Goal: Information Seeking & Learning: Learn about a topic

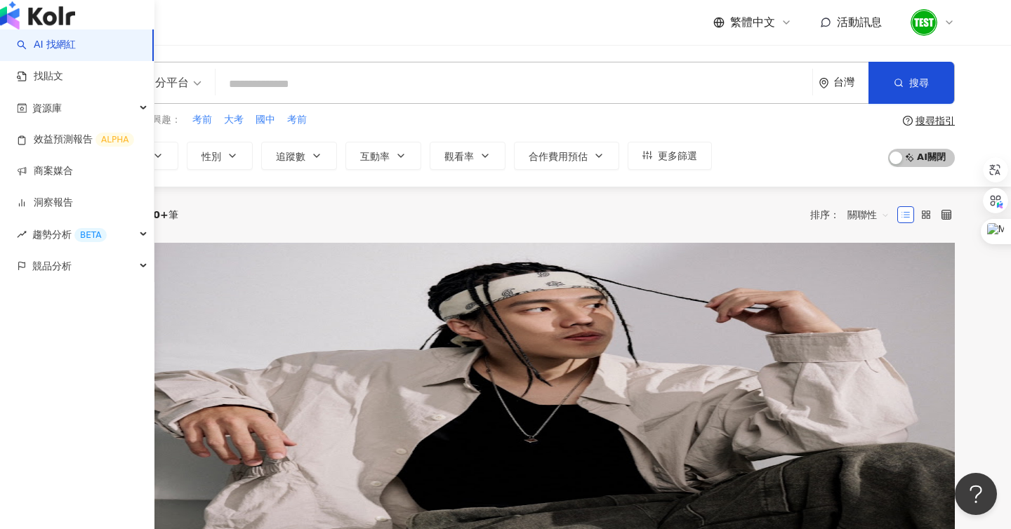
click at [59, 29] on img "button" at bounding box center [37, 15] width 75 height 28
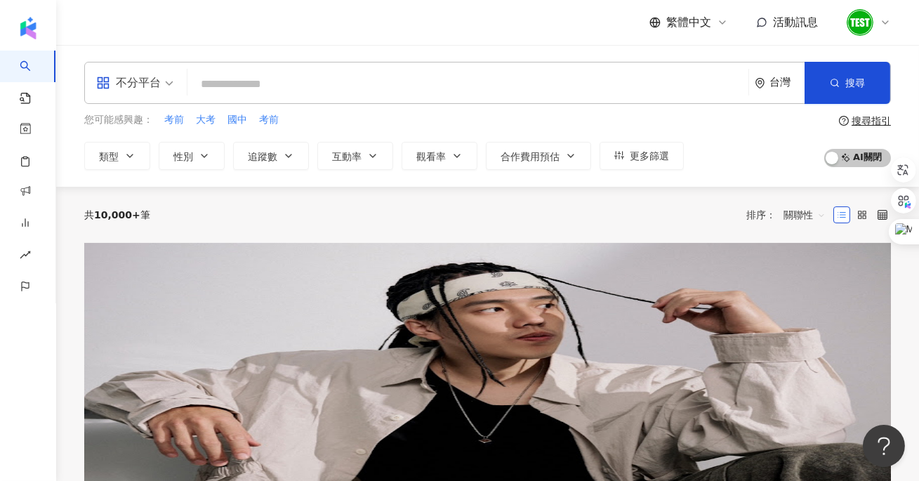
click at [253, 93] on input "search" at bounding box center [468, 84] width 550 height 27
click at [207, 359] on span "[PERSON_NAME]" at bounding box center [166, 364] width 81 height 11
click at [884, 18] on icon at bounding box center [884, 22] width 11 height 11
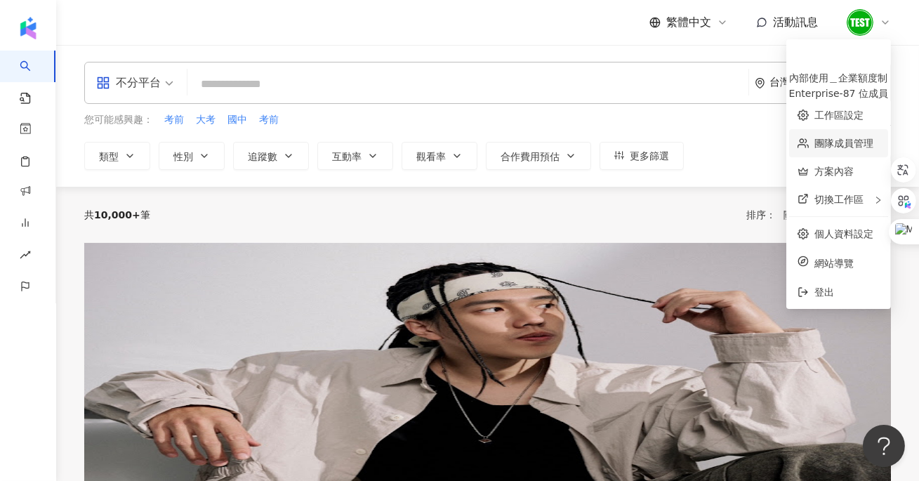
click at [814, 145] on link "團隊成員管理" at bounding box center [843, 143] width 59 height 11
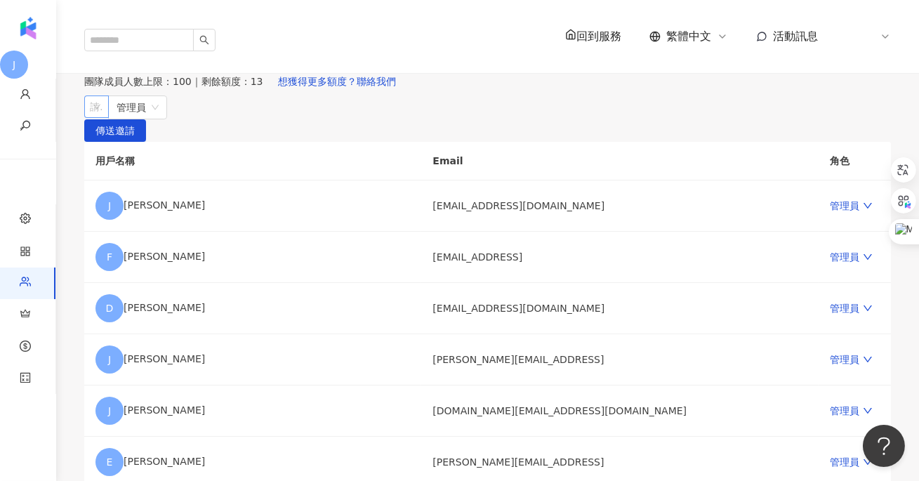
click at [109, 118] on div "請輸入一個或多個電子郵件" at bounding box center [96, 106] width 25 height 22
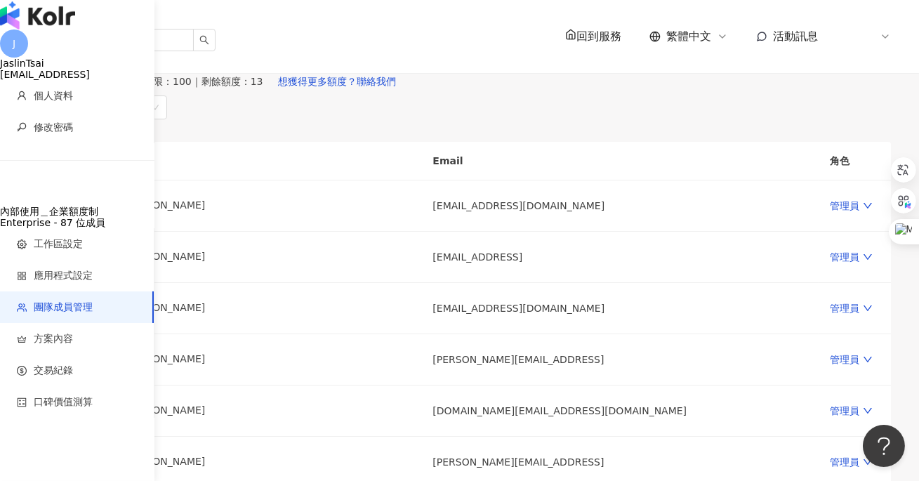
click at [27, 27] on img "button" at bounding box center [37, 15] width 75 height 28
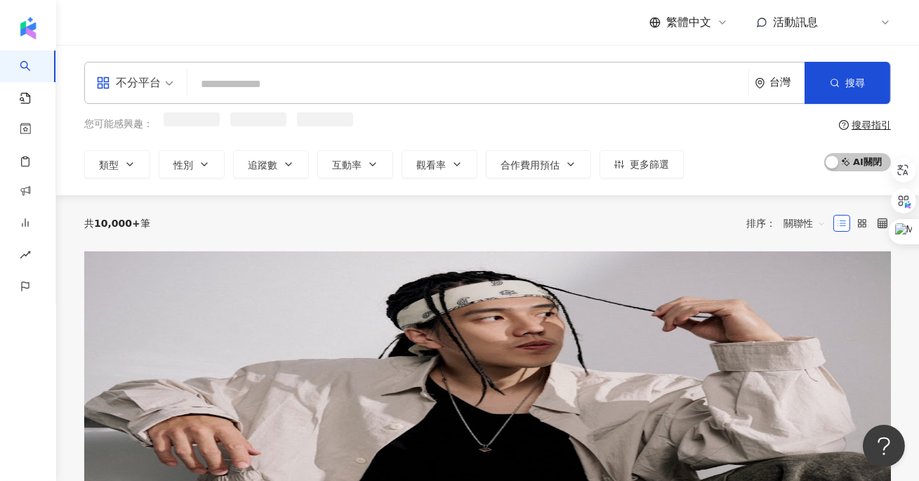
click at [887, 22] on icon at bounding box center [885, 22] width 6 height 3
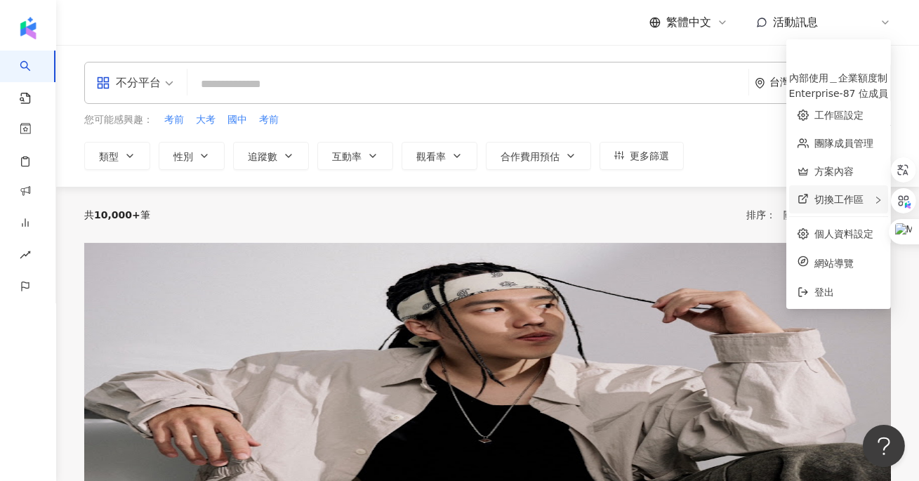
click at [795, 201] on div "切換工作區" at bounding box center [838, 199] width 99 height 28
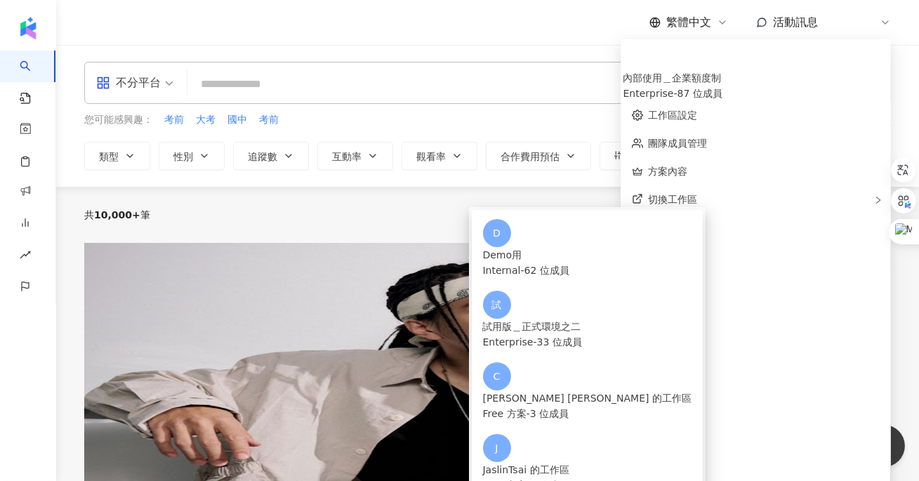
click at [482, 211] on div "共 10,000+ 筆 排序： 關聯性" at bounding box center [487, 215] width 806 height 22
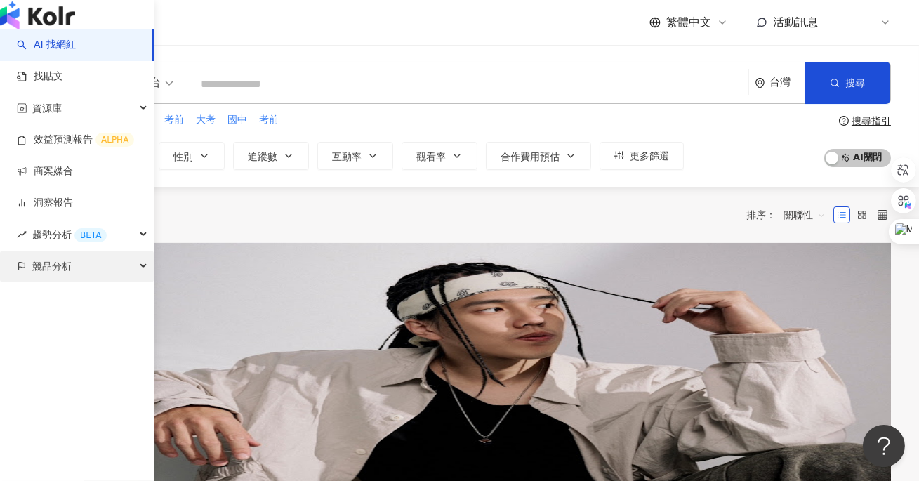
click at [75, 282] on div "競品分析" at bounding box center [77, 267] width 154 height 32
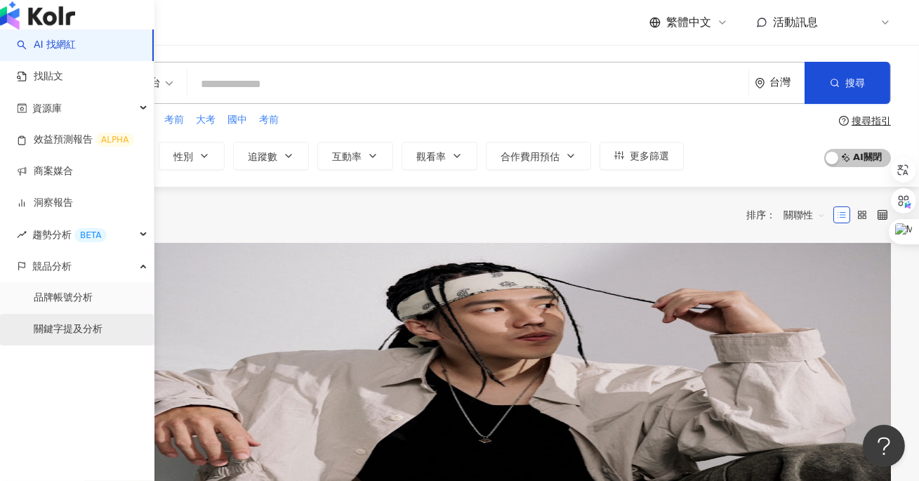
click at [69, 336] on link "關鍵字提及分析" at bounding box center [68, 329] width 69 height 14
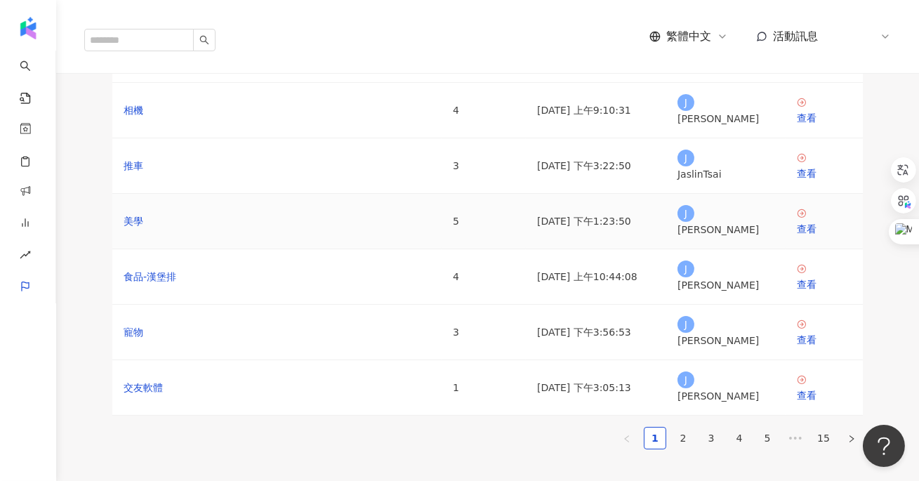
scroll to position [261, 0]
click at [142, 230] on div "美學" at bounding box center [277, 221] width 307 height 15
click at [139, 230] on link "美學" at bounding box center [134, 221] width 20 height 15
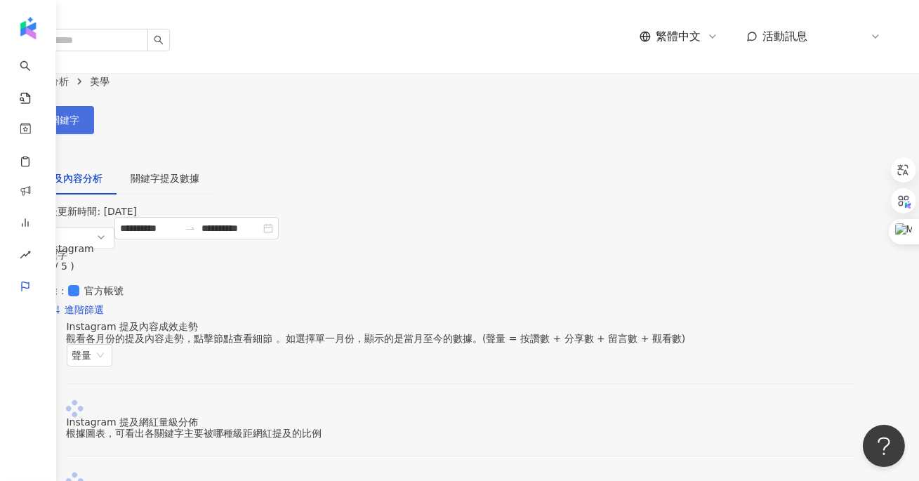
click at [94, 114] on button "設定關鍵字" at bounding box center [47, 120] width 94 height 28
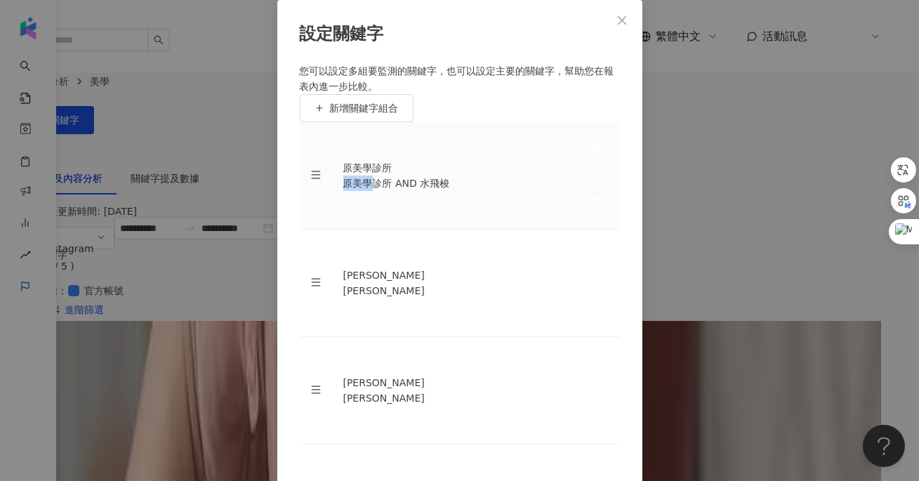
drag, startPoint x: 350, startPoint y: 227, endPoint x: 375, endPoint y: 228, distance: 25.3
click at [375, 191] on div "原美學診所 AND 水飛梭" at bounding box center [450, 182] width 215 height 15
drag, startPoint x: 431, startPoint y: 226, endPoint x: 490, endPoint y: 226, distance: 59.0
click at [490, 191] on div "原美學診所 AND 水飛梭" at bounding box center [450, 182] width 215 height 15
click at [617, 34] on button "Close" at bounding box center [622, 20] width 28 height 28
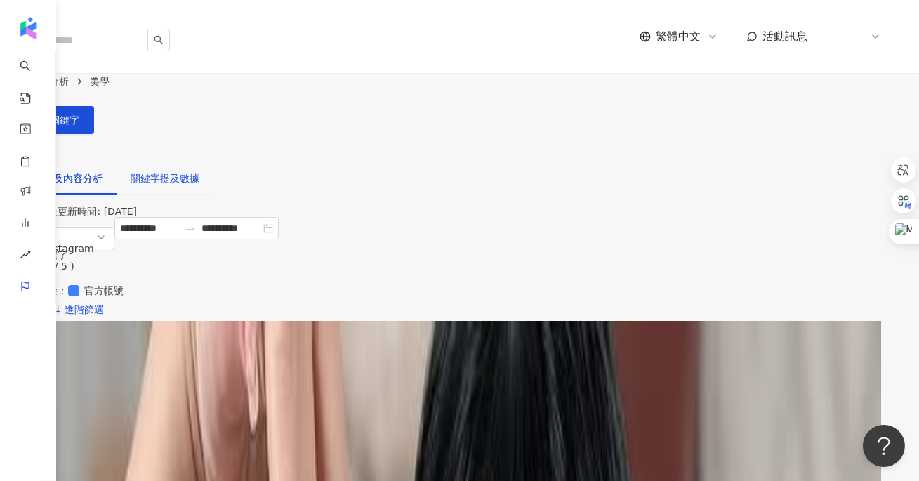
click at [199, 171] on div "關鍵字提及數據" at bounding box center [165, 178] width 69 height 15
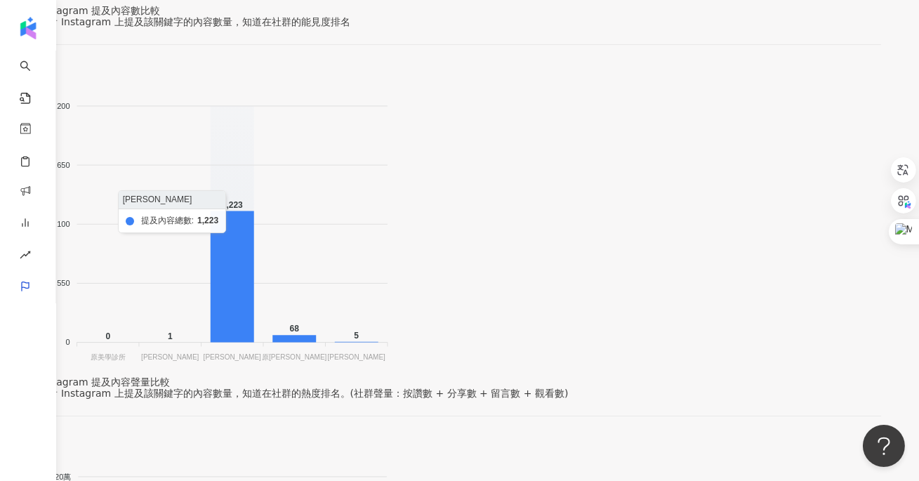
scroll to position [175, 0]
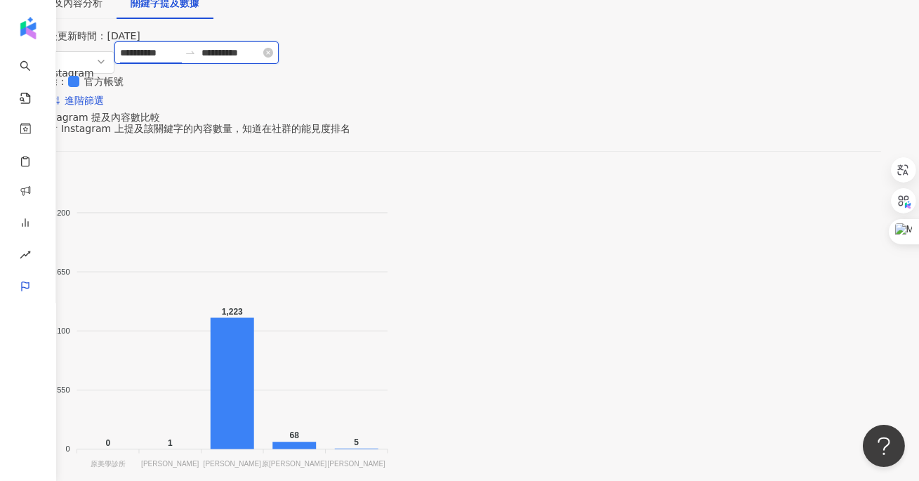
click at [179, 56] on input "**********" at bounding box center [149, 52] width 59 height 15
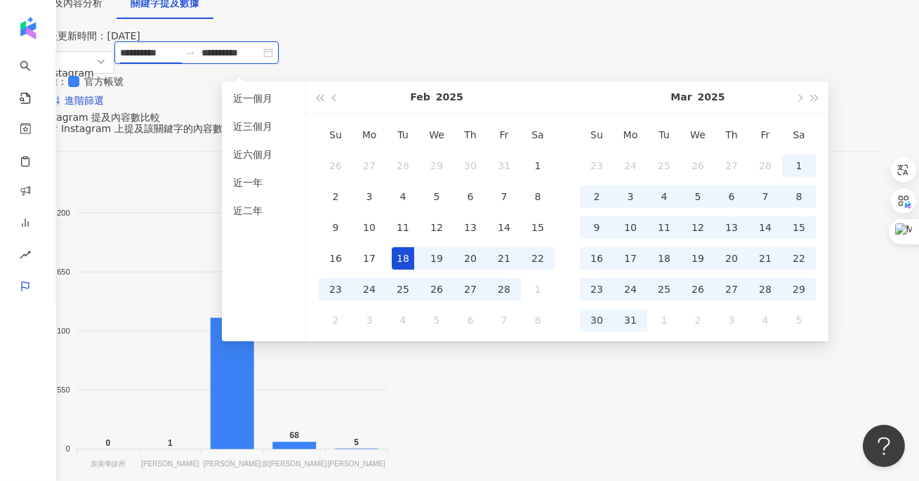
type input "**********"
click at [95, 358] on div "2,200 2,200 1,650 1,650 1,100 1,100 550 550 0 0 0 1 1,223 68 5 原美學診所 原美學診所 樸之妍 …" at bounding box center [460, 325] width 842 height 314
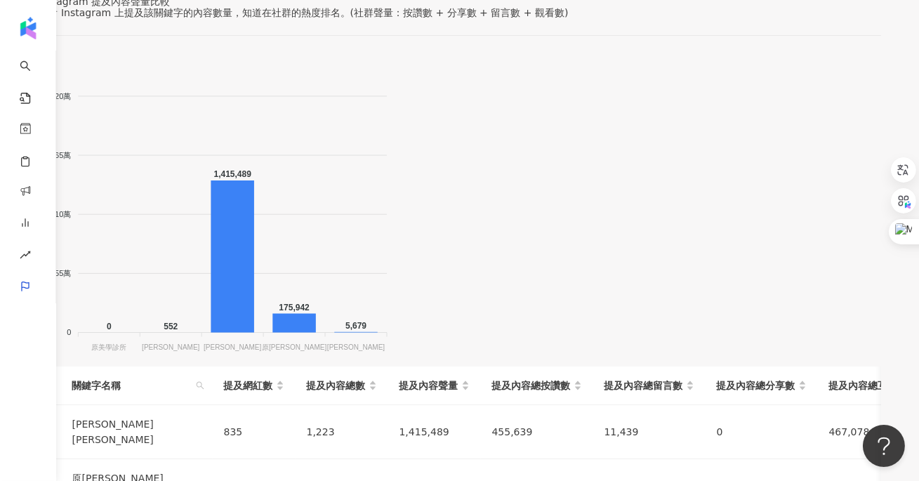
scroll to position [662, 0]
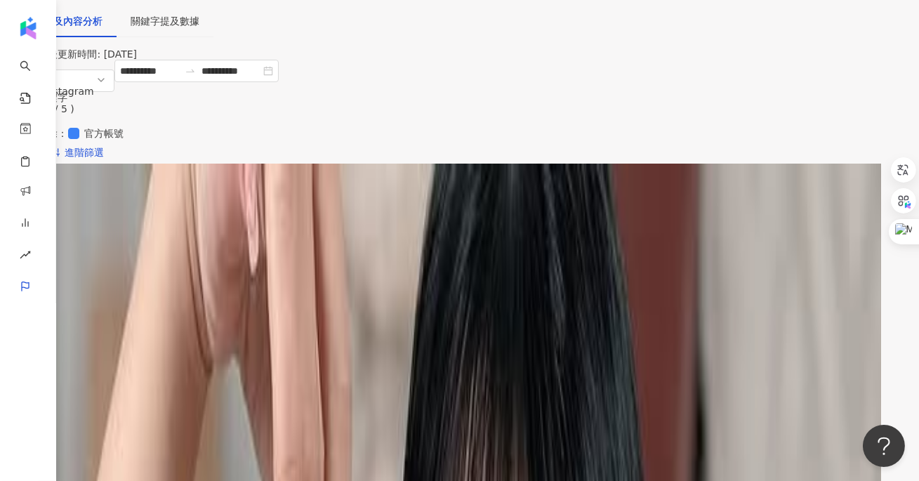
scroll to position [216, 0]
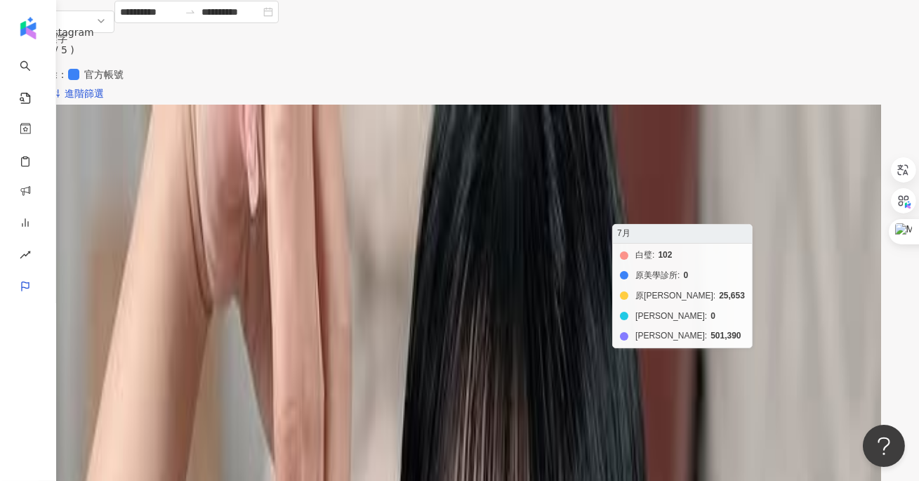
click at [743, 198] on foreignobject "白璧 原美學診所 原渥 樸之妍 愛爾麗" at bounding box center [453, 325] width 773 height 281
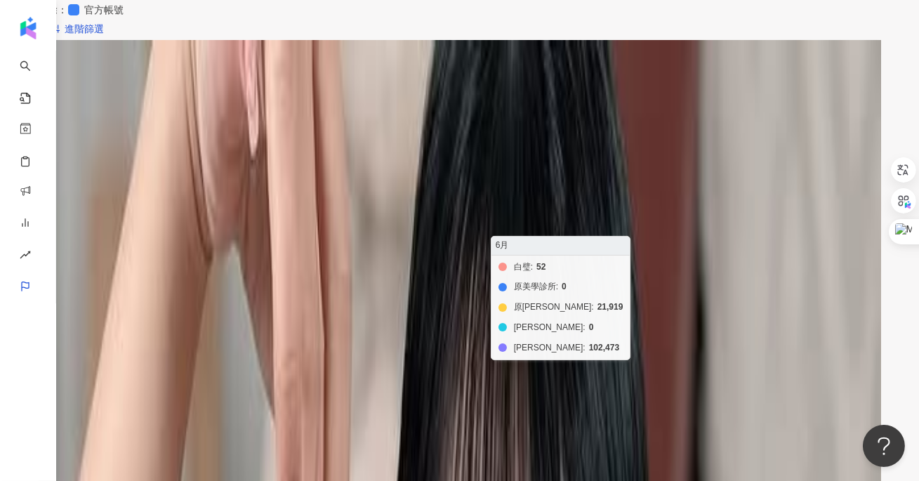
scroll to position [290, 0]
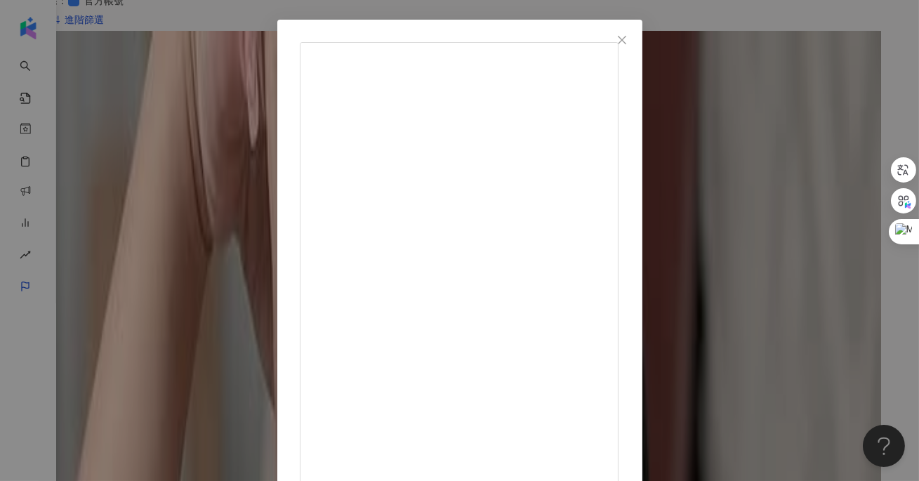
scroll to position [51, 0]
click at [636, 41] on span "Close" at bounding box center [622, 39] width 28 height 11
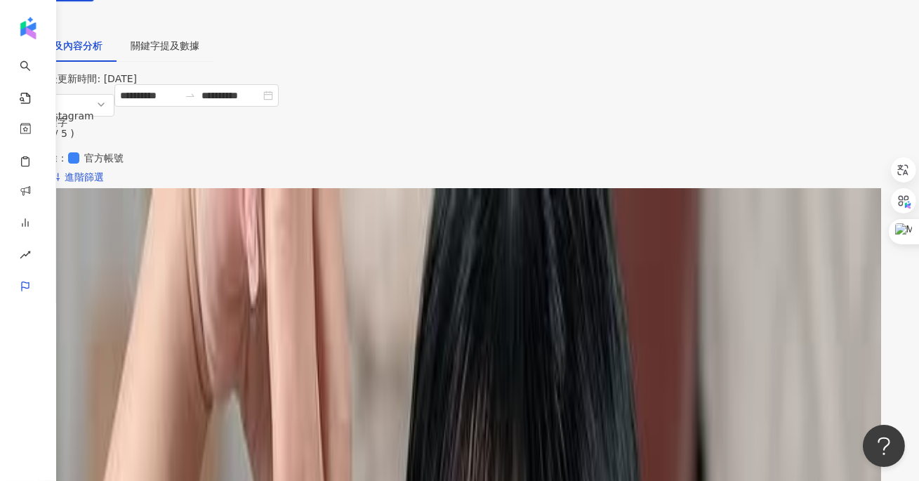
scroll to position [133, 0]
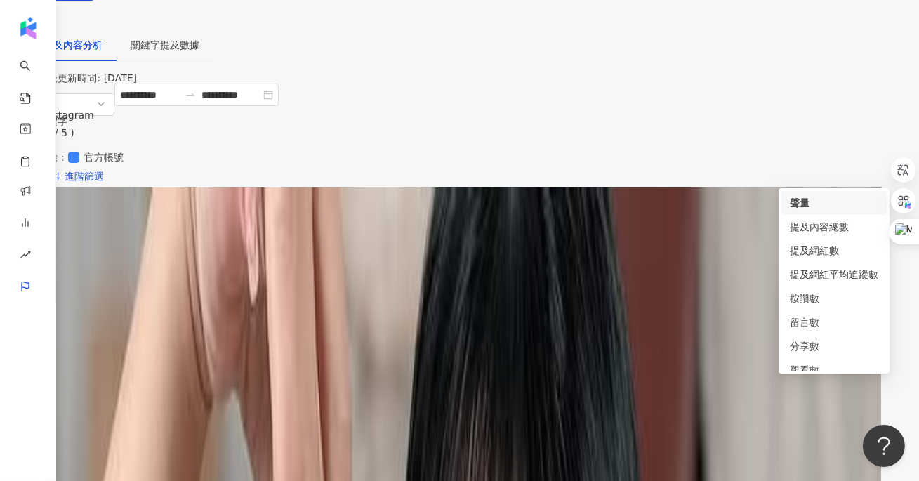
click at [107, 211] on span "聲量" at bounding box center [89, 221] width 34 height 21
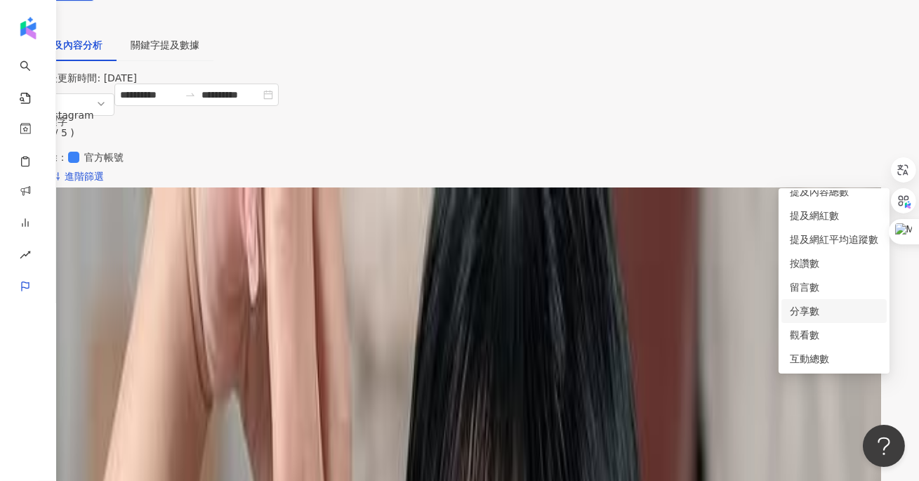
scroll to position [34, 0]
click at [489, 187] on div "Instagram 提及內容成效走勢" at bounding box center [460, 192] width 786 height 11
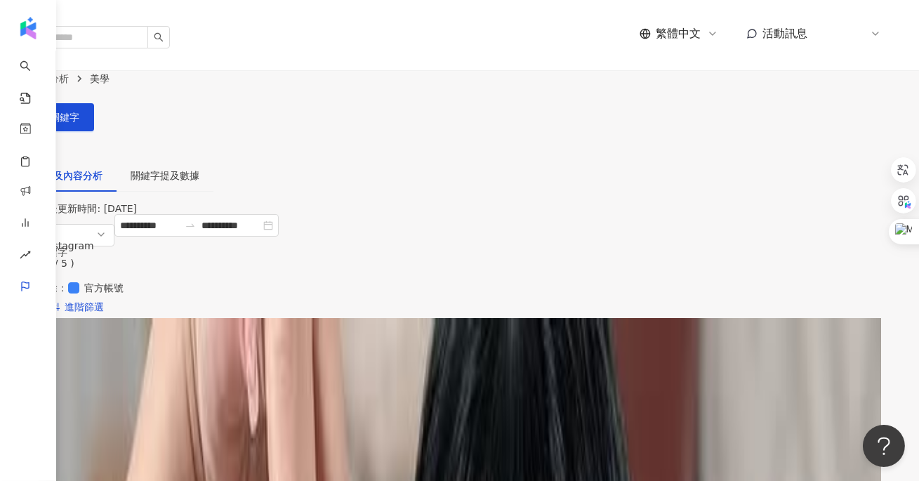
scroll to position [0, 0]
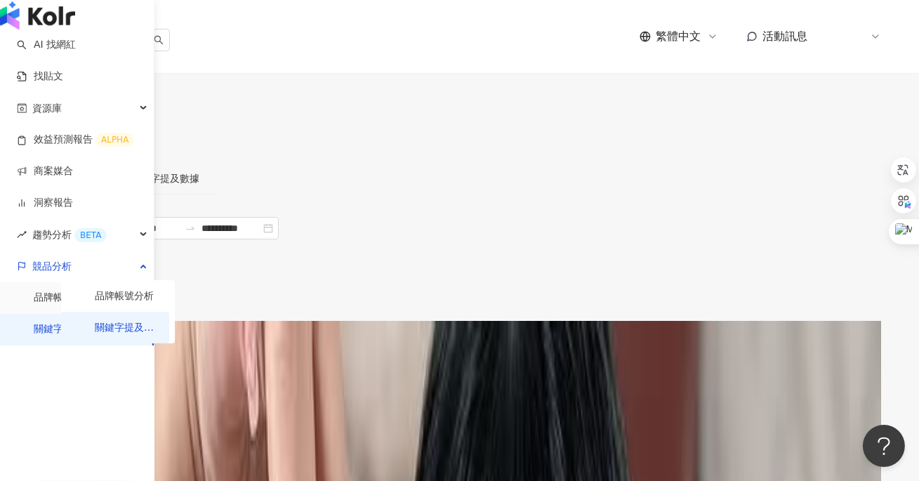
click at [43, 29] on img "button" at bounding box center [37, 15] width 75 height 28
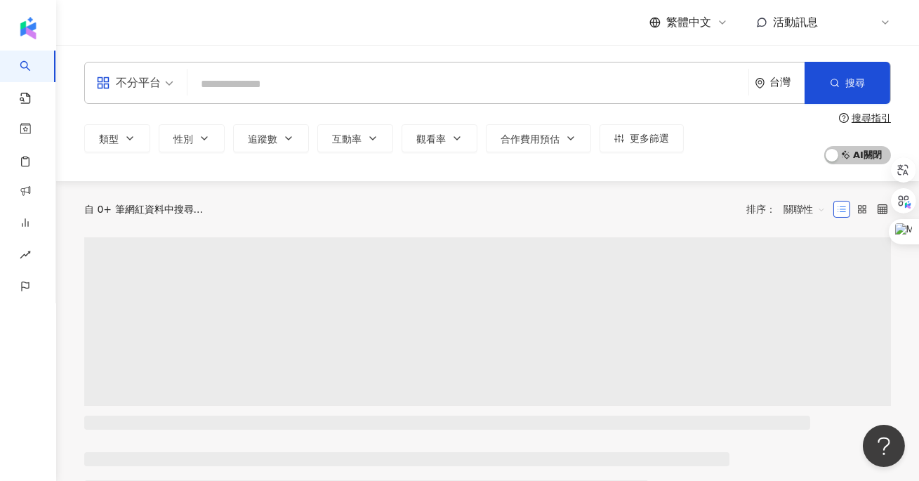
click at [245, 91] on input "search" at bounding box center [468, 84] width 550 height 27
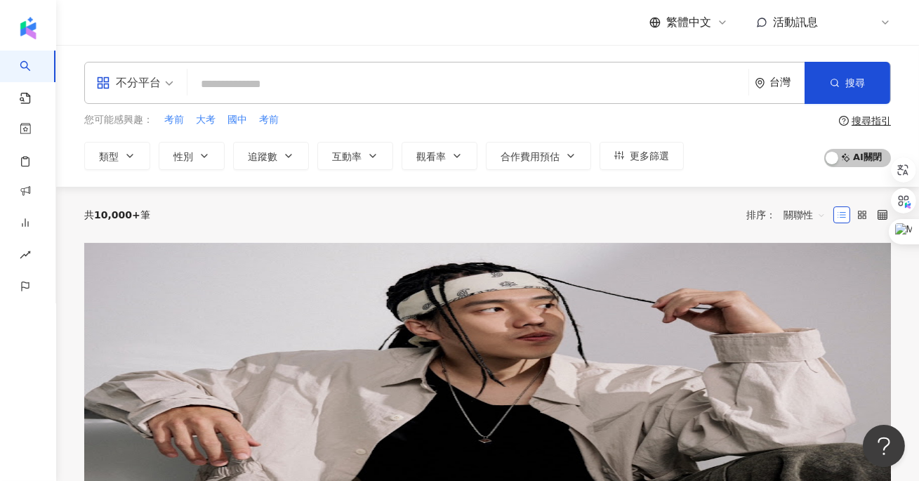
click at [270, 79] on input "search" at bounding box center [468, 84] width 550 height 27
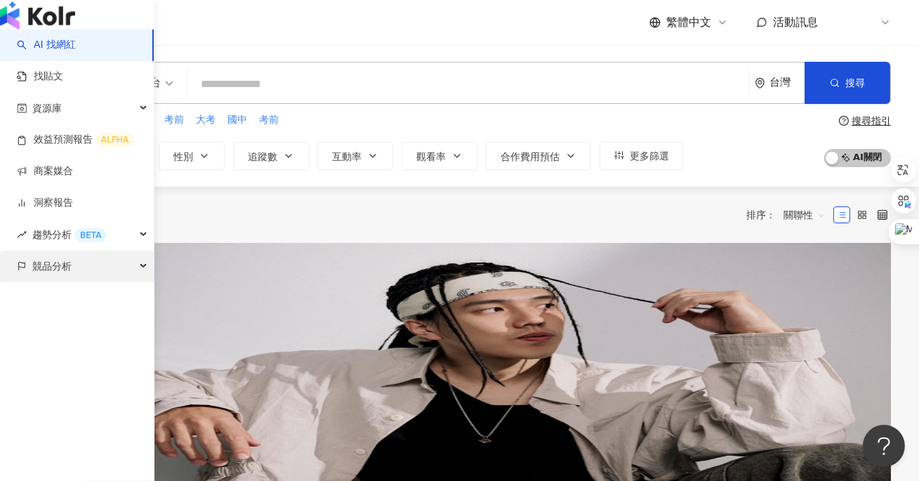
click at [79, 282] on div "競品分析" at bounding box center [77, 267] width 154 height 32
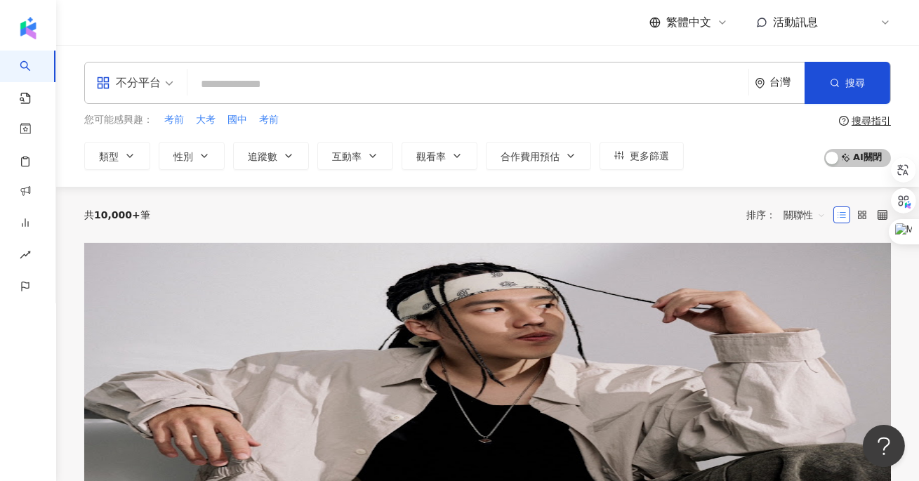
click at [270, 88] on input "search" at bounding box center [468, 84] width 550 height 27
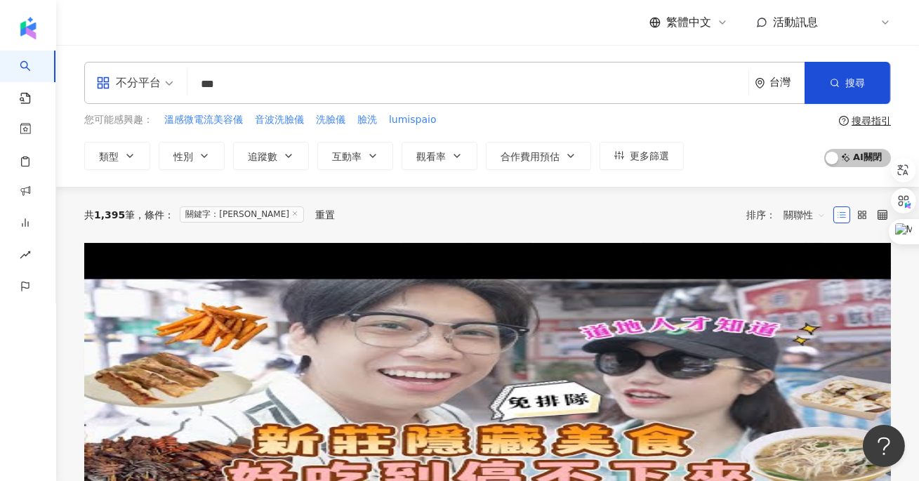
click at [780, 218] on div "關聯性" at bounding box center [805, 215] width 58 height 22
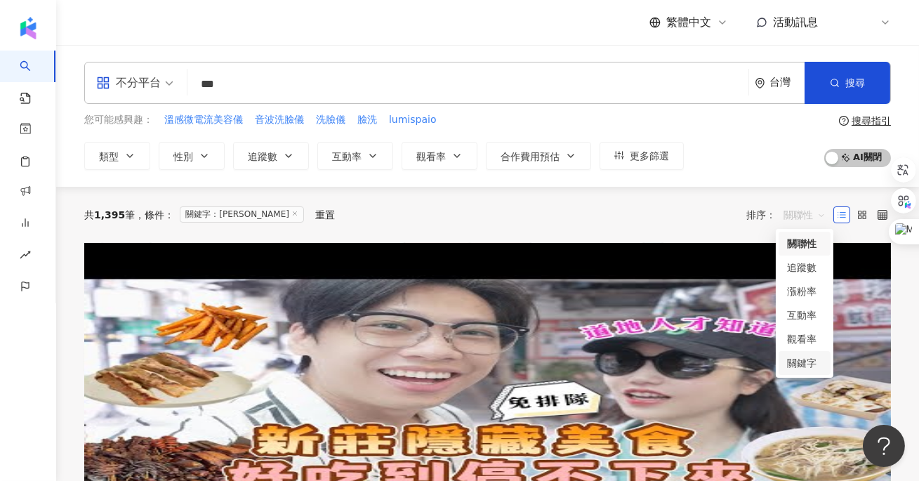
click at [804, 366] on div "關鍵字" at bounding box center [804, 362] width 35 height 15
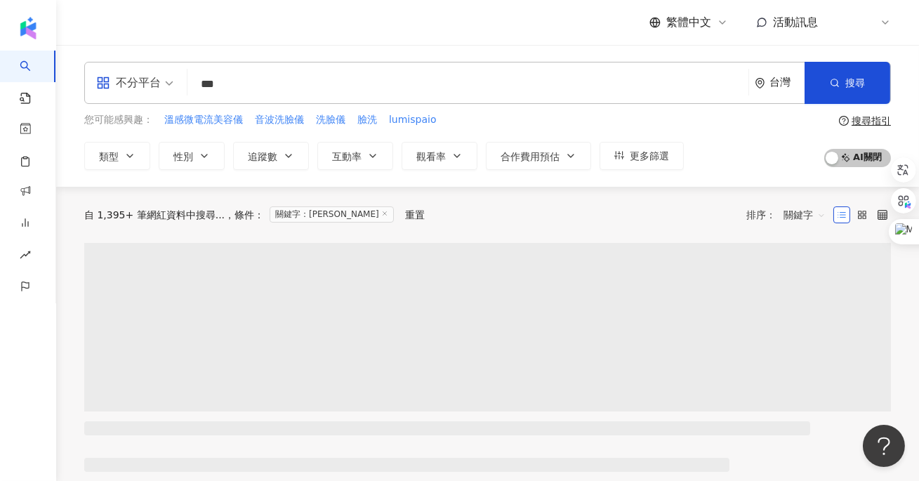
click at [336, 79] on input "***" at bounding box center [468, 84] width 550 height 27
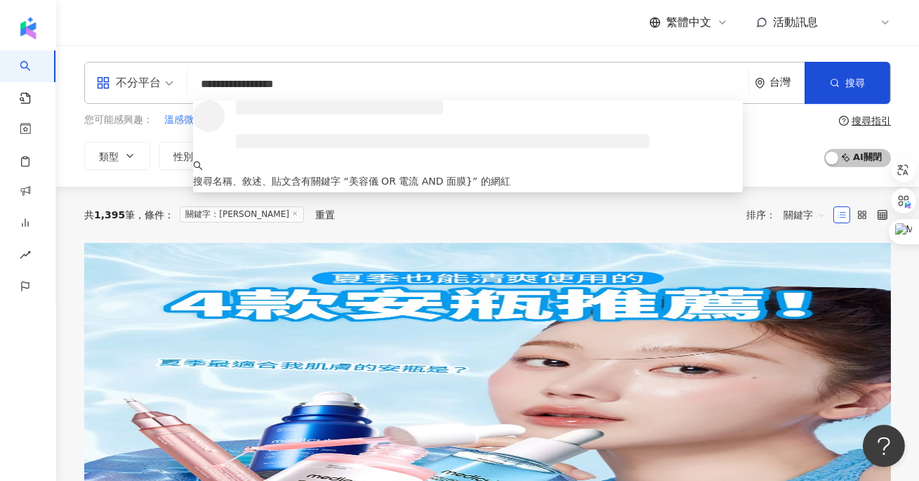
click at [258, 84] on input "**********" at bounding box center [468, 84] width 550 height 27
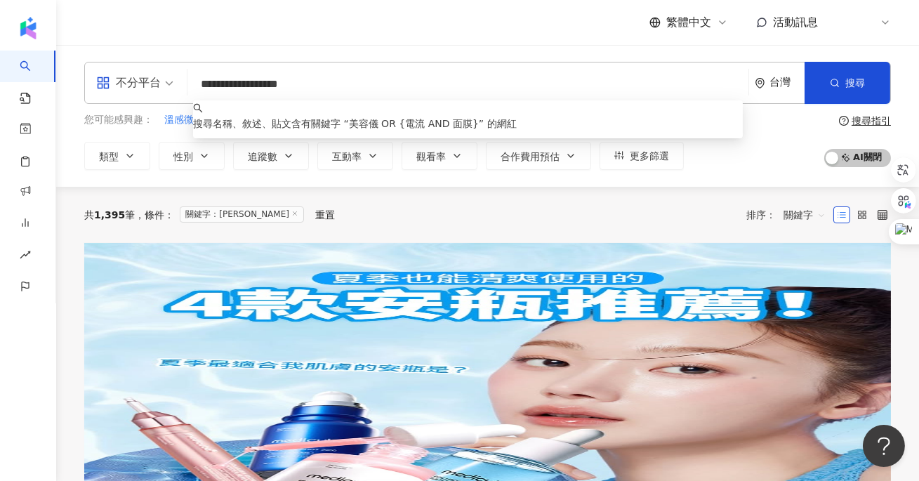
click at [356, 76] on input "**********" at bounding box center [468, 84] width 550 height 27
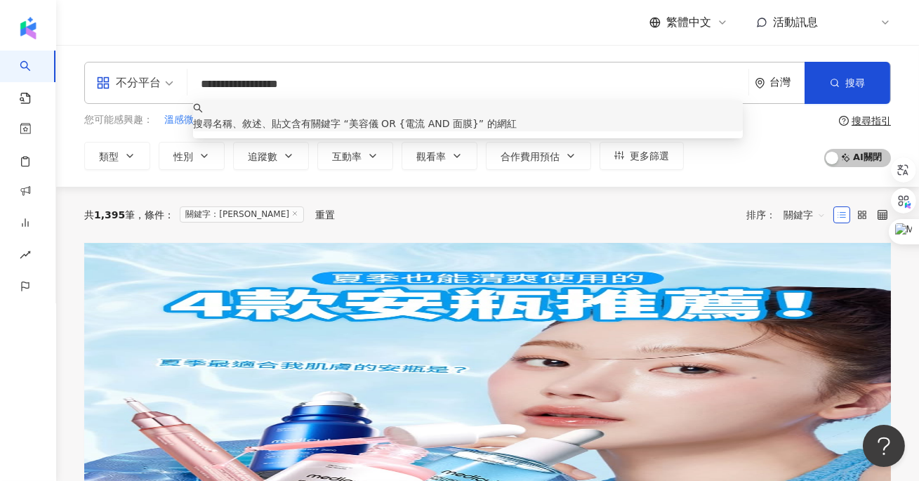
type input "**********"
click at [880, 123] on div "搜尋指引" at bounding box center [870, 120] width 39 height 11
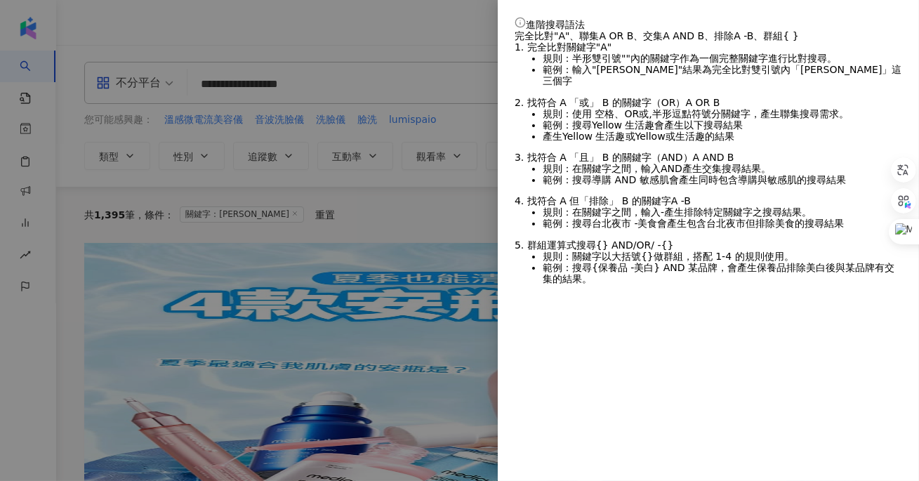
click at [451, 48] on div at bounding box center [459, 240] width 919 height 481
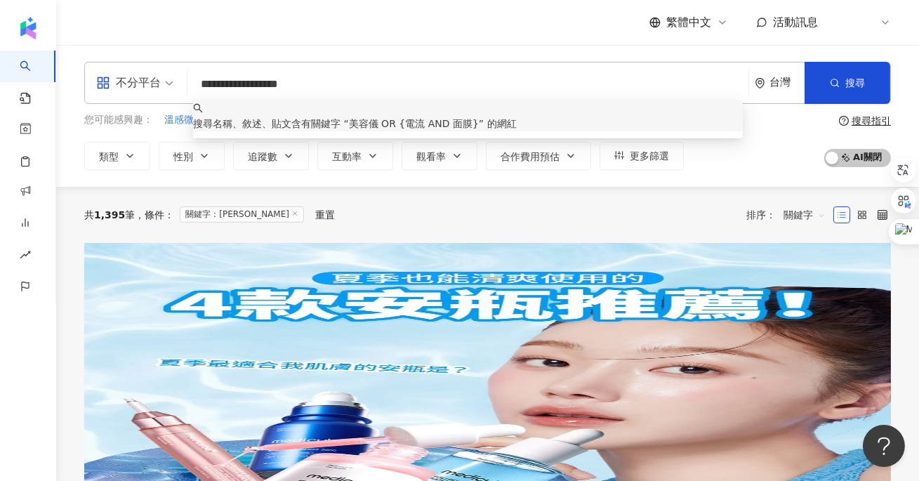
drag, startPoint x: 195, startPoint y: 84, endPoint x: 234, endPoint y: 85, distance: 38.6
click at [234, 85] on input "**********" at bounding box center [468, 84] width 550 height 27
click at [267, 83] on input "**********" at bounding box center [468, 84] width 550 height 27
drag, startPoint x: 260, startPoint y: 83, endPoint x: 275, endPoint y: 82, distance: 15.5
click at [277, 82] on input "**********" at bounding box center [468, 84] width 550 height 27
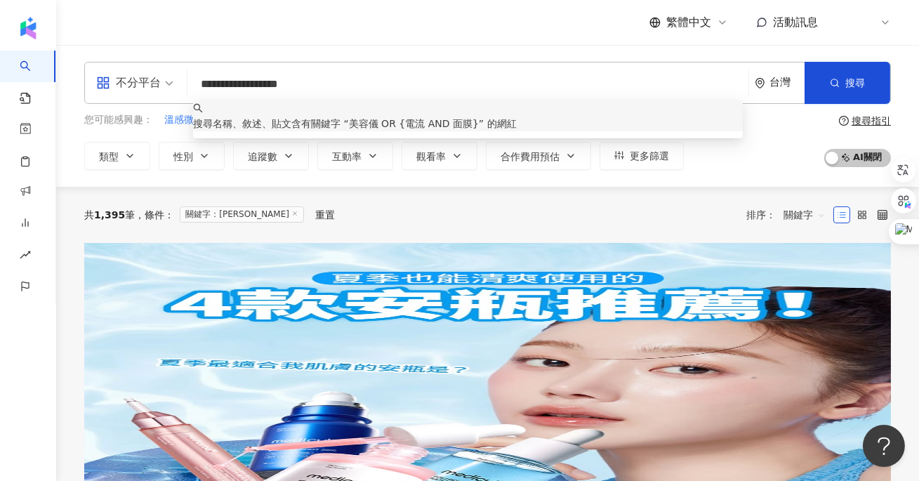
click at [360, 84] on input "**********" at bounding box center [468, 84] width 550 height 27
click at [341, 78] on input "**********" at bounding box center [468, 84] width 550 height 27
drag, startPoint x: 382, startPoint y: 82, endPoint x: 164, endPoint y: 82, distance: 217.6
click at [164, 82] on div "**********" at bounding box center [487, 83] width 806 height 42
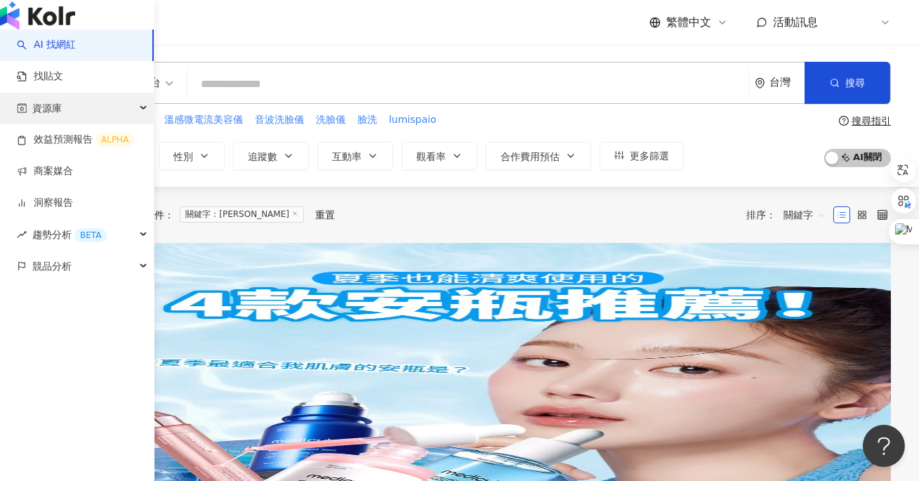
click at [63, 124] on div "資源庫" at bounding box center [77, 109] width 154 height 32
click at [54, 124] on span "資源庫" at bounding box center [46, 109] width 29 height 32
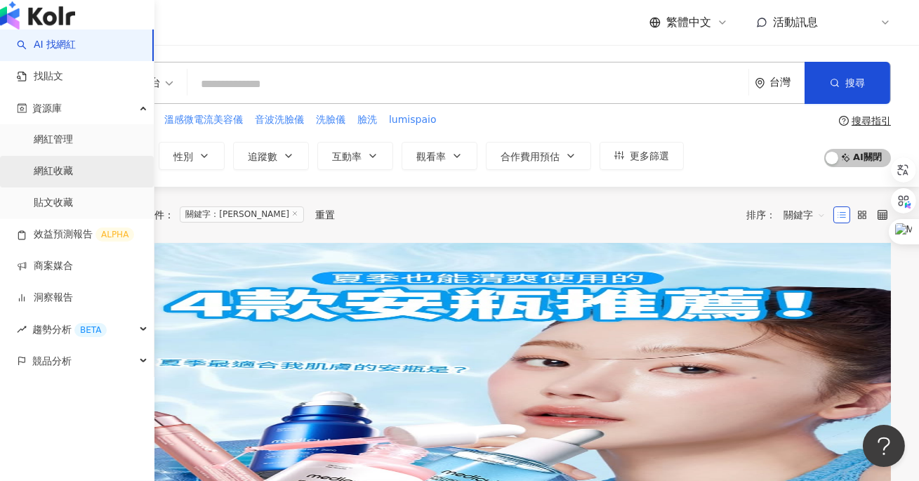
click at [71, 178] on link "網紅收藏" at bounding box center [53, 171] width 39 height 14
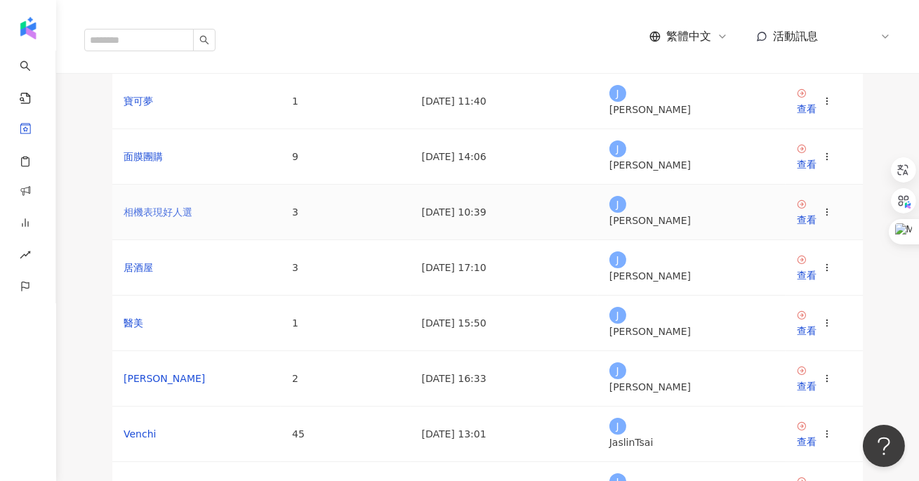
scroll to position [82, 0]
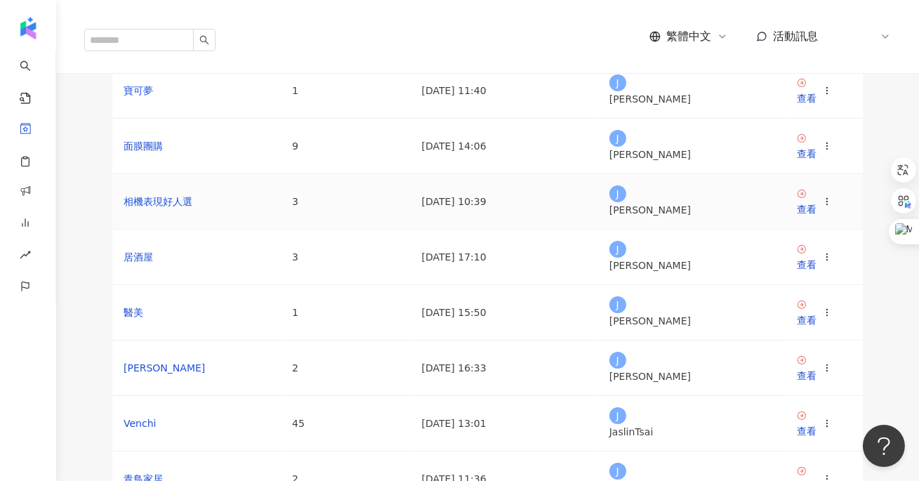
click at [147, 230] on td "相機表現好人選" at bounding box center [196, 201] width 168 height 55
click at [145, 207] on link "相機表現好人選" at bounding box center [158, 201] width 69 height 11
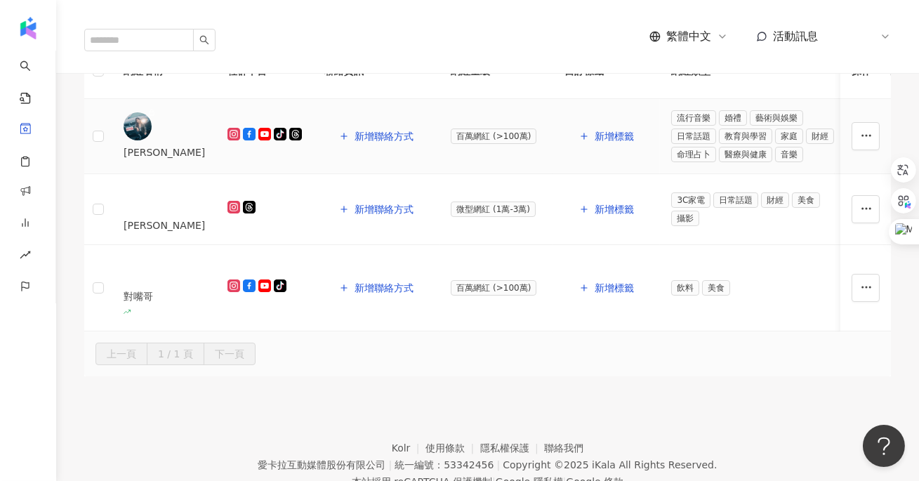
scroll to position [200, 0]
click at [428, 128] on button "新增聯絡方式" at bounding box center [376, 137] width 104 height 28
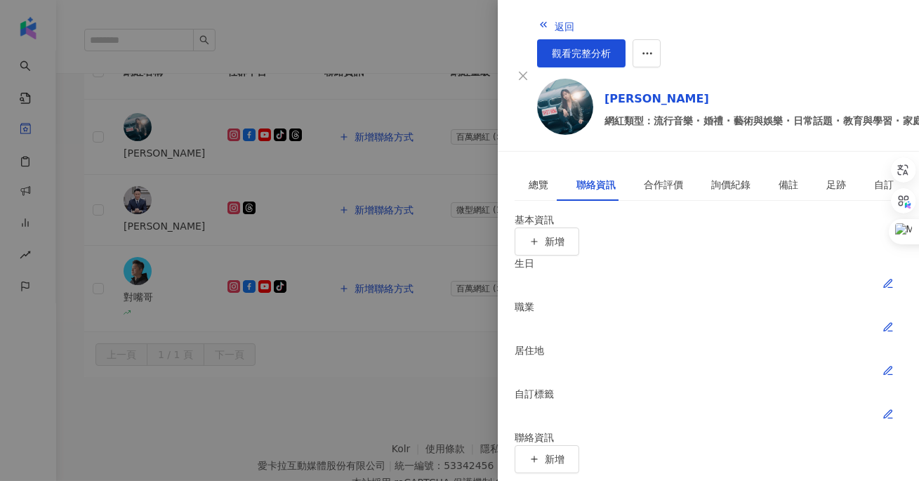
click at [386, 116] on div at bounding box center [459, 240] width 919 height 481
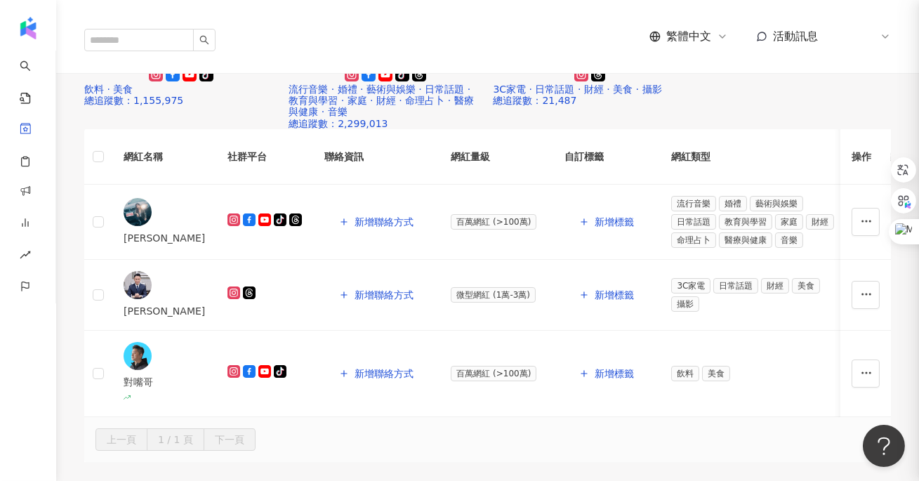
scroll to position [0, 0]
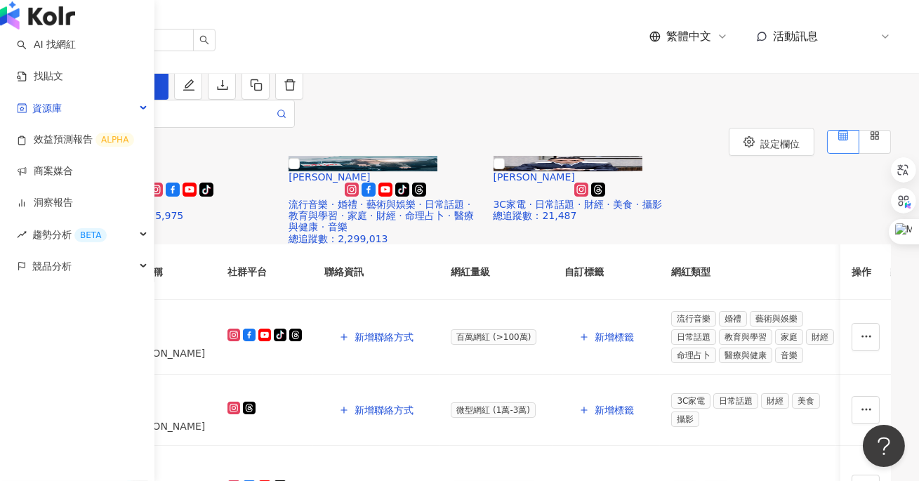
click at [45, 29] on img "button" at bounding box center [37, 15] width 75 height 28
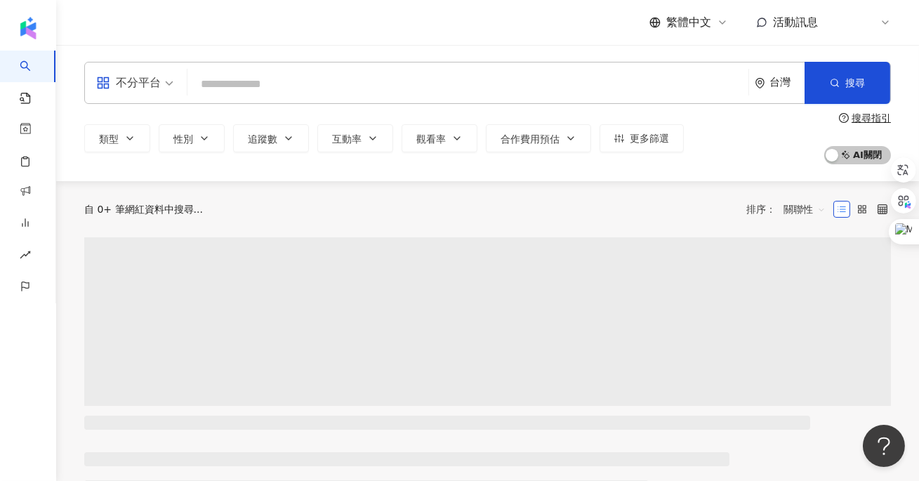
click at [288, 89] on input "search" at bounding box center [468, 84] width 550 height 27
type input "**********"
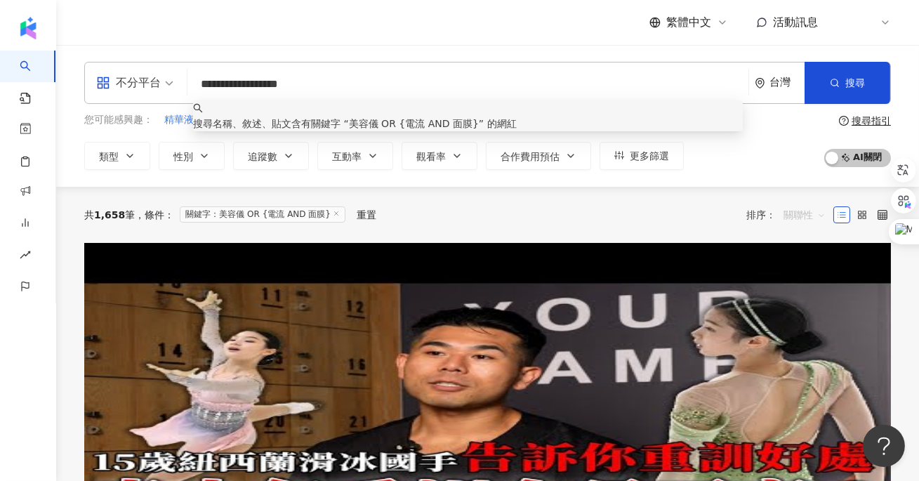
click at [790, 218] on span "關聯性" at bounding box center [804, 215] width 42 height 22
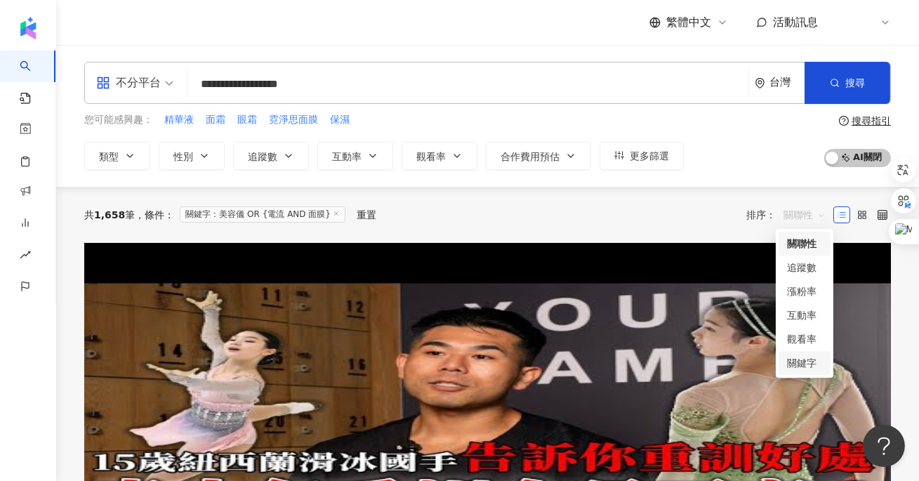
click at [813, 362] on div "關鍵字" at bounding box center [804, 362] width 35 height 15
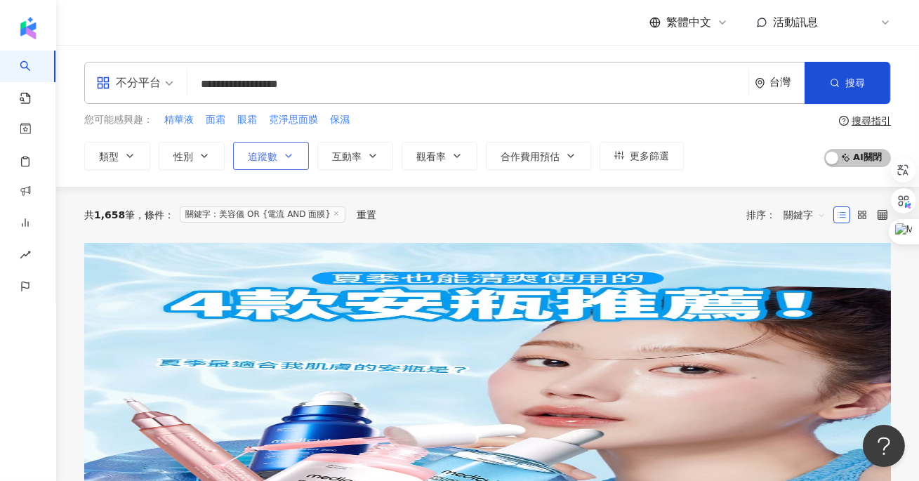
click at [260, 161] on span "追蹤數" at bounding box center [262, 156] width 29 height 11
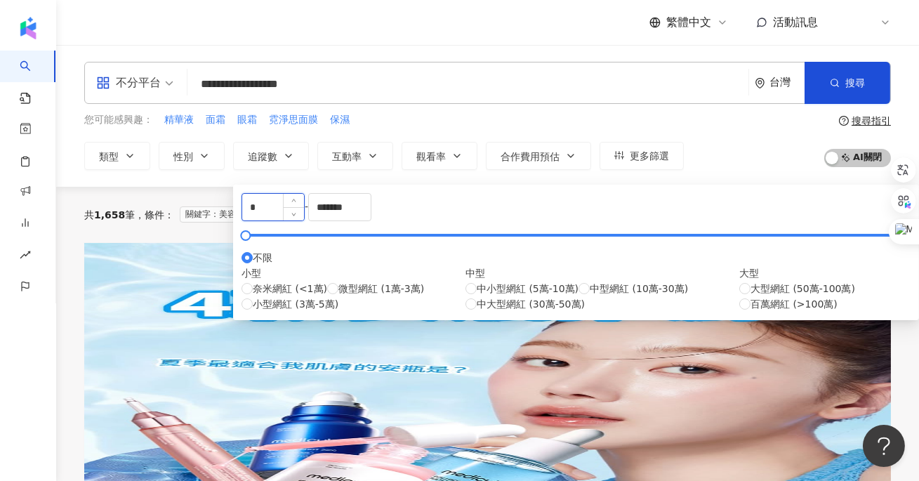
click at [270, 211] on input "*" at bounding box center [273, 207] width 62 height 27
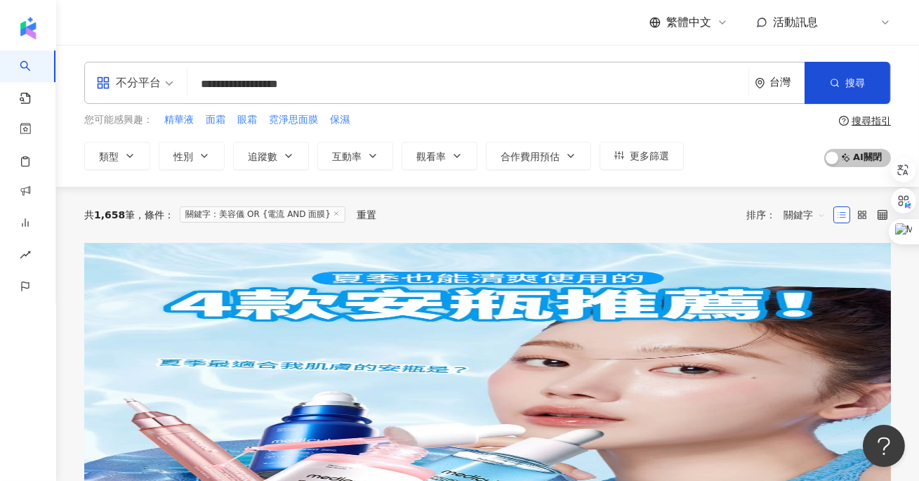
click at [89, 215] on div "共 1,658 筆" at bounding box center [109, 214] width 51 height 11
click at [272, 152] on span "追蹤數" at bounding box center [262, 156] width 29 height 11
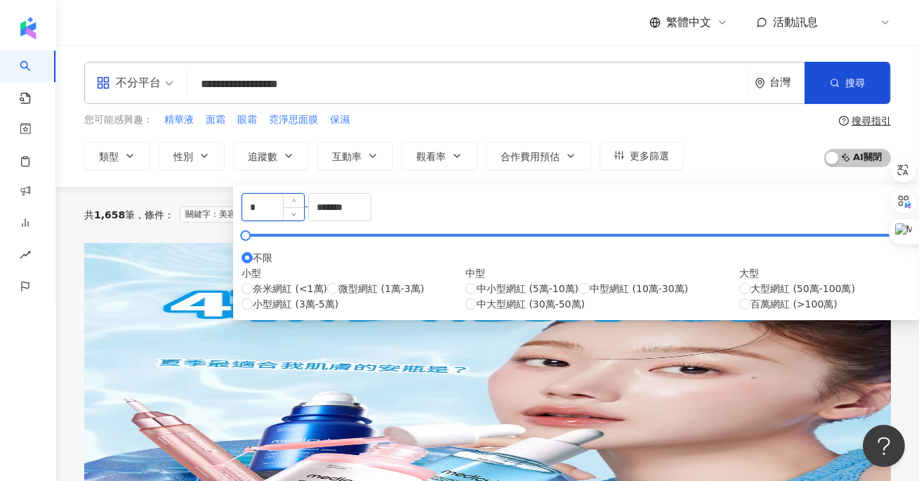
click at [304, 220] on input "*" at bounding box center [273, 207] width 62 height 27
type input "*****"
drag, startPoint x: 535, startPoint y: 222, endPoint x: 421, endPoint y: 221, distance: 113.7
click at [421, 221] on div "***** - ******* 不限 小型 奈米網紅 (<1萬) 微型網紅 (1萬-3萬) 小型網紅 (3萬-5萬) 中型 中小型網紅 (5萬-10萬) 中型…" at bounding box center [575, 252] width 669 height 119
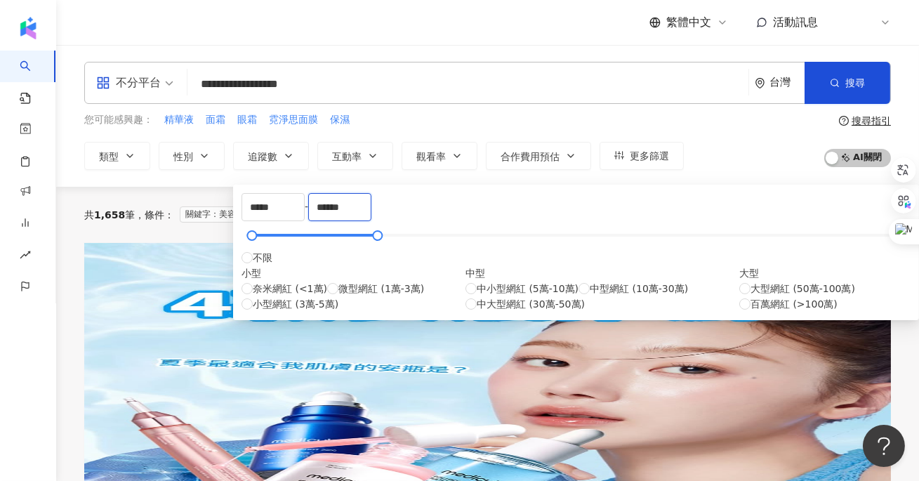
type input "******"
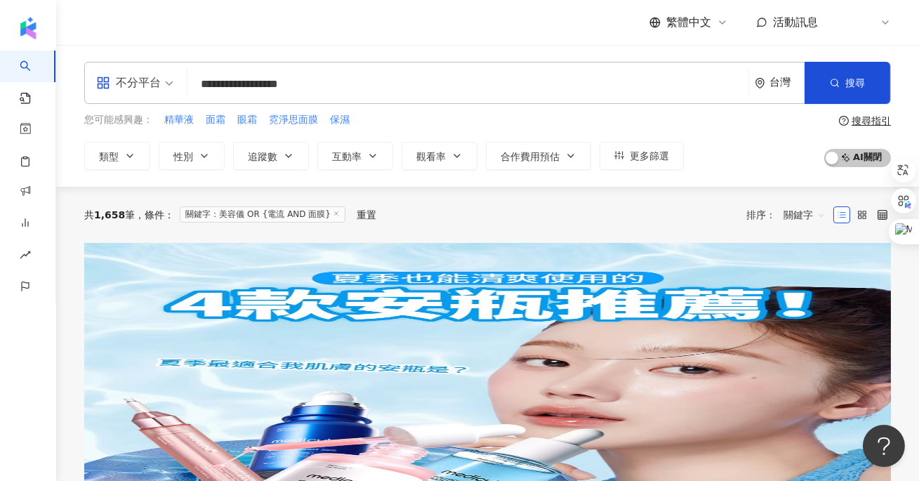
click at [683, 212] on div "共 1,658 筆 條件 ： 關鍵字：美容儀 OR {電流 AND 面膜} 重置 排序： 關鍵字" at bounding box center [487, 215] width 806 height 22
click at [350, 154] on span "互動率" at bounding box center [346, 156] width 29 height 11
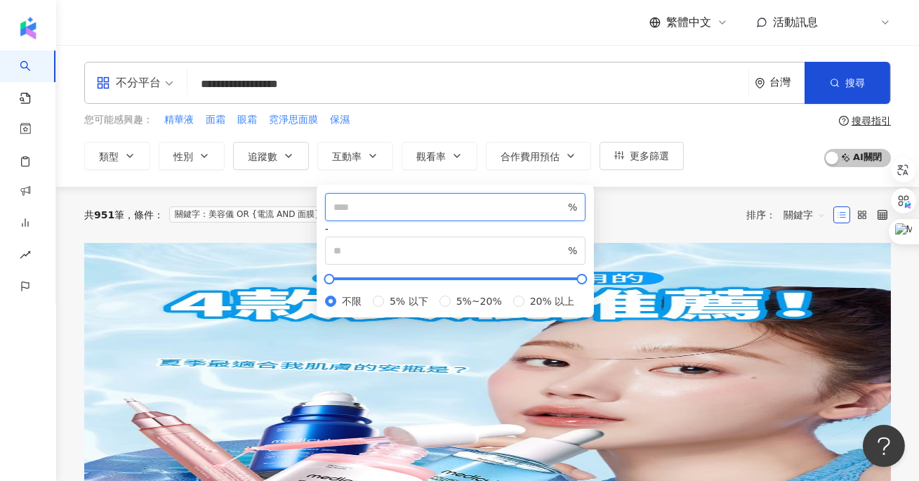
click at [354, 215] on input "number" at bounding box center [449, 206] width 232 height 15
type input "*"
click at [237, 182] on div "**********" at bounding box center [487, 116] width 863 height 142
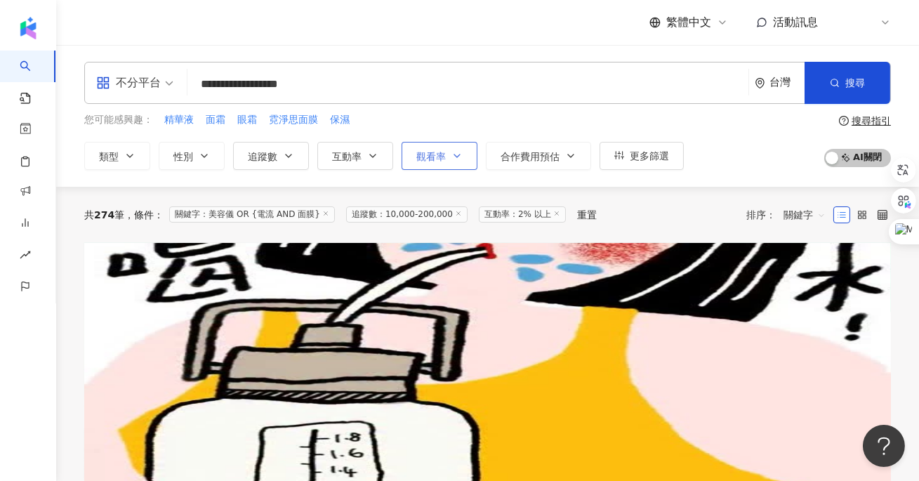
click at [423, 164] on button "觀看率" at bounding box center [439, 156] width 76 height 28
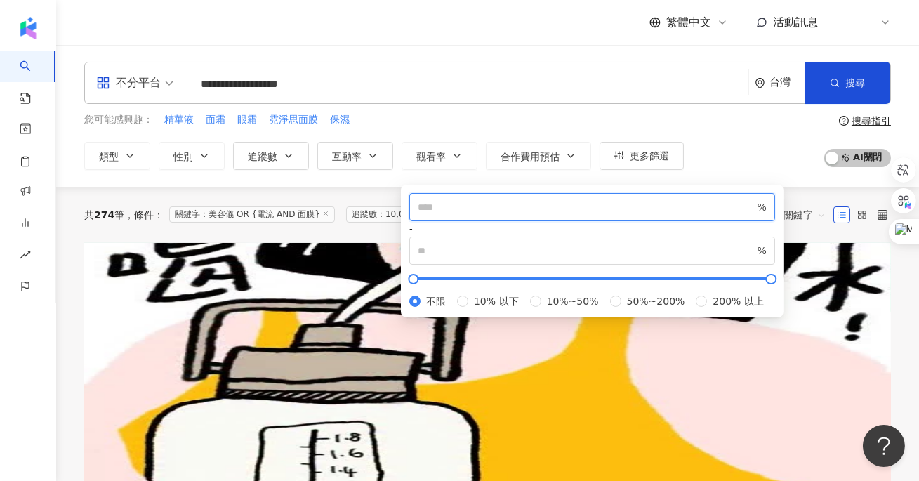
click at [426, 213] on input "number" at bounding box center [586, 206] width 337 height 15
type input "**"
click at [322, 194] on div "共 274 筆 條件 ： 關鍵字：美容儀 OR {電流 AND 面膜} 追蹤數：10,000-200,000 互動率：2% 以上 重置 排序： 關鍵字" at bounding box center [487, 215] width 806 height 56
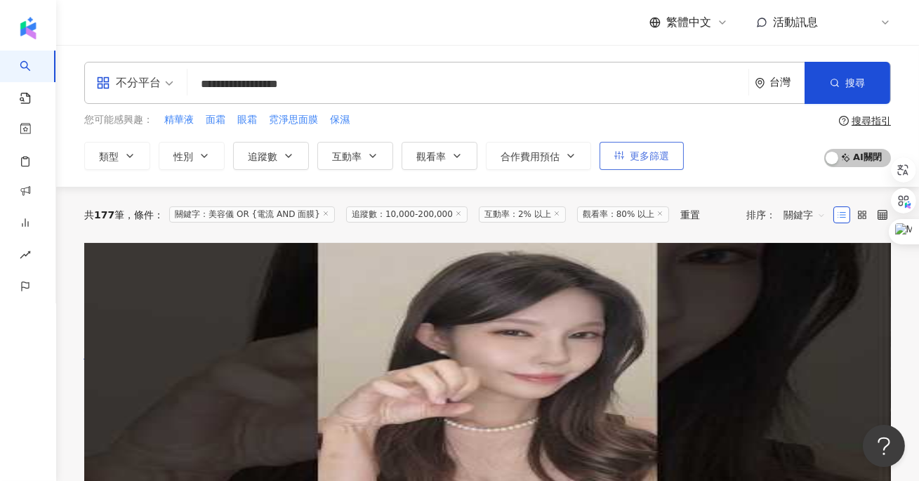
click at [655, 166] on button "更多篩選" at bounding box center [641, 156] width 84 height 28
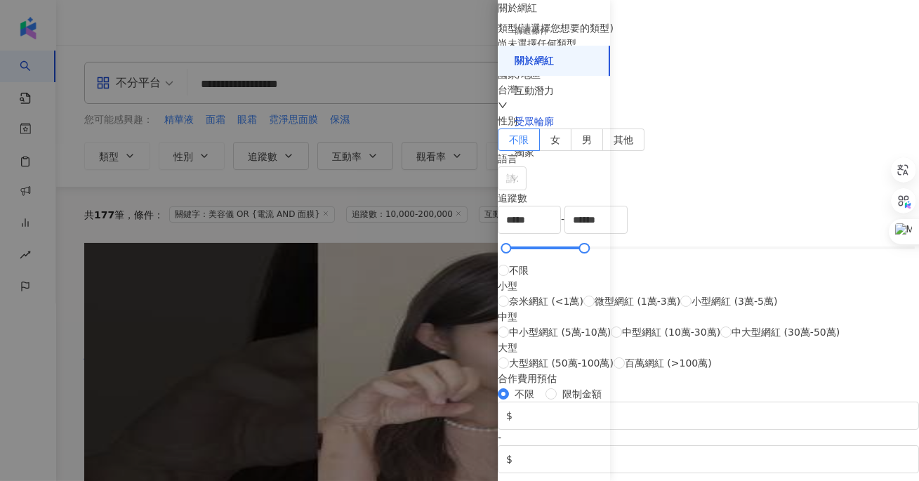
click at [547, 121] on div "受眾輪廓" at bounding box center [533, 122] width 39 height 14
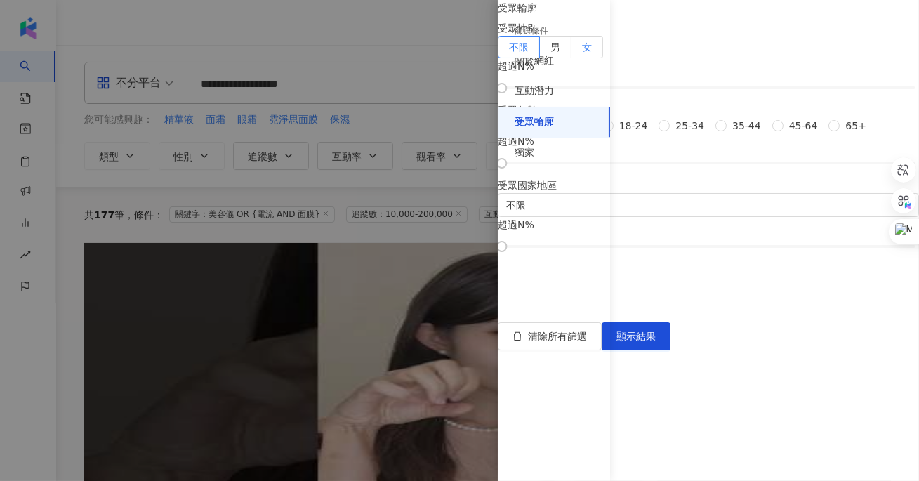
click at [603, 58] on label "女" at bounding box center [587, 47] width 32 height 22
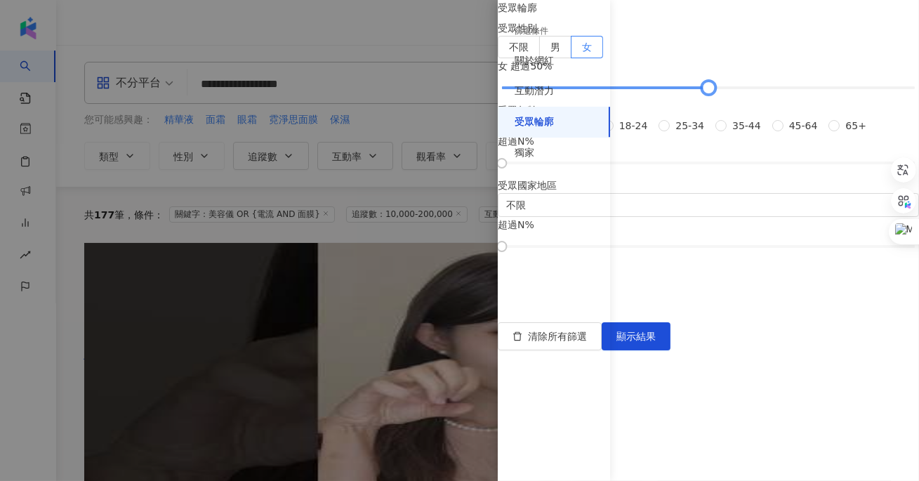
drag, startPoint x: 750, startPoint y: 165, endPoint x: 763, endPoint y: 164, distance: 12.7
click at [763, 92] on div at bounding box center [708, 88] width 413 height 8
click at [656, 342] on span "顯示結果" at bounding box center [635, 336] width 39 height 11
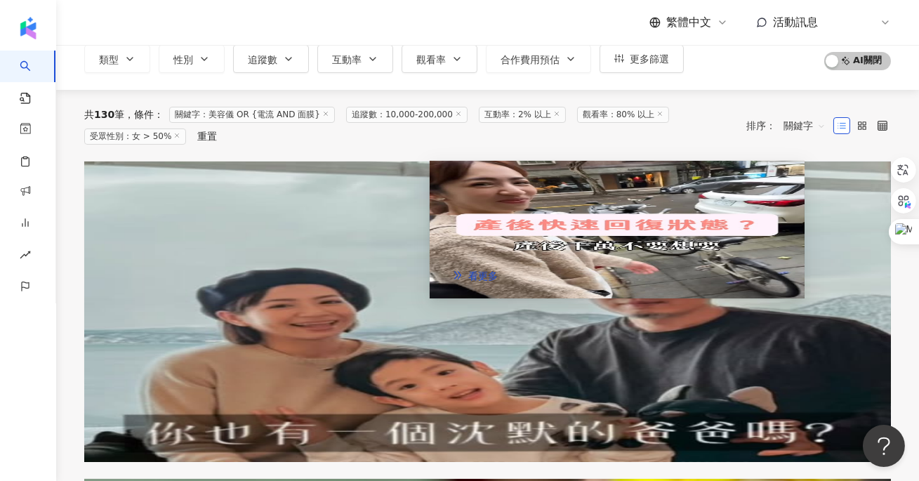
scroll to position [130, 0]
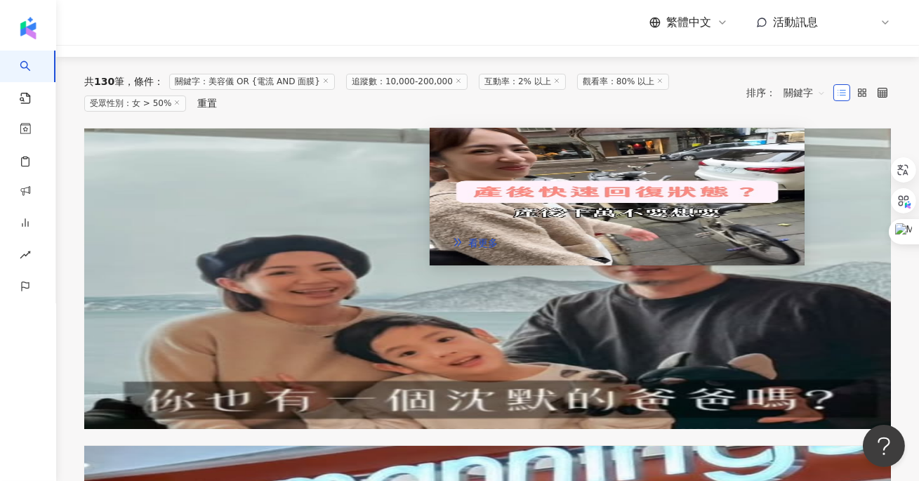
drag, startPoint x: 515, startPoint y: 357, endPoint x: 541, endPoint y: 358, distance: 26.0
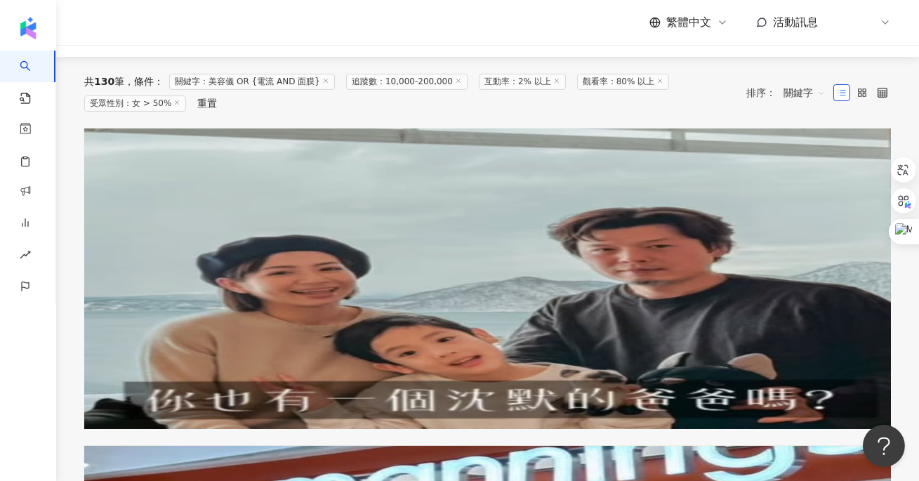
click at [173, 234] on span "爛泥媽媽的重生日記" at bounding box center [128, 239] width 88 height 11
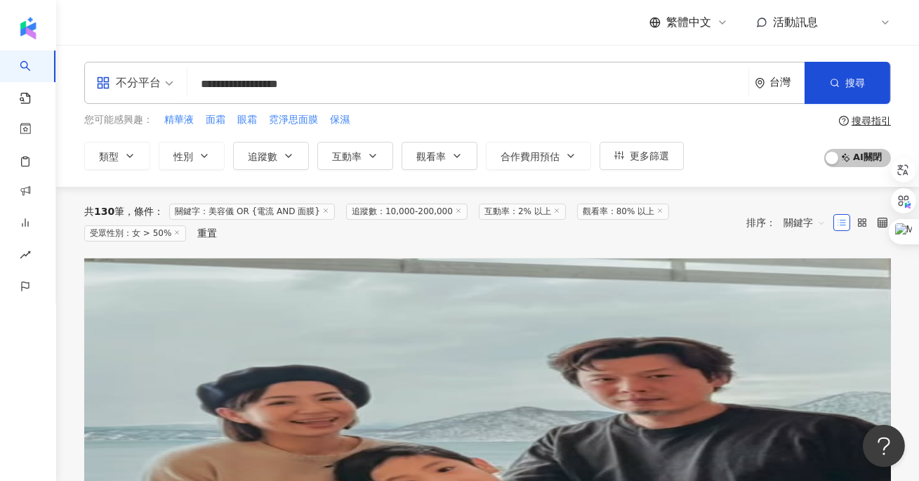
drag, startPoint x: 380, startPoint y: 83, endPoint x: 66, endPoint y: 59, distance: 314.6
click at [66, 59] on div "**********" at bounding box center [487, 116] width 863 height 142
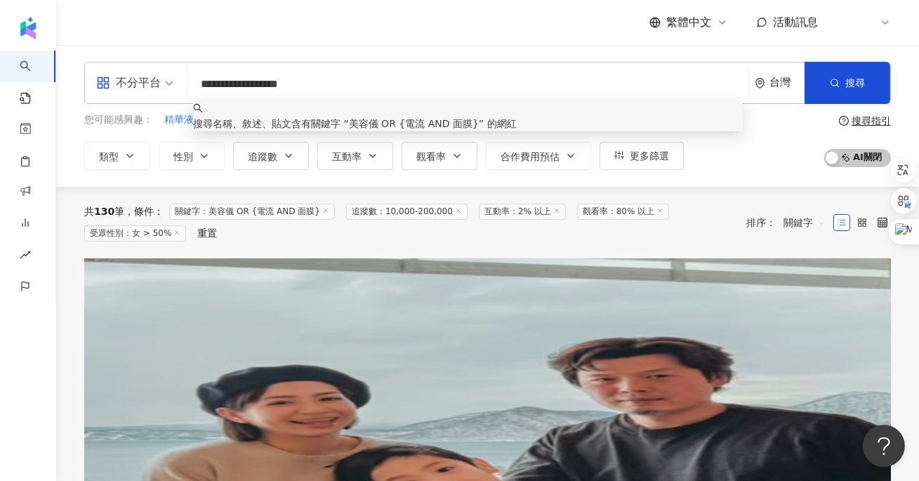
click at [376, 87] on input "**********" at bounding box center [468, 84] width 550 height 27
click at [476, 240] on div "共 130 筆 條件 ： 關鍵字：美容儀 OR {電流 AND 面膜} 追蹤數：10,000-200,000 互動率：2% 以上 觀看率：80% 以上 受眾性…" at bounding box center [408, 223] width 648 height 38
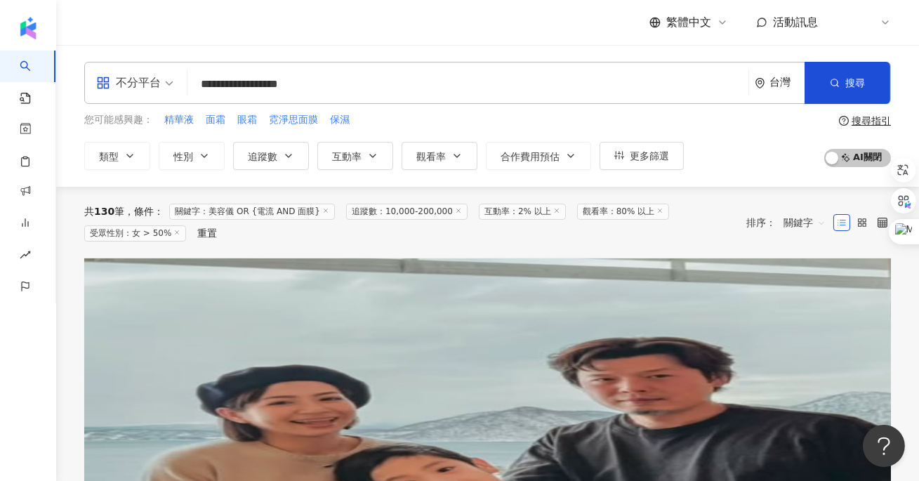
click at [94, 445] on span at bounding box center [89, 450] width 10 height 11
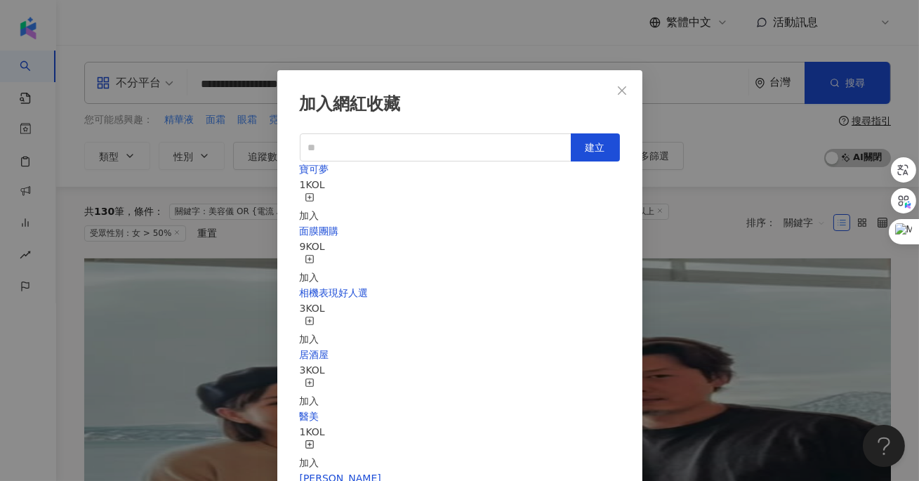
click at [319, 254] on div "加入" at bounding box center [310, 269] width 20 height 31
click at [624, 84] on button "Close" at bounding box center [622, 91] width 28 height 28
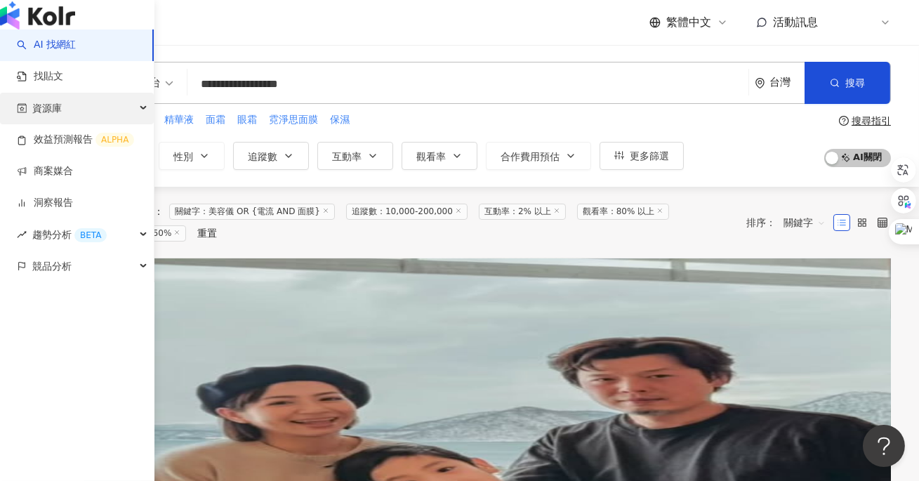
click at [67, 124] on div "資源庫" at bounding box center [77, 109] width 154 height 32
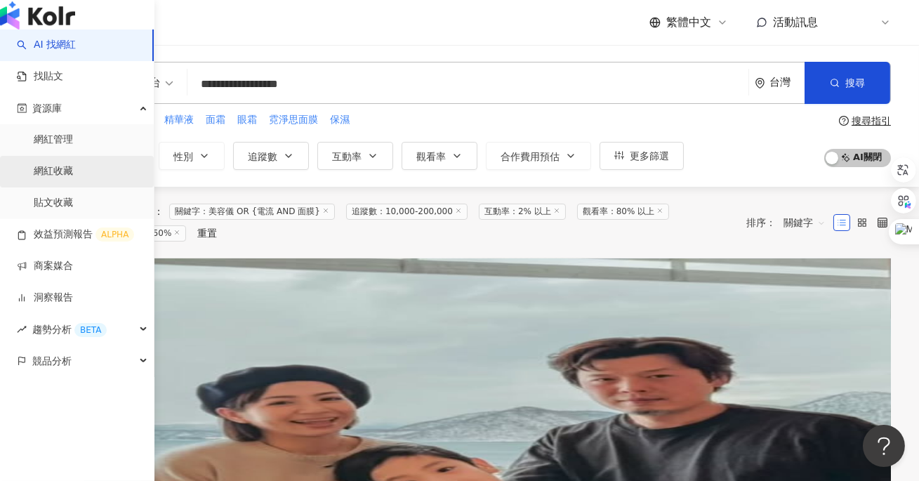
click at [73, 178] on link "網紅收藏" at bounding box center [53, 171] width 39 height 14
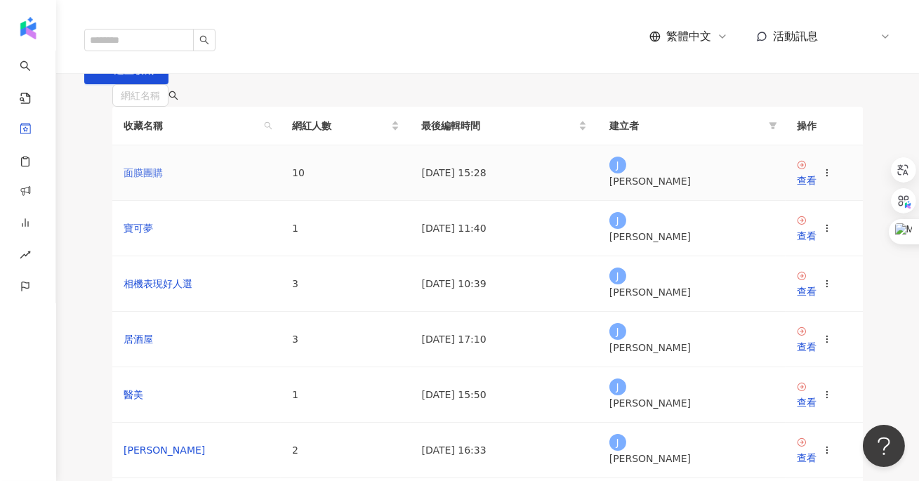
click at [149, 178] on link "面膜團購" at bounding box center [143, 172] width 39 height 11
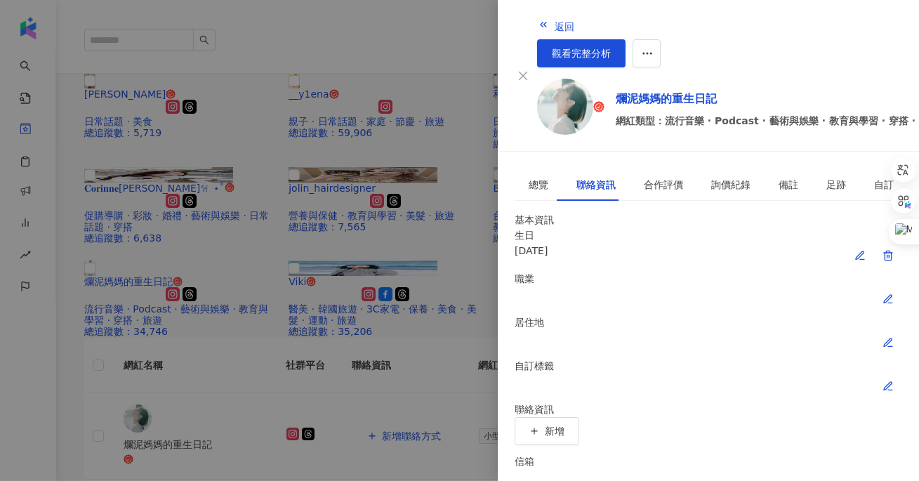
scroll to position [84, 0]
click at [539, 426] on icon "button" at bounding box center [534, 431] width 10 height 10
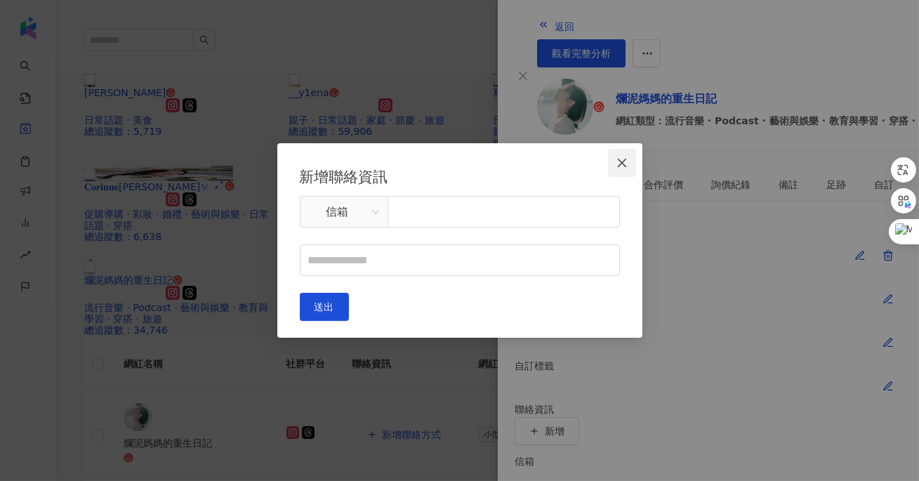
click at [626, 164] on icon "close" at bounding box center [621, 162] width 11 height 11
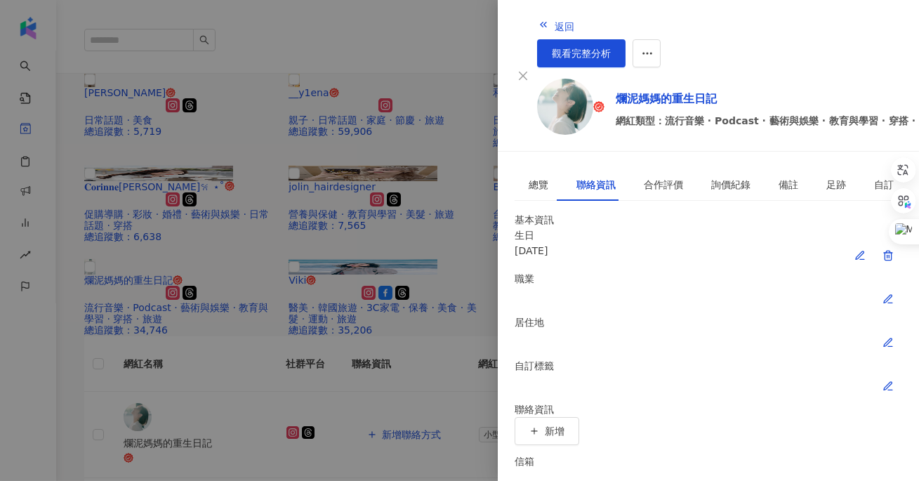
click at [405, 325] on div at bounding box center [459, 240] width 919 height 481
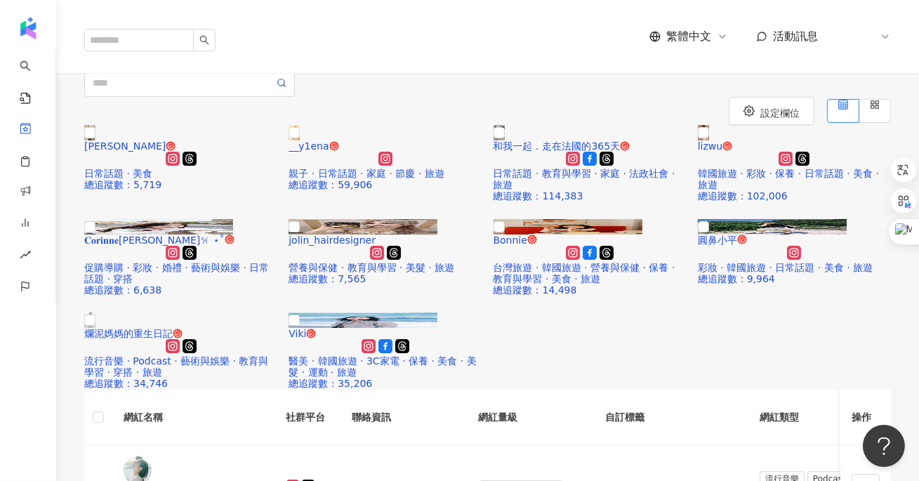
scroll to position [27, 0]
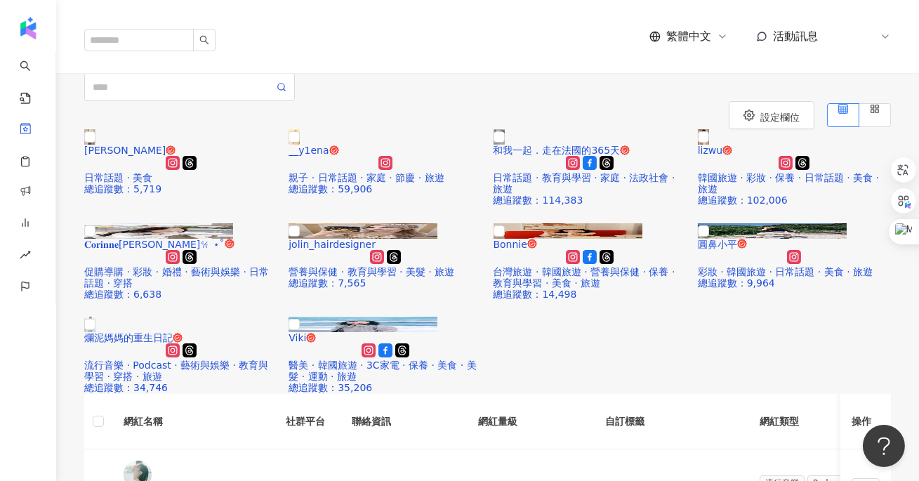
click at [227, 63] on icon "download" at bounding box center [222, 58] width 11 height 10
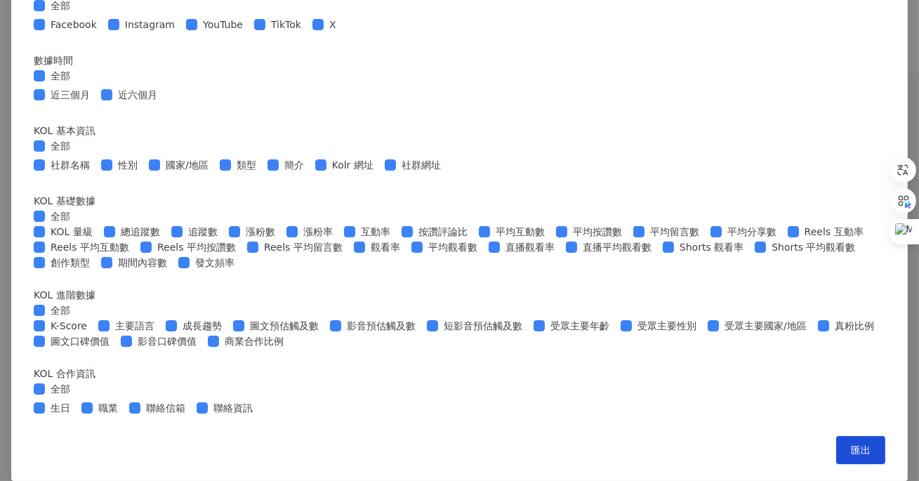
scroll to position [0, 0]
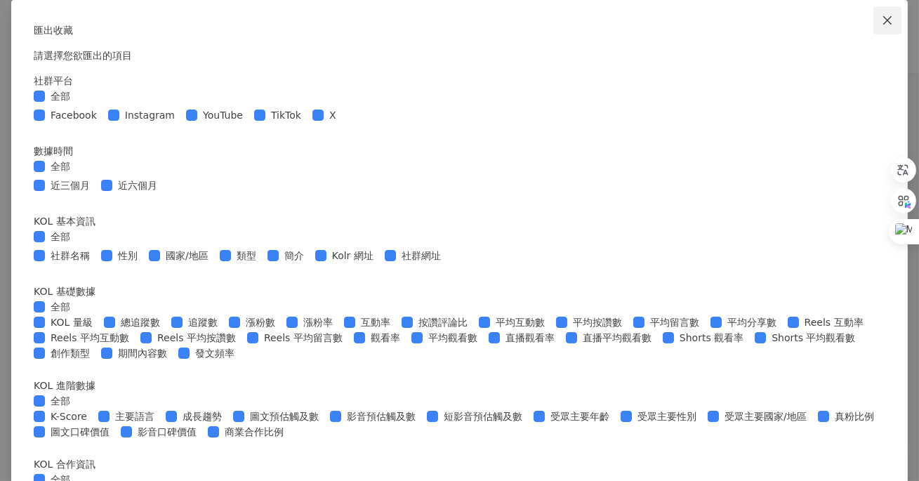
click at [882, 22] on icon "close" at bounding box center [887, 20] width 11 height 11
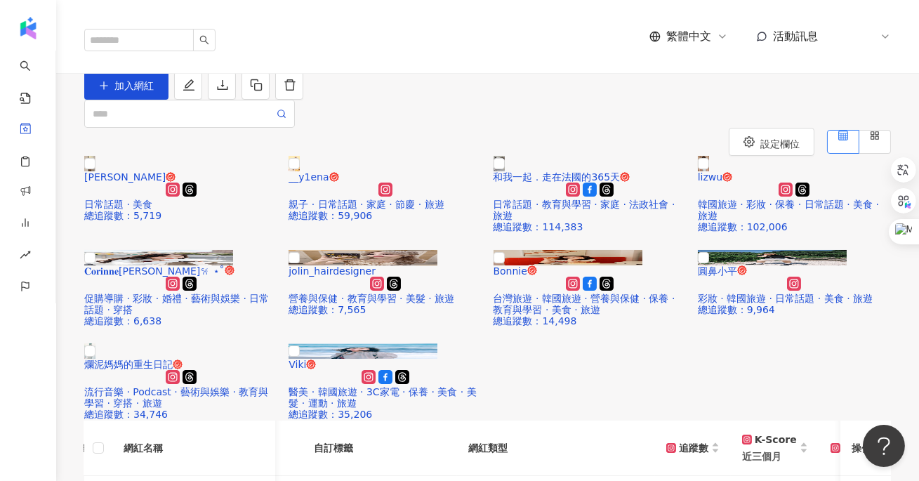
scroll to position [0, 287]
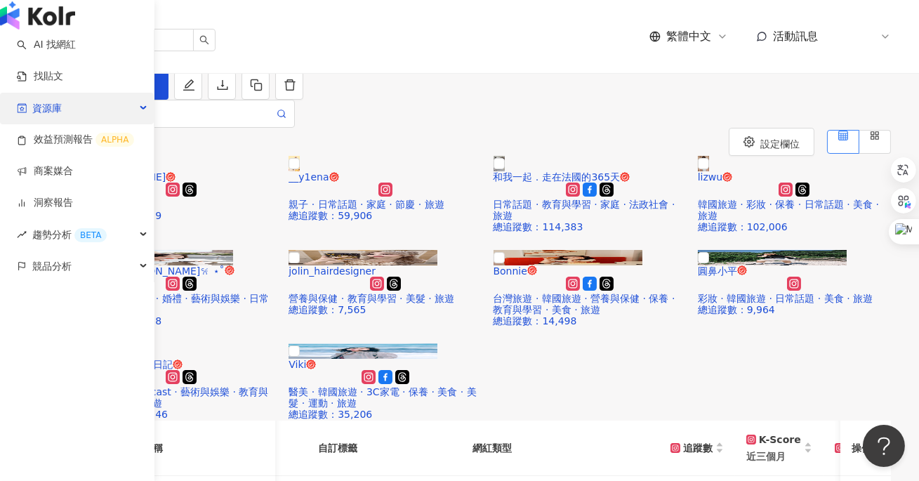
click at [119, 124] on div "資源庫" at bounding box center [77, 109] width 154 height 32
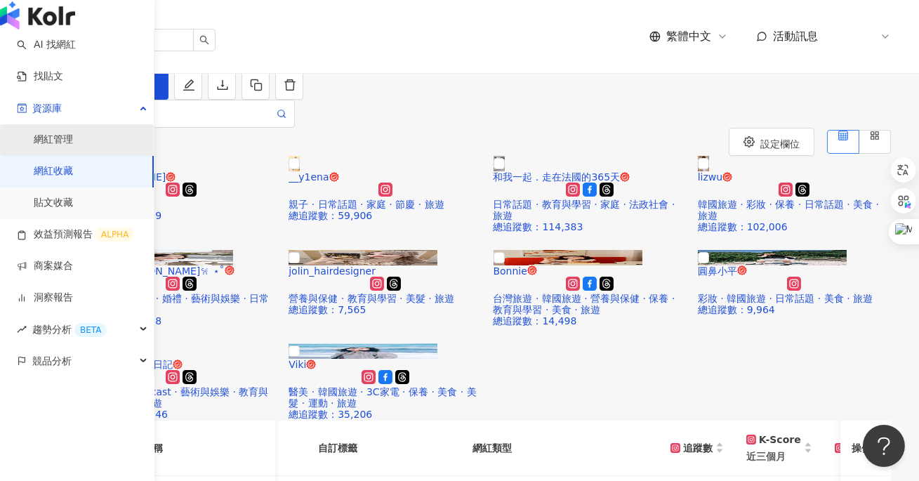
click at [73, 147] on link "網紅管理" at bounding box center [53, 140] width 39 height 14
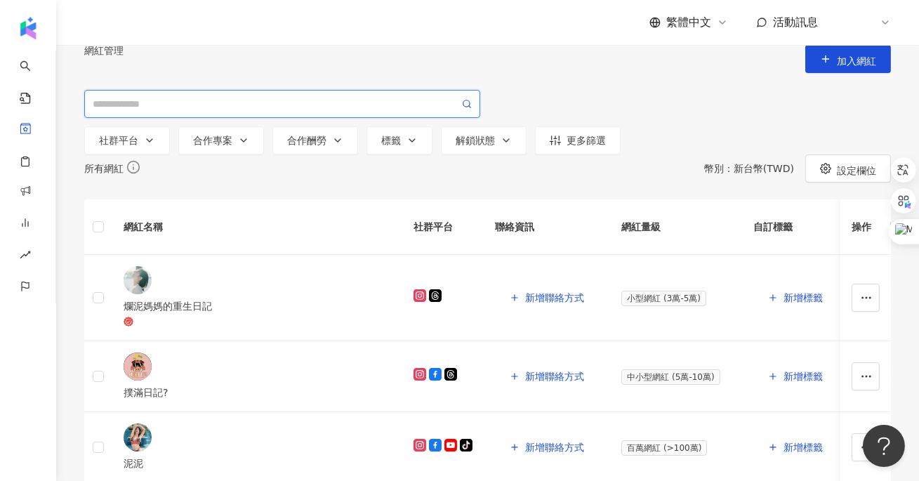
click at [252, 112] on input "search" at bounding box center [276, 103] width 366 height 15
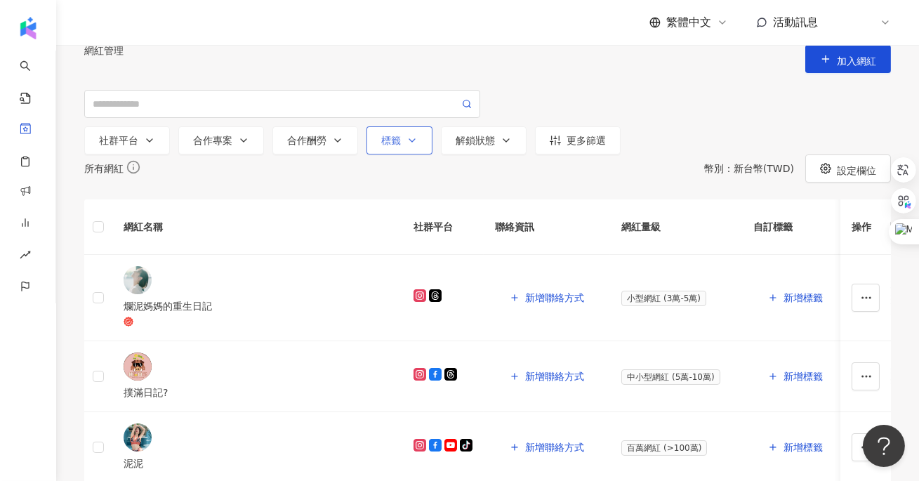
click at [382, 154] on button "標籤" at bounding box center [399, 140] width 66 height 28
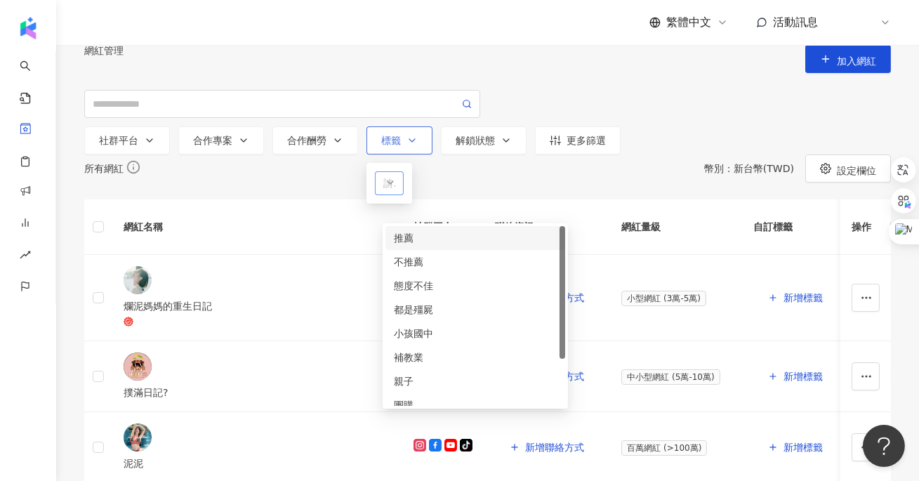
click at [386, 189] on div "button" at bounding box center [382, 183] width 8 height 11
click at [411, 241] on div "推薦" at bounding box center [475, 237] width 163 height 15
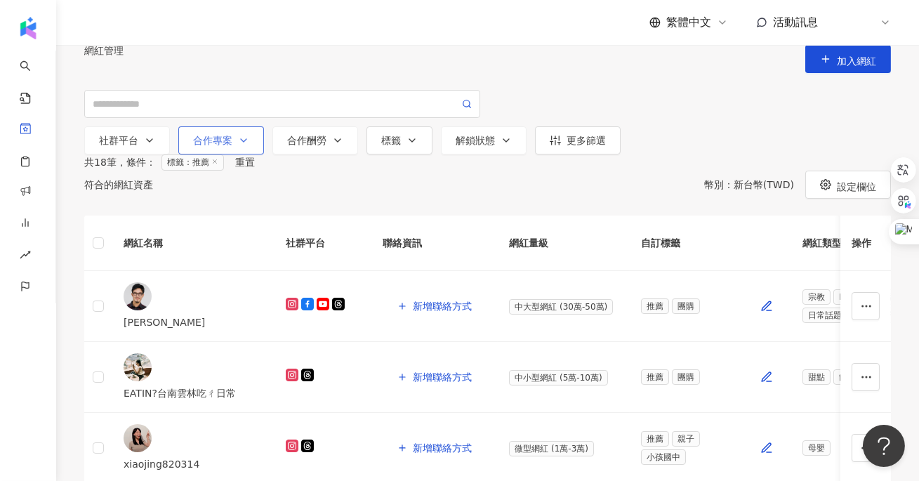
click at [208, 148] on div "合作專案" at bounding box center [221, 141] width 56 height 13
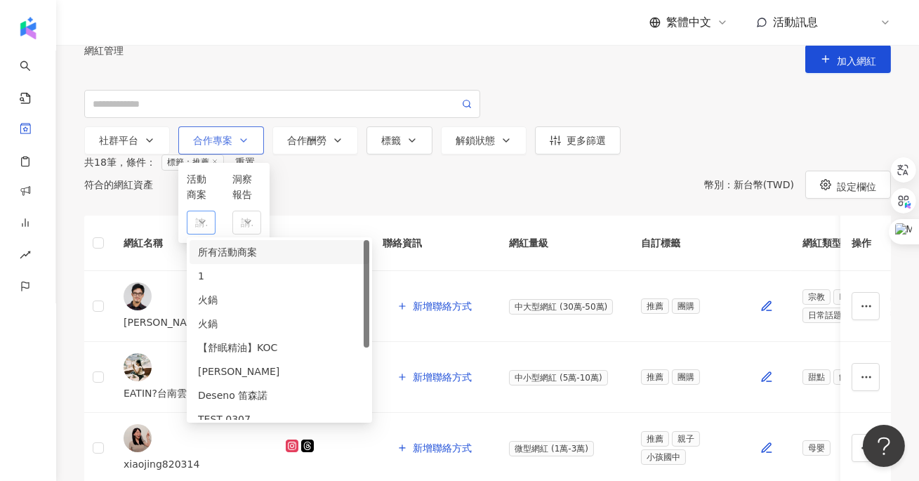
click at [198, 228] on div "button" at bounding box center [194, 223] width 8 height 11
click at [256, 307] on div "火鍋" at bounding box center [279, 299] width 163 height 15
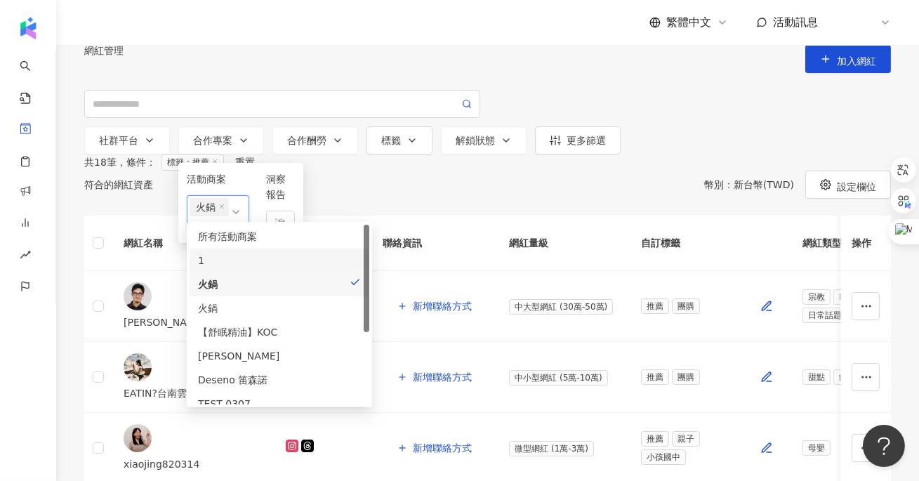
click at [105, 154] on div "網紅管理 加入網紅 社群平台 合作專案 活動商案 火鍋 all 2068 2059 所有活動商案 1 火鍋 火鍋 【舒眠精油】KOC Julie Deseno…" at bounding box center [487, 99] width 863 height 109
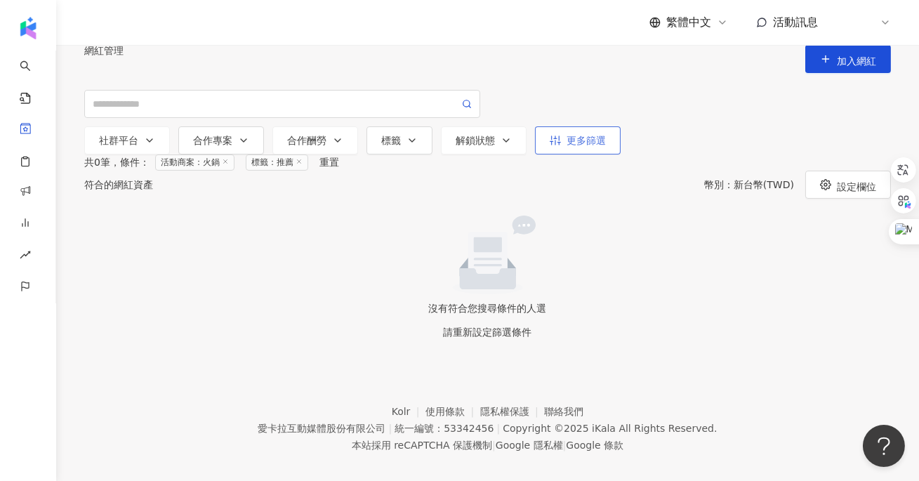
click at [547, 154] on button "更多篩選" at bounding box center [578, 140] width 86 height 28
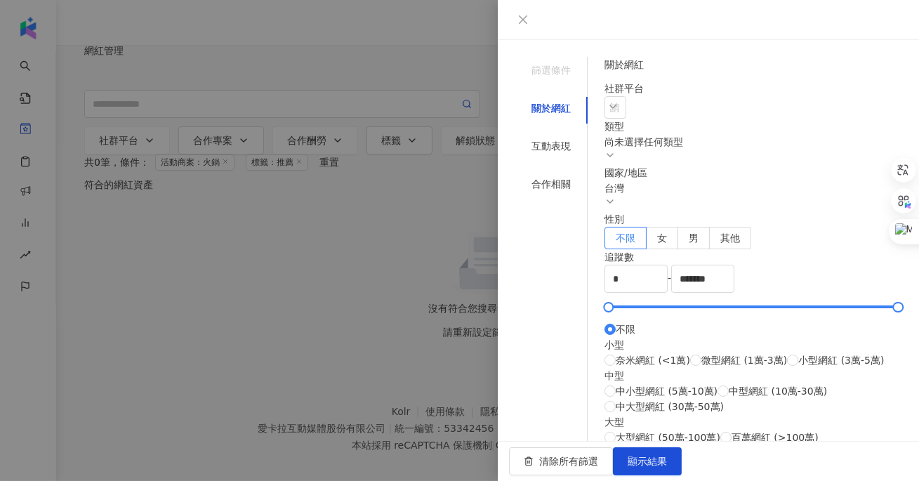
click at [357, 218] on div at bounding box center [459, 240] width 919 height 481
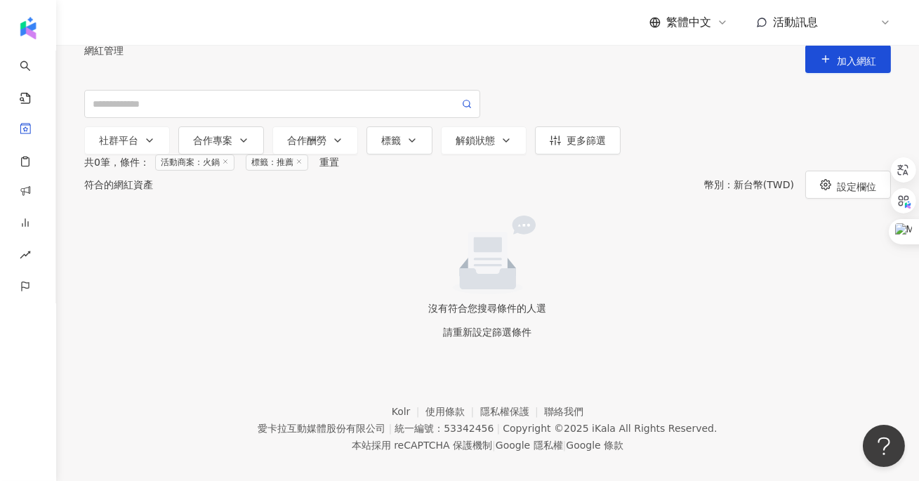
click at [303, 165] on icon at bounding box center [298, 161] width 7 height 7
click at [192, 164] on line at bounding box center [190, 162] width 4 height 4
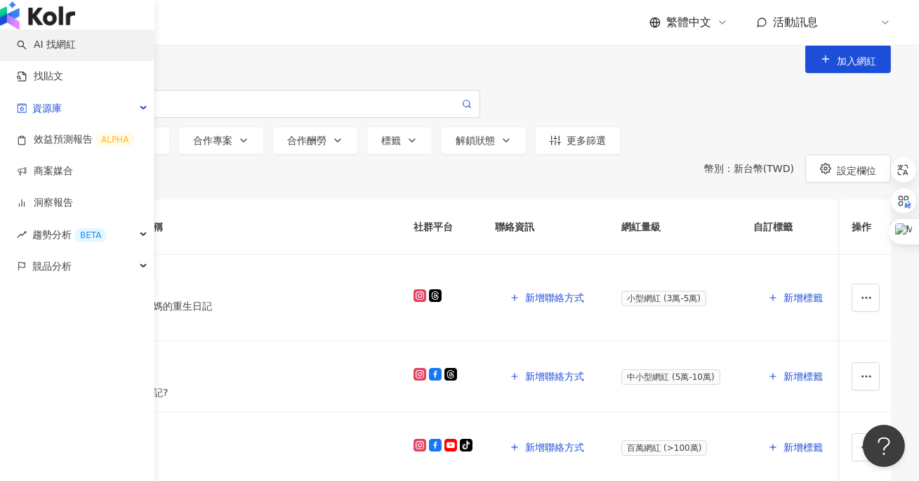
click at [52, 52] on link "AI 找網紅" at bounding box center [46, 45] width 59 height 14
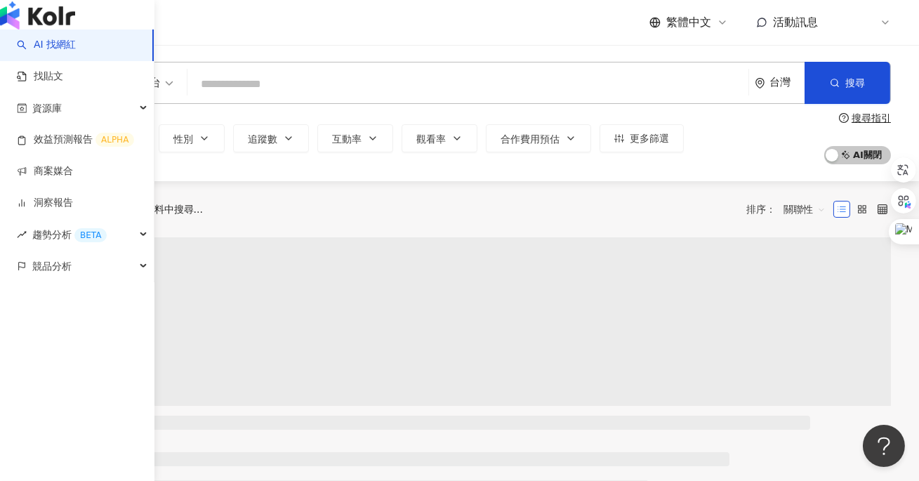
click at [76, 52] on link "AI 找網紅" at bounding box center [46, 45] width 59 height 14
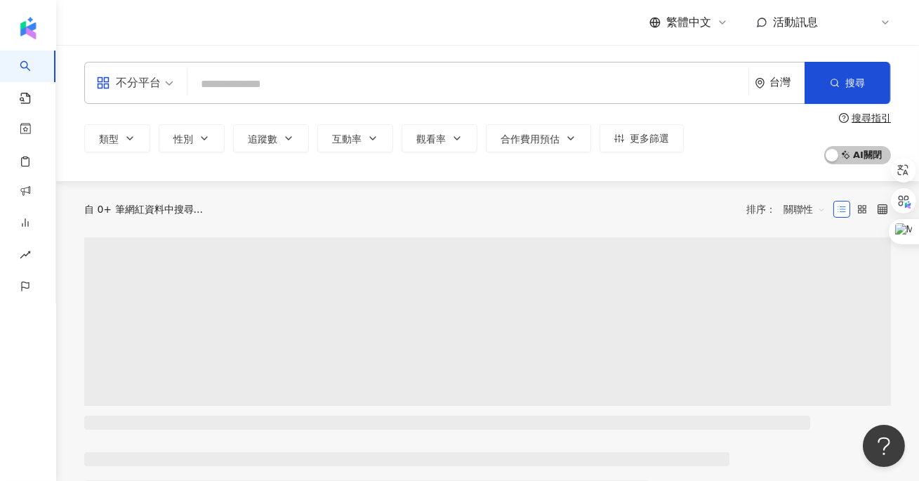
click at [258, 90] on input "search" at bounding box center [468, 84] width 550 height 27
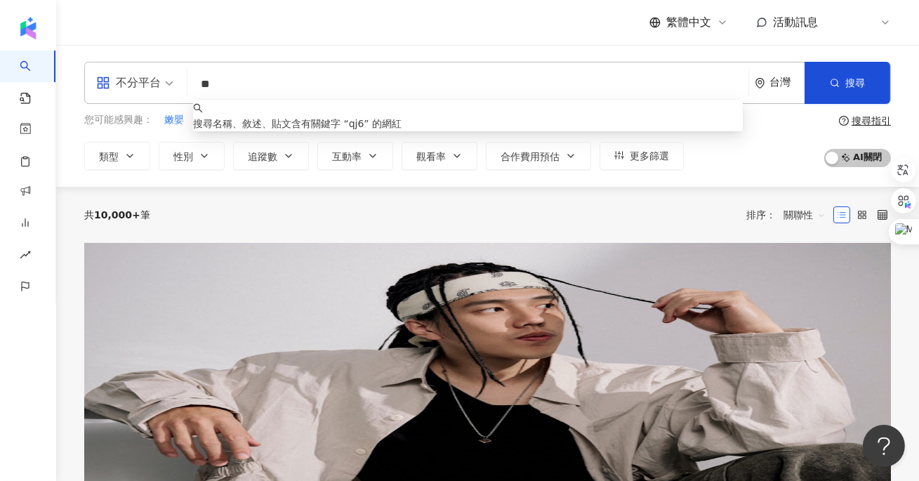
type input "*"
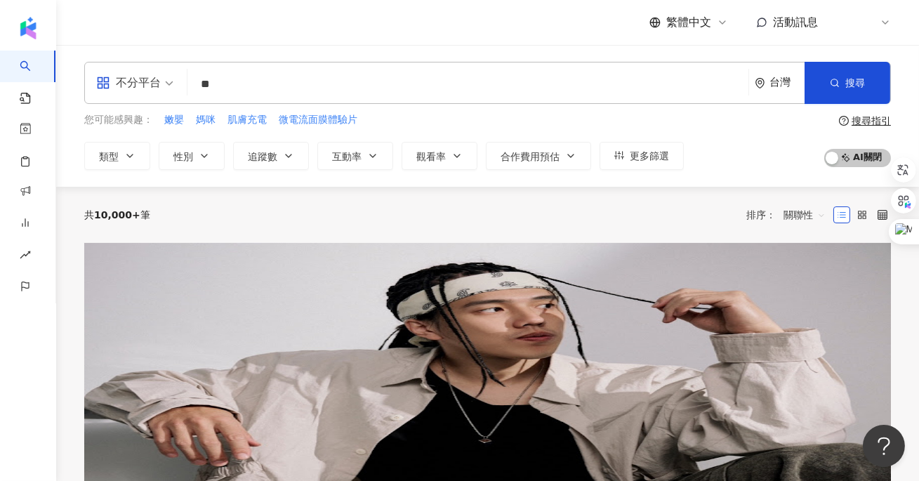
type input "*"
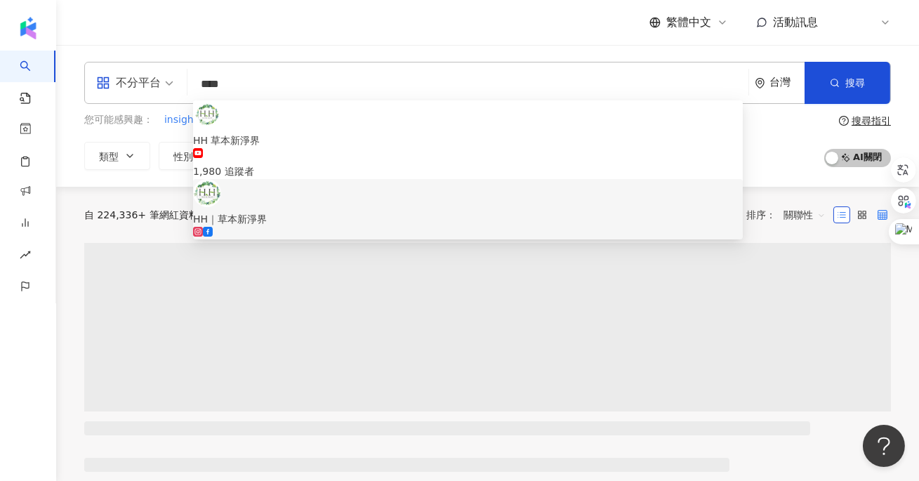
type input "****"
click at [878, 211] on icon at bounding box center [882, 215] width 10 height 10
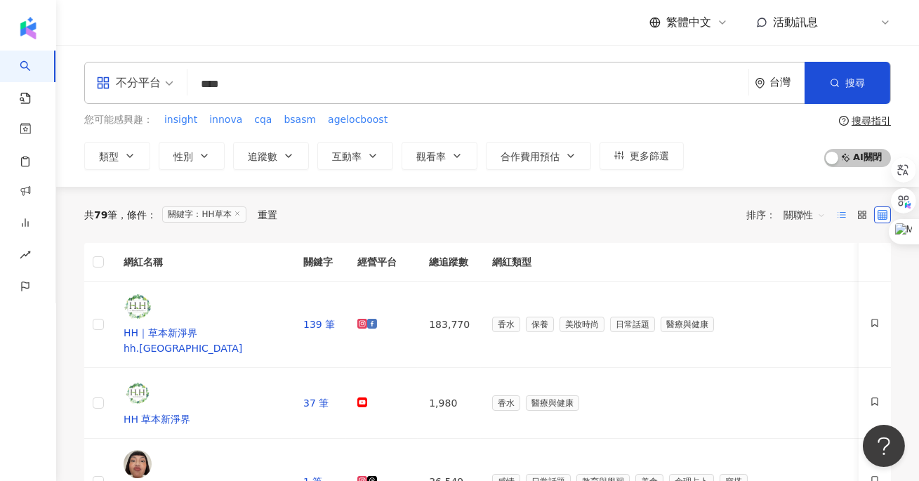
click at [840, 221] on label at bounding box center [841, 214] width 17 height 17
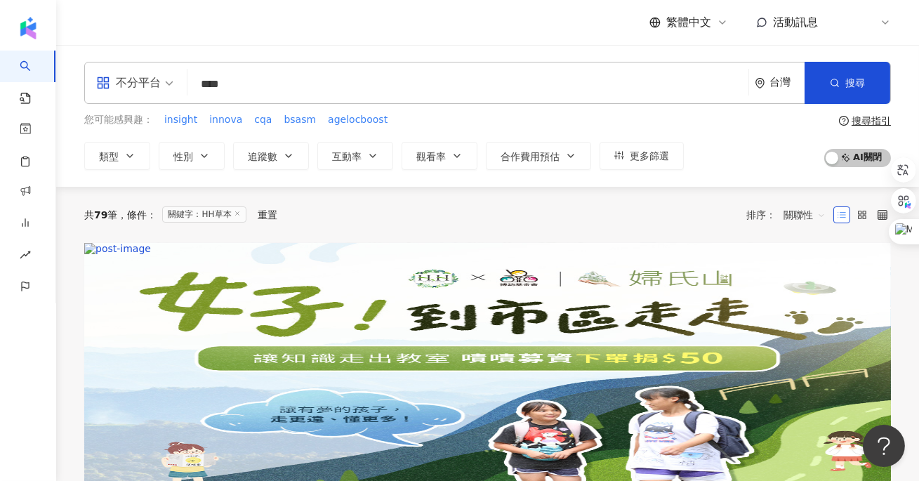
click at [841, 213] on icon at bounding box center [842, 215] width 10 height 10
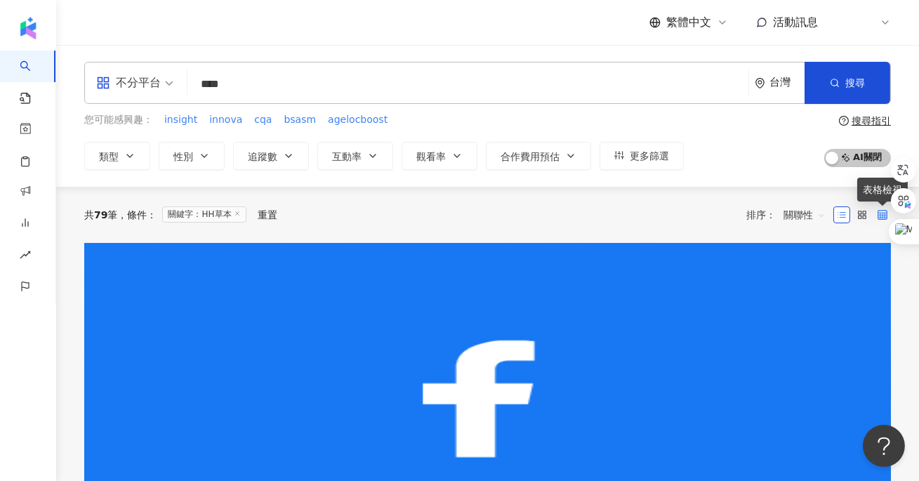
click at [885, 214] on icon at bounding box center [882, 215] width 10 height 10
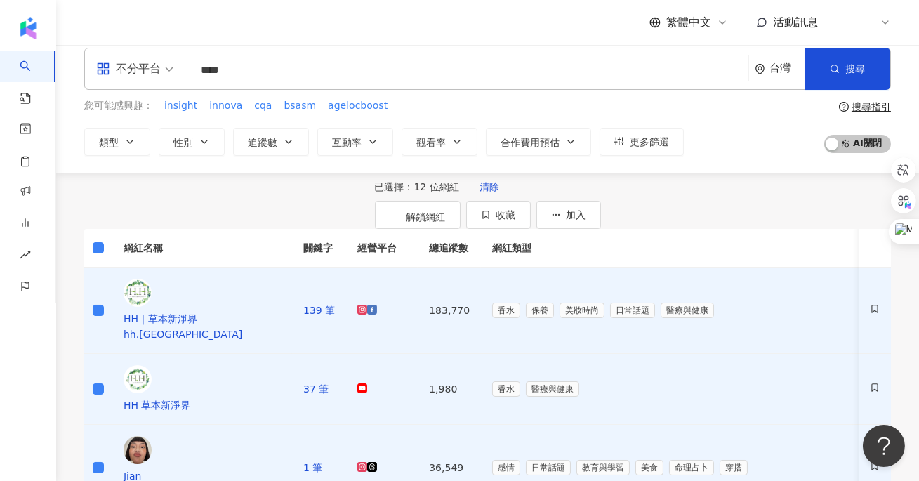
scroll to position [11, 0]
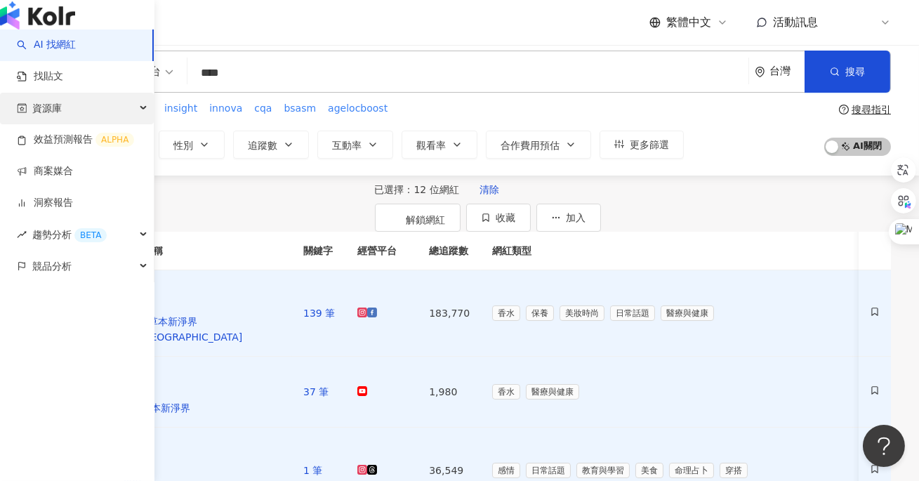
click at [68, 124] on div "資源庫" at bounding box center [77, 109] width 154 height 32
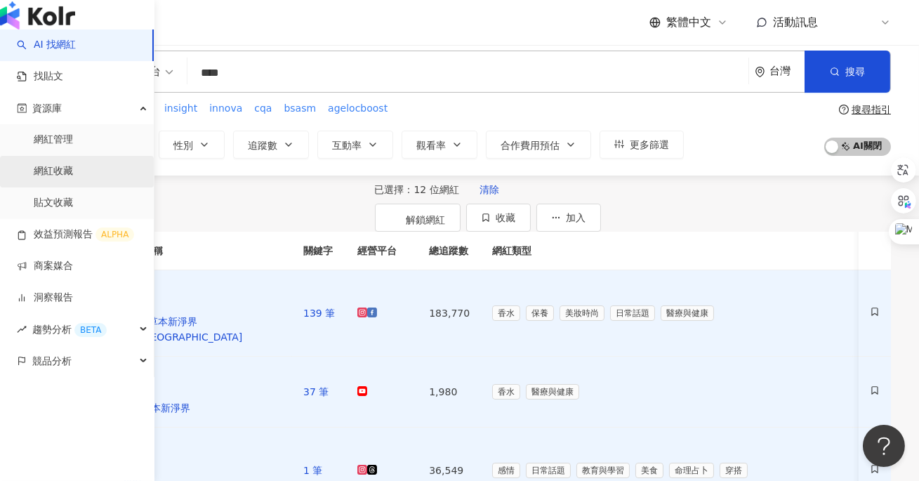
click at [73, 178] on link "網紅收藏" at bounding box center [53, 171] width 39 height 14
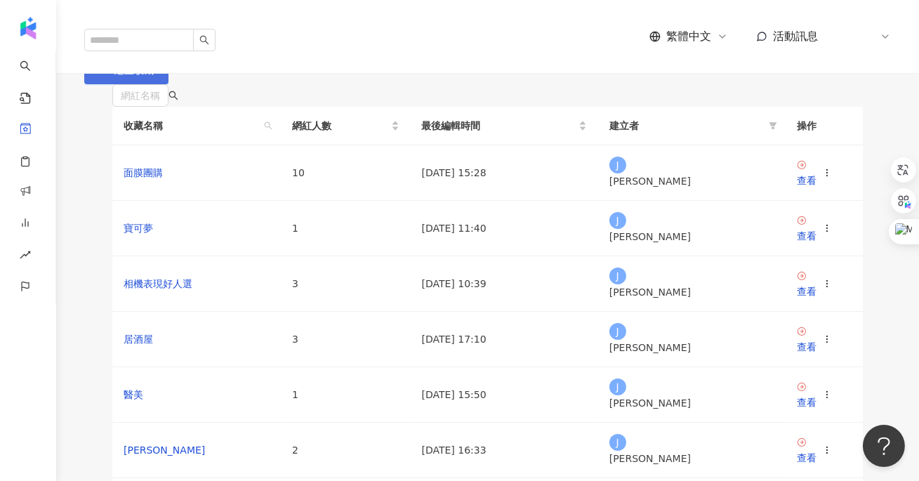
click at [168, 78] on button "建立收藏" at bounding box center [126, 70] width 84 height 28
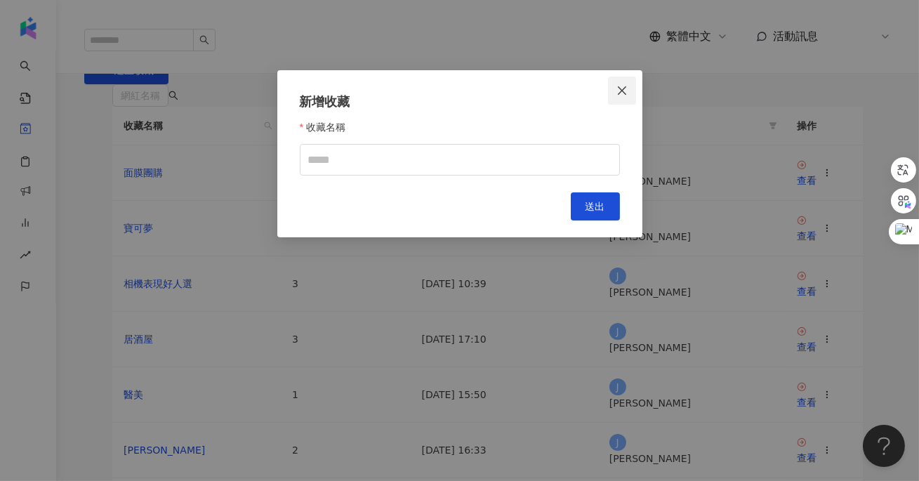
click at [619, 86] on icon "close" at bounding box center [621, 90] width 11 height 11
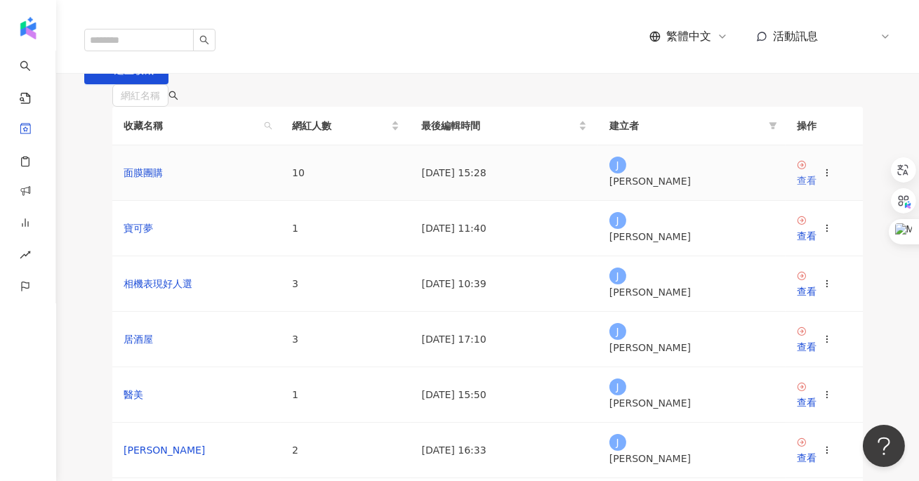
click at [811, 188] on div "查看" at bounding box center [807, 180] width 20 height 15
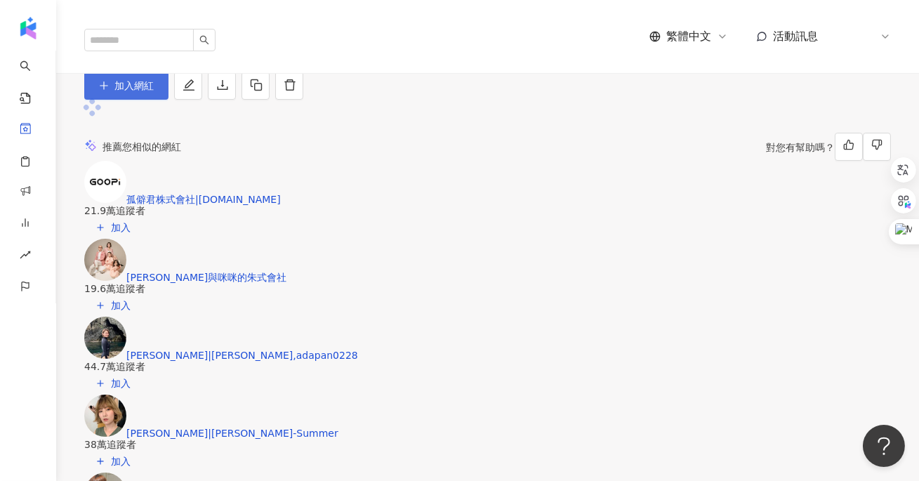
click at [168, 100] on button "加入網紅" at bounding box center [126, 86] width 84 height 28
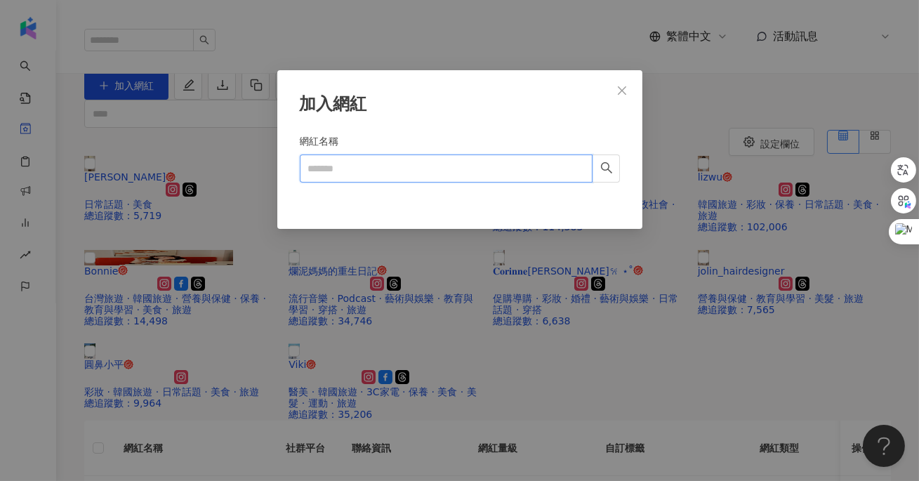
click at [534, 168] on input "網紅名稱" at bounding box center [446, 168] width 293 height 28
click at [609, 90] on span "Close" at bounding box center [622, 90] width 28 height 11
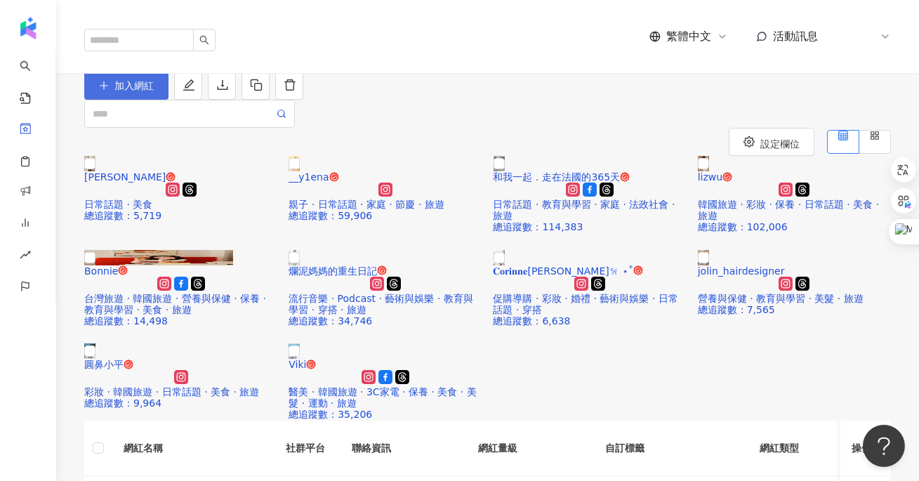
click at [168, 100] on button "加入網紅" at bounding box center [126, 86] width 84 height 28
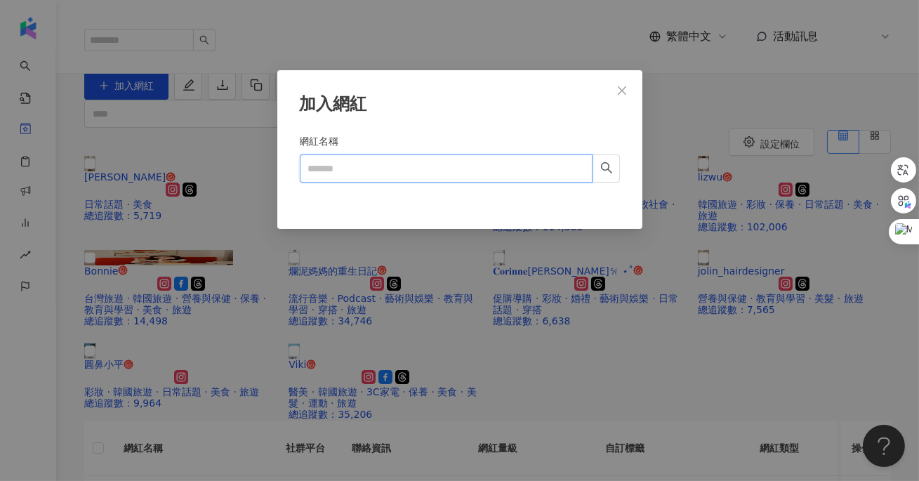
click at [385, 166] on input "網紅名稱" at bounding box center [446, 168] width 293 height 28
click at [621, 81] on button "Close" at bounding box center [622, 91] width 28 height 28
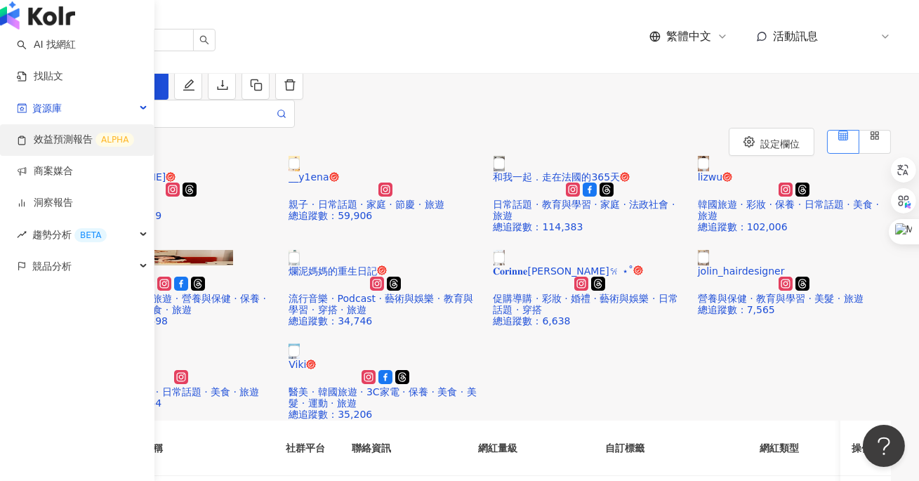
click at [94, 147] on link "效益預測報告 ALPHA" at bounding box center [75, 140] width 117 height 14
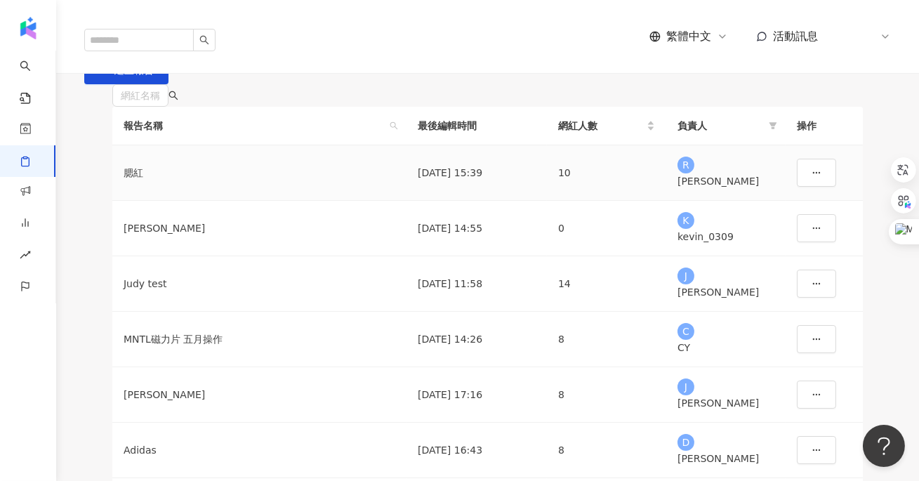
click at [138, 180] on div "腮紅" at bounding box center [260, 172] width 272 height 15
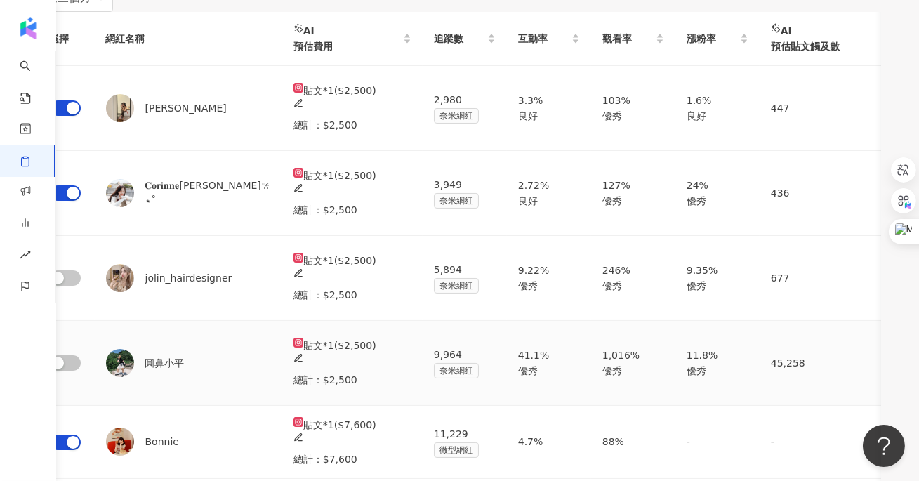
scroll to position [323, 0]
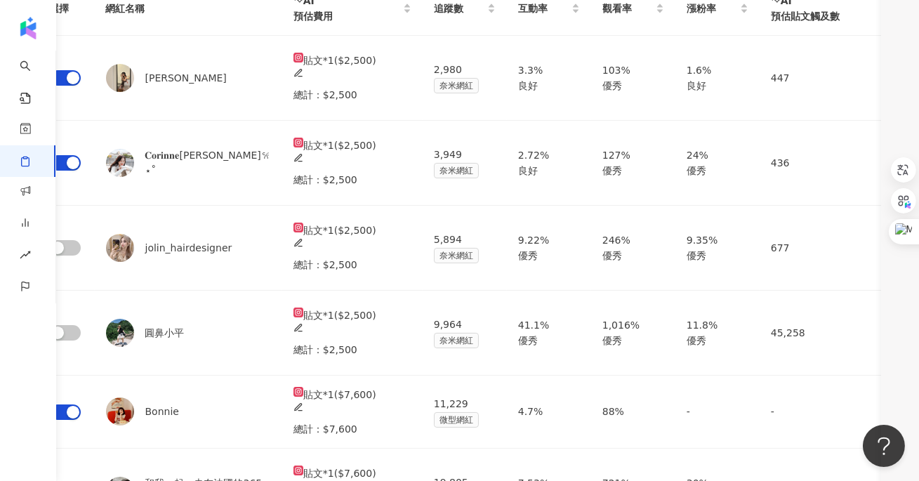
drag, startPoint x: 786, startPoint y: 166, endPoint x: 820, endPoint y: 166, distance: 33.7
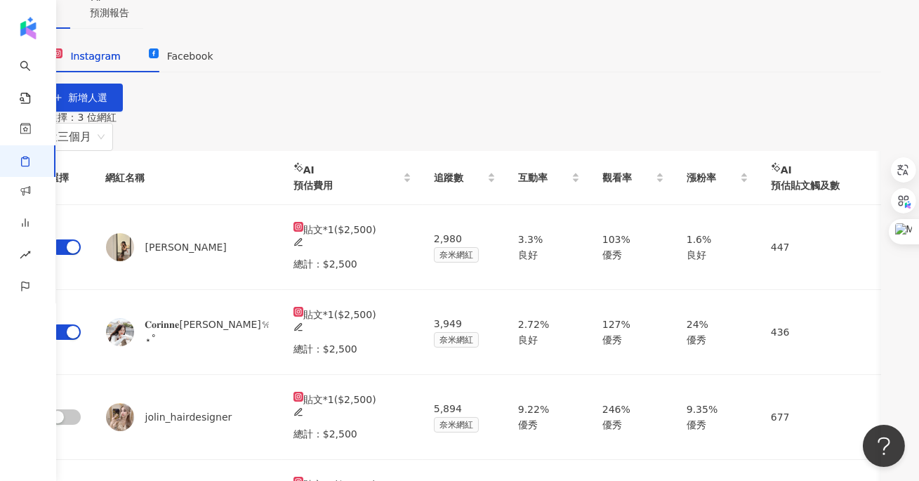
scroll to position [192, 0]
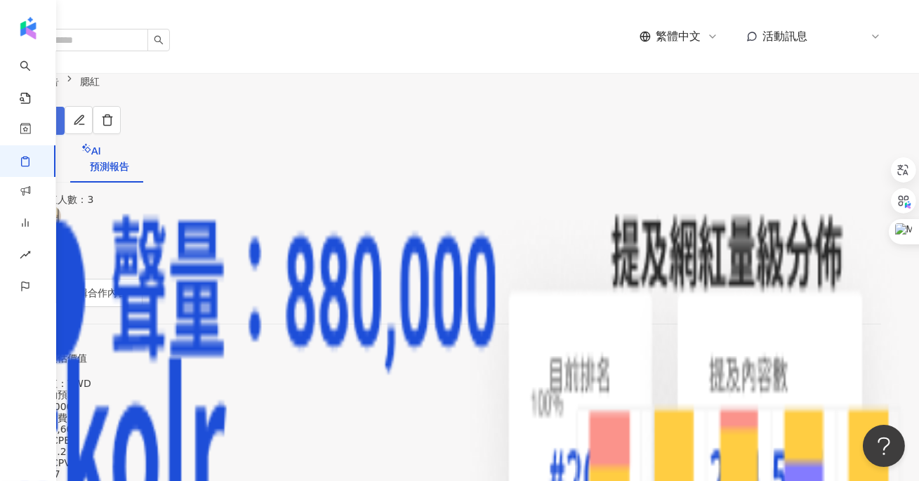
click at [25, 116] on icon "button" at bounding box center [20, 121] width 10 height 10
click at [798, 139] on span "匯出 PPT" at bounding box center [794, 136] width 49 height 15
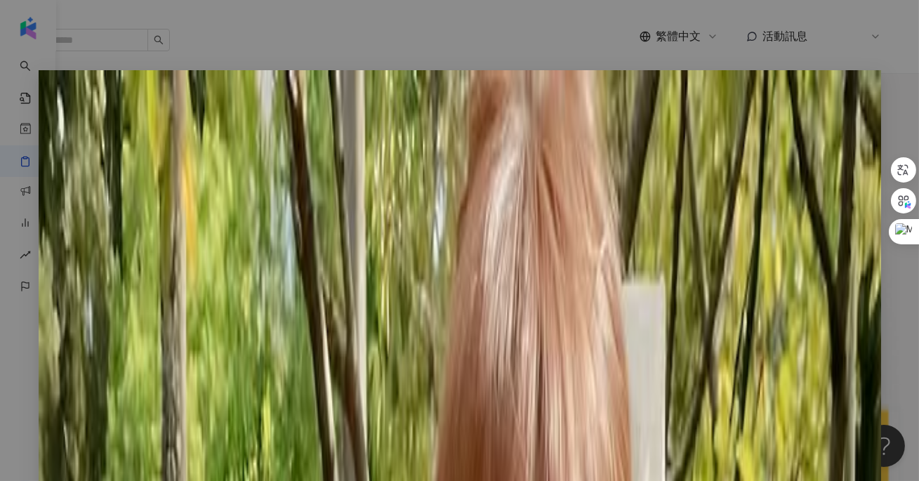
scroll to position [1002, 0]
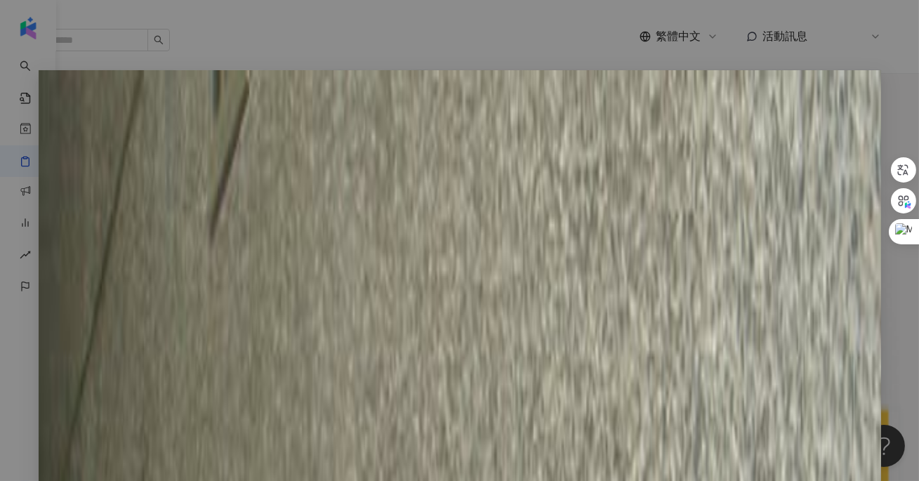
click at [856, 91] on icon "close" at bounding box center [860, 90] width 11 height 11
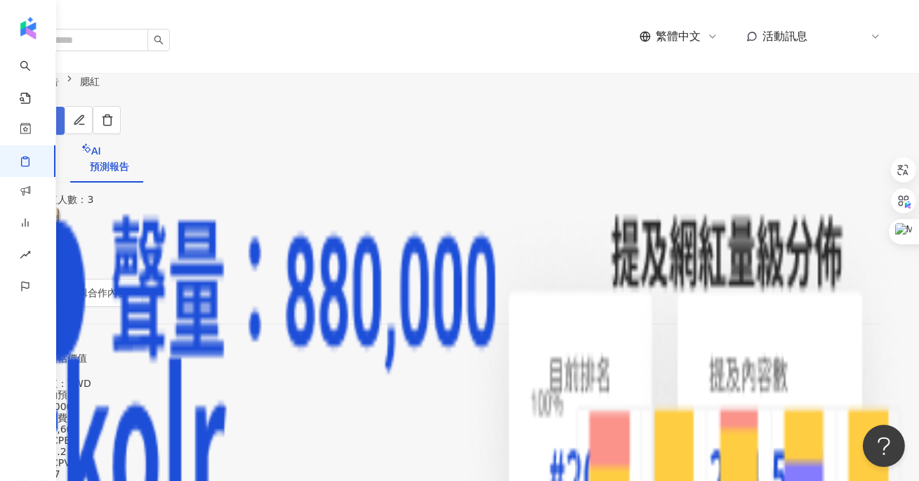
click at [50, 115] on span "匯出" at bounding box center [40, 120] width 20 height 11
click at [776, 145] on li "匯出 PPT" at bounding box center [795, 137] width 66 height 28
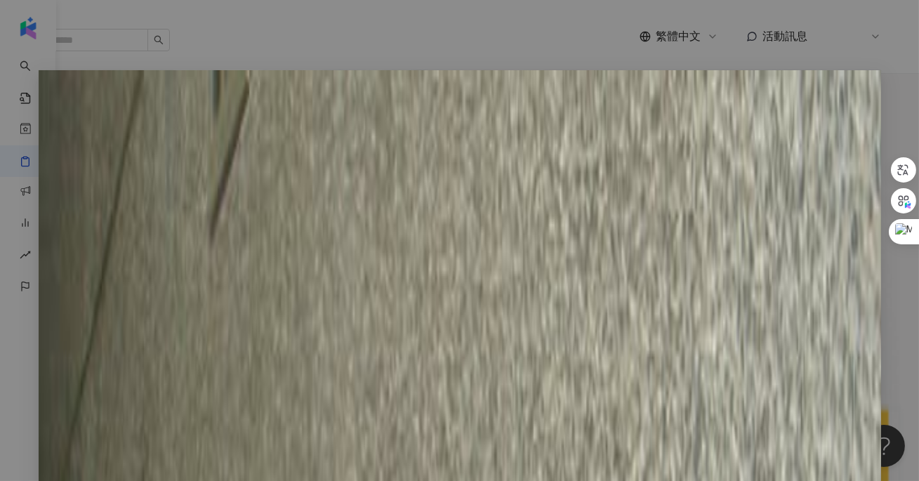
scroll to position [90, 0]
click at [855, 98] on button "Close" at bounding box center [860, 91] width 28 height 28
click at [50, 115] on span "匯出" at bounding box center [40, 120] width 20 height 11
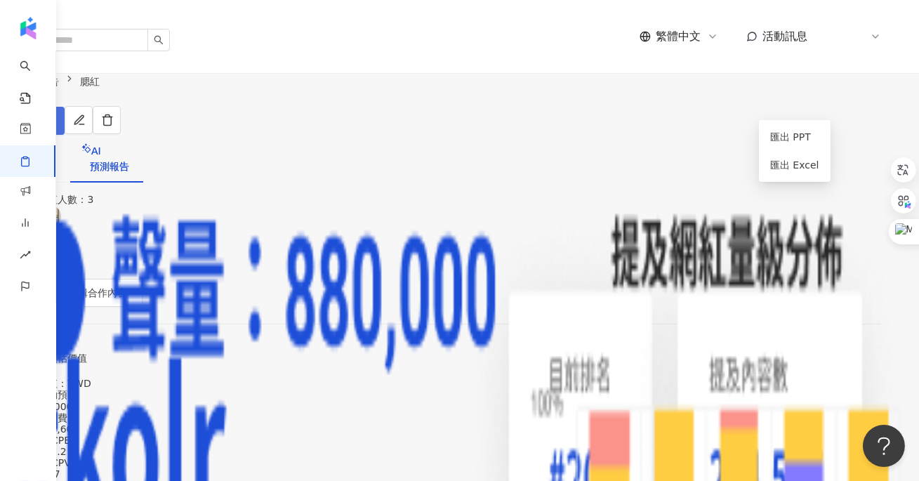
click at [50, 115] on span "匯出" at bounding box center [40, 120] width 20 height 11
click at [65, 107] on button "匯出" at bounding box center [32, 121] width 65 height 28
click at [787, 173] on li "匯出 Excel" at bounding box center [795, 165] width 66 height 28
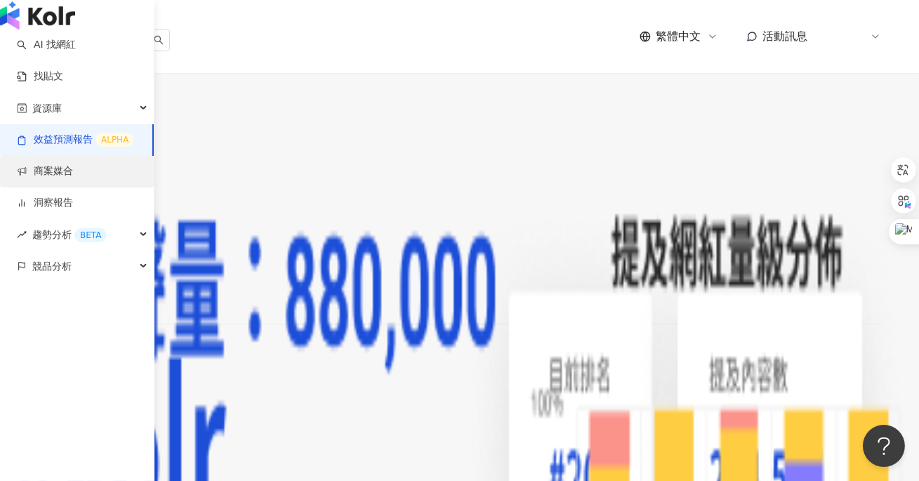
click at [65, 178] on link "商案媒合" at bounding box center [45, 171] width 56 height 14
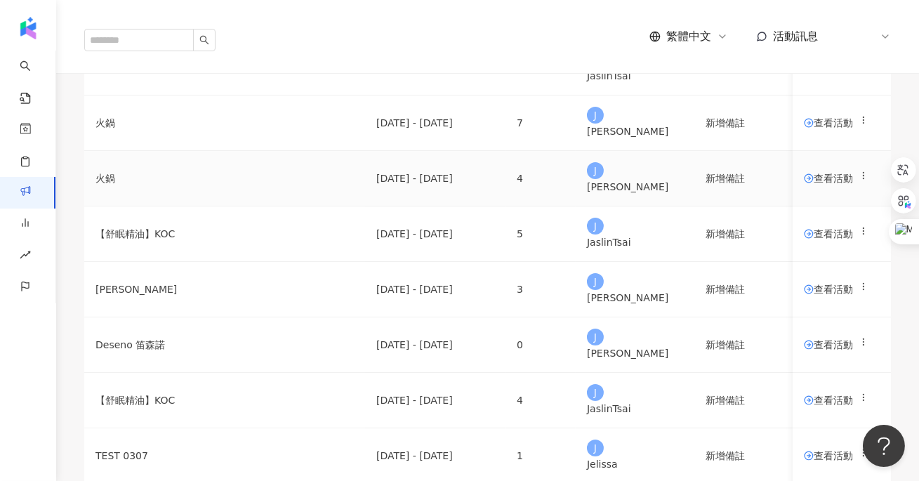
scroll to position [133, 0]
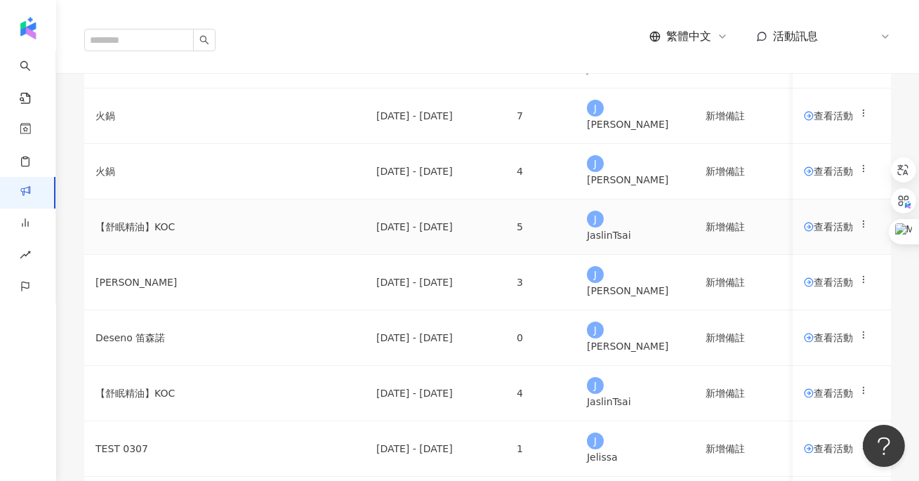
click at [811, 232] on span "查看活動" at bounding box center [828, 227] width 49 height 10
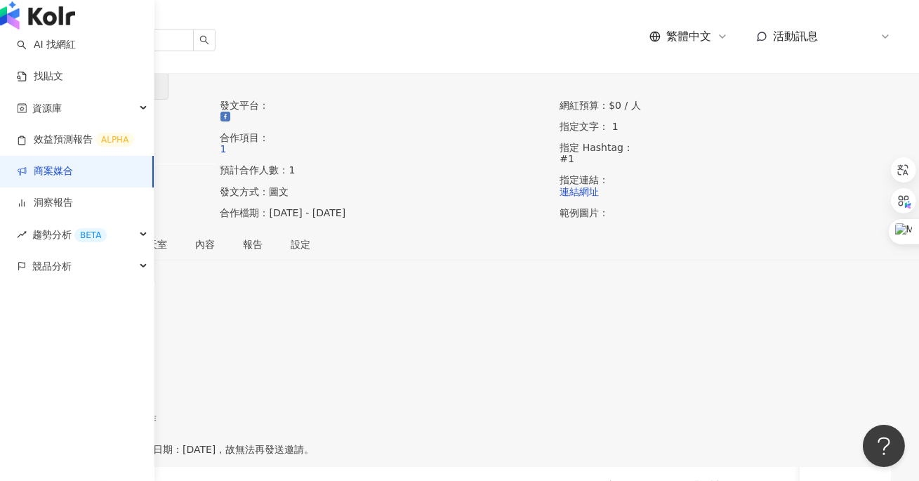
click at [39, 178] on link "商案媒合" at bounding box center [45, 171] width 56 height 14
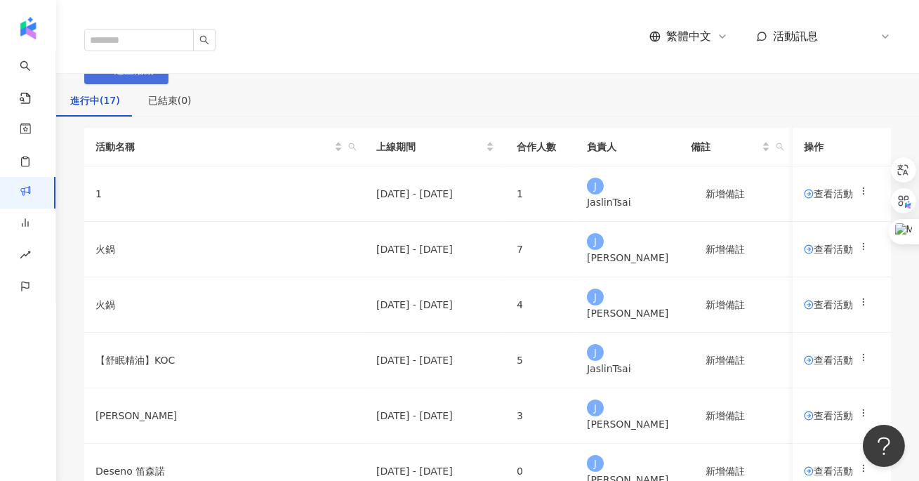
click at [154, 76] on span "建立活動" at bounding box center [133, 70] width 39 height 11
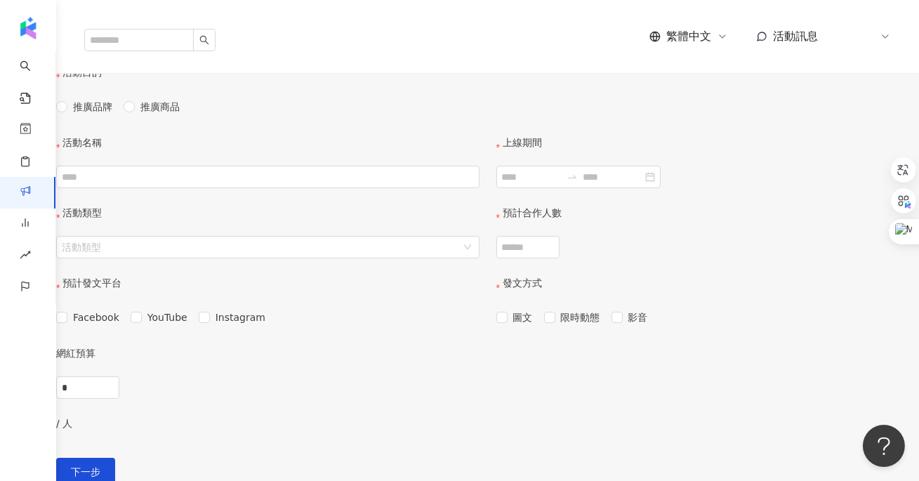
scroll to position [239, 0]
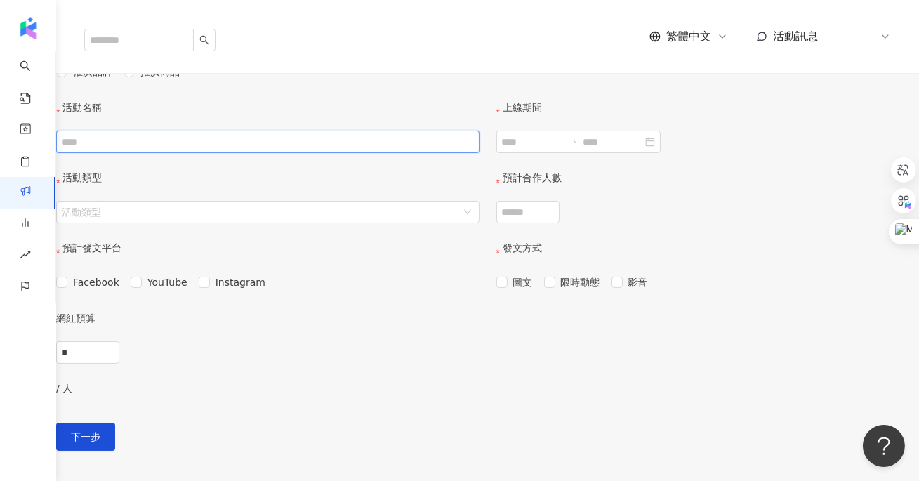
click at [245, 153] on input "活動名稱" at bounding box center [267, 142] width 423 height 22
type input "*********"
drag, startPoint x: 214, startPoint y: 246, endPoint x: 257, endPoint y: 247, distance: 42.8
click at [257, 153] on input "*********" at bounding box center [267, 142] width 423 height 22
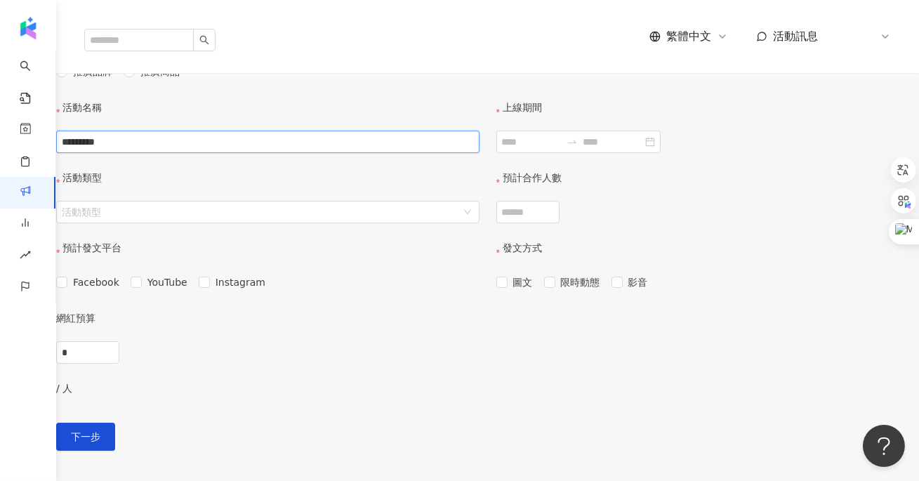
click at [326, 153] on input "*********" at bounding box center [267, 142] width 423 height 22
click at [118, 79] on span "推廣品牌" at bounding box center [92, 71] width 51 height 15
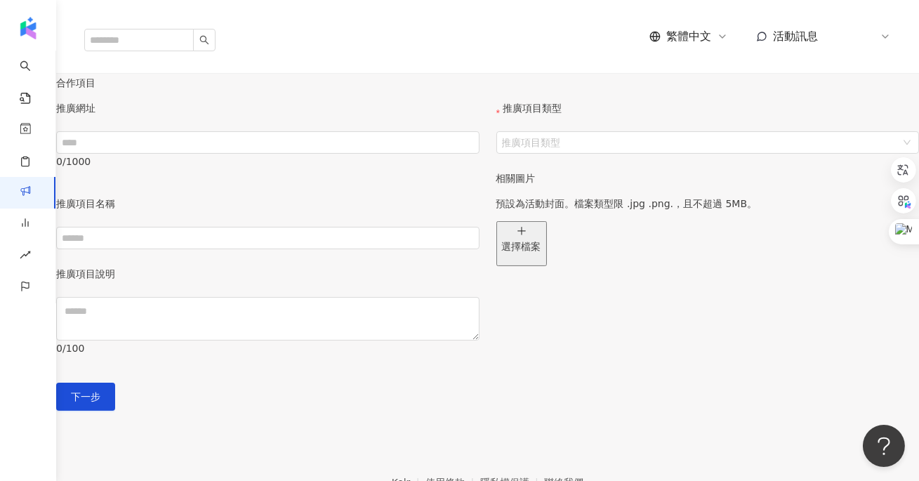
scroll to position [585, 0]
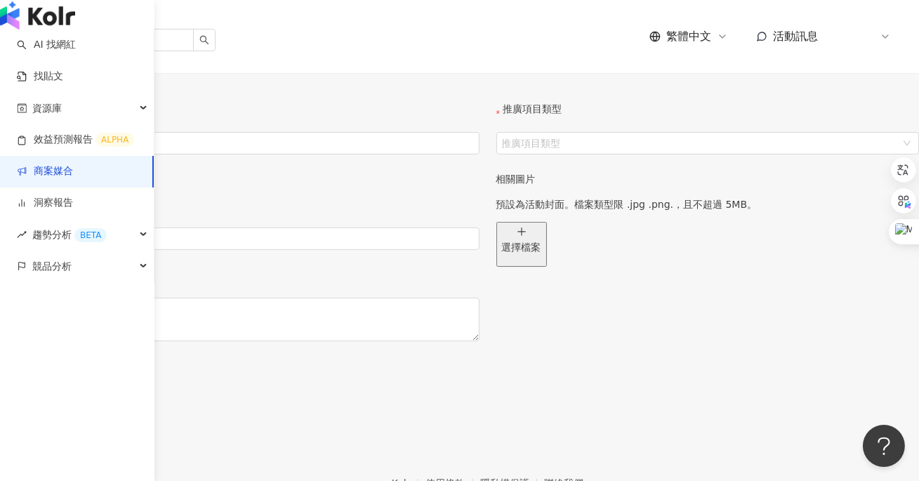
click at [50, 178] on link "商案媒合" at bounding box center [45, 171] width 56 height 14
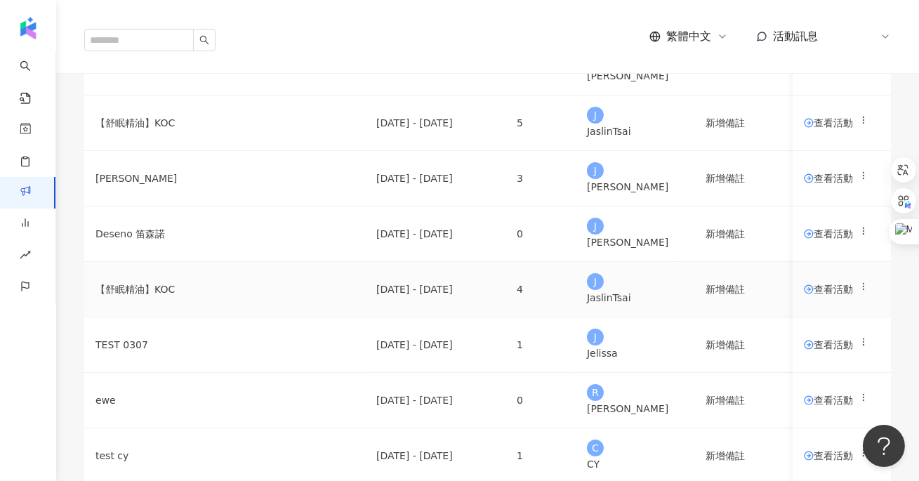
scroll to position [244, 0]
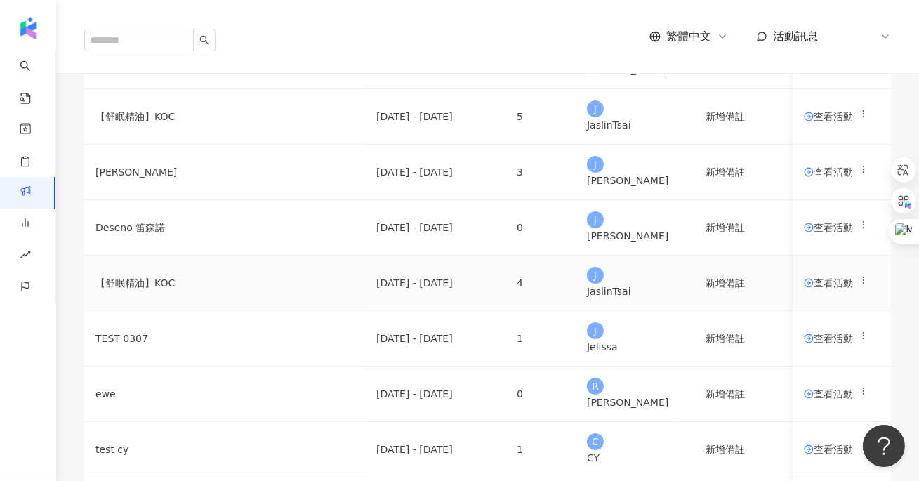
click at [804, 288] on span "查看活動" at bounding box center [828, 283] width 49 height 10
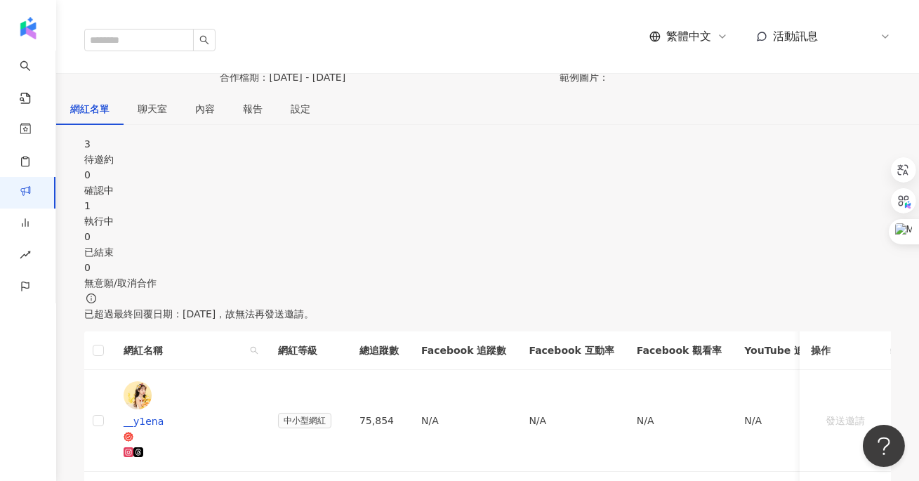
click at [481, 229] on div "執行中" at bounding box center [487, 220] width 806 height 15
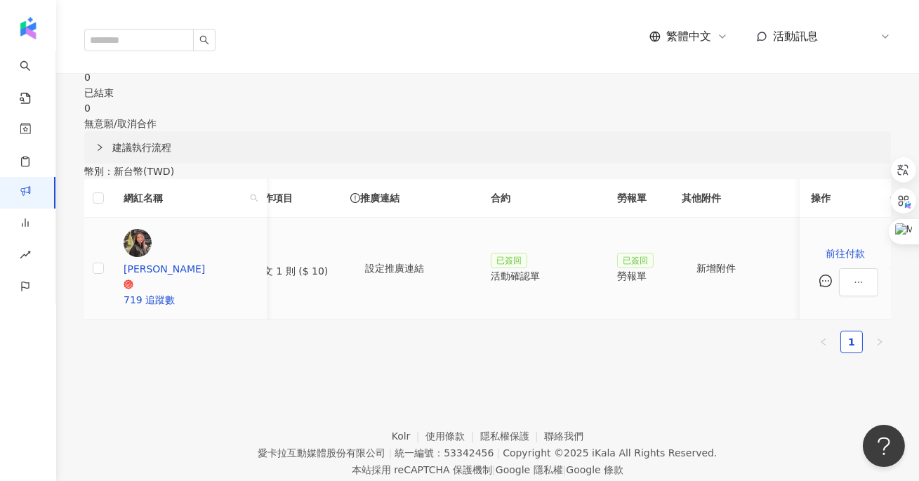
scroll to position [0, 151]
click at [418, 274] on span "設定推廣連結" at bounding box center [394, 267] width 59 height 11
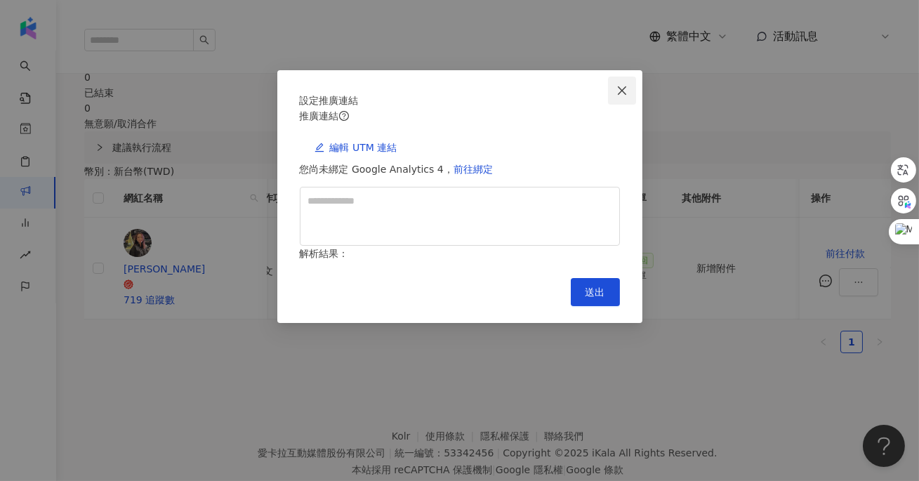
click at [618, 88] on icon "close" at bounding box center [621, 90] width 11 height 11
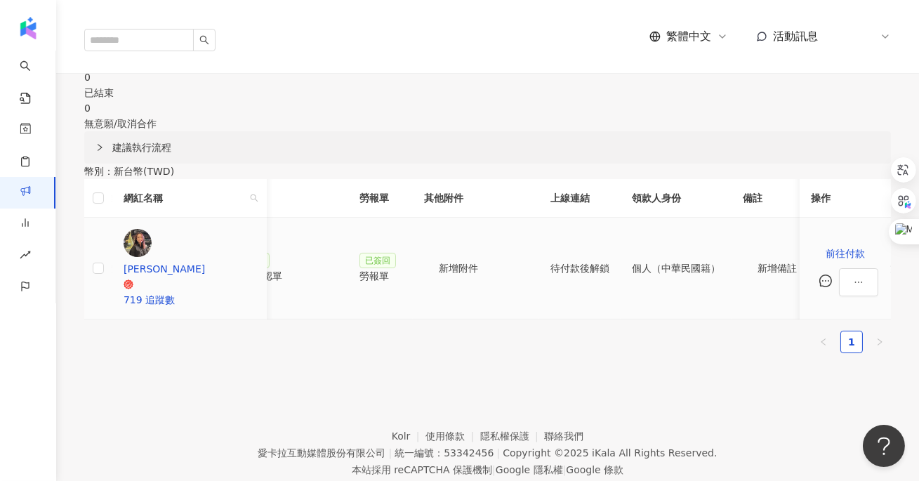
scroll to position [0, 369]
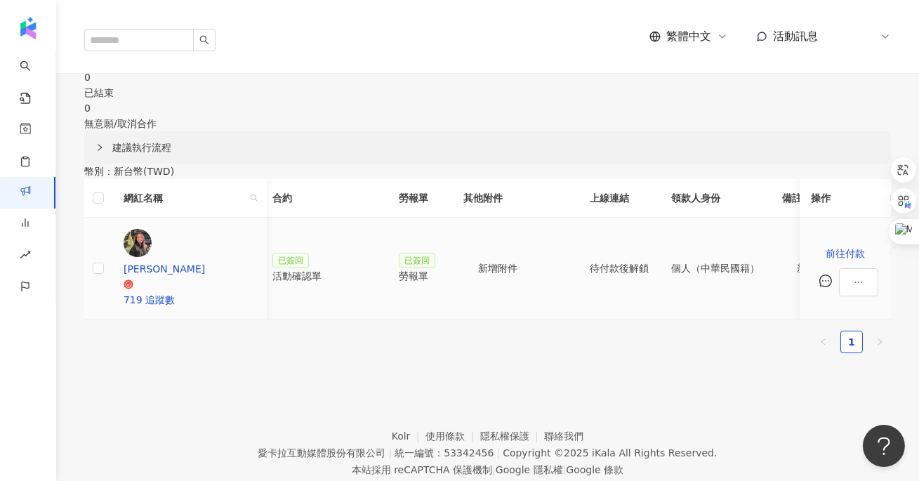
click at [376, 284] on div "活動確認單" at bounding box center [324, 275] width 104 height 15
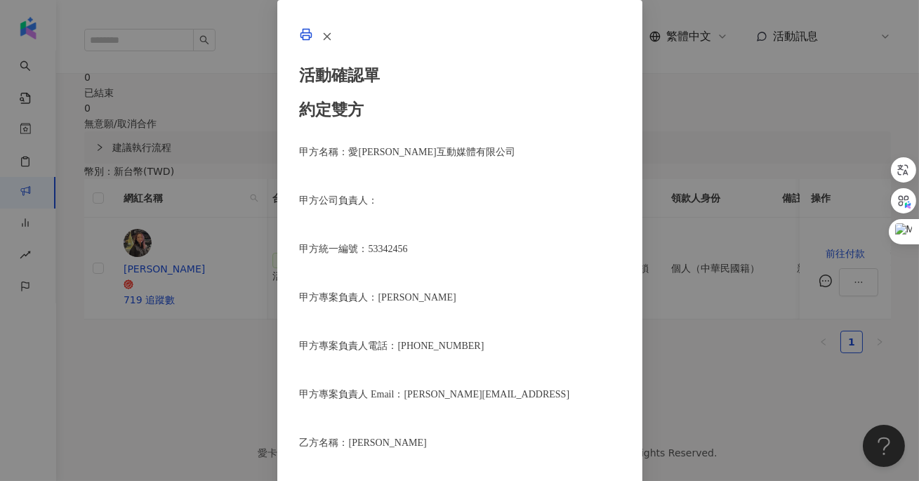
scroll to position [1314, 0]
click at [312, 43] on link at bounding box center [306, 37] width 13 height 11
click at [333, 43] on icon "button" at bounding box center [327, 36] width 13 height 13
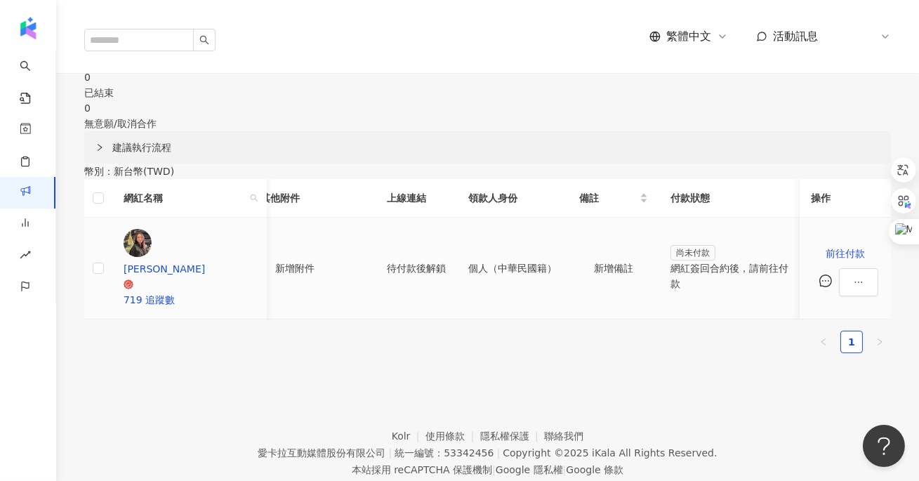
scroll to position [0, 705]
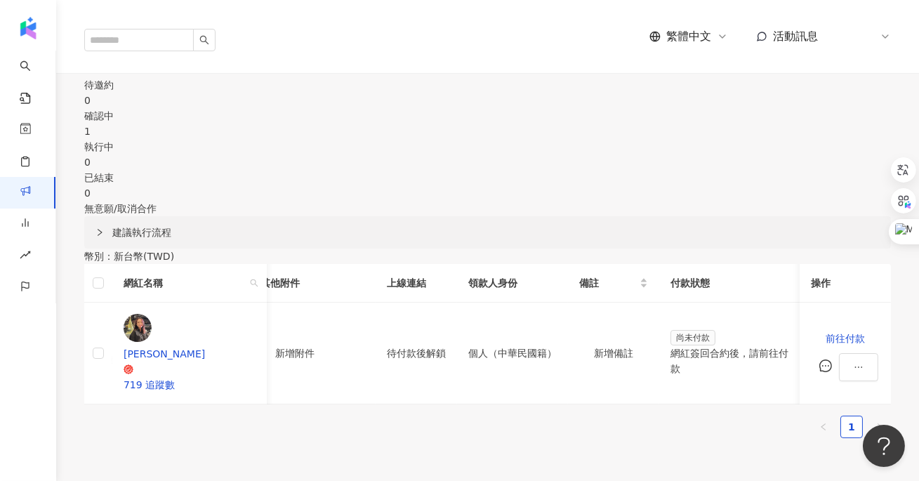
click at [512, 248] on div "建議執行流程" at bounding box center [487, 232] width 806 height 32
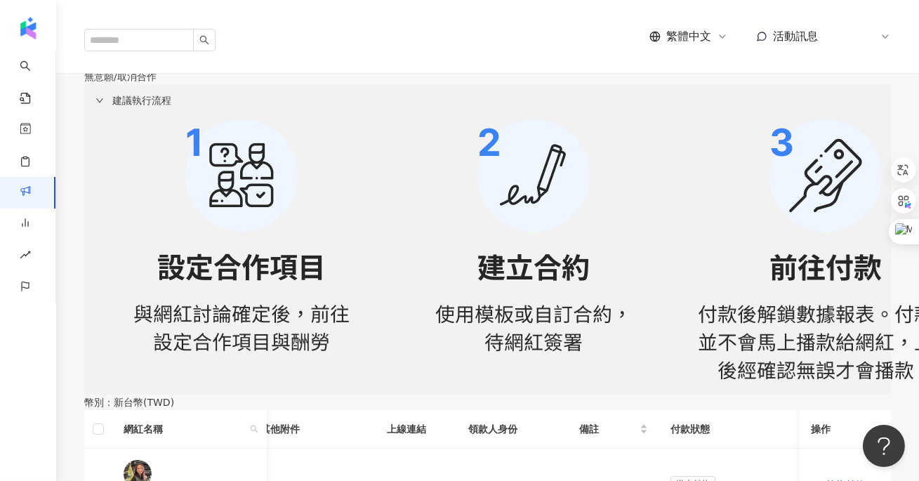
scroll to position [0, 0]
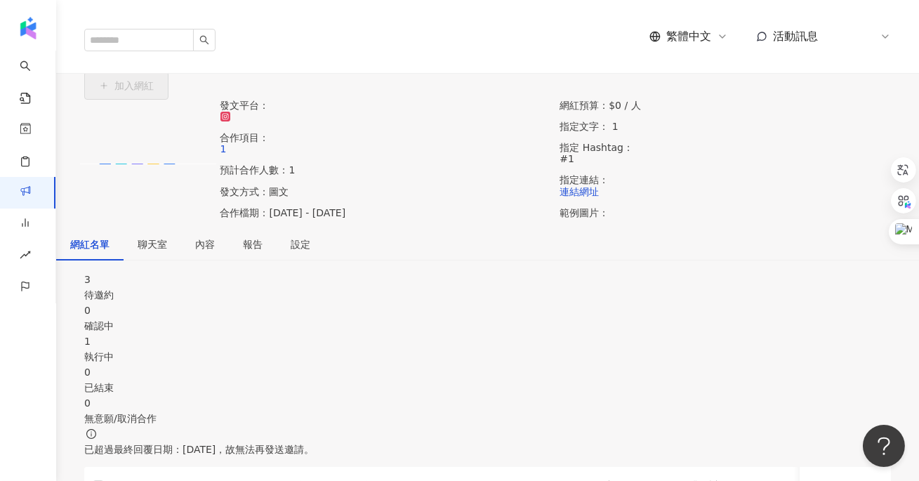
scroll to position [250, 0]
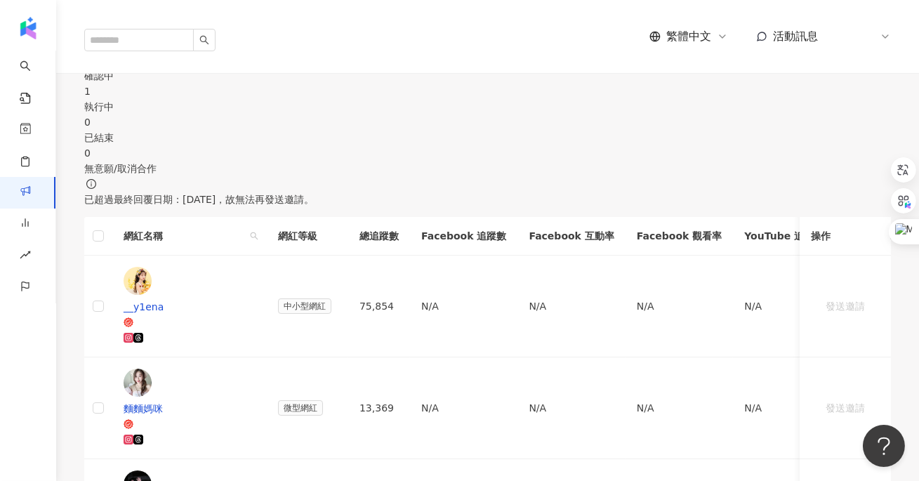
click at [452, 114] on div "執行中" at bounding box center [487, 106] width 806 height 15
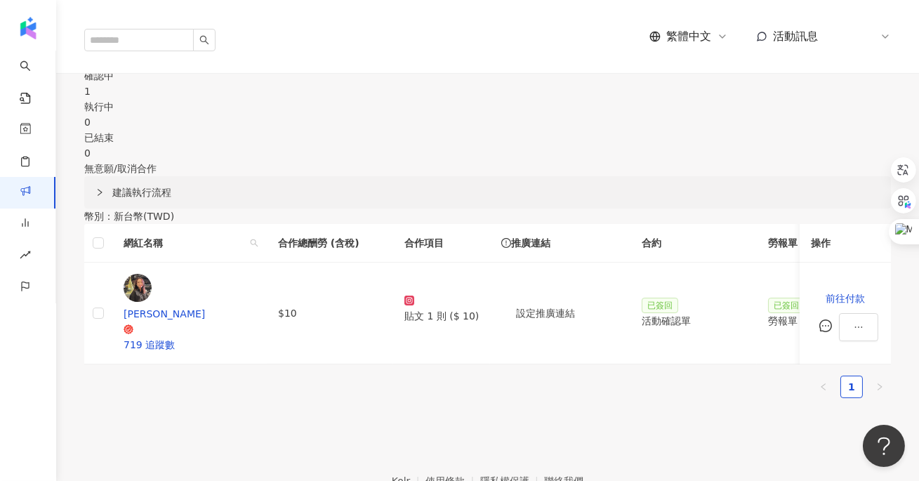
click at [423, 192] on span "建議執行流程" at bounding box center [495, 192] width 767 height 15
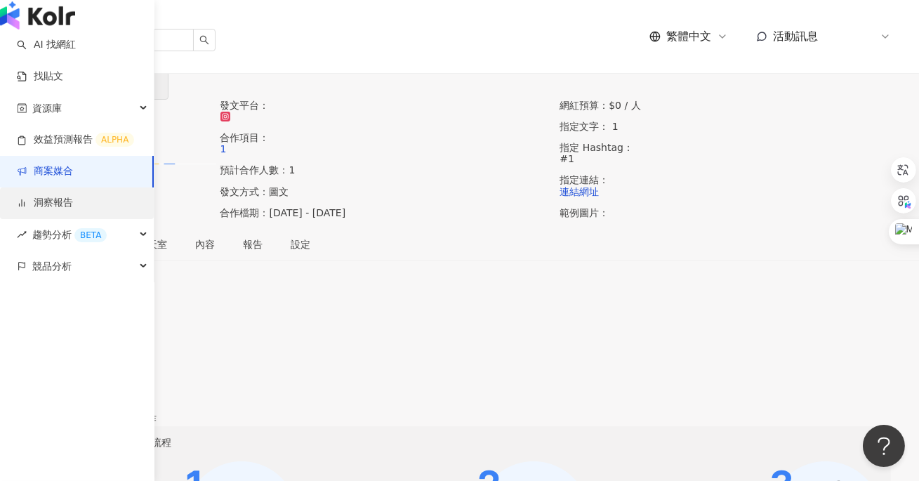
click at [73, 210] on link "洞察報告" at bounding box center [45, 203] width 56 height 14
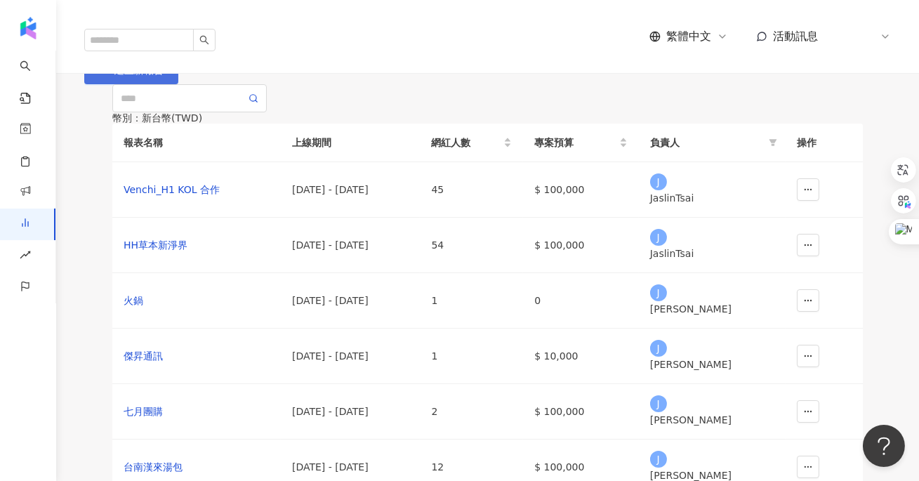
click at [178, 84] on button "建立新報告" at bounding box center [131, 70] width 94 height 28
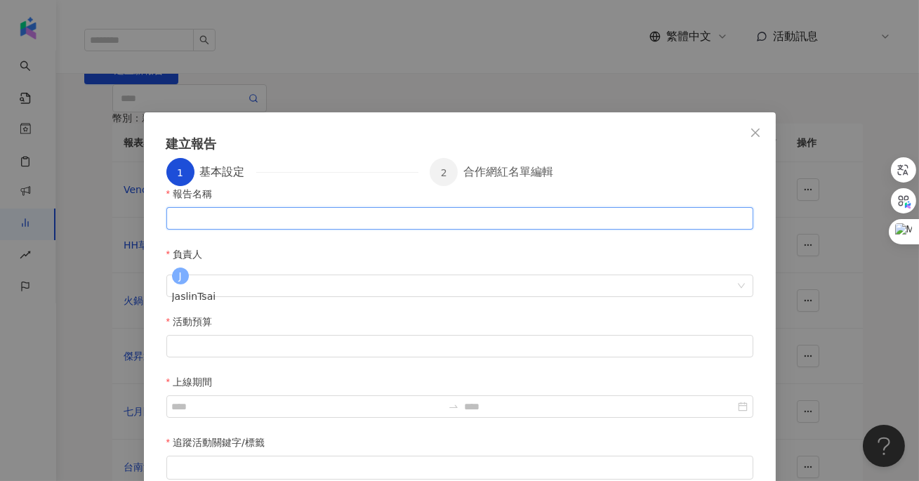
click at [323, 230] on input "報告名稱" at bounding box center [459, 218] width 587 height 22
type input "**"
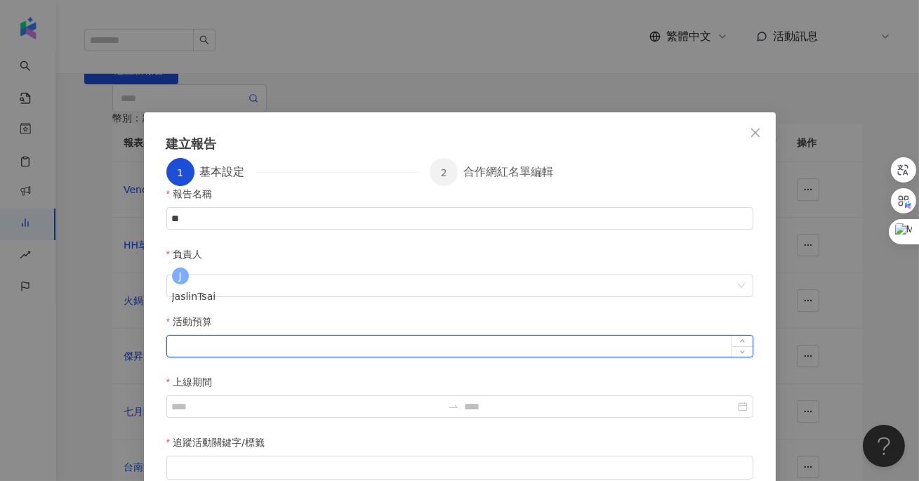
click at [295, 335] on input "活動預算" at bounding box center [459, 345] width 585 height 21
type input "*****"
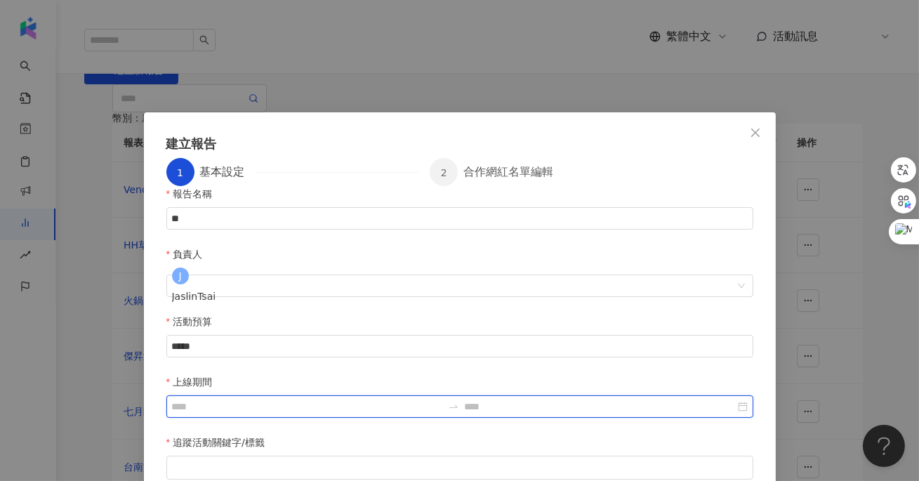
click at [442, 399] on input "上線期間" at bounding box center [307, 406] width 270 height 15
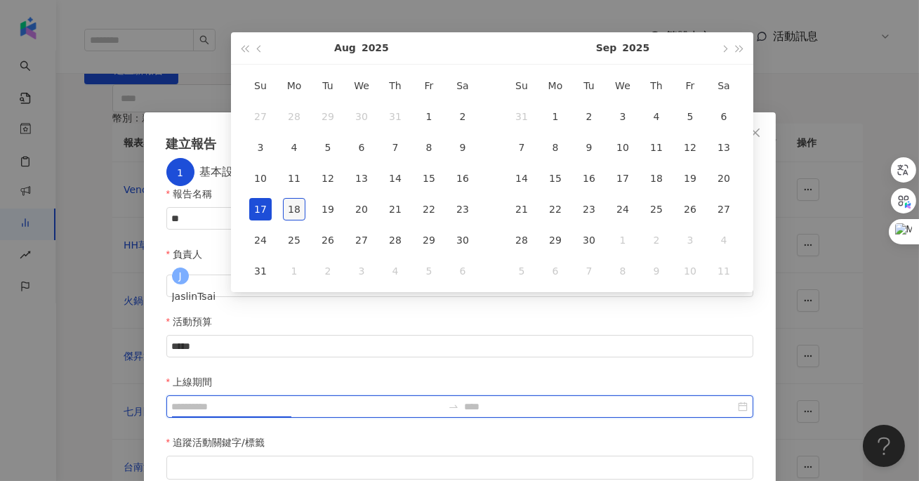
type input "**********"
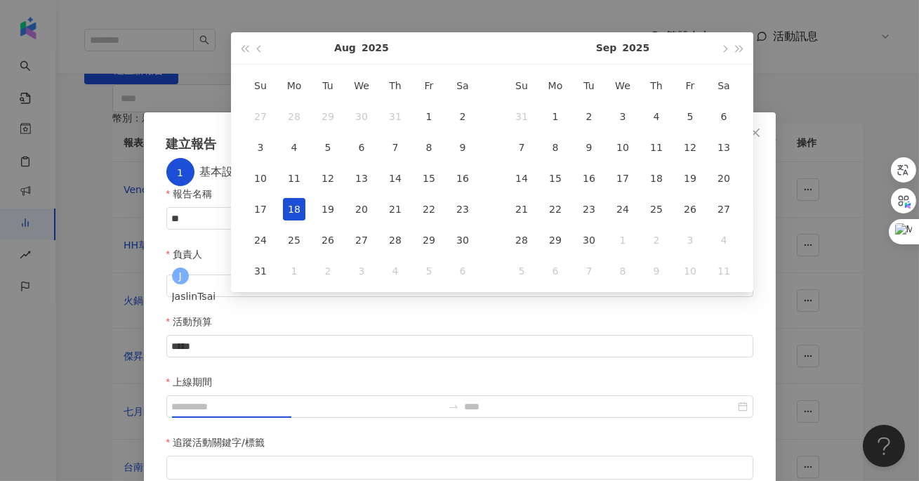
click at [293, 213] on div "18" at bounding box center [294, 209] width 22 height 22
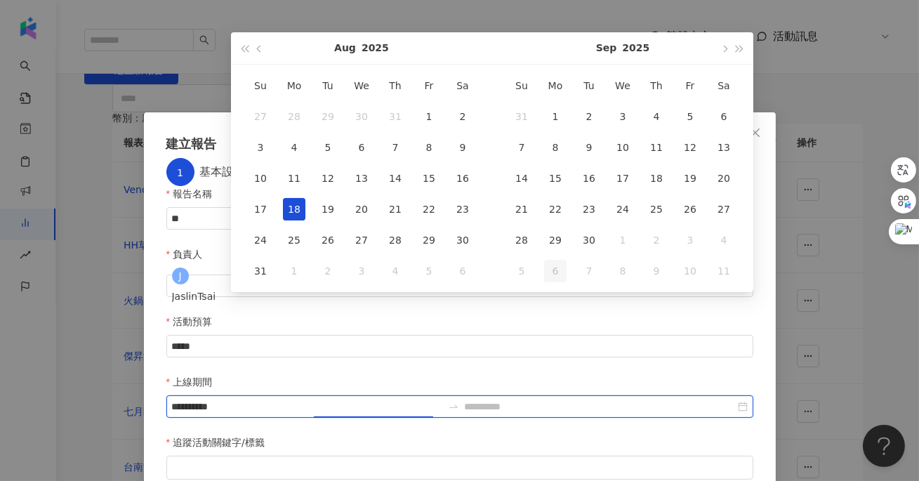
type input "**********"
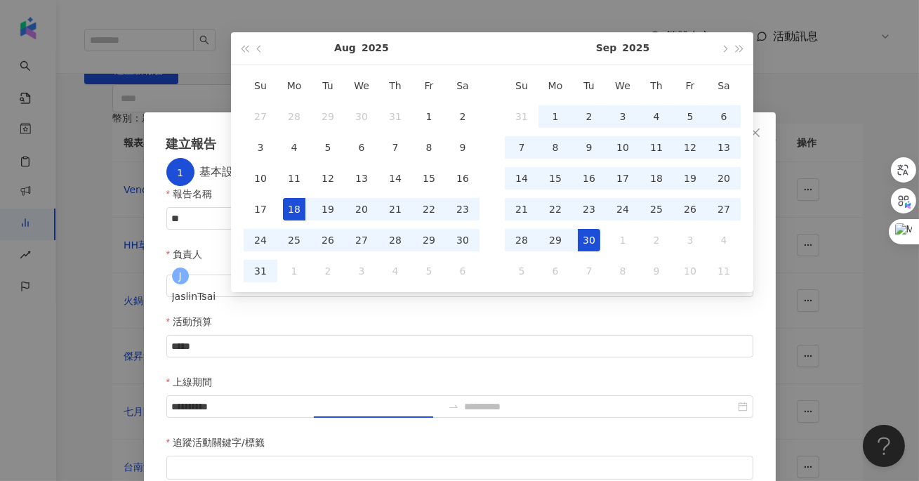
click at [578, 241] on div "30" at bounding box center [589, 240] width 22 height 22
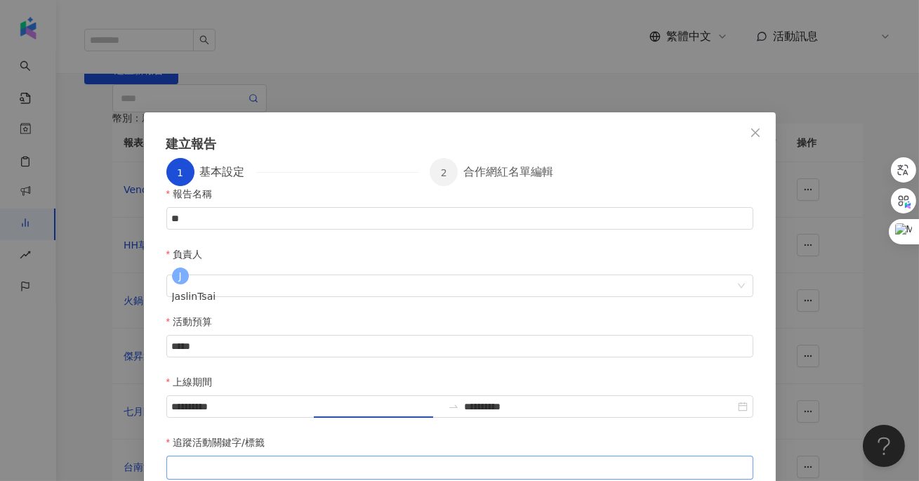
type input "**********"
click at [332, 463] on div at bounding box center [459, 468] width 581 height 11
type input "****"
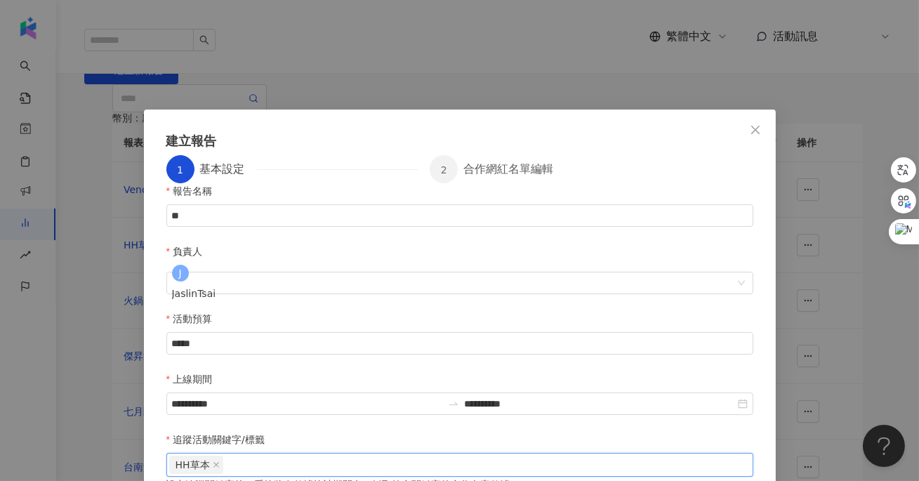
scroll to position [17, 0]
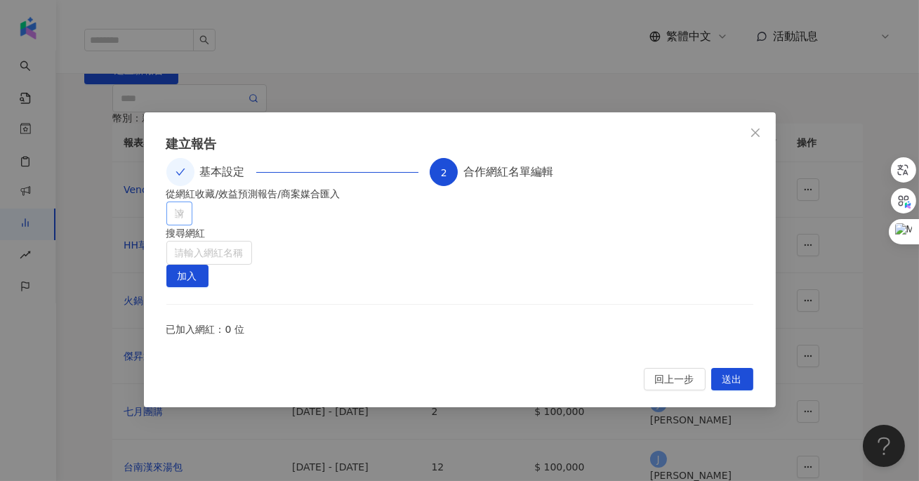
click at [175, 219] on div at bounding box center [172, 213] width 6 height 11
click at [177, 271] on icon "caret-down" at bounding box center [180, 274] width 7 height 7
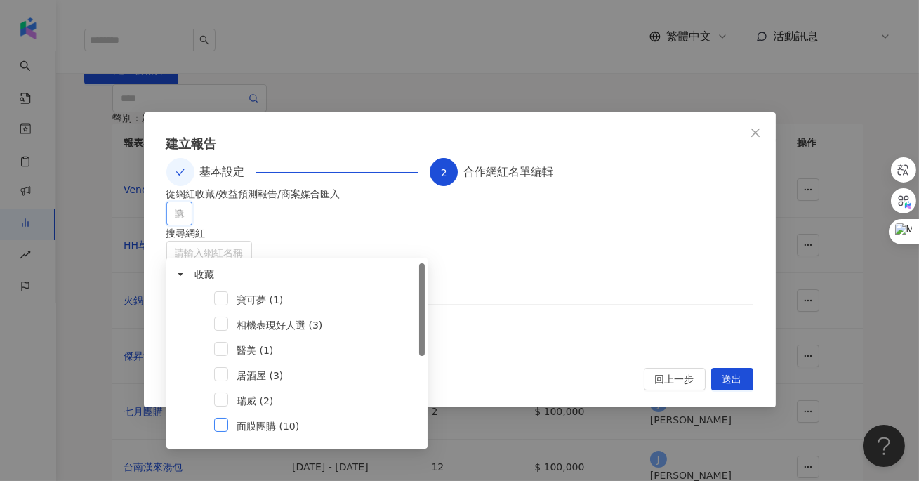
click at [221, 428] on span at bounding box center [221, 425] width 14 height 14
click at [197, 265] on span "加入" at bounding box center [188, 276] width 20 height 22
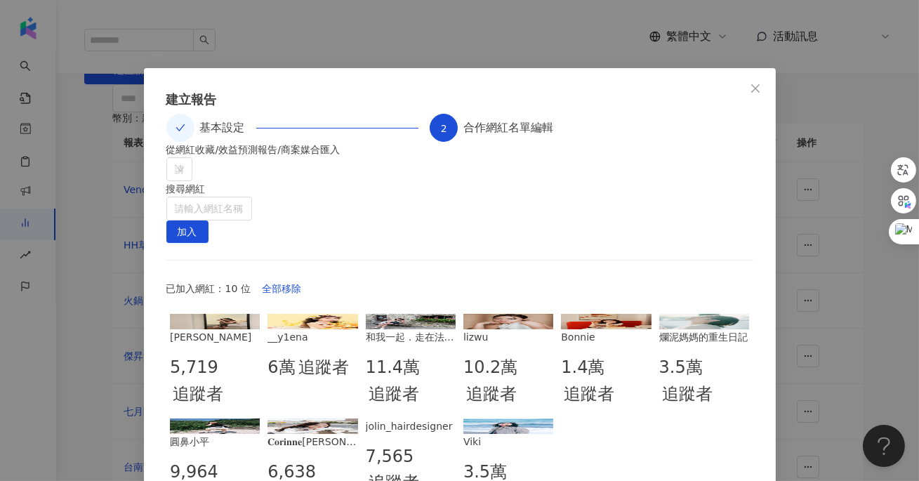
scroll to position [45, 0]
click at [761, 82] on span "Close" at bounding box center [755, 87] width 28 height 11
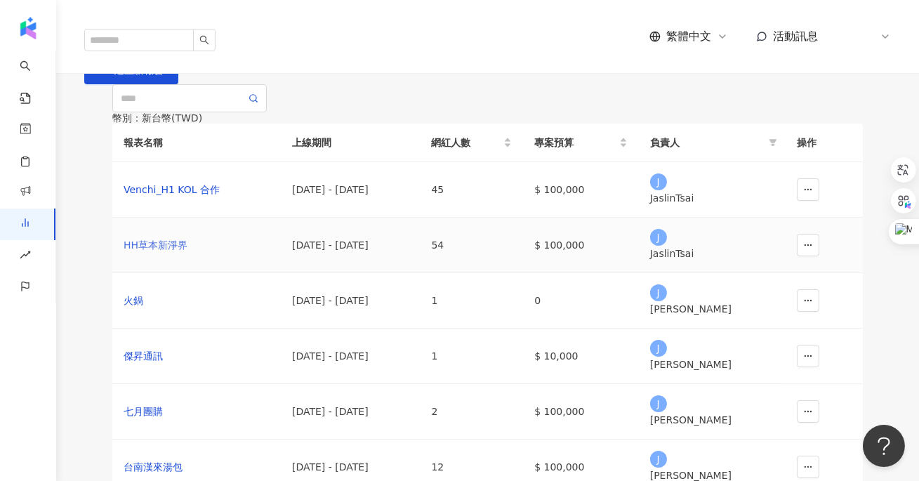
click at [157, 253] on div "HH草本新淨界" at bounding box center [197, 244] width 146 height 15
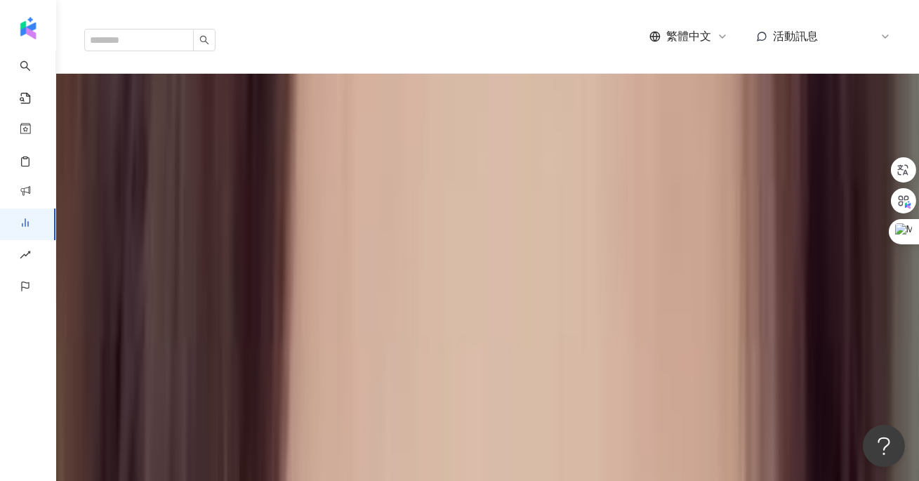
scroll to position [506, 0]
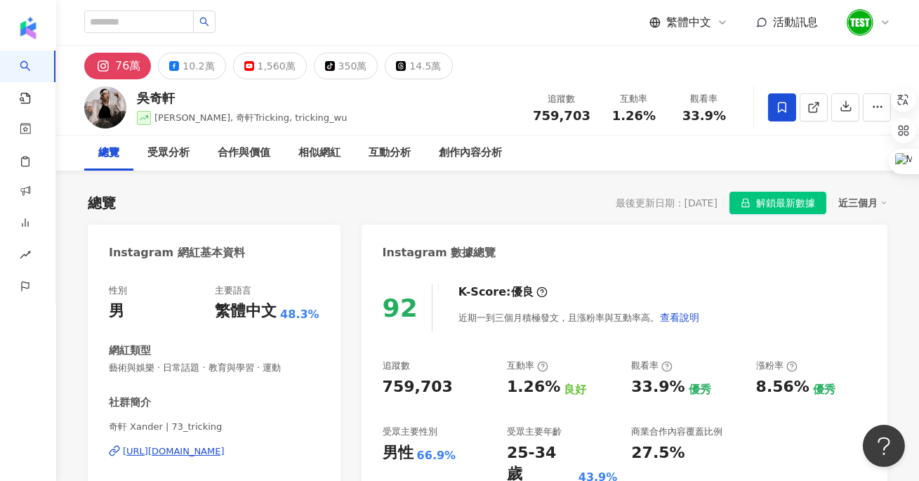
click at [771, 201] on span "解鎖最新數據" at bounding box center [785, 203] width 59 height 22
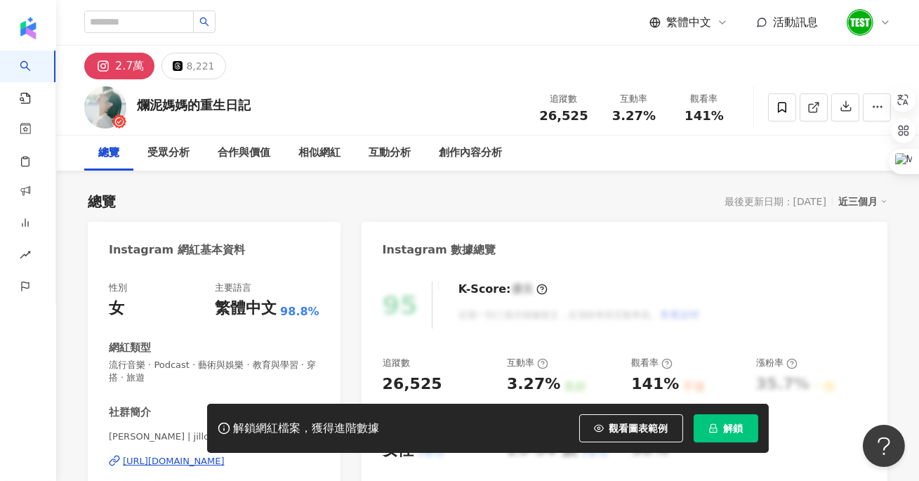
scroll to position [10, 0]
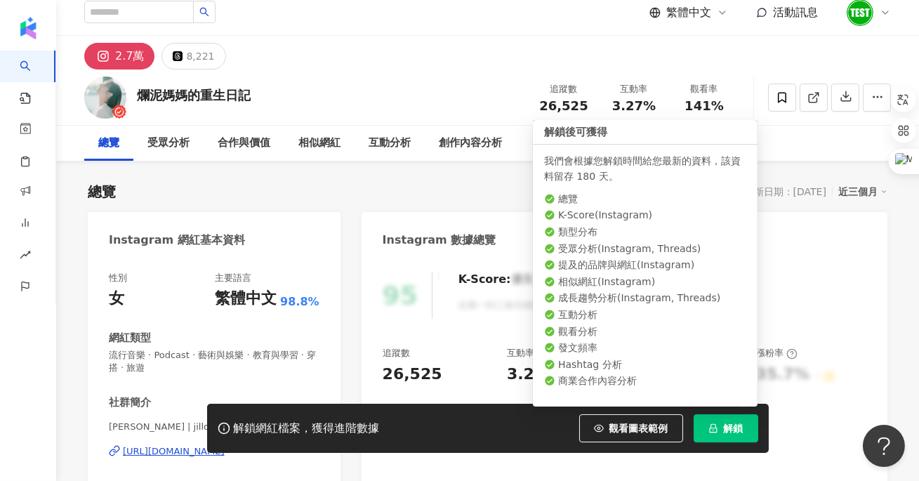
click at [728, 422] on button "解鎖" at bounding box center [725, 428] width 65 height 28
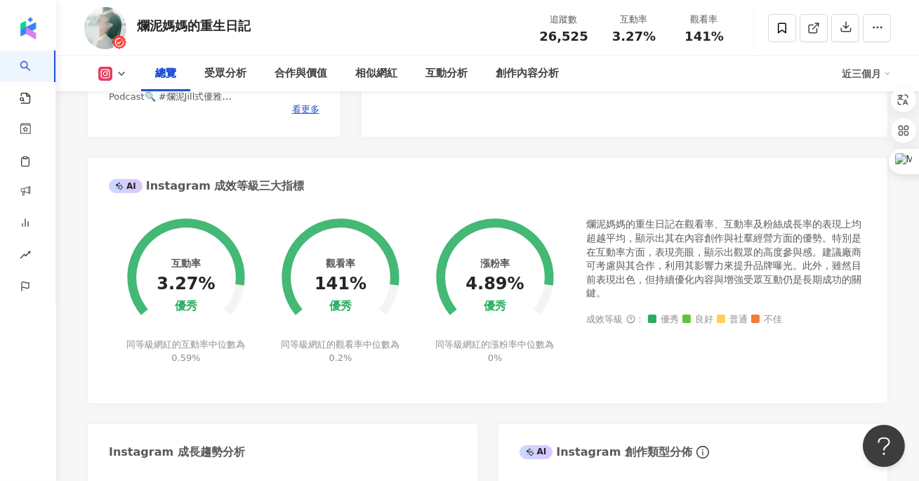
scroll to position [460, 0]
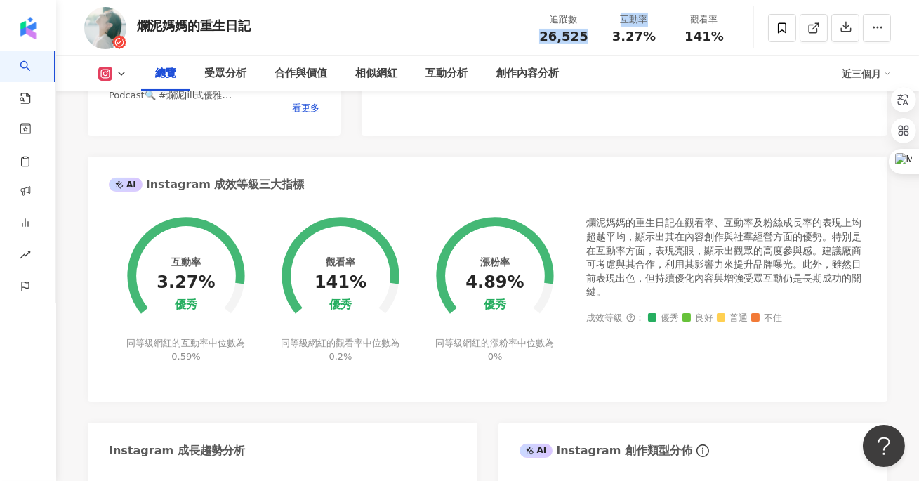
drag, startPoint x: 543, startPoint y: 38, endPoint x: 608, endPoint y: 40, distance: 65.3
click at [609, 39] on div "追蹤數 26,525 互動率 3.27% 觀看率 141%" at bounding box center [634, 27] width 211 height 41
click at [603, 40] on div "互動率 3.27%" at bounding box center [634, 28] width 70 height 30
drag, startPoint x: 598, startPoint y: 39, endPoint x: 535, endPoint y: 39, distance: 63.2
click at [535, 39] on div "追蹤數 26,525" at bounding box center [564, 28] width 70 height 30
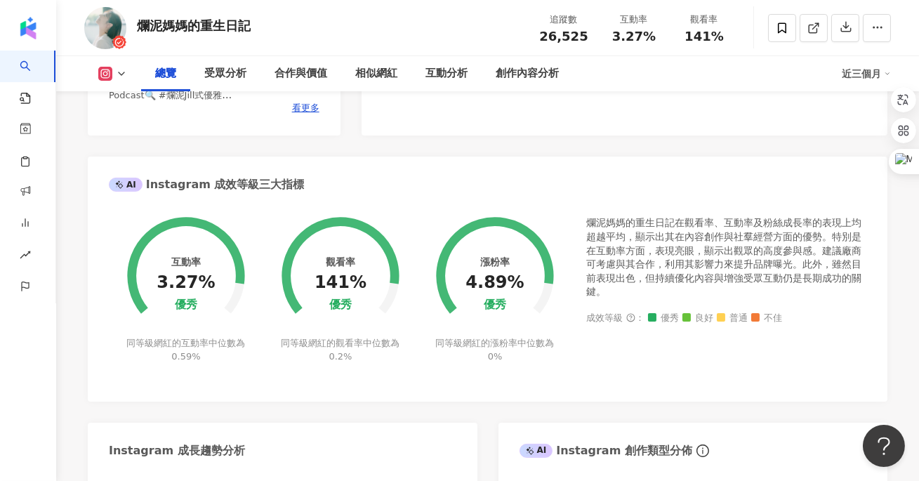
click at [535, 39] on div "追蹤數 26,525" at bounding box center [564, 28] width 70 height 30
drag, startPoint x: 537, startPoint y: 36, endPoint x: 603, endPoint y: 42, distance: 66.3
click at [603, 42] on div "追蹤數 26,525 互動率 3.27% 觀看率 141%" at bounding box center [634, 27] width 211 height 41
click at [603, 42] on div "互動率 3.27%" at bounding box center [634, 28] width 70 height 30
drag, startPoint x: 211, startPoint y: 343, endPoint x: 234, endPoint y: 343, distance: 22.5
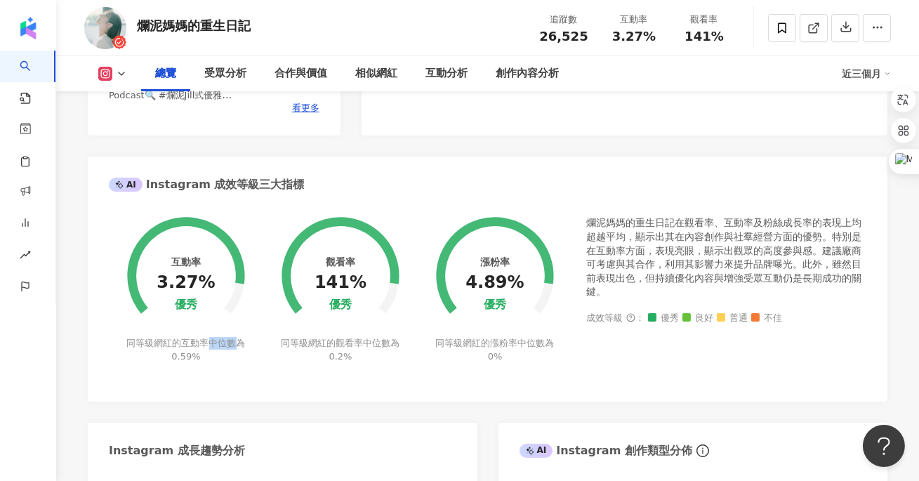
click at [234, 343] on div "同等級網紅的互動率中位數為 0.59%" at bounding box center [186, 349] width 123 height 25
drag, startPoint x: 168, startPoint y: 354, endPoint x: 224, endPoint y: 354, distance: 55.4
click at [224, 354] on div "同等級網紅的互動率中位數為 0.59%" at bounding box center [186, 349] width 123 height 25
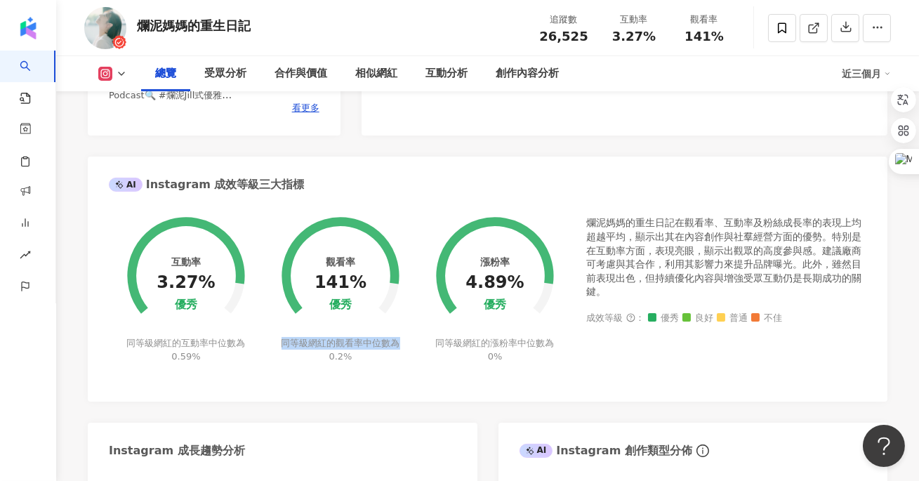
drag, startPoint x: 282, startPoint y: 346, endPoint x: 402, endPoint y: 347, distance: 120.0
click at [402, 347] on div "觀看率 141% 優秀 同等級網紅的觀看率中位數為 0.2%" at bounding box center [340, 281] width 154 height 164
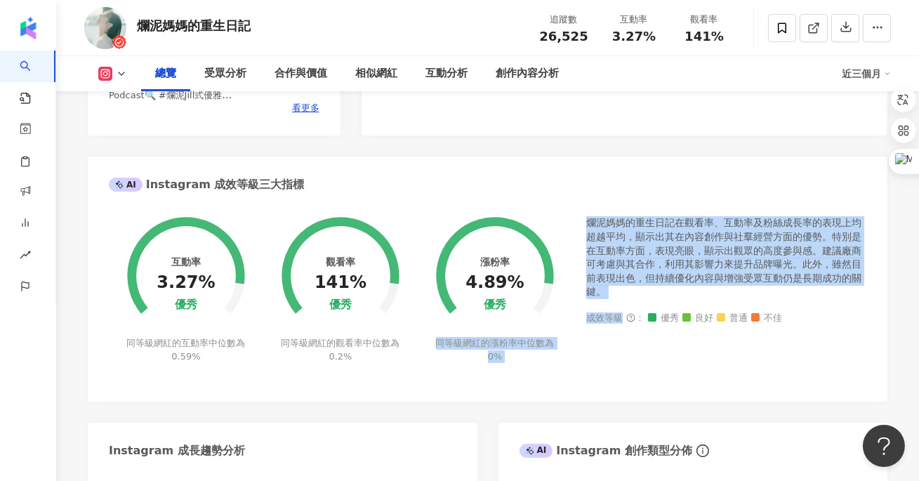
drag, startPoint x: 436, startPoint y: 341, endPoint x: 605, endPoint y: 348, distance: 169.3
click at [605, 348] on div "互動率 3.27% 優秀 同等級網紅的互動率中位數為 0.59% 觀看率 141% 優秀 同等級網紅的觀看率中位數為 0.2% 漲粉率 4.89% 優秀 同等…" at bounding box center [487, 298] width 757 height 164
click at [605, 348] on div "爛泥媽媽的重生日記在觀看率、互動率及粉絲成長率的表現上均超越平均，顯示出其在內容創作與社羣經營方面的優勢。特別是在互動率方面，表現亮眼，顯示出觀眾的高度參與感…" at bounding box center [726, 298] width 280 height 164
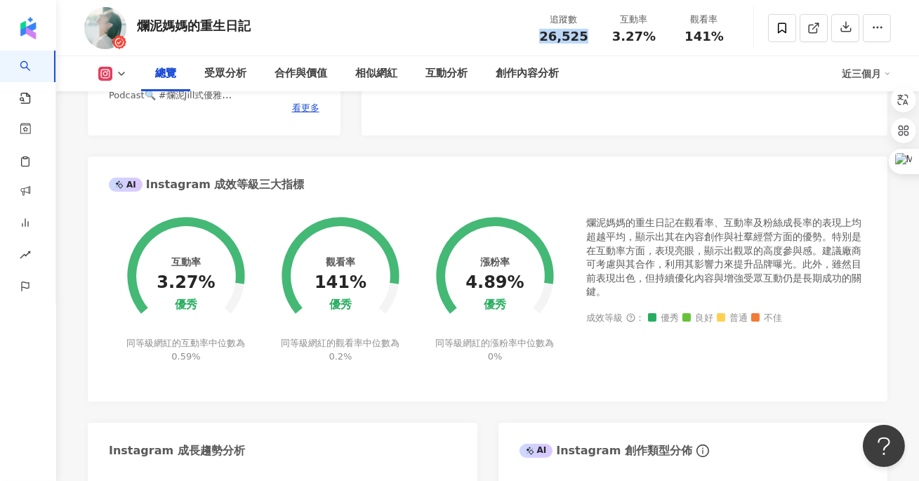
drag, startPoint x: 527, startPoint y: 34, endPoint x: 595, endPoint y: 36, distance: 68.1
click at [595, 36] on div "爛泥媽媽的重生日記 追蹤數 26,525 互動率 3.27% 觀看率 141%" at bounding box center [487, 27] width 863 height 55
click at [595, 36] on div "追蹤數 26,525" at bounding box center [564, 28] width 70 height 30
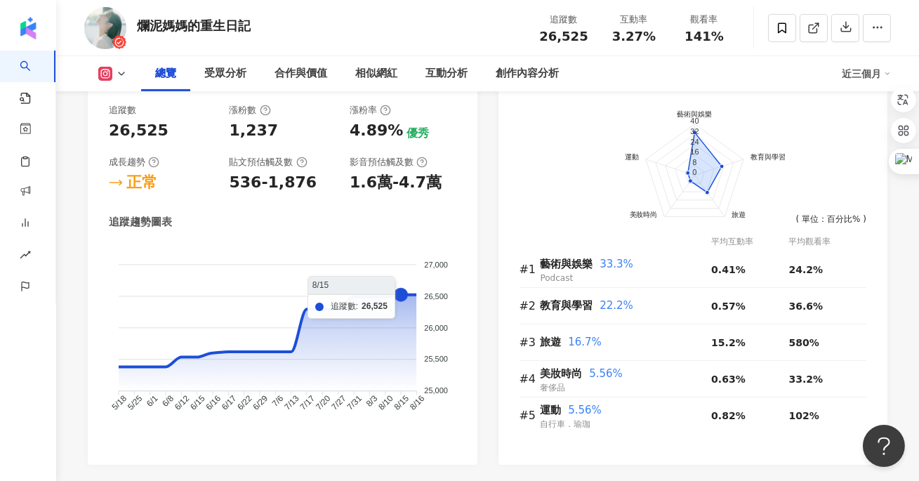
scroll to position [833, 0]
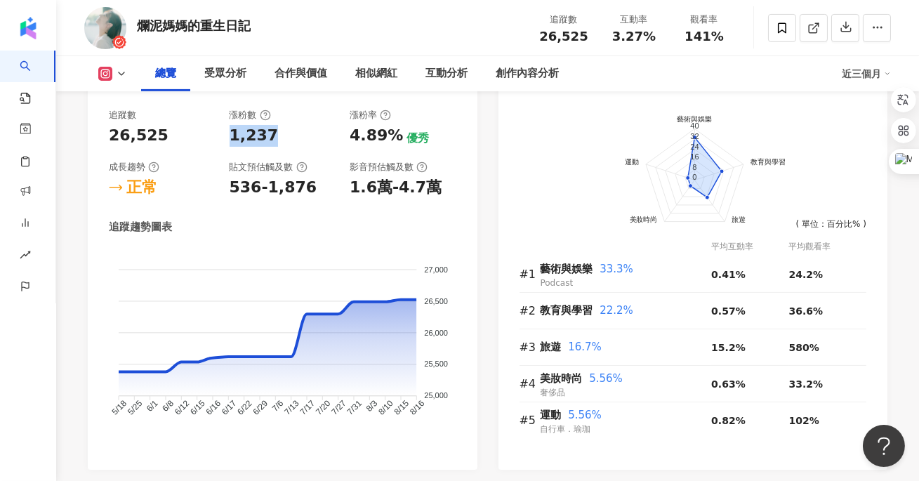
drag, startPoint x: 222, startPoint y: 138, endPoint x: 292, endPoint y: 140, distance: 69.5
click at [293, 140] on div "追蹤數 26,525 漲粉數 1,237 漲粉率 4.89% 優秀 成長趨勢 正常 貼文預估觸及數 536-1,876 影音預估觸及數 1.6萬-4.7萬" at bounding box center [282, 154] width 347 height 90
click at [292, 140] on div "1,237" at bounding box center [283, 136] width 107 height 22
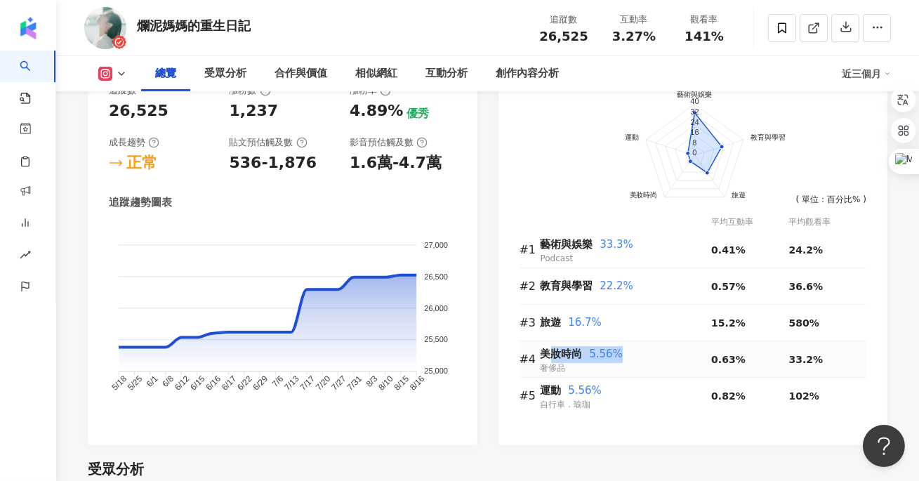
drag, startPoint x: 545, startPoint y: 354, endPoint x: 648, endPoint y: 353, distance: 102.5
click at [649, 354] on div "美妝時尚 5.56%" at bounding box center [625, 354] width 171 height 17
click at [648, 353] on div "美妝時尚 5.56%" at bounding box center [625, 354] width 171 height 17
drag, startPoint x: 778, startPoint y: 354, endPoint x: 833, endPoint y: 354, distance: 55.4
click at [833, 354] on tr "#4 美妝時尚 5.56% 奢侈品 0.63% 33.2%" at bounding box center [692, 359] width 347 height 36
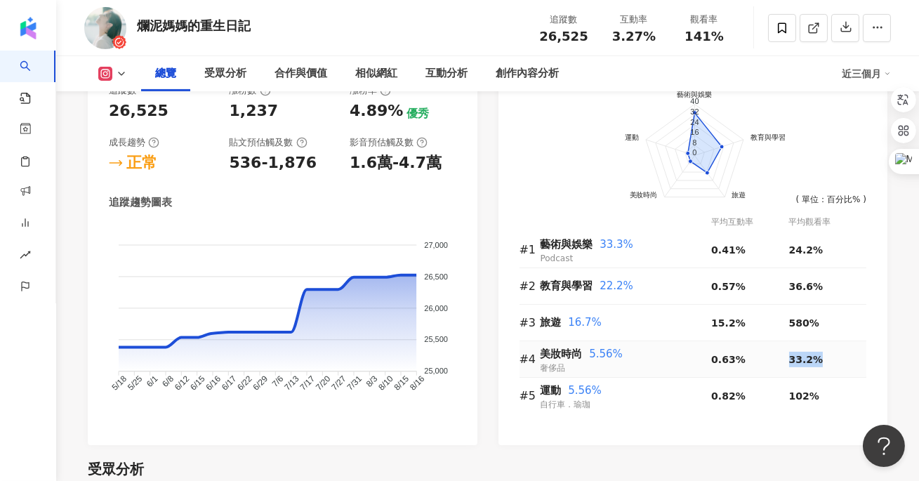
click at [833, 354] on div "33.2%" at bounding box center [827, 359] width 77 height 15
drag, startPoint x: 783, startPoint y: 322, endPoint x: 808, endPoint y: 322, distance: 24.6
click at [807, 322] on tr "#3 旅遊 16.7% 15.2% 580%" at bounding box center [692, 323] width 347 height 36
click at [808, 322] on span "580%" at bounding box center [804, 322] width 30 height 11
drag, startPoint x: 816, startPoint y: 322, endPoint x: 783, endPoint y: 323, distance: 33.7
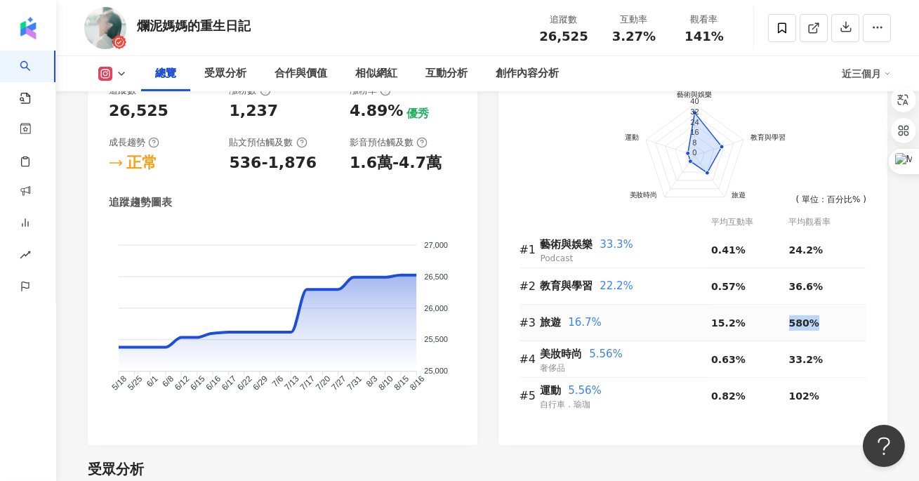
click at [784, 322] on tr "#3 旅遊 16.7% 15.2% 580%" at bounding box center [692, 323] width 347 height 36
click at [783, 323] on div "15.2%" at bounding box center [749, 322] width 77 height 15
drag, startPoint x: 537, startPoint y: 321, endPoint x: 581, endPoint y: 321, distance: 44.2
click at [581, 321] on tr "#3 旅遊 16.7% 15.2% 580%" at bounding box center [692, 323] width 347 height 36
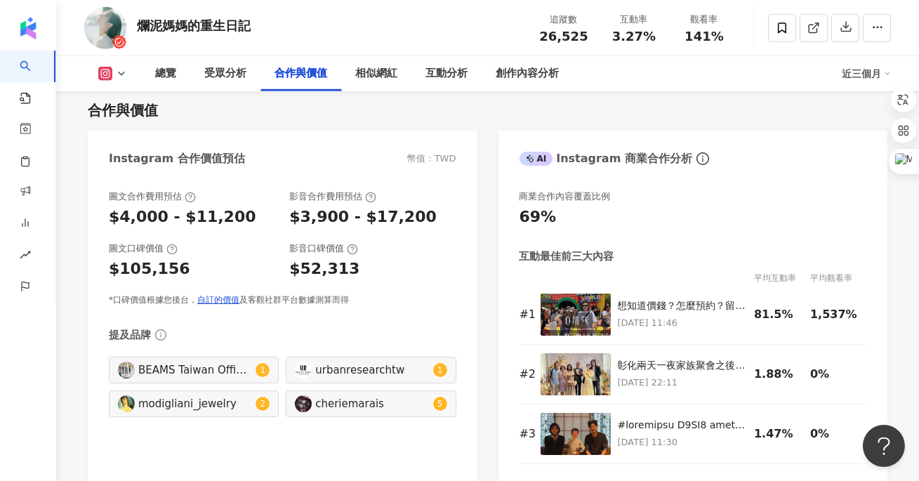
scroll to position [1905, 0]
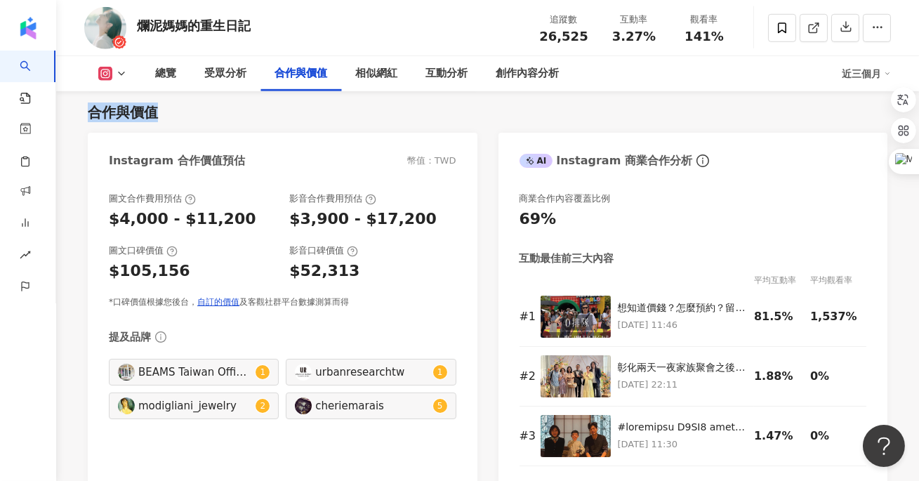
drag, startPoint x: 88, startPoint y: 117, endPoint x: 206, endPoint y: 117, distance: 117.9
click at [206, 117] on div "合作與價值" at bounding box center [487, 112] width 799 height 20
drag, startPoint x: 363, startPoint y: 217, endPoint x: 413, endPoint y: 216, distance: 50.5
click at [413, 216] on div "$3,900 - $17,200" at bounding box center [372, 219] width 166 height 22
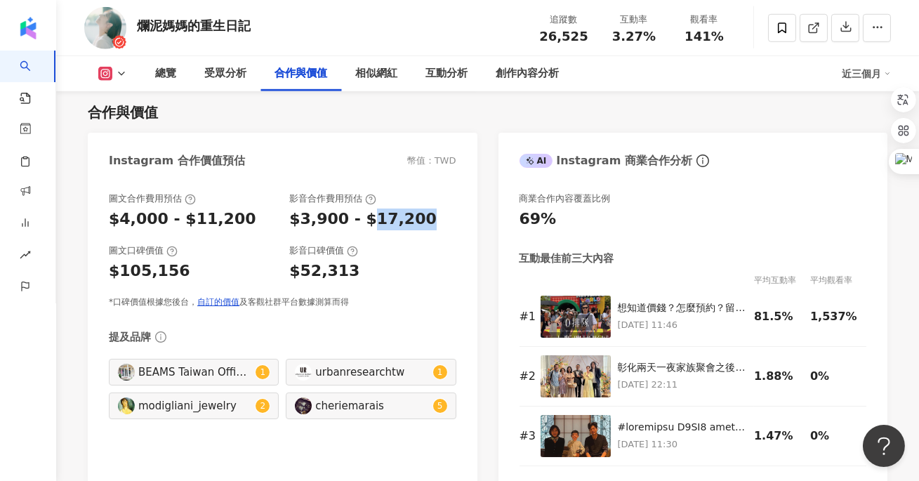
click at [413, 216] on div "$3,900 - $17,200" at bounding box center [372, 219] width 166 height 22
drag, startPoint x: 279, startPoint y: 224, endPoint x: 366, endPoint y: 224, distance: 86.3
click at [366, 224] on div "圖文合作費用預估 $4,000 - $11,200 影音合作費用預估 $3,900 - $17,200" at bounding box center [282, 211] width 347 height 38
click at [366, 224] on div "$3,900 - $17,200" at bounding box center [362, 219] width 147 height 22
drag, startPoint x: 540, startPoint y: 34, endPoint x: 585, endPoint y: 34, distance: 44.9
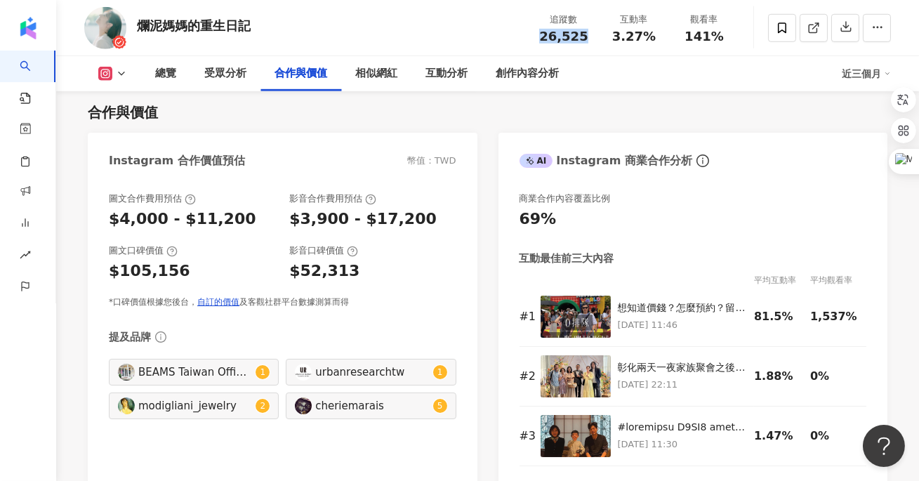
click at [585, 34] on div "26,525" at bounding box center [563, 36] width 53 height 14
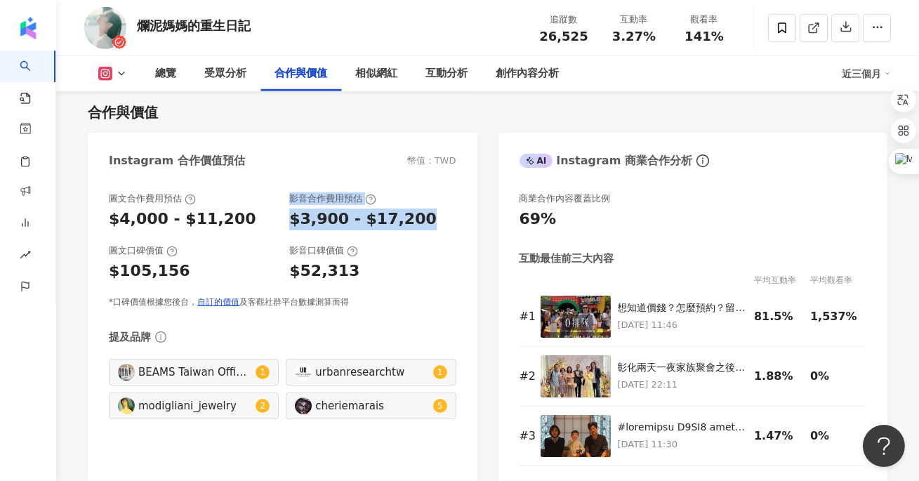
drag, startPoint x: 274, startPoint y: 220, endPoint x: 462, endPoint y: 217, distance: 187.4
click at [462, 217] on div "圖文合作費用預估 $4,000 - $11,200 影音合作費用預估 $3,900 - $17,200 圖文口碑價值 $105,156 影音口碑價值 $52,…" at bounding box center [283, 332] width 390 height 309
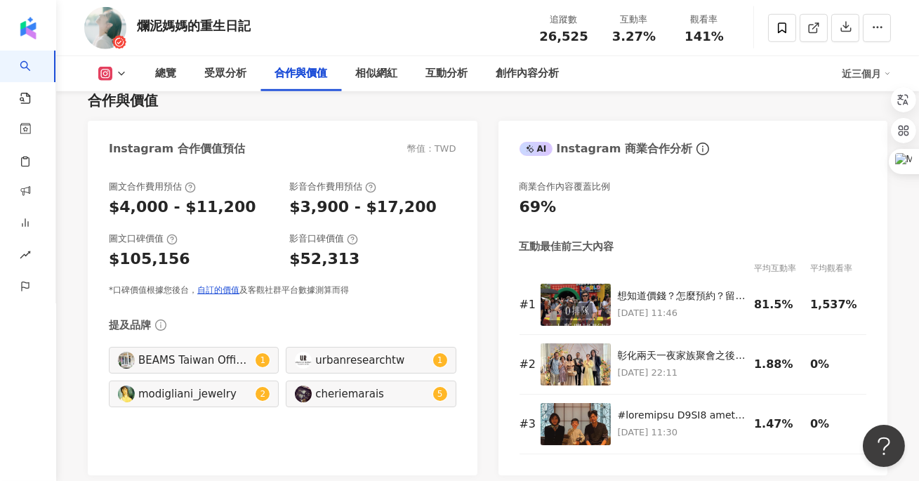
scroll to position [1914, 0]
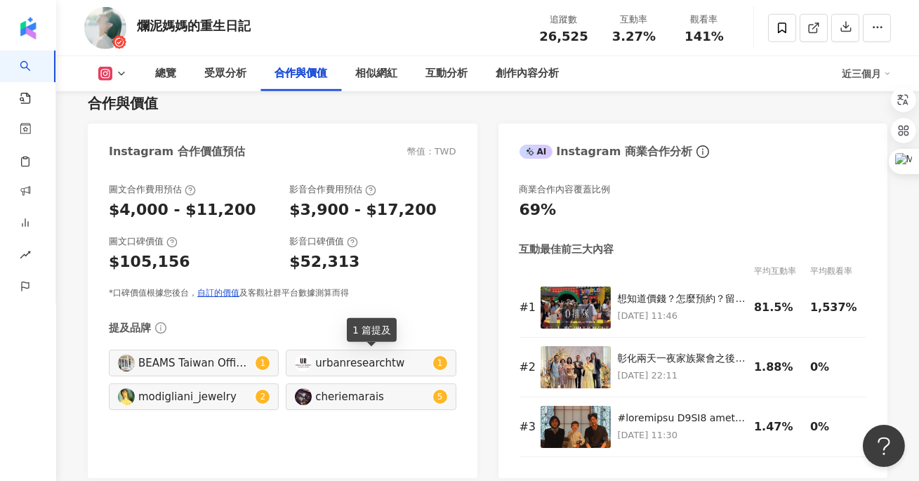
click at [361, 364] on div "urbanresearchtw" at bounding box center [372, 362] width 114 height 15
type input "**********"
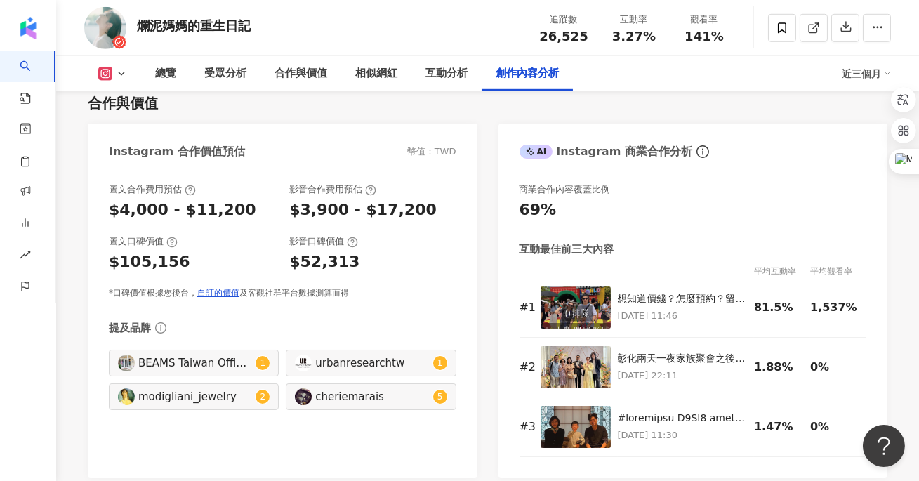
scroll to position [4305, 0]
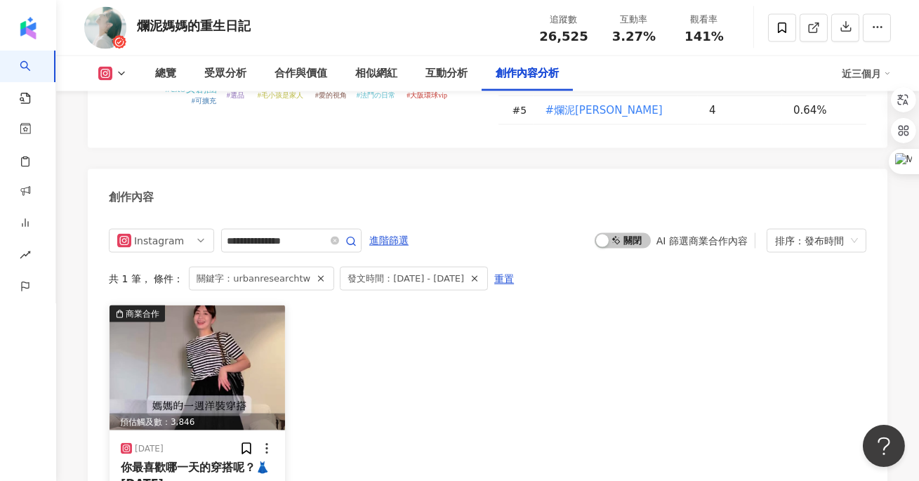
click at [195, 305] on img at bounding box center [196, 367] width 175 height 125
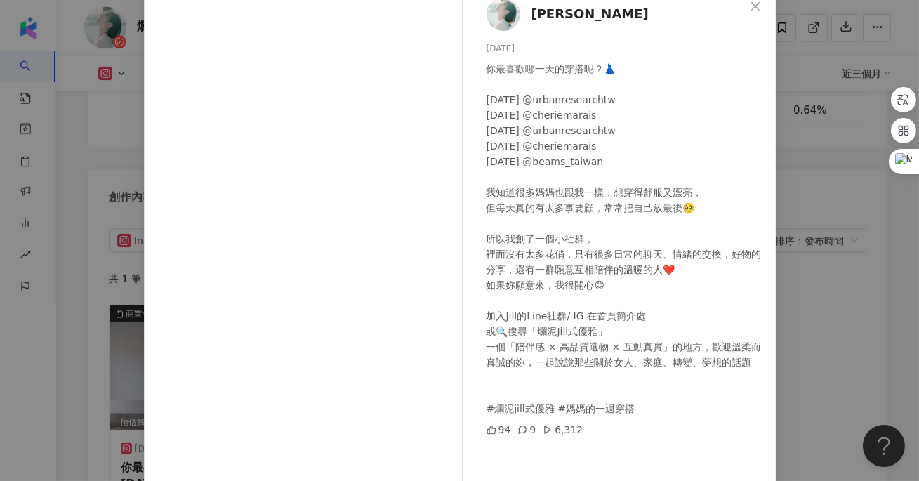
scroll to position [52, 0]
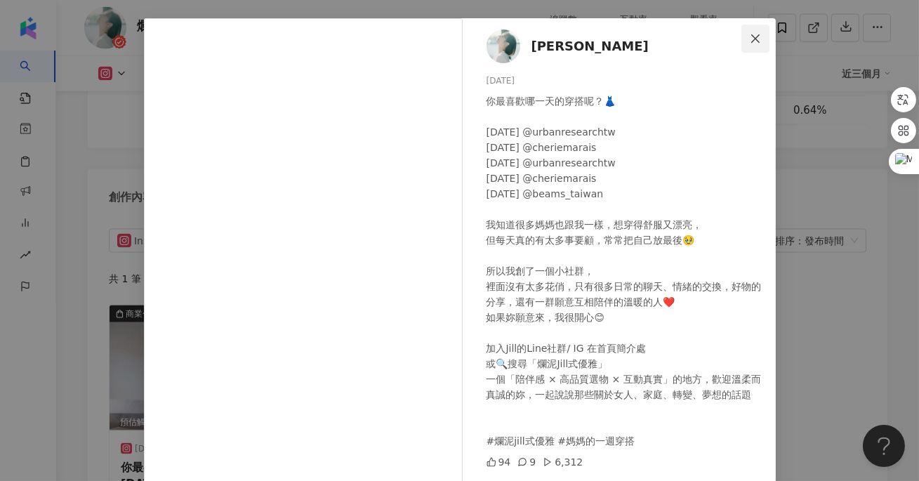
click at [753, 41] on icon "close" at bounding box center [755, 38] width 11 height 11
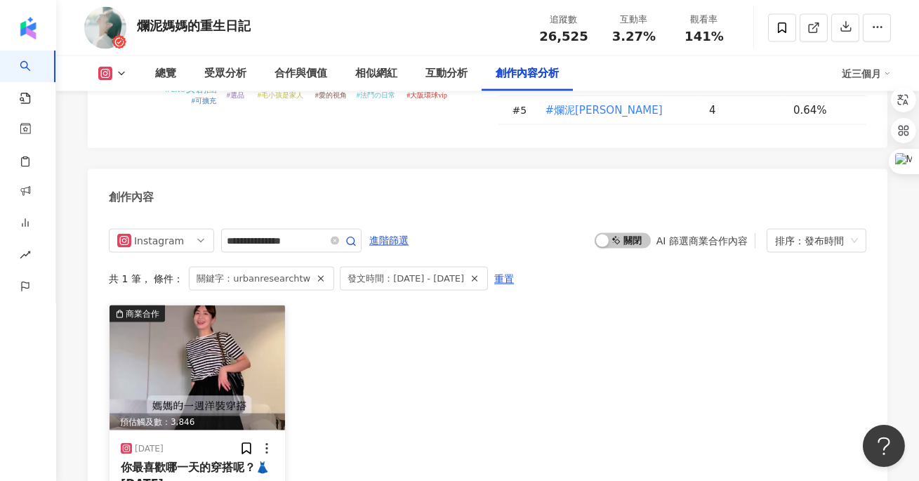
click at [197, 305] on img at bounding box center [196, 367] width 175 height 125
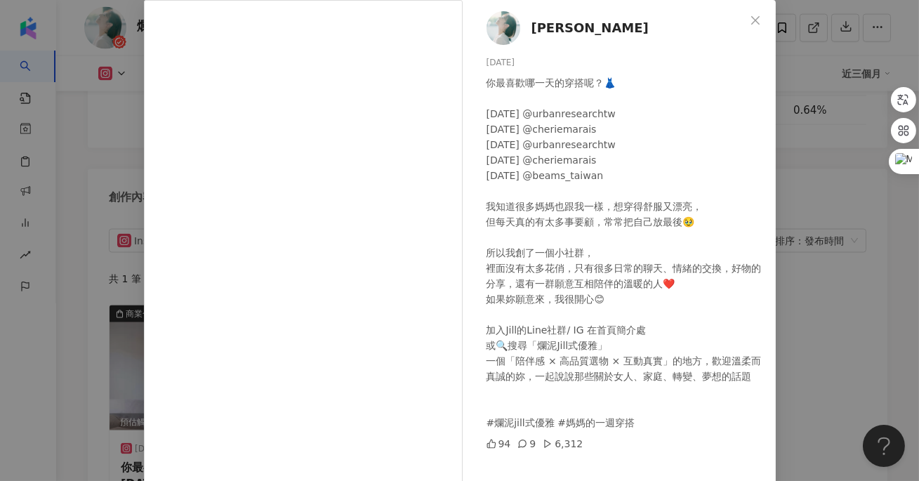
scroll to position [68, 0]
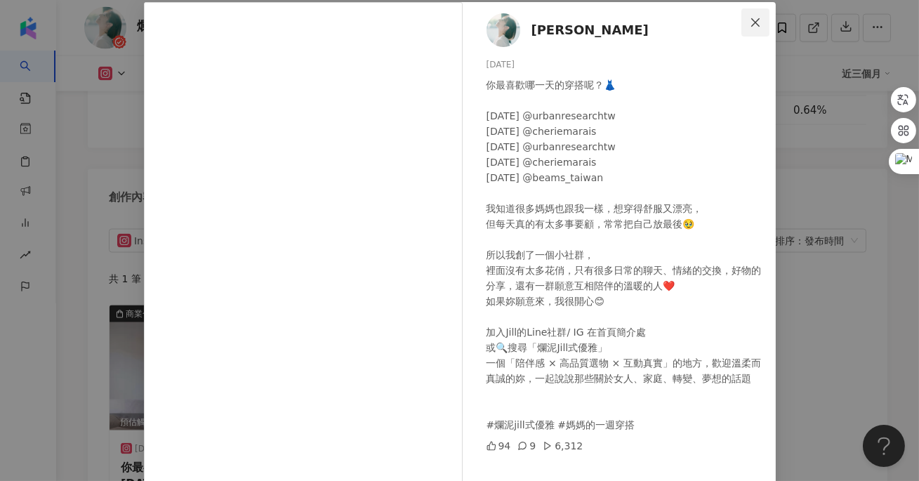
click at [756, 23] on icon "close" at bounding box center [755, 22] width 11 height 11
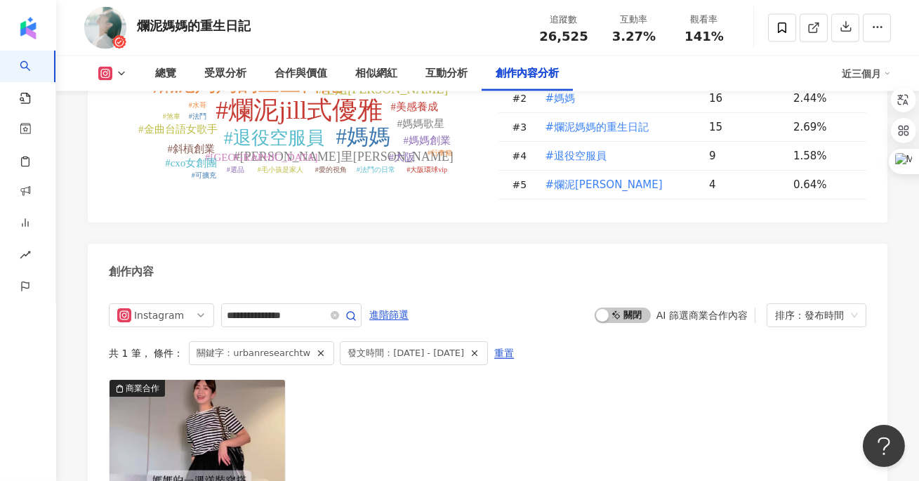
scroll to position [4218, 0]
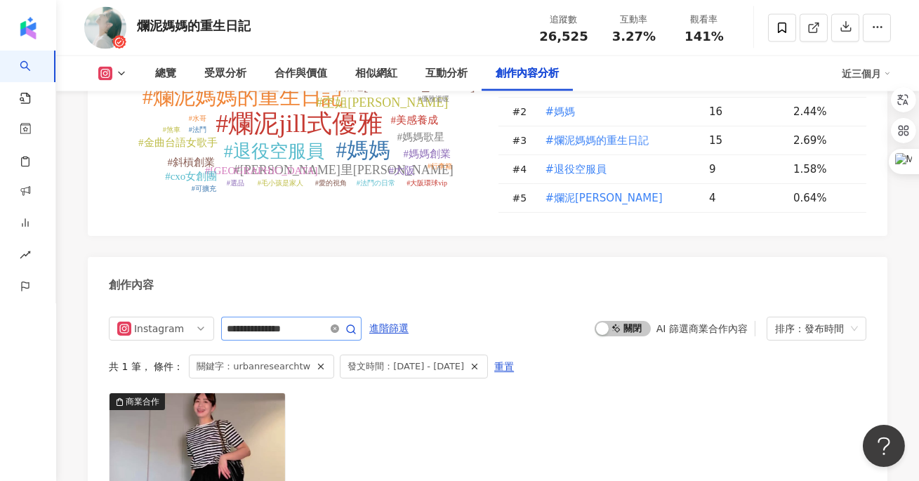
click at [333, 324] on icon "close-circle" at bounding box center [335, 328] width 8 height 8
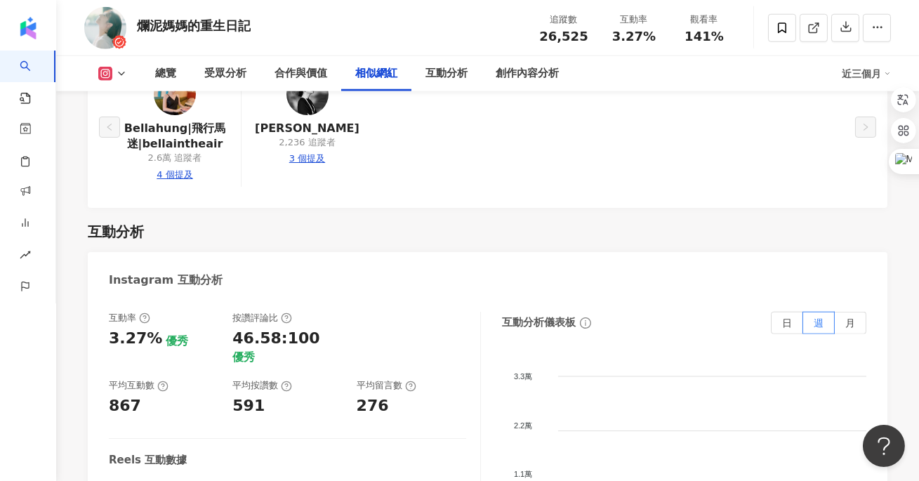
scroll to position [2831, 0]
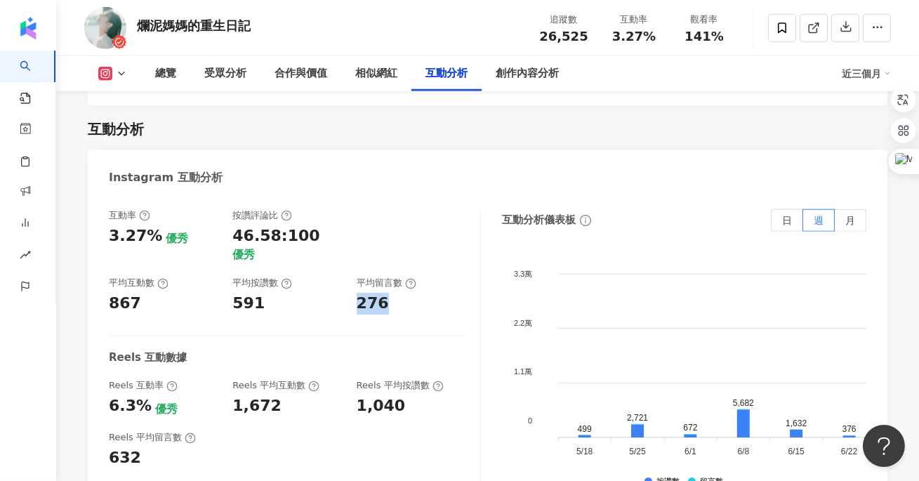
drag, startPoint x: 355, startPoint y: 205, endPoint x: 417, endPoint y: 205, distance: 61.8
click at [418, 209] on div "互動率 3.27% 優秀 按讚評論比 46.58:100 優秀 平均互動數 867 平均按讚數 591 平均留言數 276" at bounding box center [287, 261] width 357 height 105
click at [417, 293] on div "276" at bounding box center [411, 304] width 109 height 22
drag, startPoint x: 105, startPoint y: 356, endPoint x: 219, endPoint y: 356, distance: 113.7
click at [220, 356] on div "互動率 3.27% 優秀 按讚評論比 46.58:100 優秀 平均互動數 867 平均按讚數 591 平均留言數 276 Reels 互動數據 Reels …" at bounding box center [487, 353] width 799 height 316
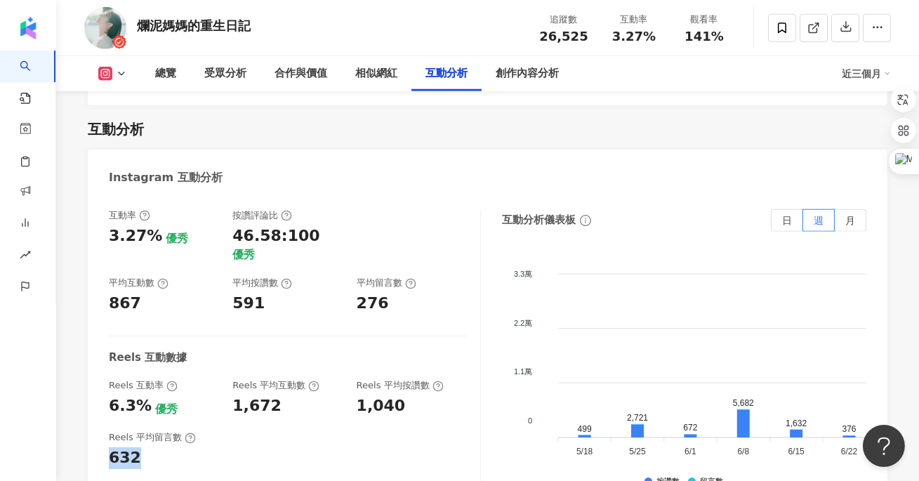
click at [219, 431] on div "Reels 平均留言數 632" at bounding box center [287, 450] width 357 height 38
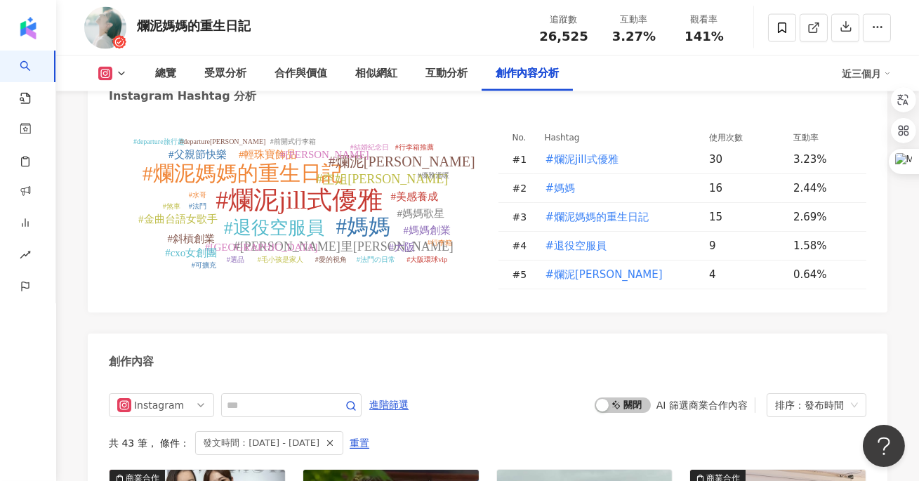
scroll to position [4151, 0]
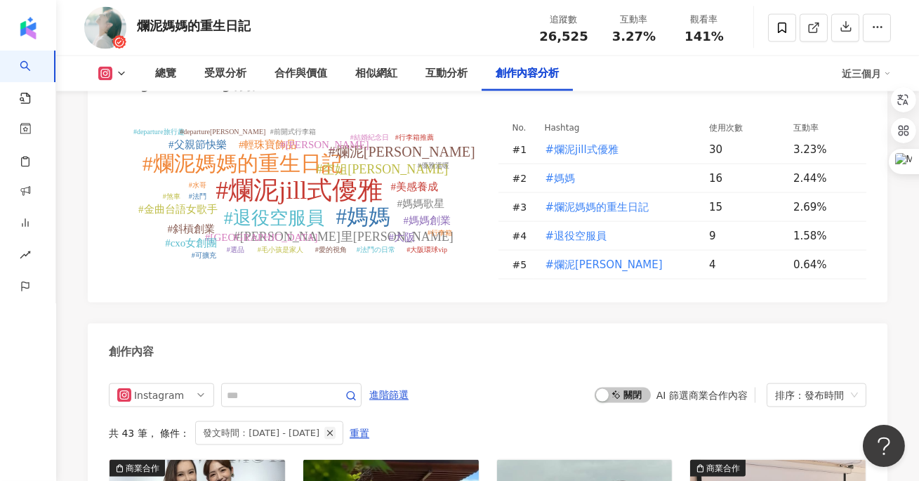
click at [335, 428] on icon "button" at bounding box center [330, 433] width 10 height 10
click at [279, 387] on input "text" at bounding box center [276, 395] width 98 height 17
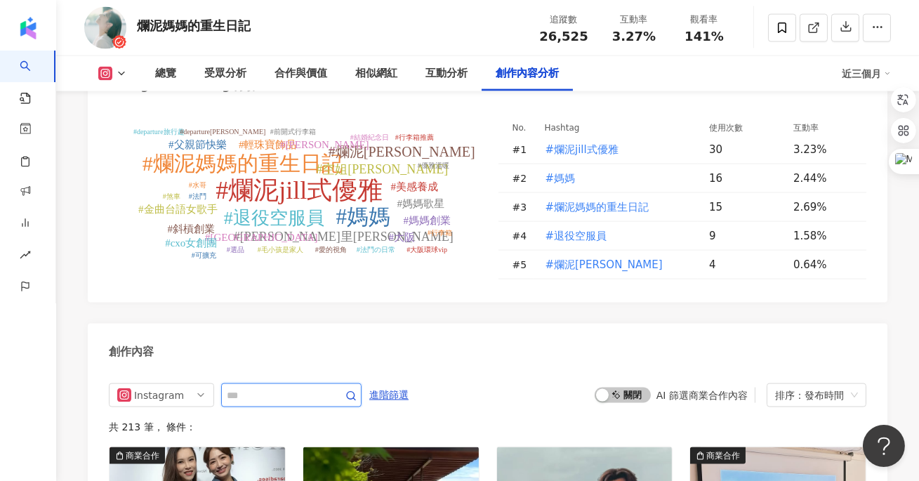
scroll to position [4305, 0]
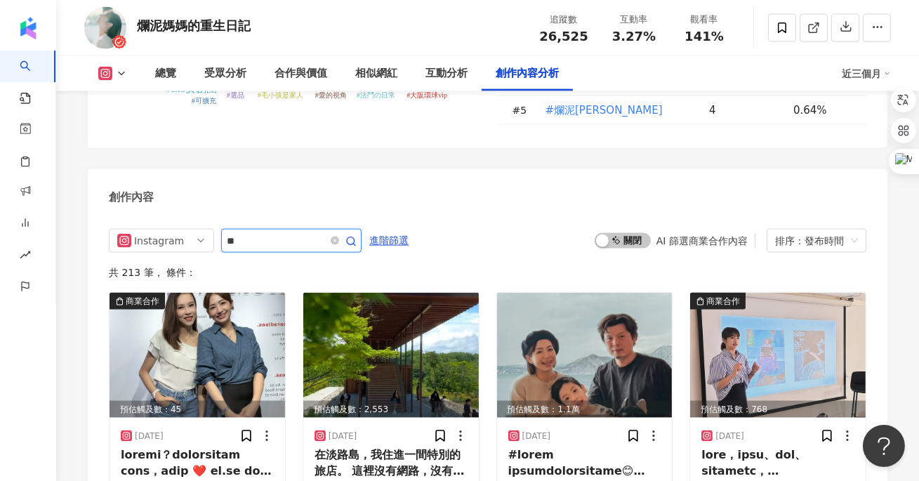
type input "*"
type input "*********"
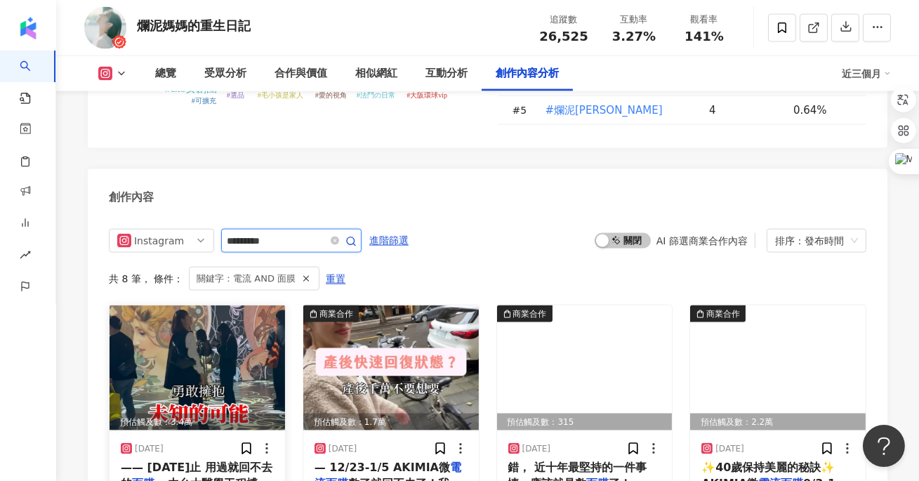
scroll to position [4393, 0]
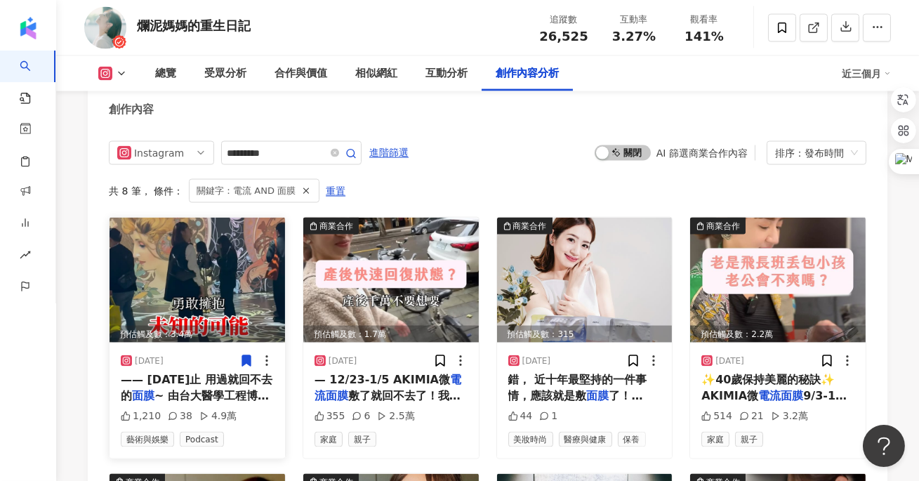
click at [211, 233] on img at bounding box center [196, 280] width 175 height 125
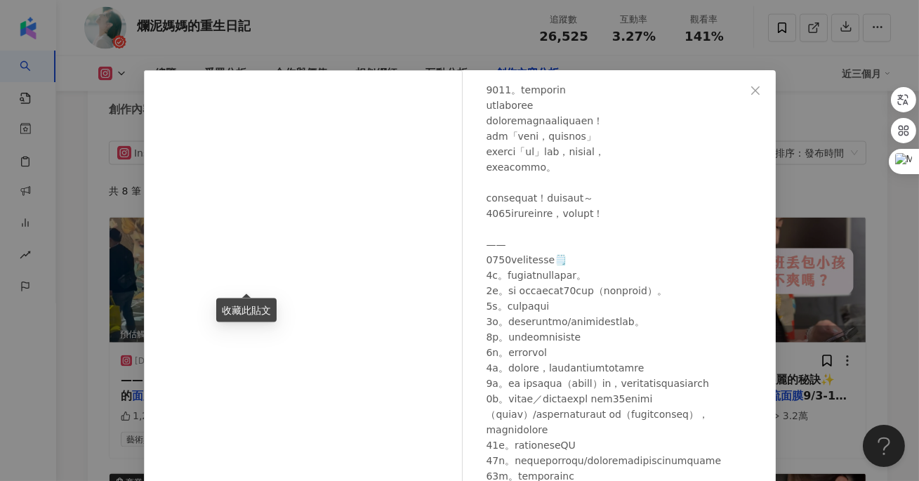
scroll to position [149, 0]
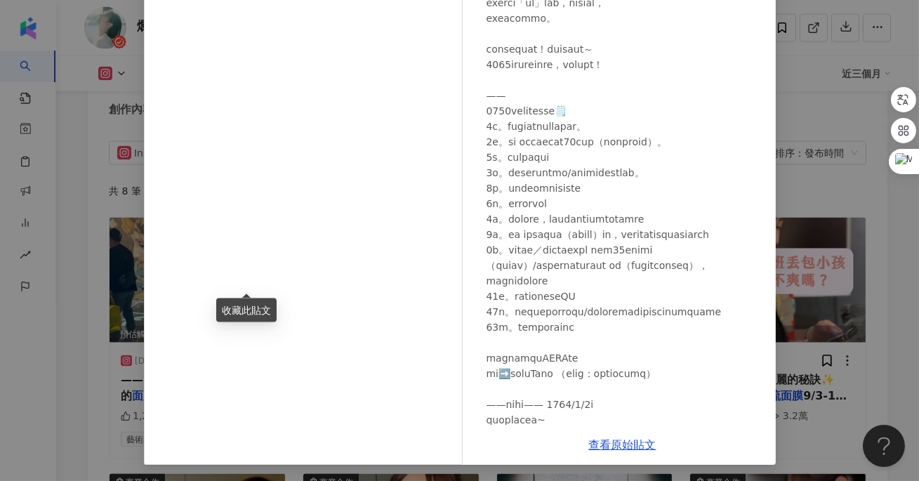
click at [768, 277] on div "Jill 2024/12/31 1,210 38 4.9萬" at bounding box center [623, 172] width 306 height 503
click at [865, 258] on div "Jill 2024/12/31 1,210 38 4.9萬 查看原始貼文" at bounding box center [459, 240] width 919 height 481
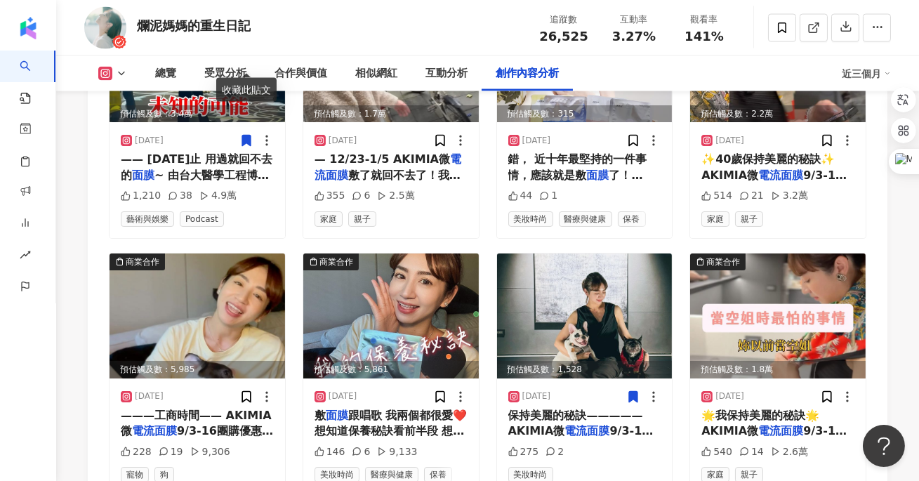
scroll to position [4259, 0]
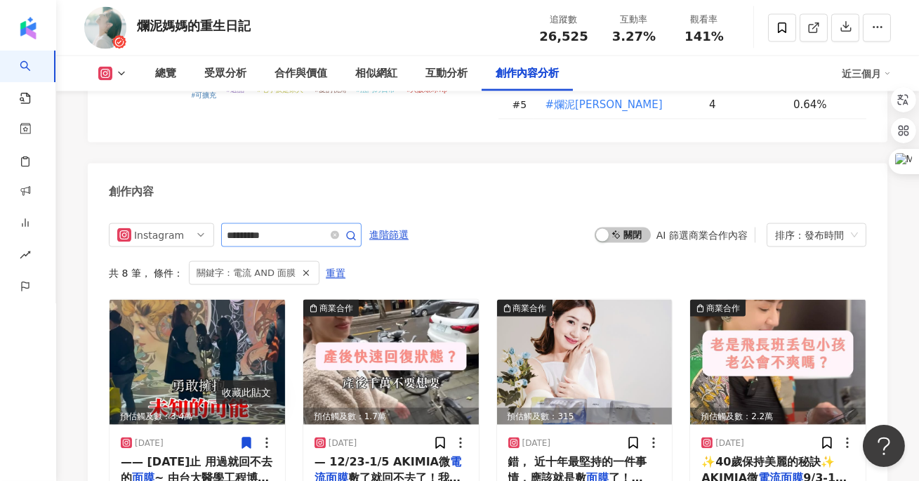
click at [300, 223] on span "*********" at bounding box center [291, 235] width 140 height 24
drag, startPoint x: 300, startPoint y: 159, endPoint x: 213, endPoint y: 158, distance: 86.3
click at [213, 223] on div "Instagram *********" at bounding box center [235, 235] width 253 height 24
type input "*********"
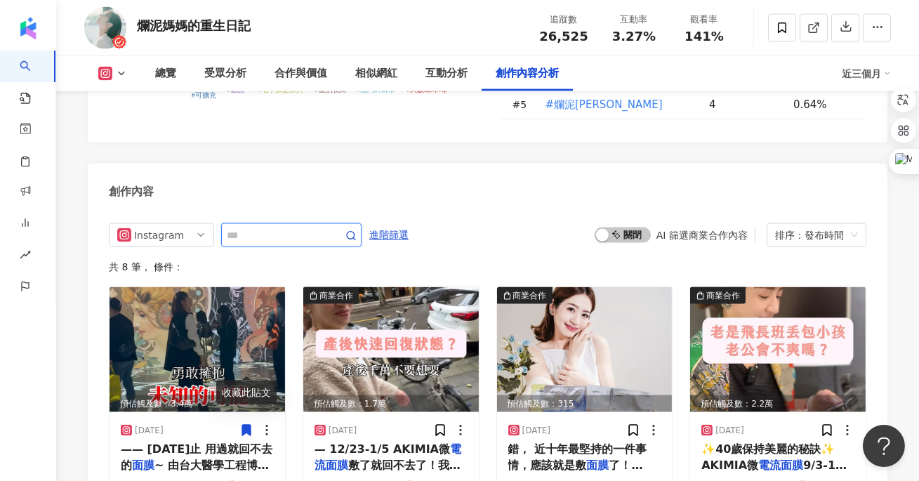
scroll to position [4305, 0]
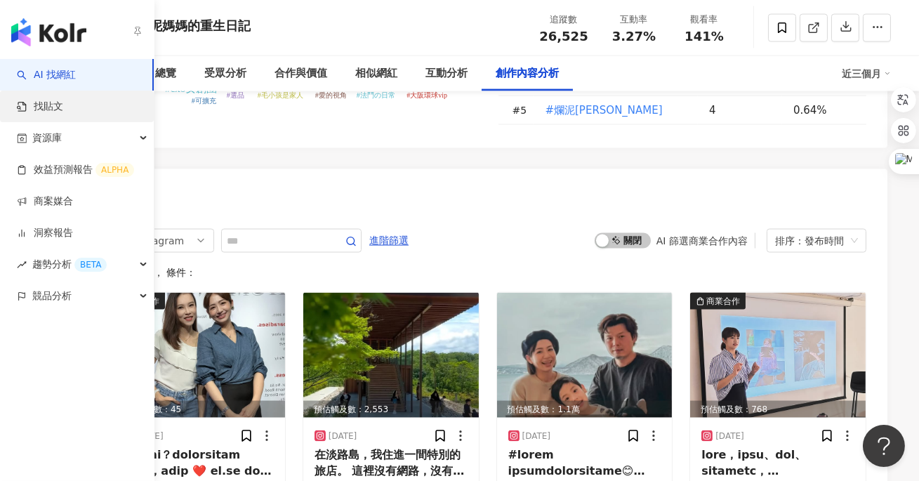
click at [63, 107] on link "找貼文" at bounding box center [40, 107] width 46 height 14
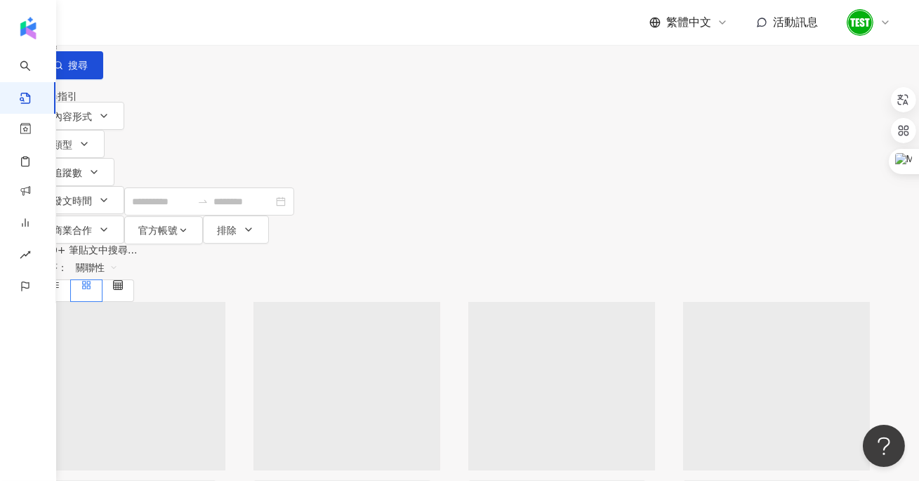
click at [96, 26] on div "不分平台" at bounding box center [71, 15] width 49 height 22
click at [141, 224] on div "Threads" at bounding box center [135, 215] width 70 height 15
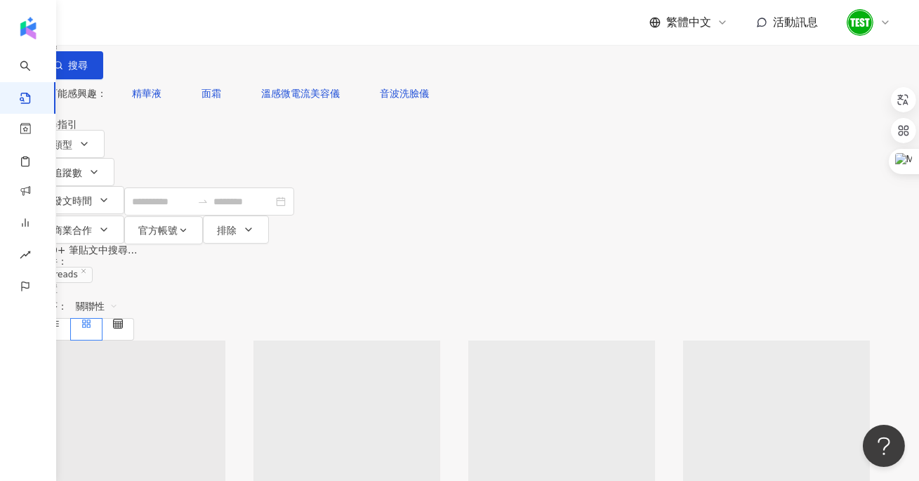
click at [257, 30] on input "search" at bounding box center [193, 15] width 128 height 30
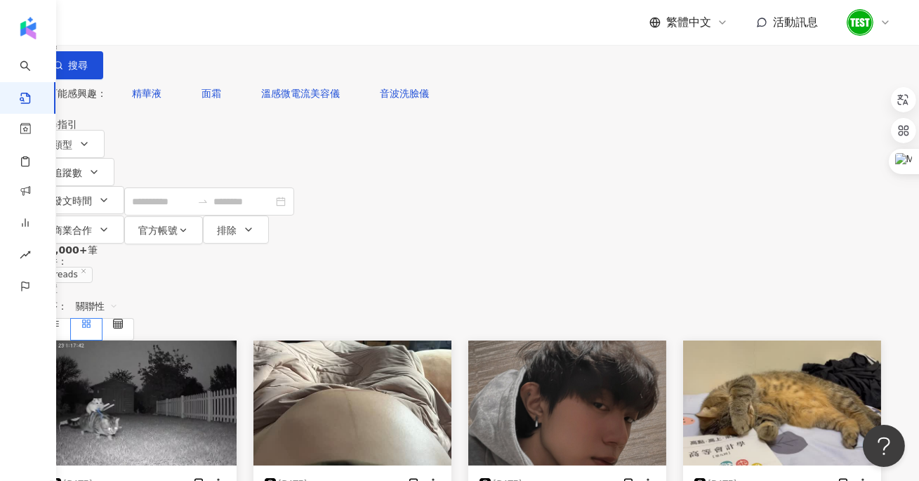
click at [257, 30] on input "search" at bounding box center [193, 15] width 128 height 30
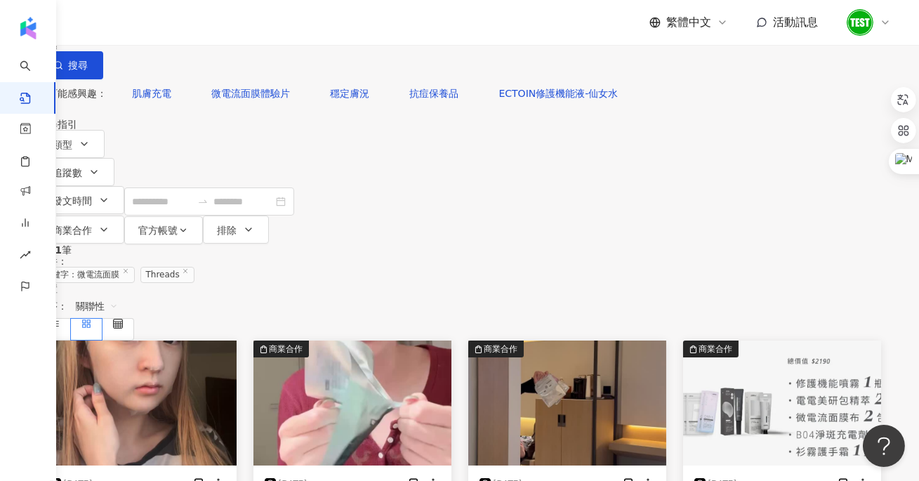
click at [257, 30] on input "*****" at bounding box center [193, 15] width 128 height 30
click at [231, 30] on input "*****" at bounding box center [193, 15] width 128 height 30
drag, startPoint x: 295, startPoint y: 86, endPoint x: 159, endPoint y: 86, distance: 135.5
click at [161, 79] on div "Threads 微電流面膜 ***** 台灣 搜尋" at bounding box center [460, 39] width 842 height 79
click at [257, 30] on input "*****" at bounding box center [193, 15] width 128 height 30
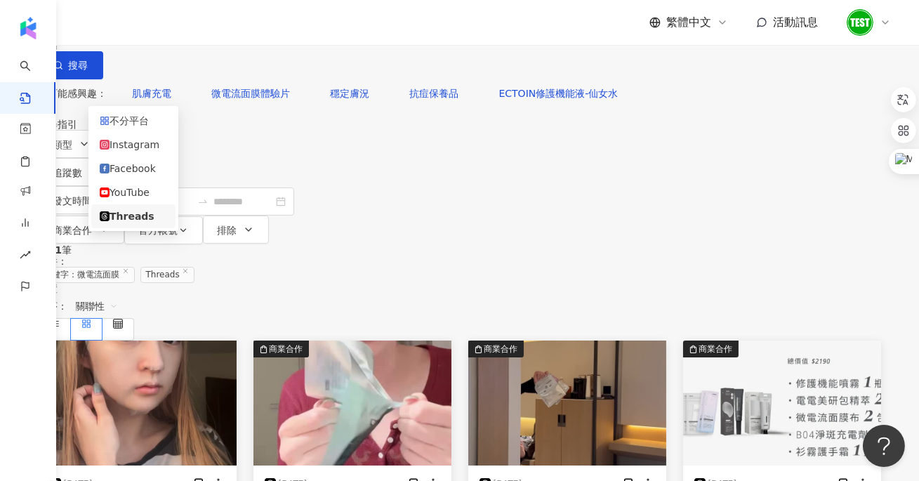
click at [96, 26] on div "Threads" at bounding box center [71, 15] width 49 height 22
click at [138, 123] on div "不分平台" at bounding box center [133, 120] width 67 height 15
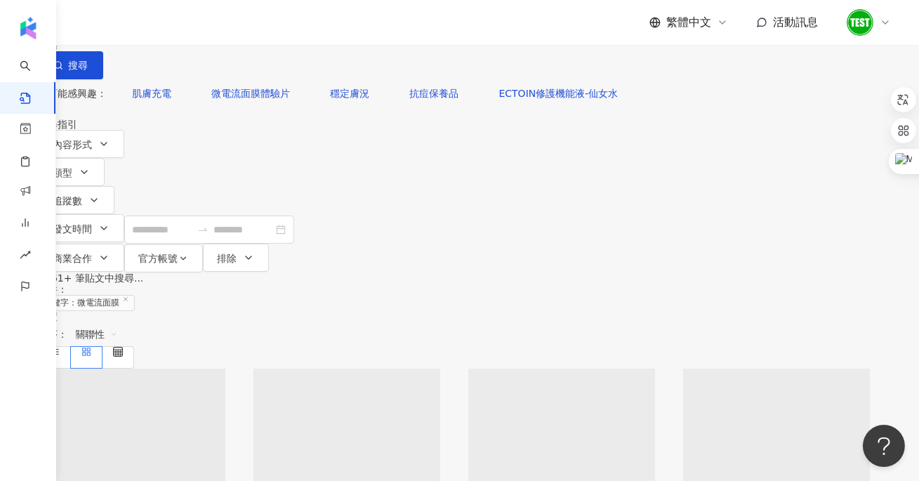
click at [257, 30] on input "*****" at bounding box center [193, 15] width 128 height 30
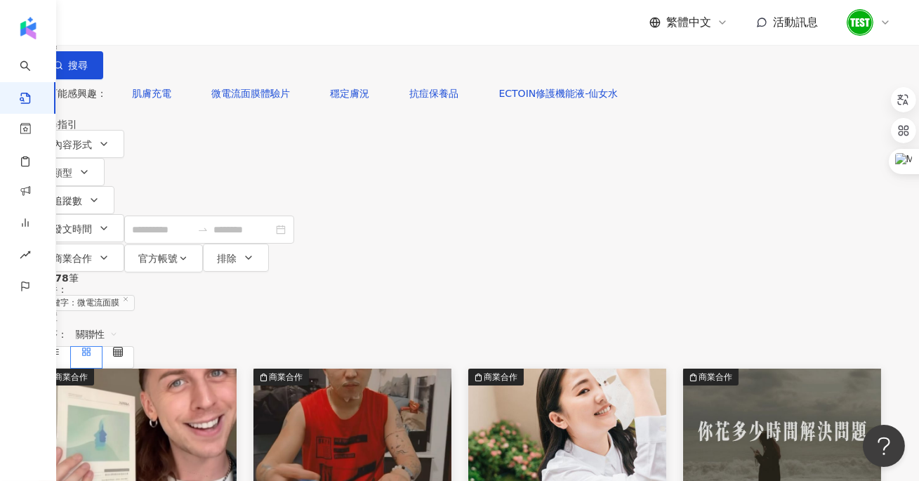
type input "*"
click at [257, 30] on input "search" at bounding box center [193, 15] width 128 height 30
click at [129, 295] on icon at bounding box center [125, 298] width 7 height 7
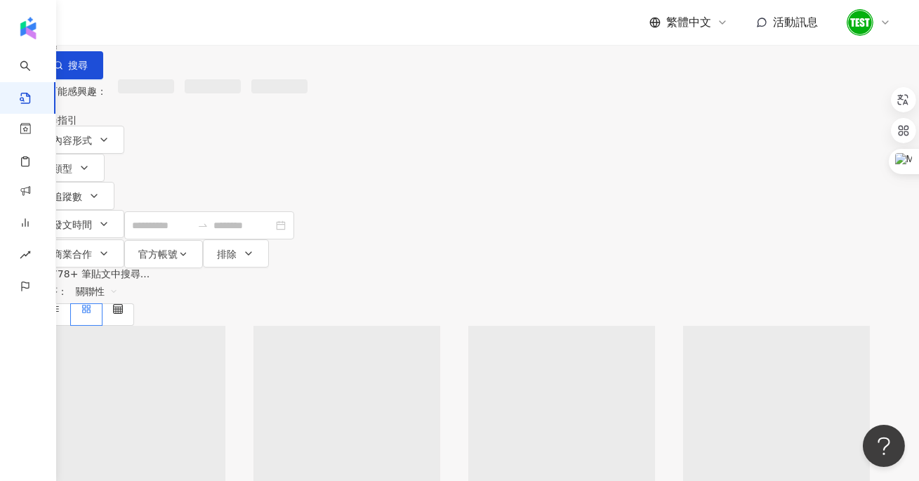
click at [252, 30] on input "search" at bounding box center [193, 15] width 128 height 30
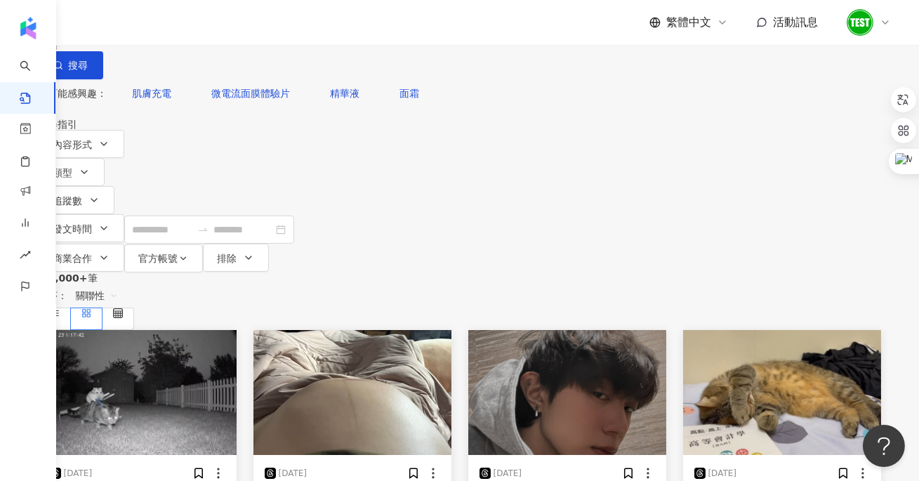
click at [96, 26] on div "不分平台" at bounding box center [71, 15] width 49 height 22
click at [257, 30] on input "search" at bounding box center [193, 15] width 128 height 30
click at [254, 30] on input "search" at bounding box center [193, 15] width 128 height 30
type input "**********"
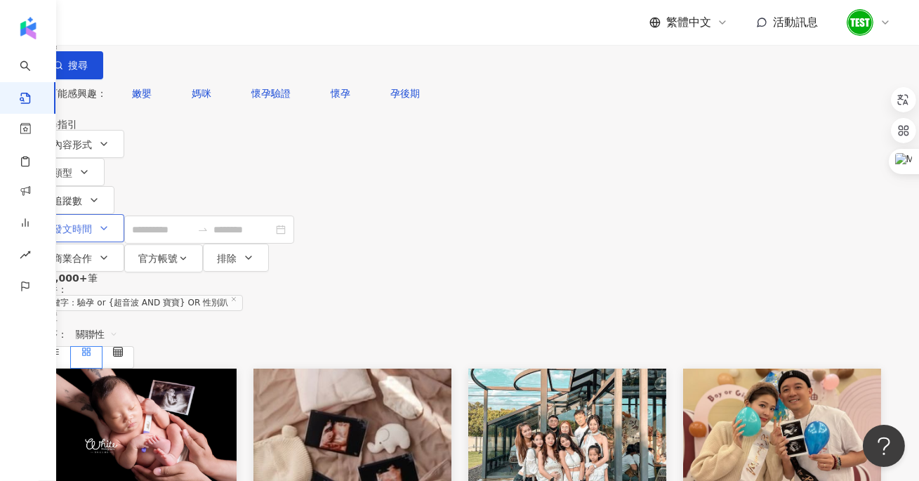
click at [124, 214] on button "發文時間" at bounding box center [82, 228] width 86 height 28
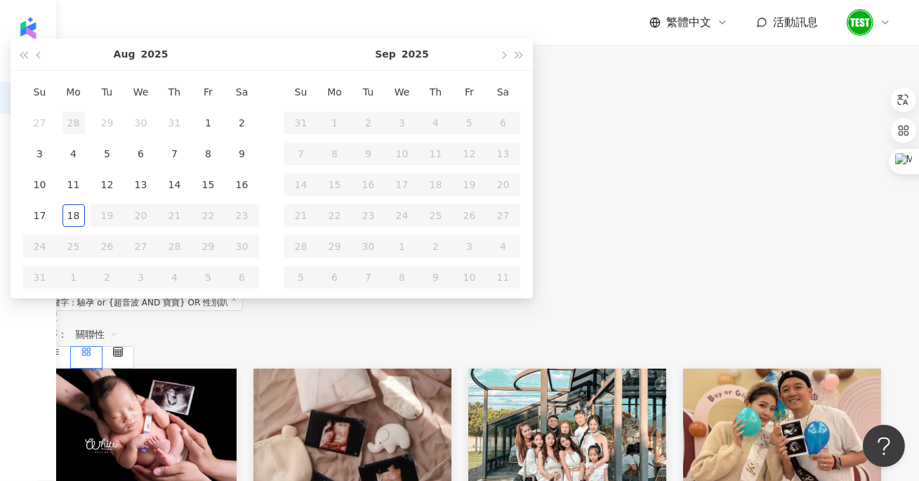
type input "**********"
click at [47, 70] on button "button" at bounding box center [39, 55] width 15 height 32
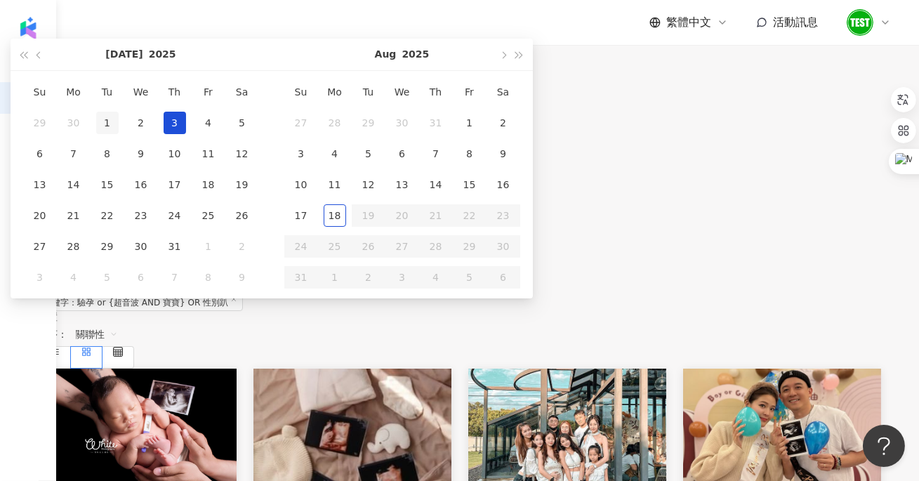
type input "**********"
click at [119, 134] on div "1" at bounding box center [107, 123] width 22 height 22
type input "**********"
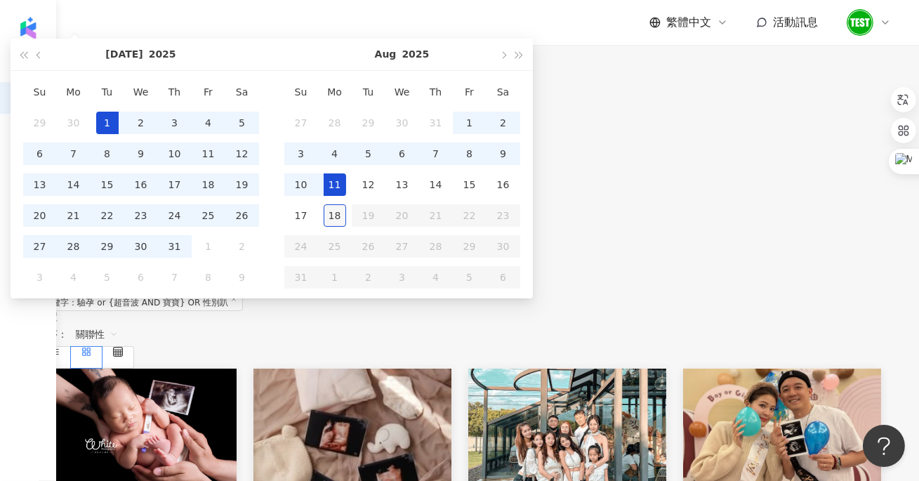
type input "**********"
click at [346, 227] on div "18" at bounding box center [335, 215] width 22 height 22
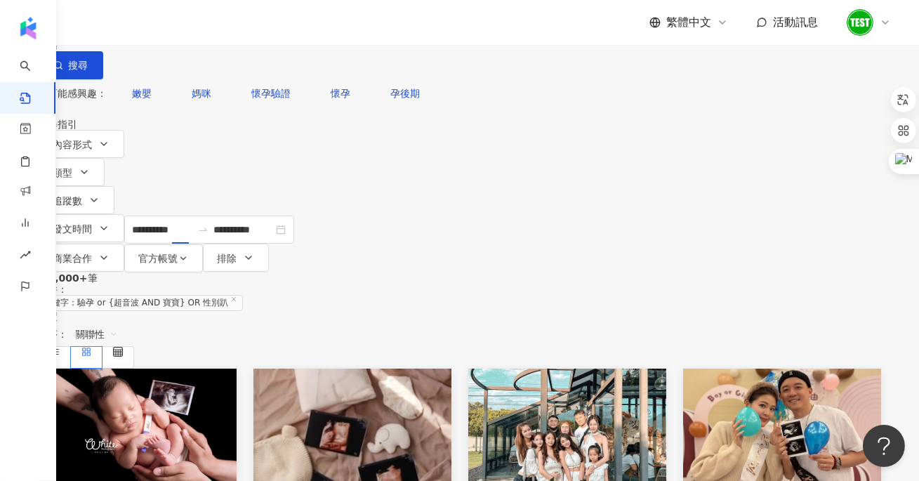
type input "**********"
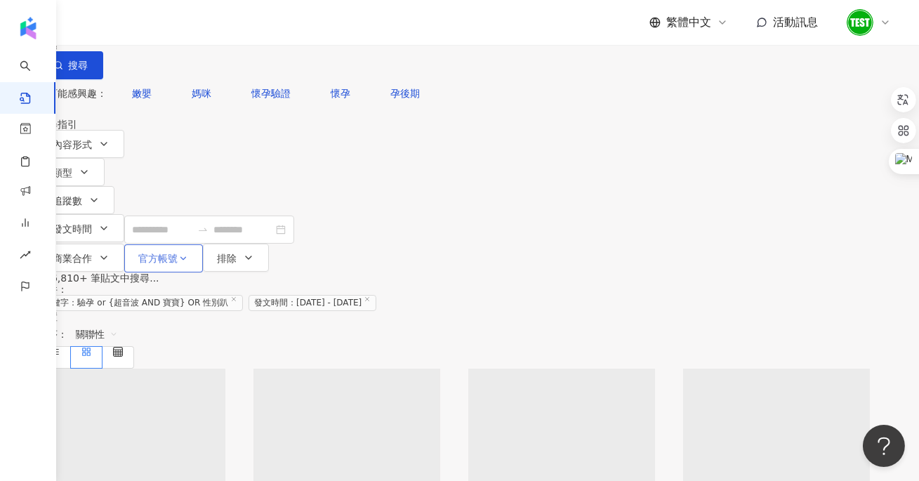
type input "**********"
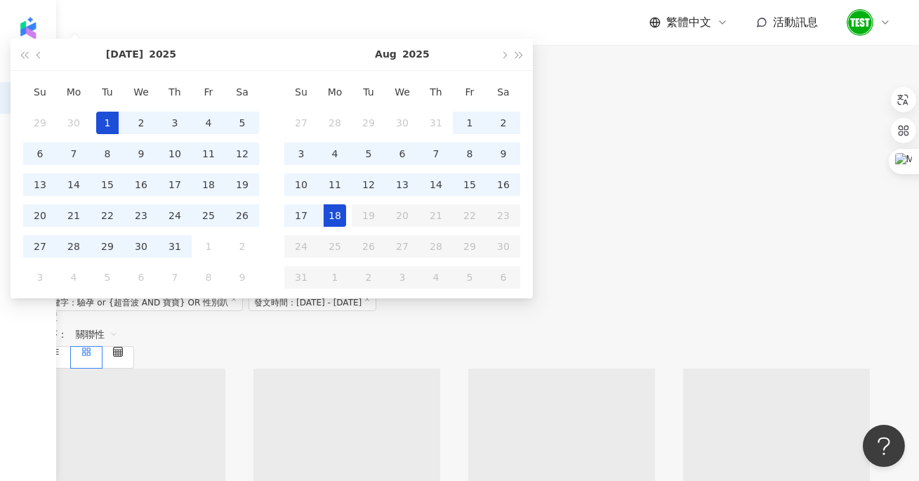
click at [552, 107] on div "您可能感興趣： 嫩嬰 媽咪 懷孕驗證 懷孕 孕後期" at bounding box center [460, 93] width 842 height 28
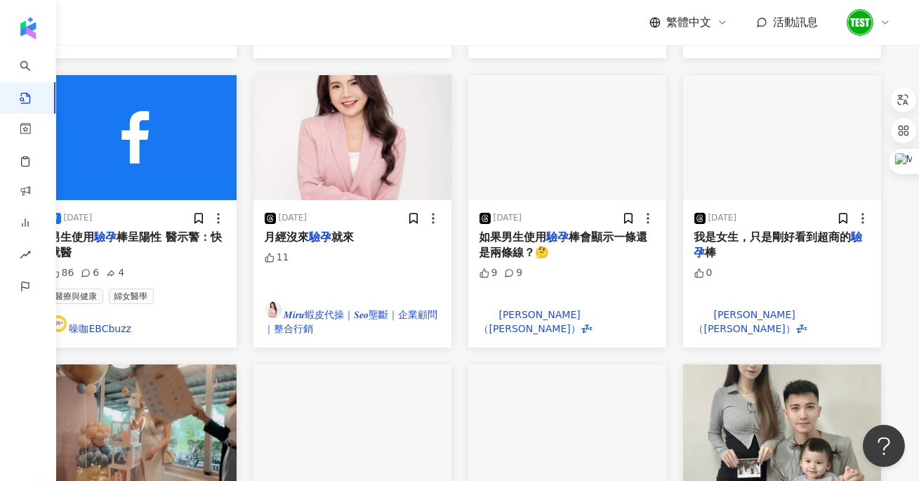
scroll to position [593, 0]
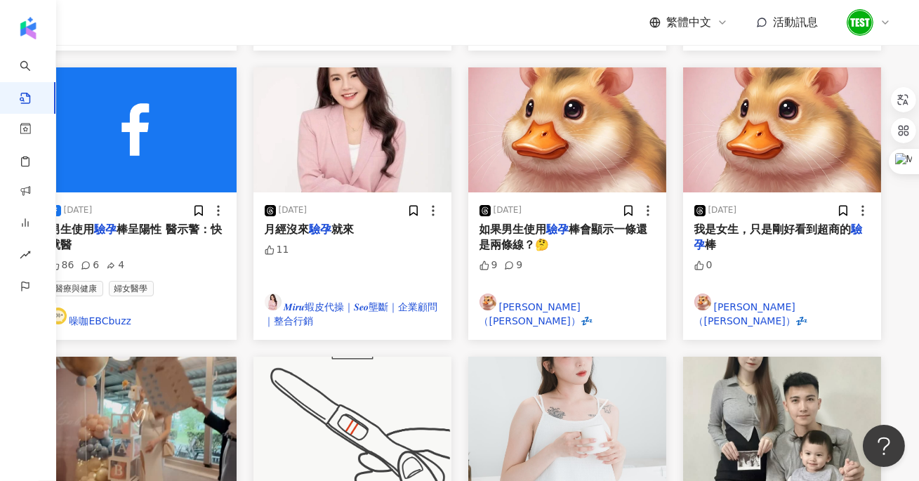
click at [192, 357] on img at bounding box center [138, 419] width 198 height 125
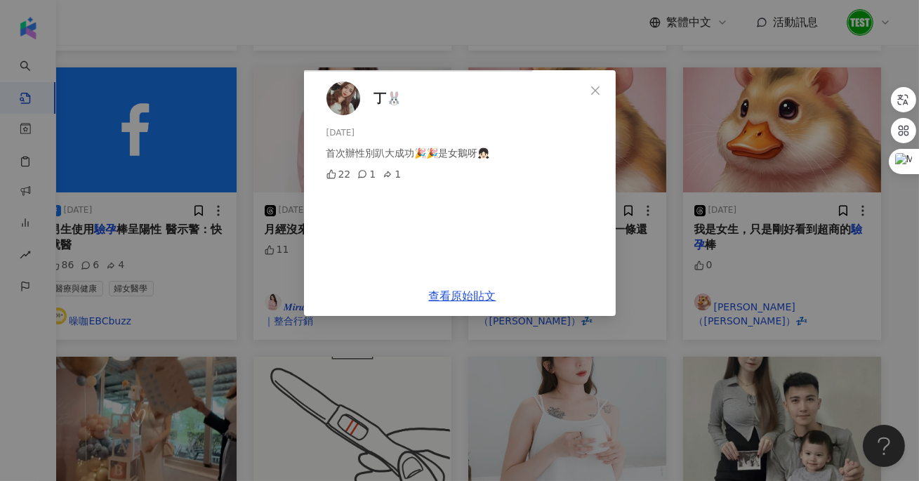
click at [810, 192] on div "丁🐰 2025/8/6 首次辦性別趴大成功🎉🎉是女鵝呀👧🏻 22 1 1 查看原始貼文" at bounding box center [459, 240] width 919 height 481
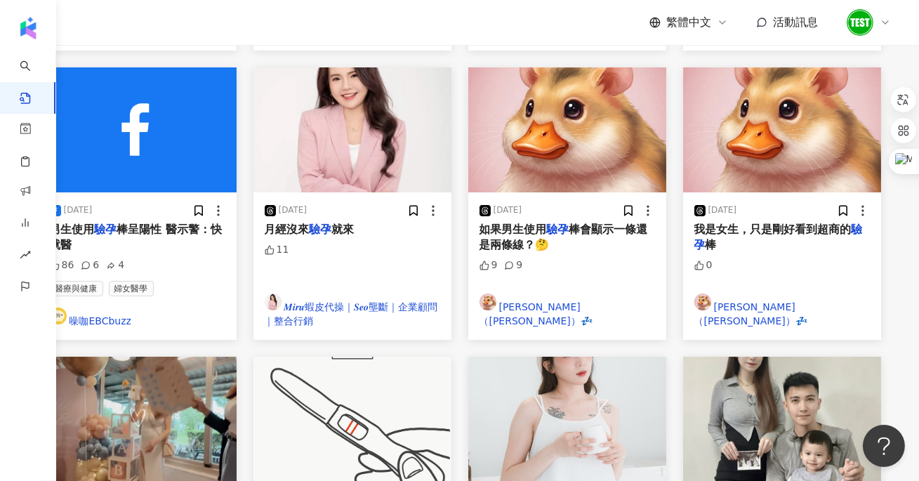
click at [165, 357] on img at bounding box center [138, 419] width 198 height 125
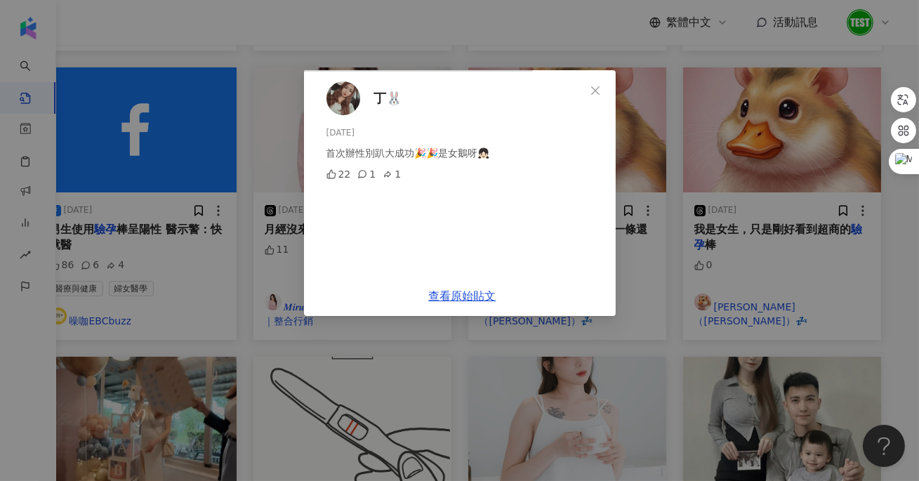
scroll to position [40, 0]
click at [825, 167] on div "丁🐰 2025/8/6 首次辦性別趴大成功🎉🎉是女鵝呀👧🏻 22 1 1 查看原始貼文" at bounding box center [459, 240] width 919 height 481
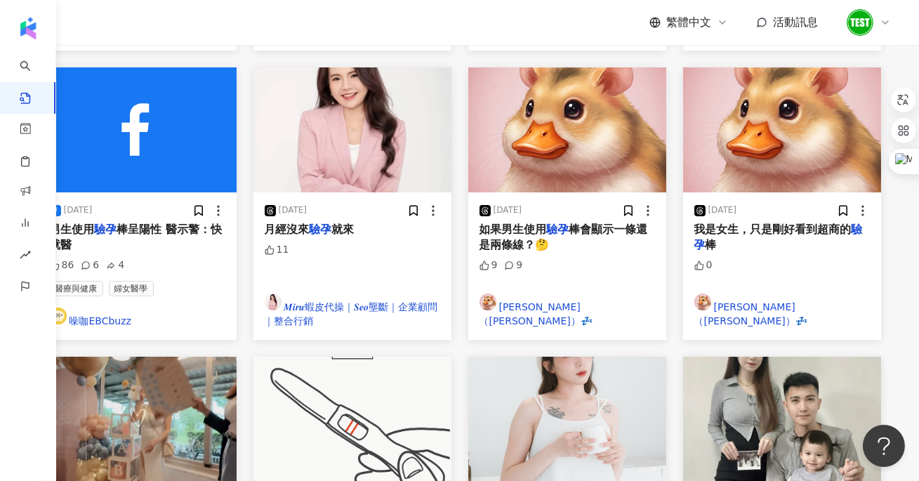
scroll to position [0, 0]
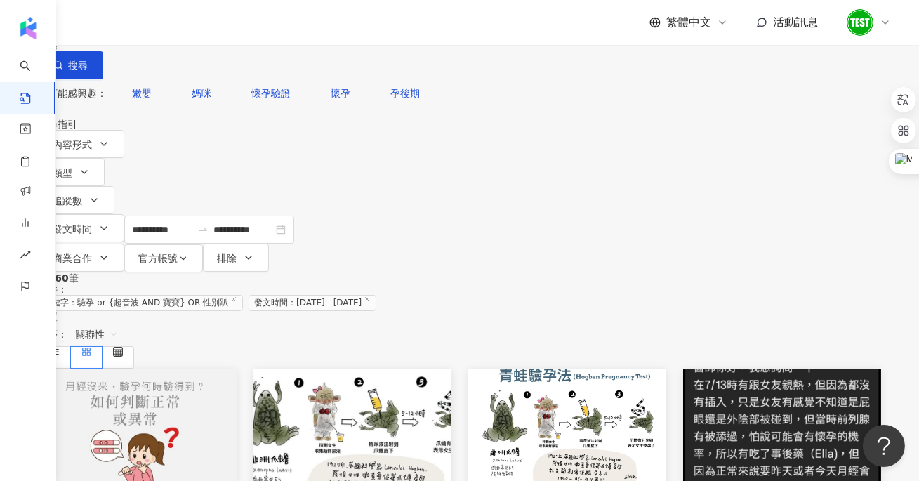
drag, startPoint x: 224, startPoint y: 82, endPoint x: 479, endPoint y: 84, distance: 254.8
click at [257, 30] on input "**********" at bounding box center [193, 15] width 128 height 30
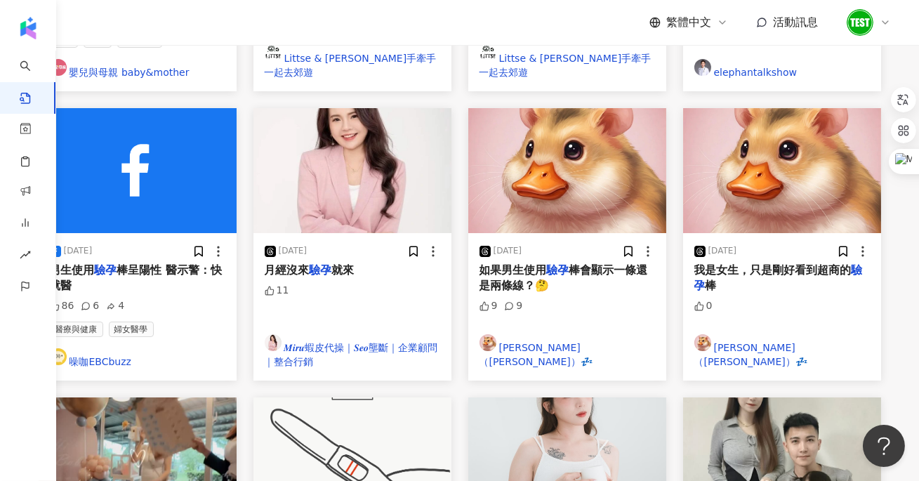
scroll to position [561, 0]
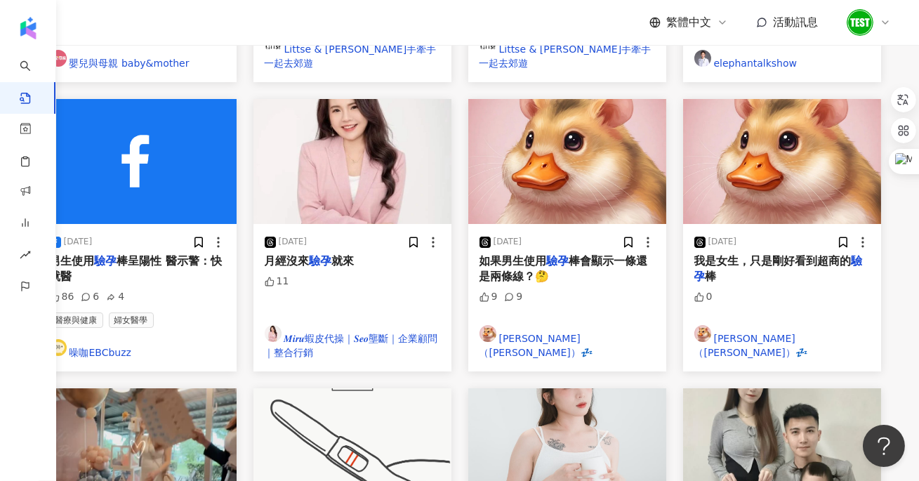
click at [770, 388] on img at bounding box center [782, 450] width 198 height 125
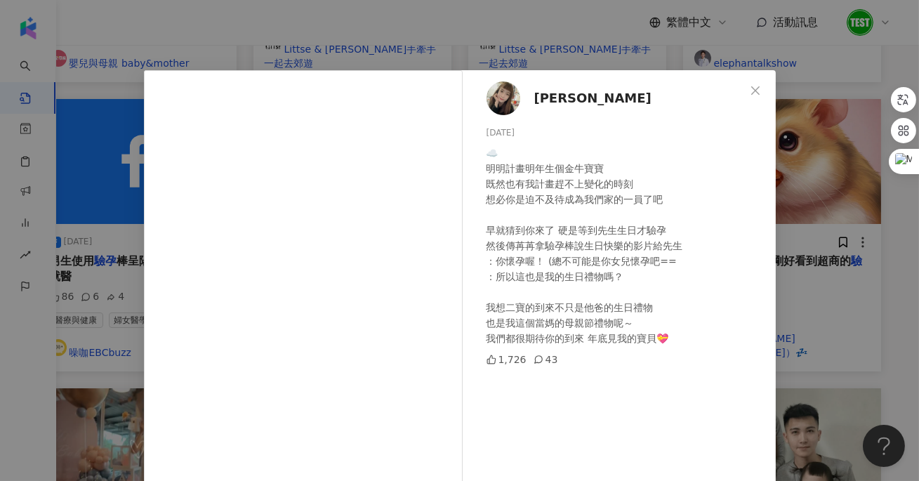
scroll to position [66, 0]
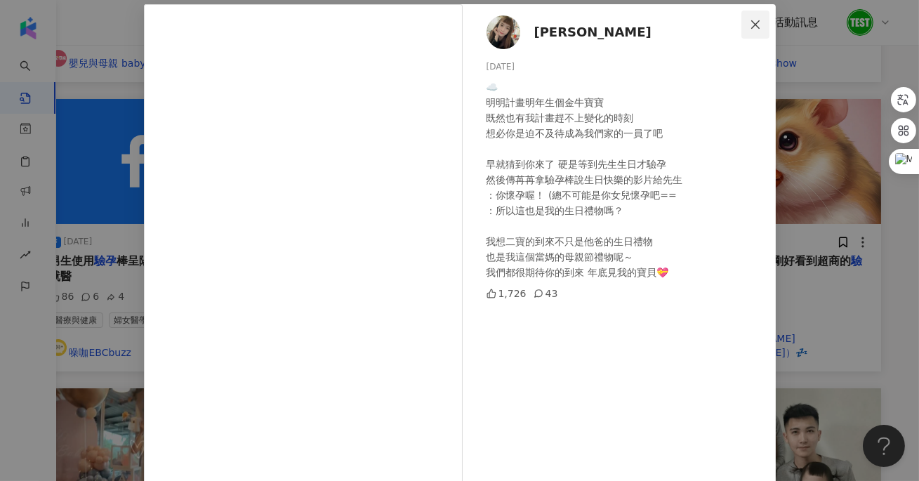
click at [759, 25] on icon "close" at bounding box center [755, 24] width 11 height 11
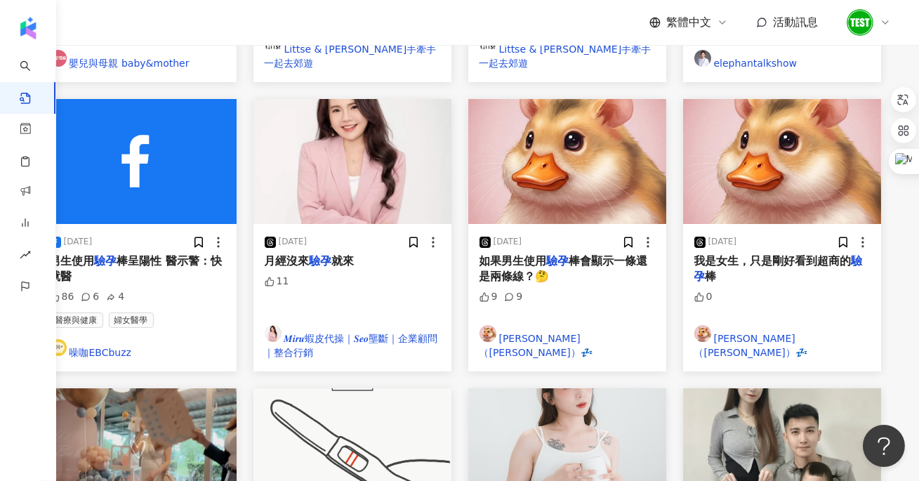
scroll to position [0, 0]
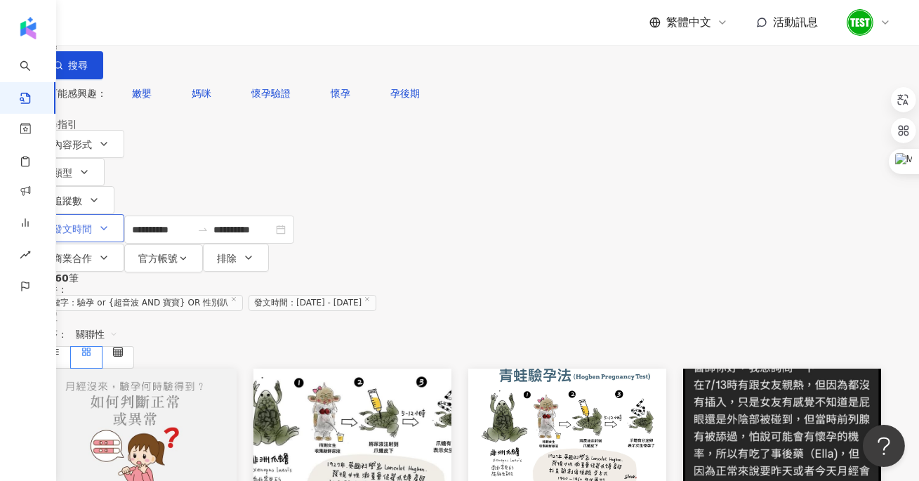
click at [124, 214] on button "發文時間" at bounding box center [82, 228] width 86 height 28
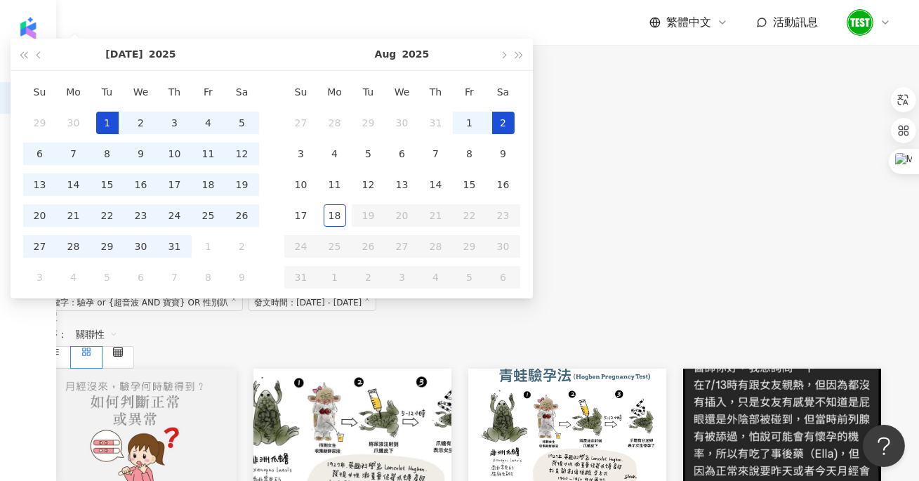
type input "**********"
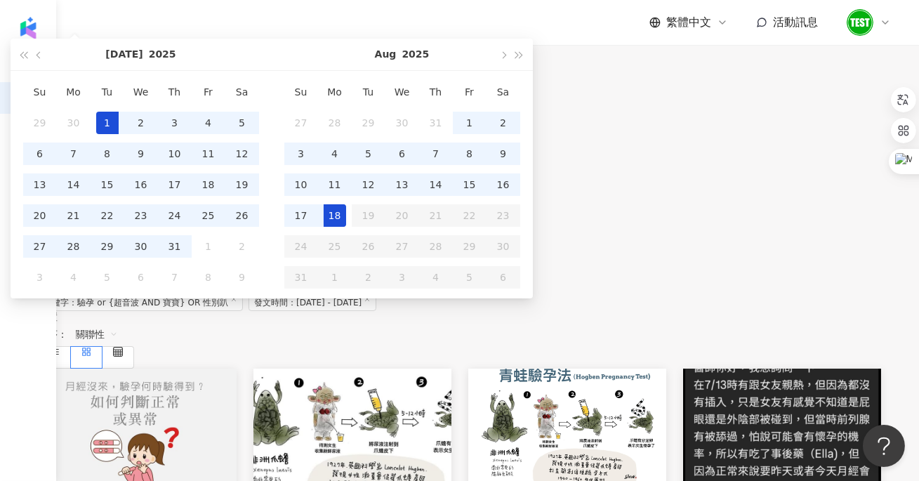
click at [547, 107] on div "您可能感興趣： 嫩嬰 媽咪 懷孕驗證 懷孕 孕後期" at bounding box center [460, 93] width 842 height 28
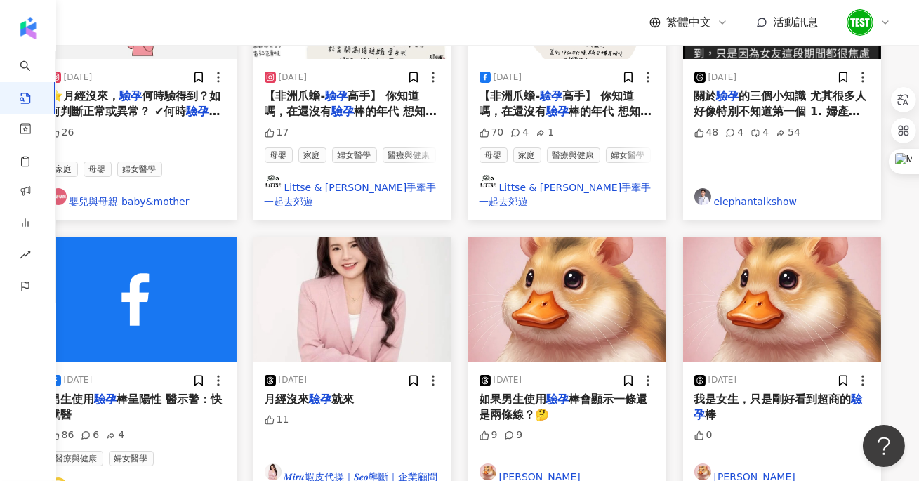
scroll to position [804, 0]
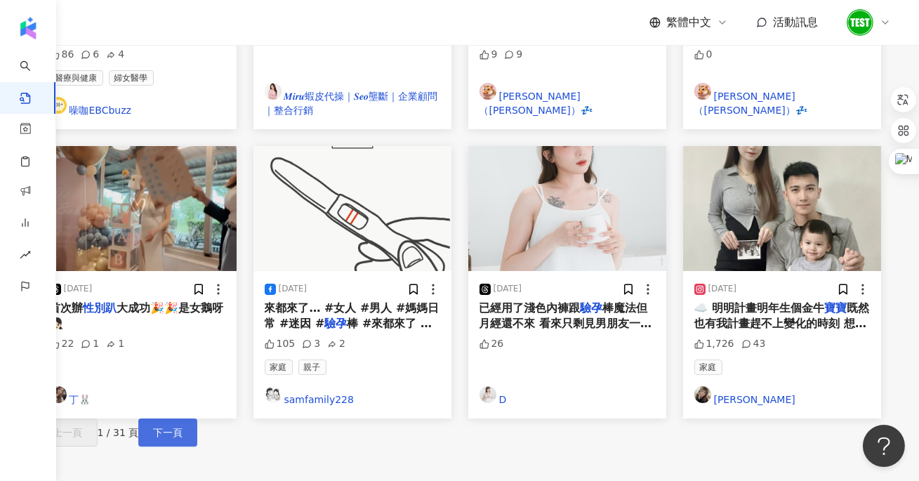
click at [182, 427] on span "下一頁" at bounding box center [167, 432] width 29 height 11
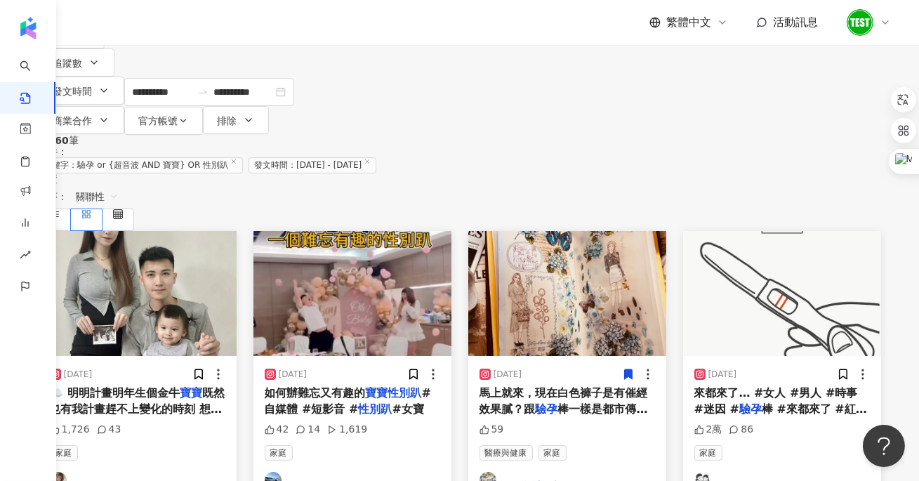
scroll to position [0, 0]
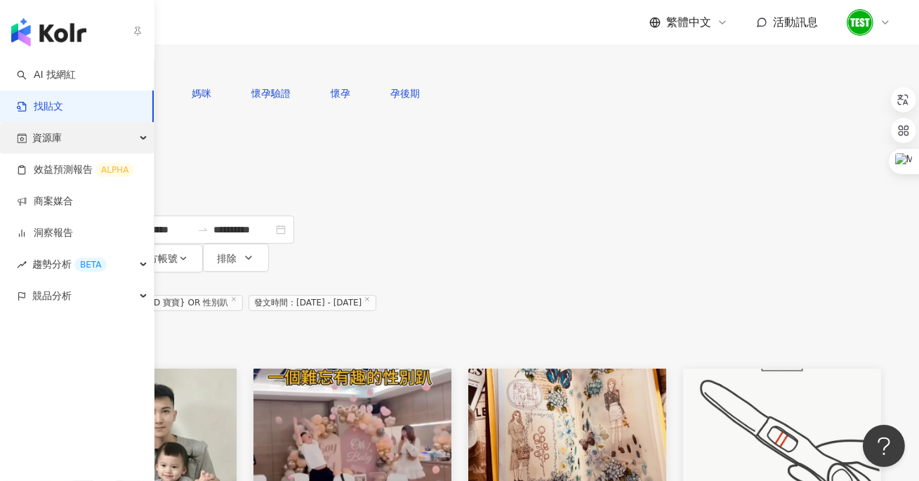
click at [110, 142] on div "資源庫" at bounding box center [77, 138] width 154 height 32
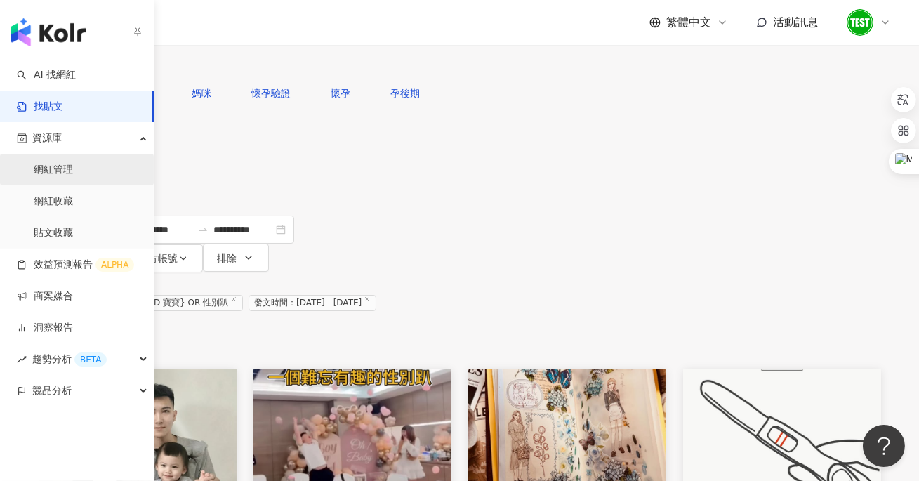
click at [73, 163] on link "網紅管理" at bounding box center [53, 170] width 39 height 14
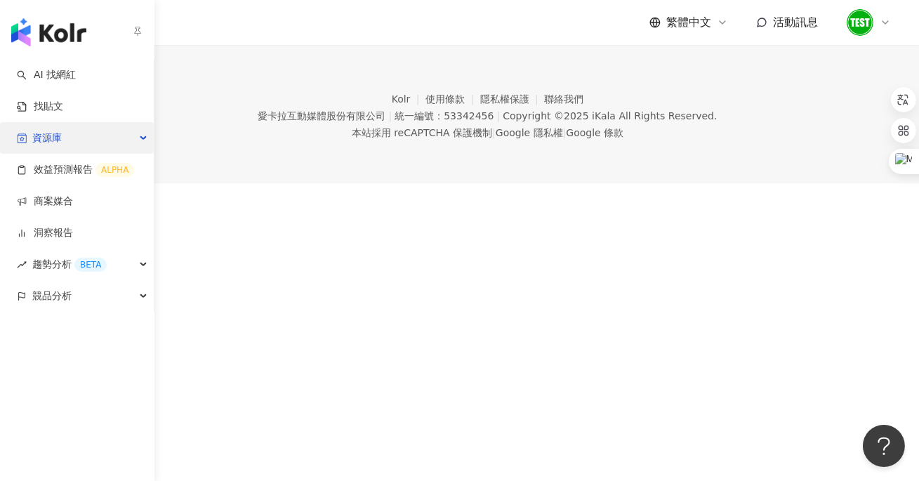
click at [57, 144] on span "資源庫" at bounding box center [46, 138] width 29 height 32
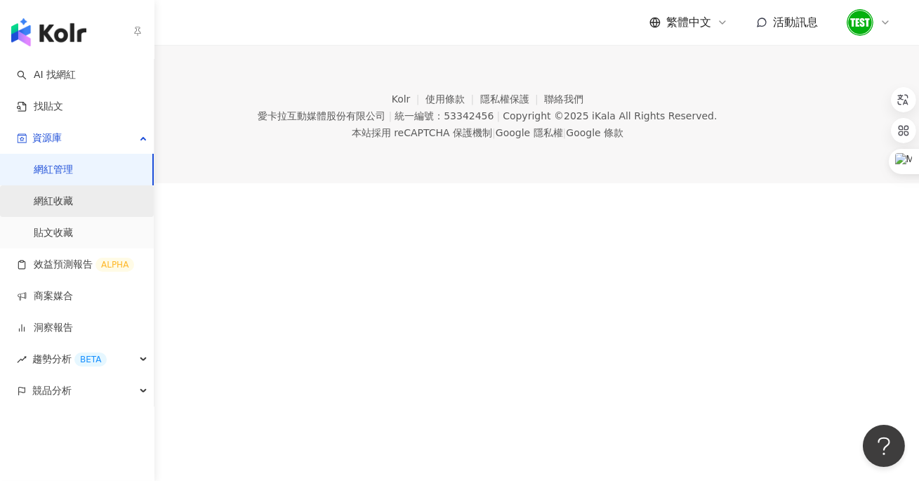
click at [69, 204] on link "網紅收藏" at bounding box center [53, 201] width 39 height 14
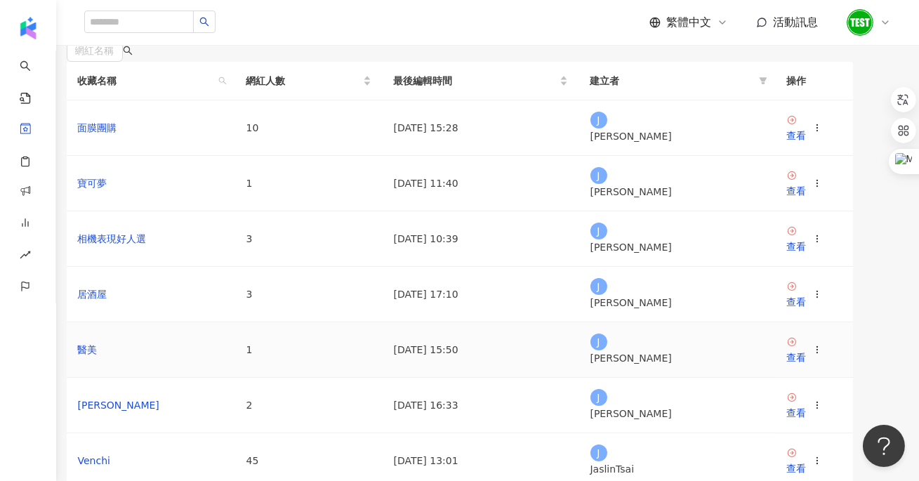
scroll to position [95, 0]
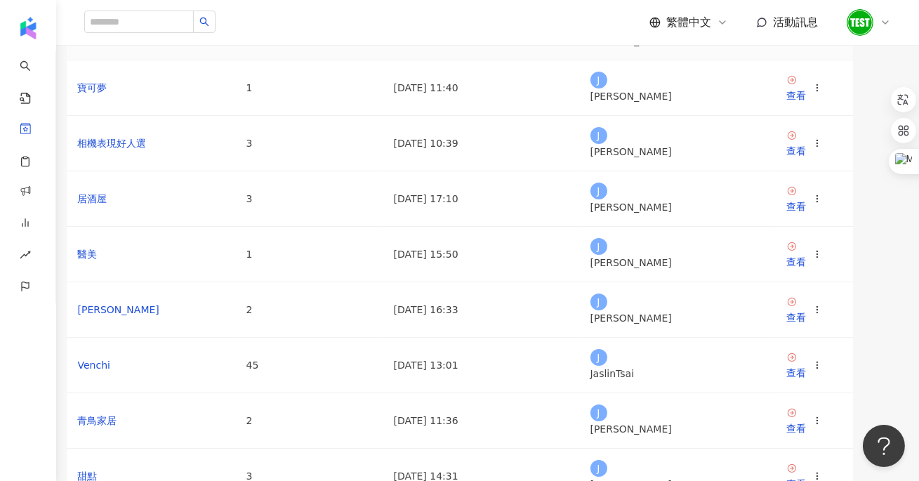
click at [117, 38] on link "面膜團購" at bounding box center [97, 32] width 39 height 11
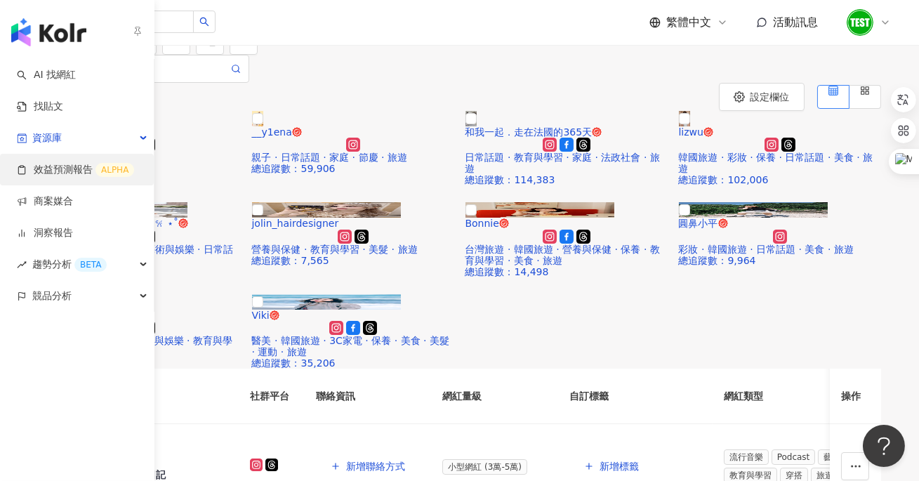
click at [67, 177] on link "效益預測報告 ALPHA" at bounding box center [75, 170] width 117 height 14
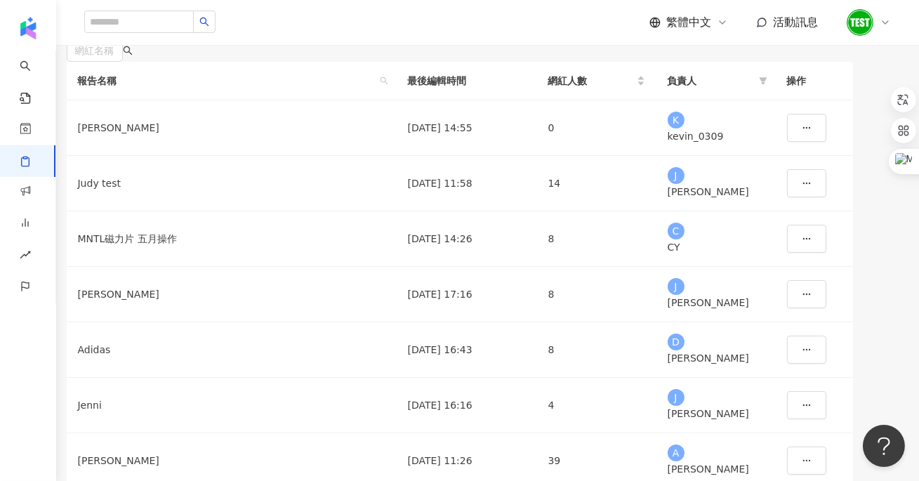
click at [123, 39] on button "建立報告" at bounding box center [81, 25] width 84 height 28
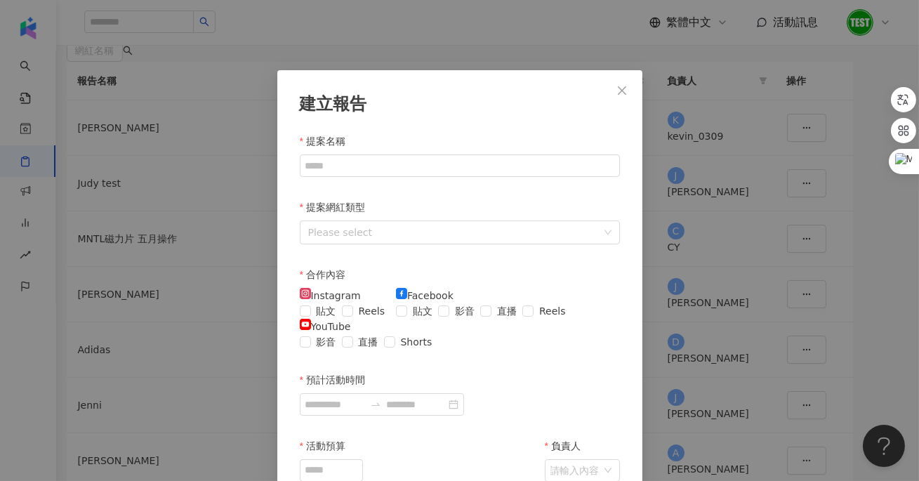
scroll to position [70, 0]
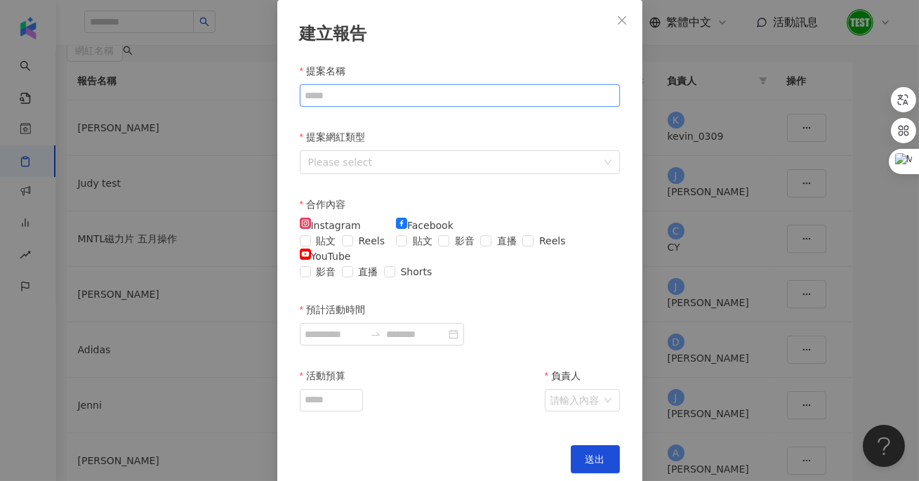
click at [340, 102] on input "提案名稱" at bounding box center [460, 95] width 320 height 22
type input "**"
click at [344, 153] on div at bounding box center [453, 162] width 300 height 18
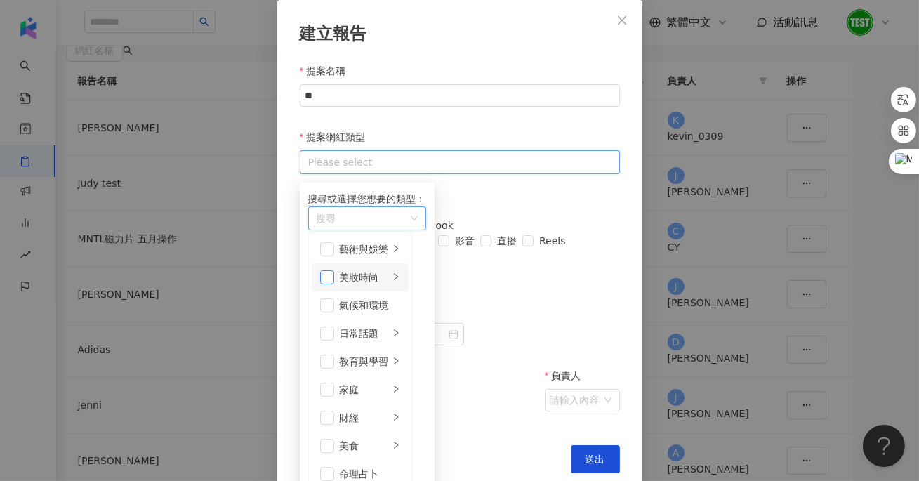
click at [331, 284] on span at bounding box center [327, 277] width 14 height 14
click at [292, 165] on div "建立報告 提案名稱 ** 提案網紅類型 Please select 搜尋或選擇您想要的類型： 美妝時尚 藝術與娛樂 美妝時尚 氣候和環境 日常話題 教育與學習…" at bounding box center [459, 245] width 365 height 490
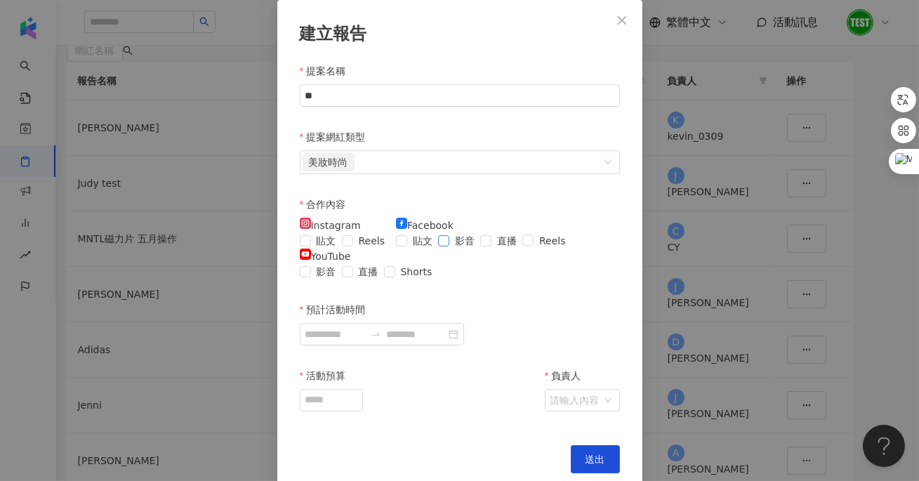
scroll to position [102, 0]
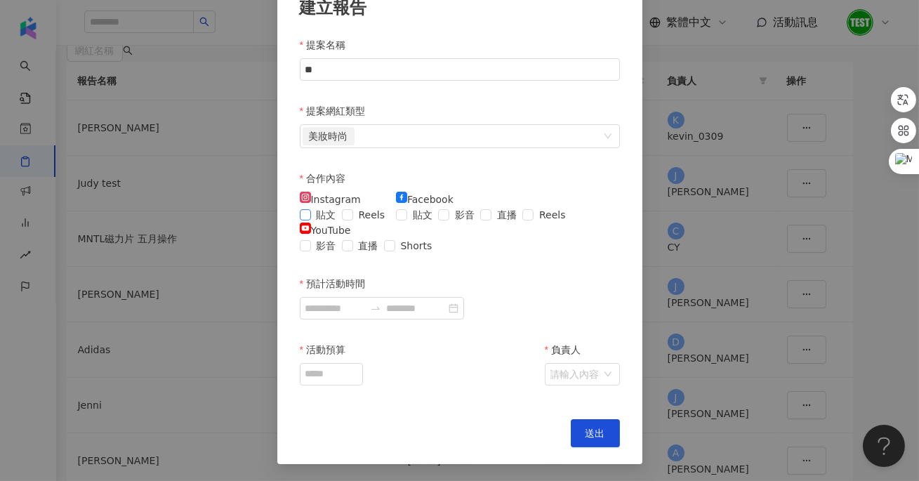
click at [328, 211] on span "貼文" at bounding box center [326, 214] width 31 height 15
click at [353, 222] on span "Reels" at bounding box center [372, 214] width 38 height 15
click at [433, 212] on span "貼文" at bounding box center [422, 214] width 31 height 15
click at [353, 222] on span "Reels" at bounding box center [372, 214] width 38 height 15
click at [345, 316] on input "預計活動時間" at bounding box center [334, 307] width 59 height 15
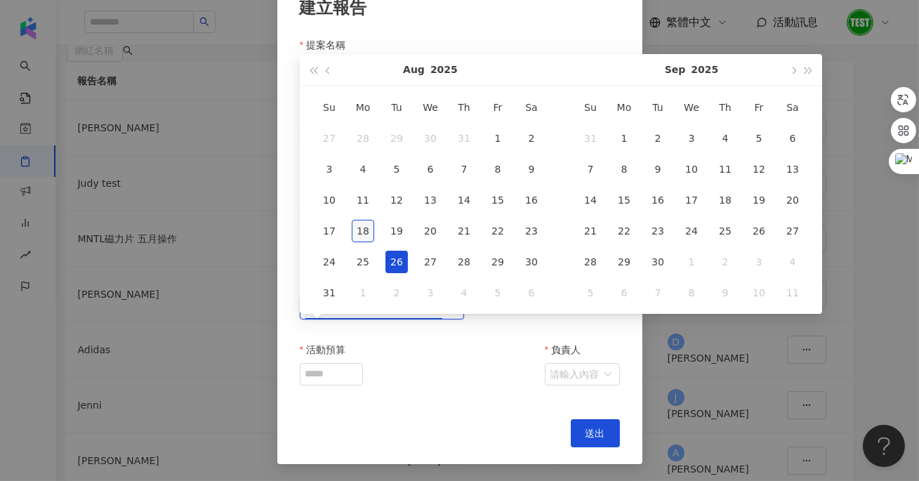
type input "**********"
click at [357, 230] on div "18" at bounding box center [363, 231] width 22 height 22
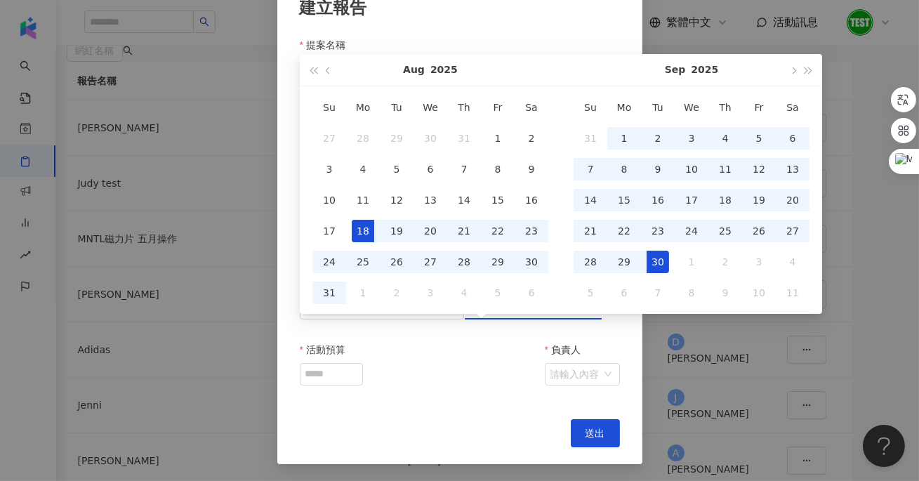
click at [648, 270] on div "30" at bounding box center [657, 262] width 22 height 22
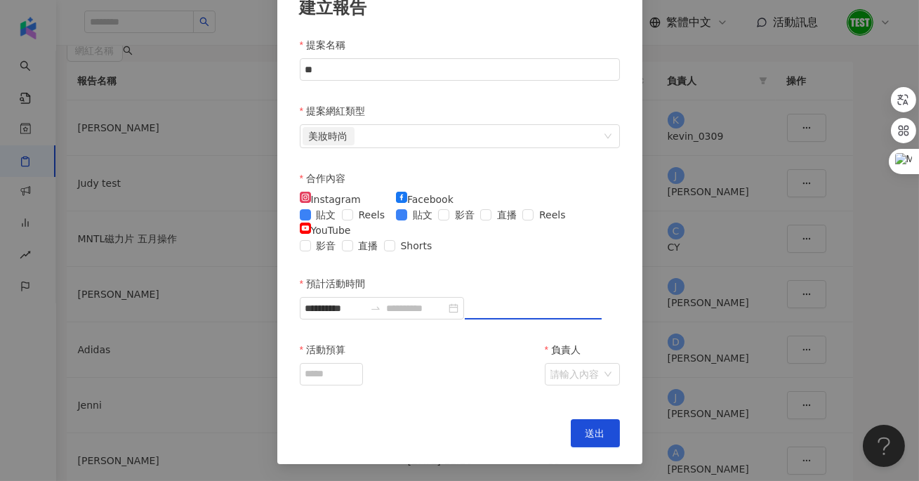
type input "**********"
click at [362, 385] on input "活動預算" at bounding box center [331, 374] width 62 height 21
type input "****"
click at [550, 381] on input "負責人" at bounding box center [574, 374] width 49 height 21
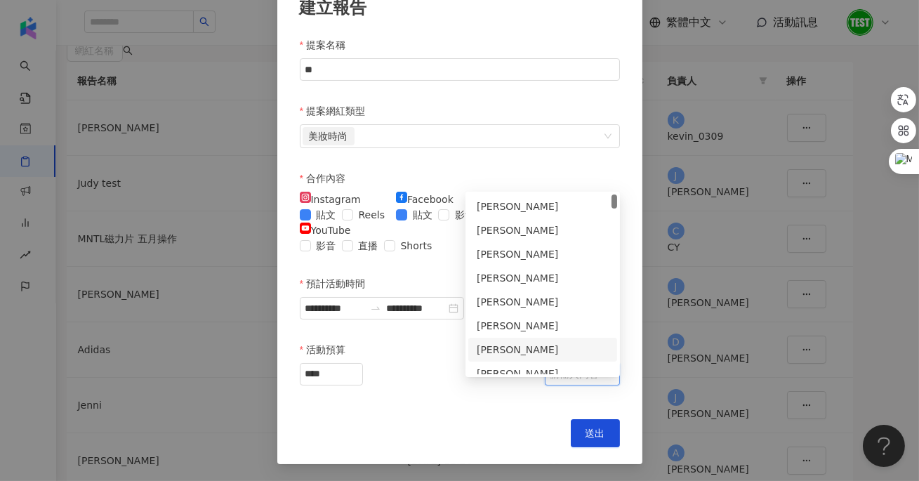
click at [526, 338] on div "Rita" at bounding box center [542, 350] width 149 height 24
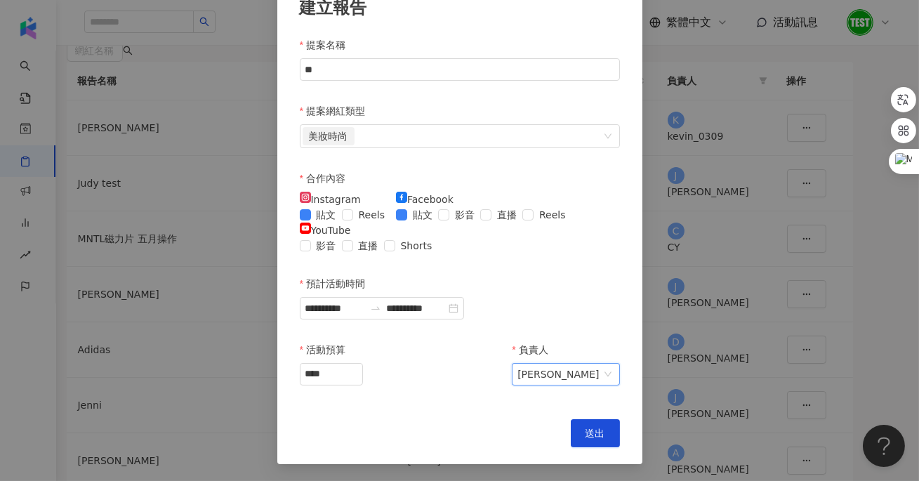
click at [531, 385] on span "Rita" at bounding box center [565, 374] width 96 height 21
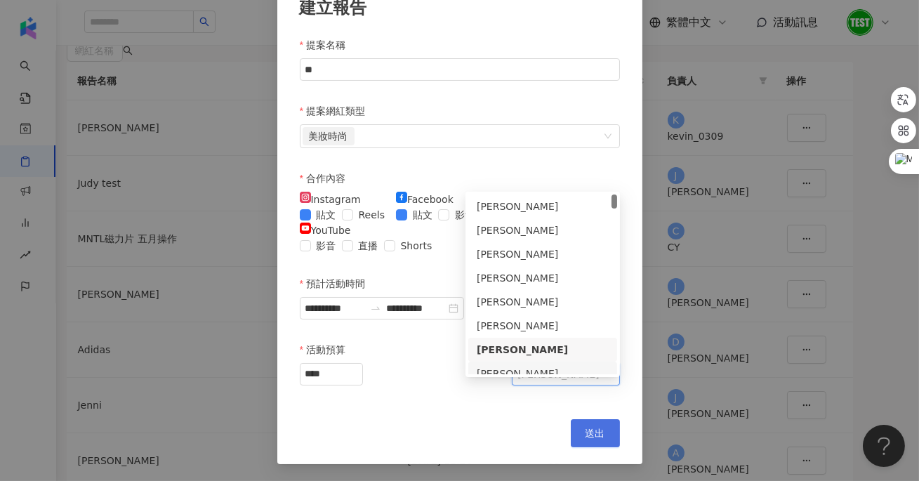
click at [584, 427] on button "送出" at bounding box center [595, 433] width 49 height 28
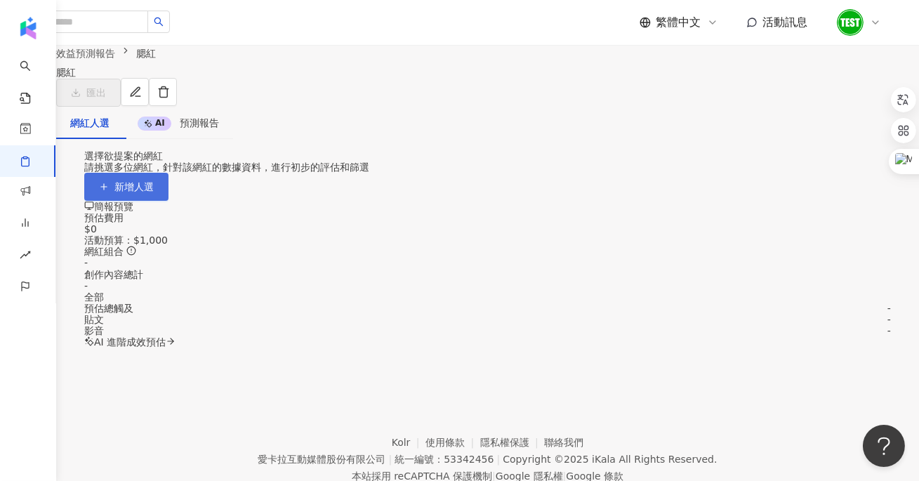
click at [154, 192] on span "新增人選" at bounding box center [133, 186] width 39 height 11
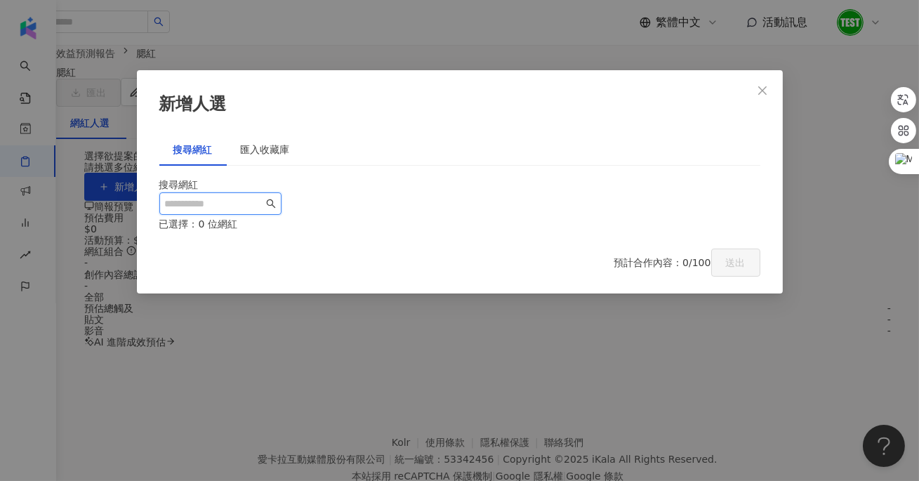
click at [263, 209] on input "search" at bounding box center [214, 203] width 98 height 15
click at [270, 142] on div "匯入收藏庫" at bounding box center [265, 149] width 49 height 15
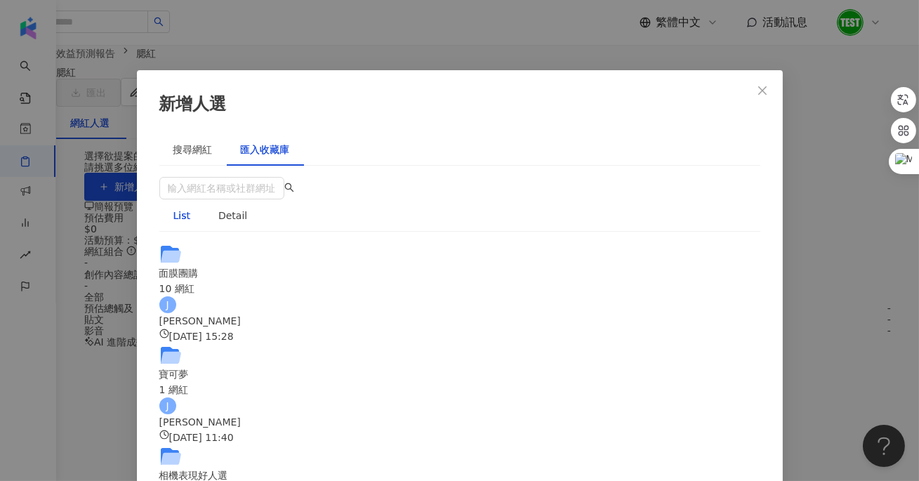
click at [226, 265] on div "面膜團購" at bounding box center [459, 272] width 601 height 15
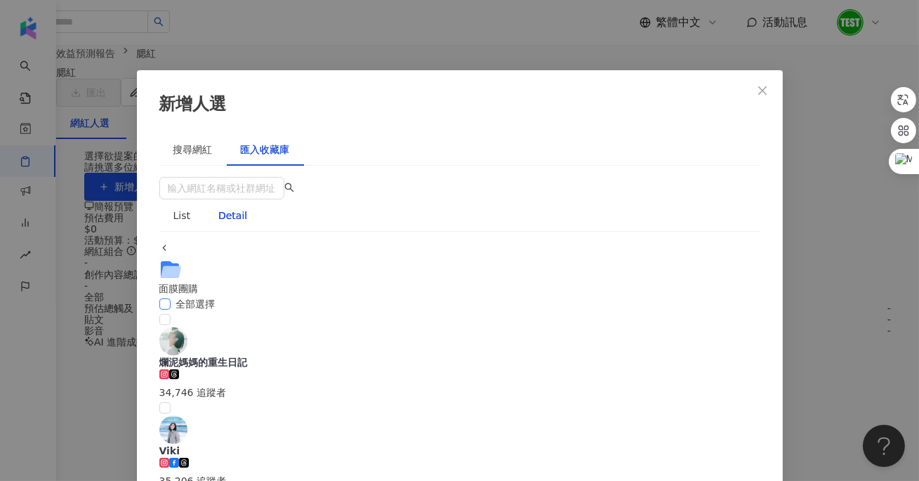
click at [171, 296] on label "全部選擇" at bounding box center [190, 303] width 62 height 15
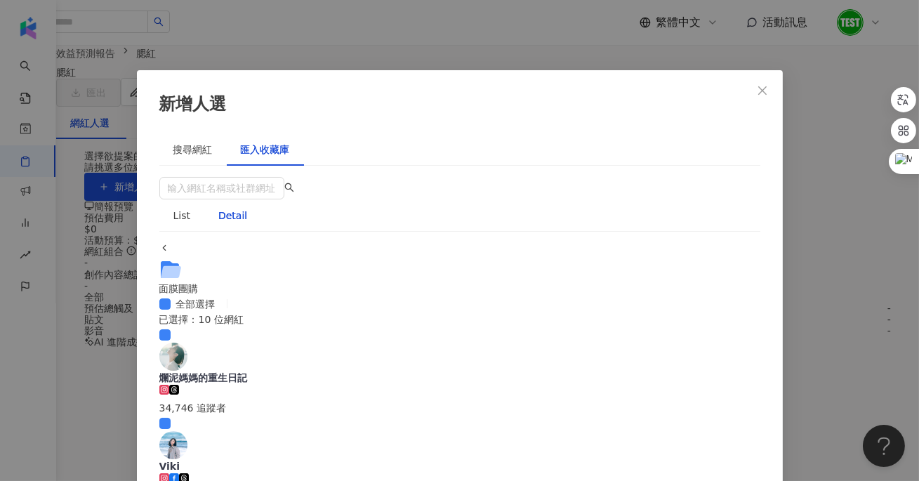
scroll to position [309, 0]
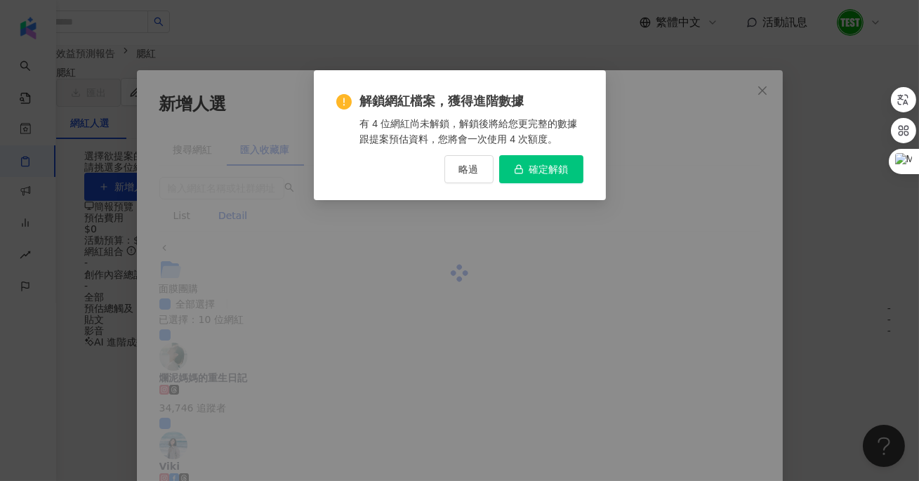
click at [549, 160] on button "確定解鎖" at bounding box center [541, 169] width 84 height 28
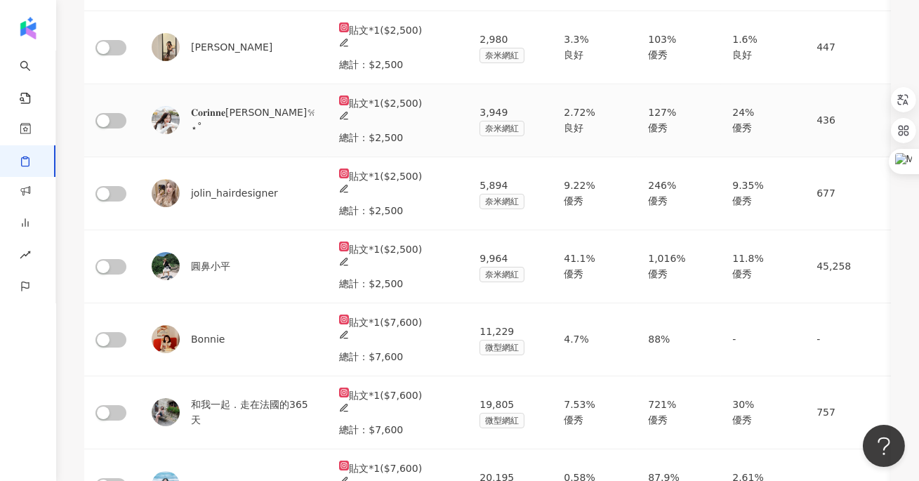
scroll to position [206, 0]
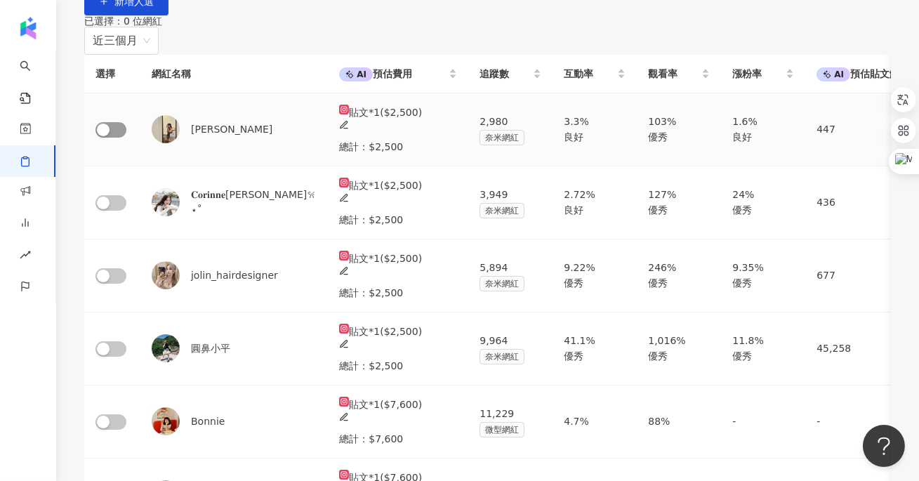
click at [126, 138] on span "button" at bounding box center [110, 129] width 31 height 15
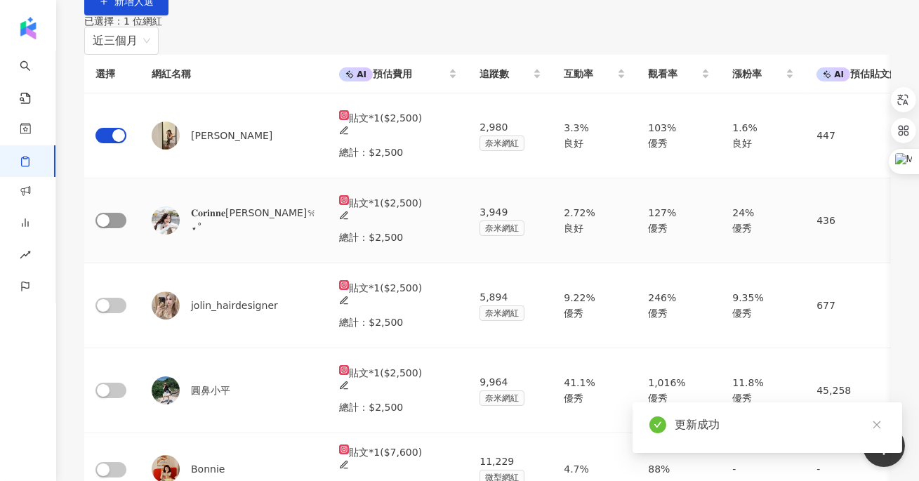
click at [109, 227] on div "button" at bounding box center [103, 220] width 13 height 13
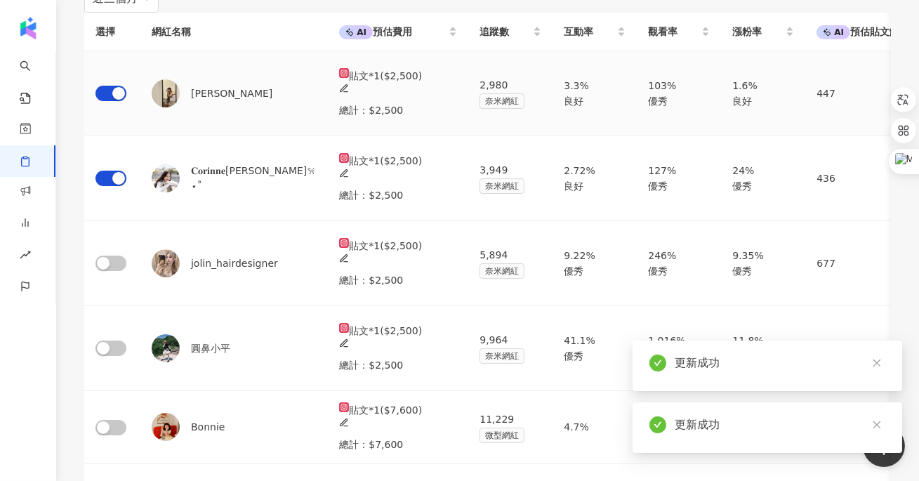
click at [349, 93] on icon at bounding box center [344, 89] width 10 height 10
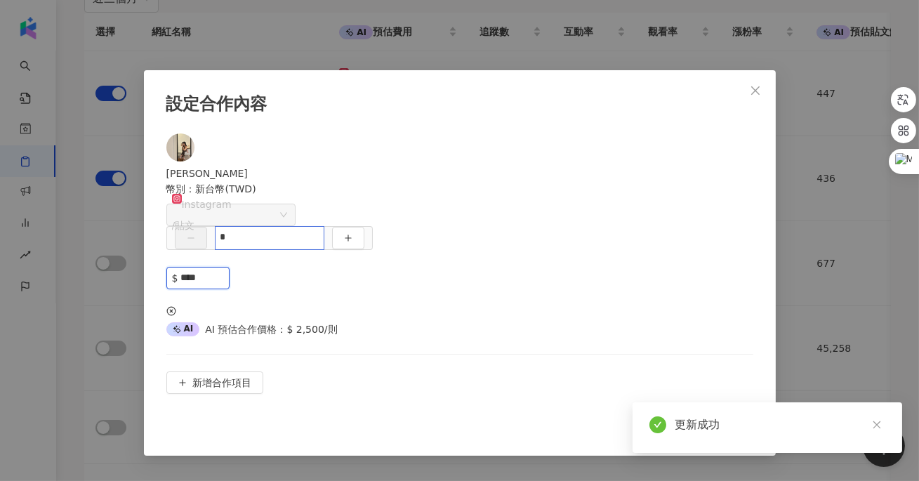
drag, startPoint x: 644, startPoint y: 191, endPoint x: 558, endPoint y: 191, distance: 85.6
click at [569, 197] on div "Instagram / 貼文 * $ ****" at bounding box center [459, 259] width 587 height 125
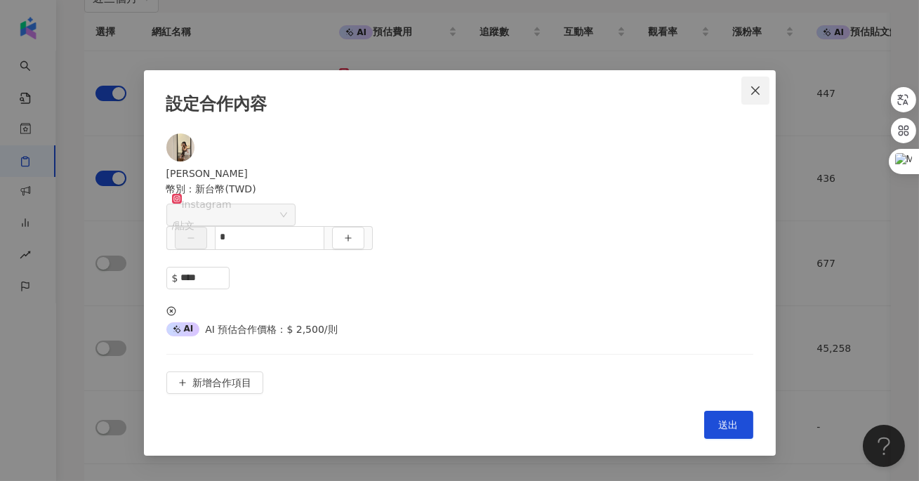
click at [760, 91] on icon "close" at bounding box center [755, 90] width 11 height 11
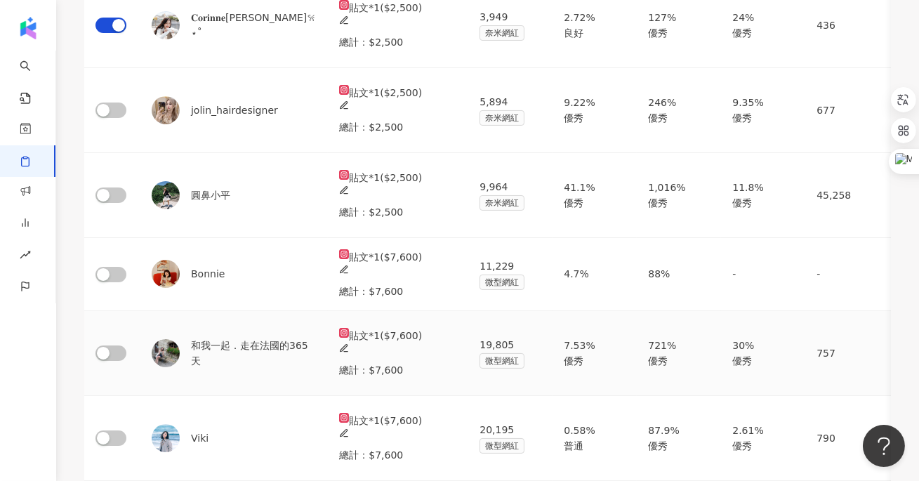
scroll to position [510, 0]
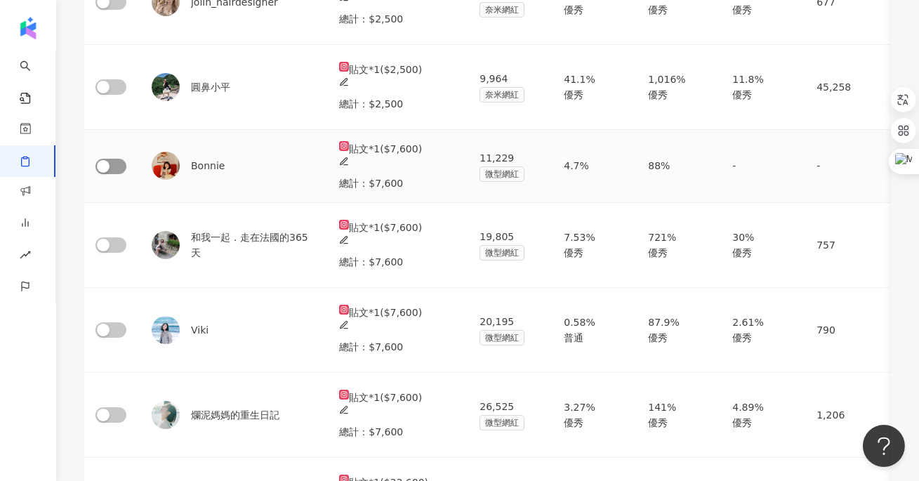
click at [126, 174] on span "button" at bounding box center [110, 166] width 31 height 15
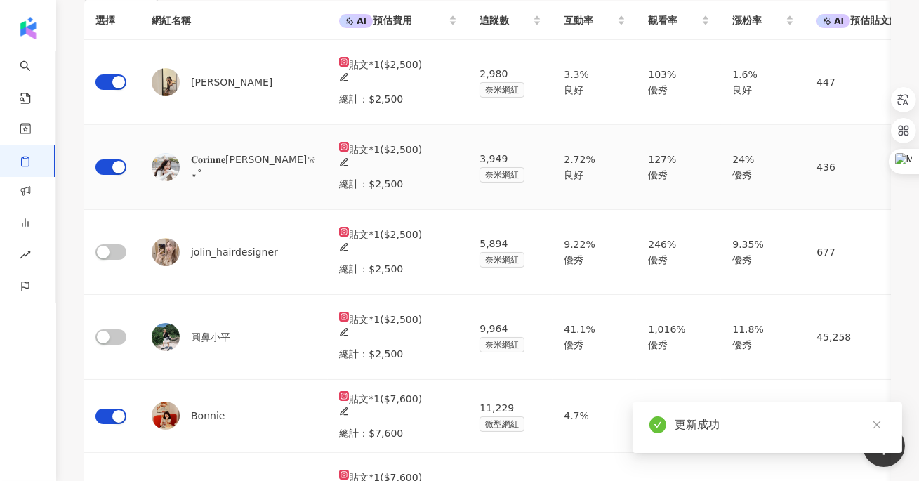
scroll to position [270, 0]
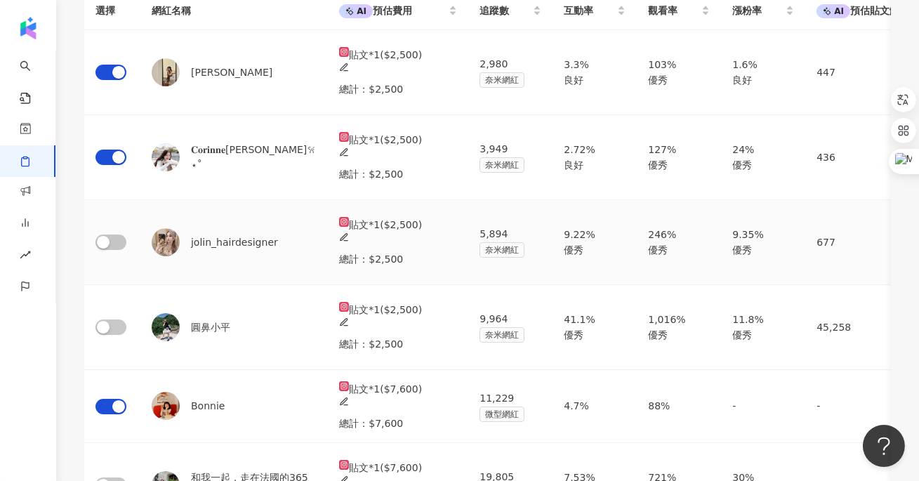
click at [433, 269] on td "貼文 * 1 ( $2,500 ) 總計 ： $2,500" at bounding box center [398, 242] width 140 height 85
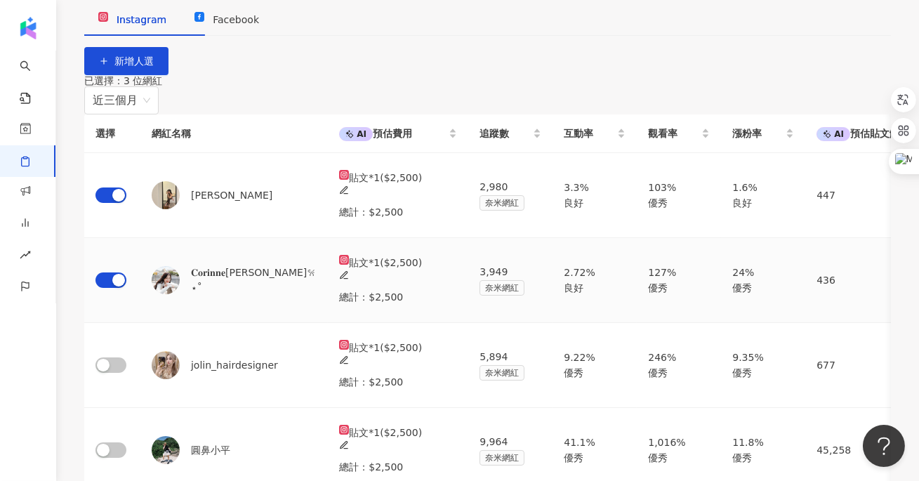
scroll to position [148, 0]
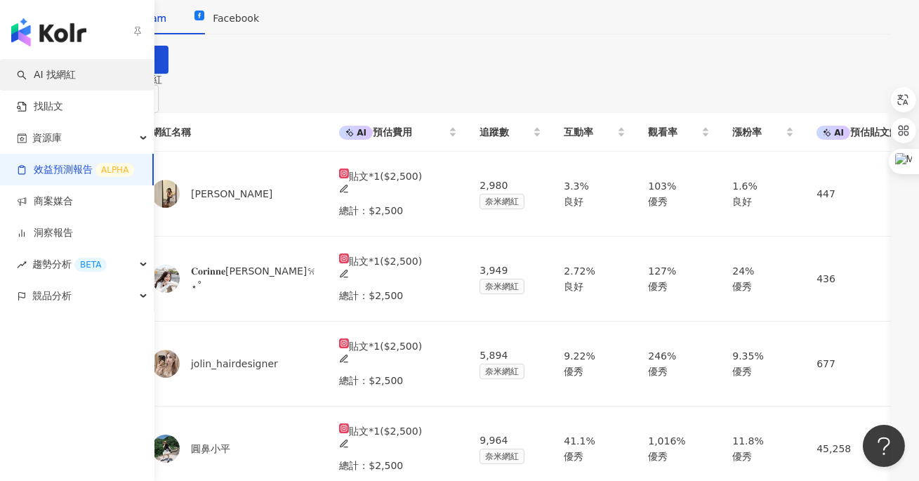
click at [76, 77] on link "AI 找網紅" at bounding box center [46, 75] width 59 height 14
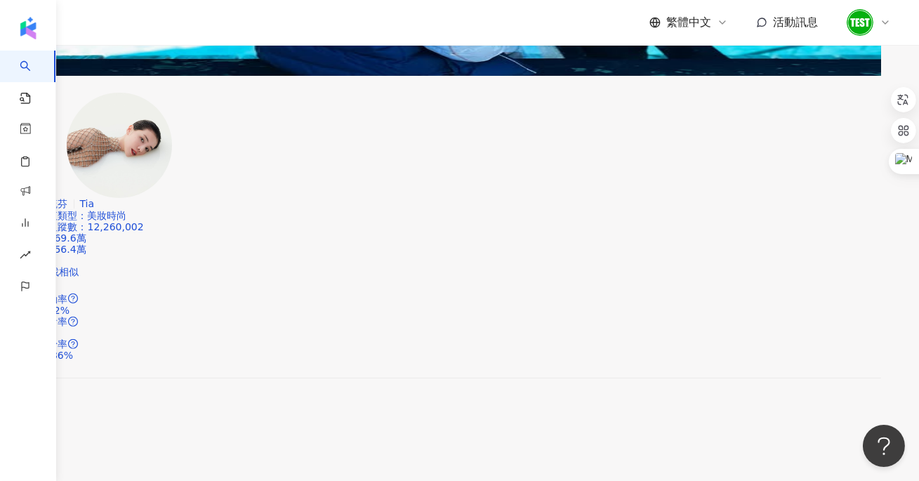
scroll to position [2433, 0]
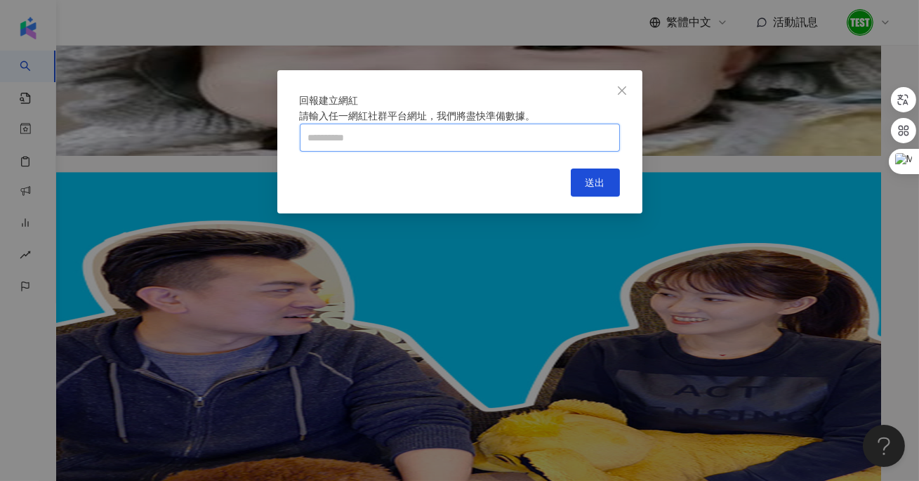
click at [482, 152] on input "text" at bounding box center [460, 138] width 320 height 28
paste input "**********"
type input "**********"
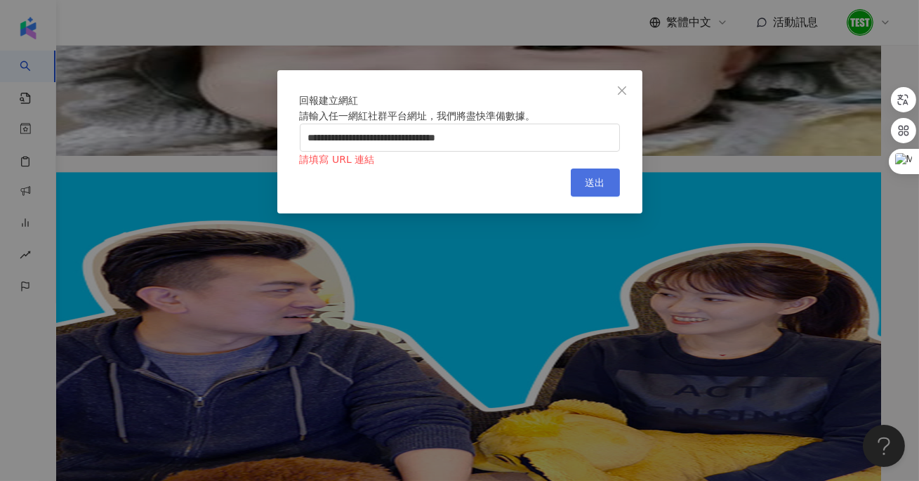
click at [594, 197] on button "送出" at bounding box center [595, 182] width 49 height 28
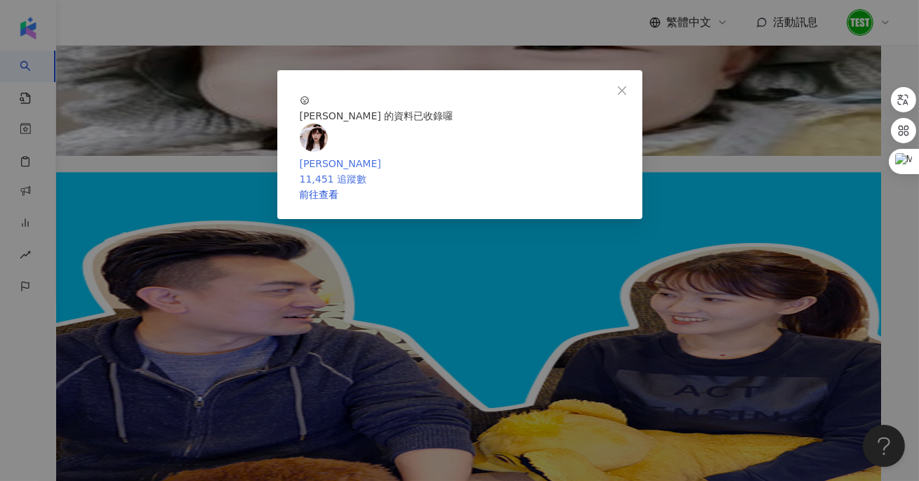
click at [559, 187] on link "維妮 11,451 追蹤數" at bounding box center [460, 164] width 320 height 44
click at [621, 85] on icon "close" at bounding box center [621, 90] width 11 height 11
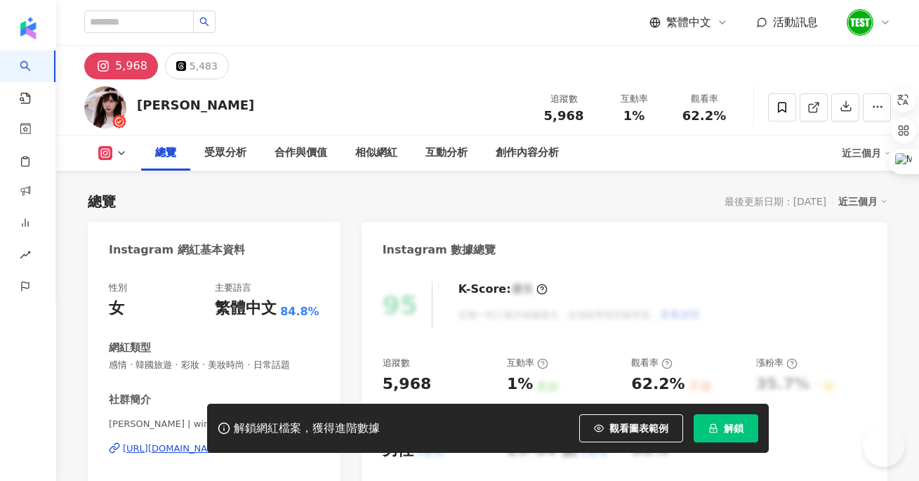
click at [731, 420] on button "解鎖" at bounding box center [725, 428] width 65 height 28
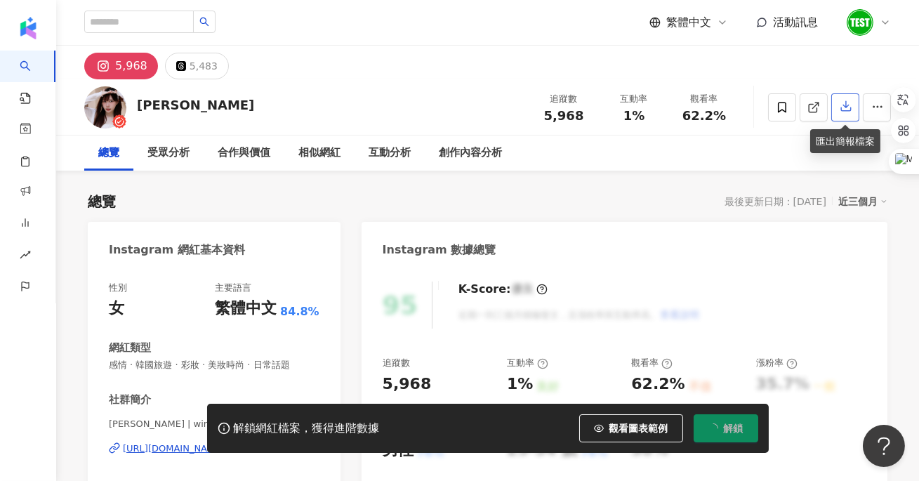
click at [846, 109] on icon "button" at bounding box center [845, 106] width 13 height 13
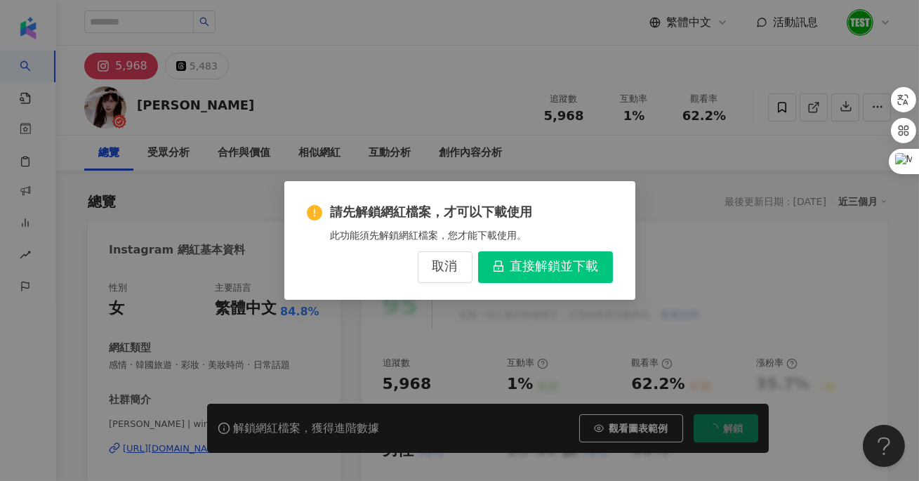
click at [550, 263] on span "直接解鎖並下載" at bounding box center [554, 266] width 88 height 15
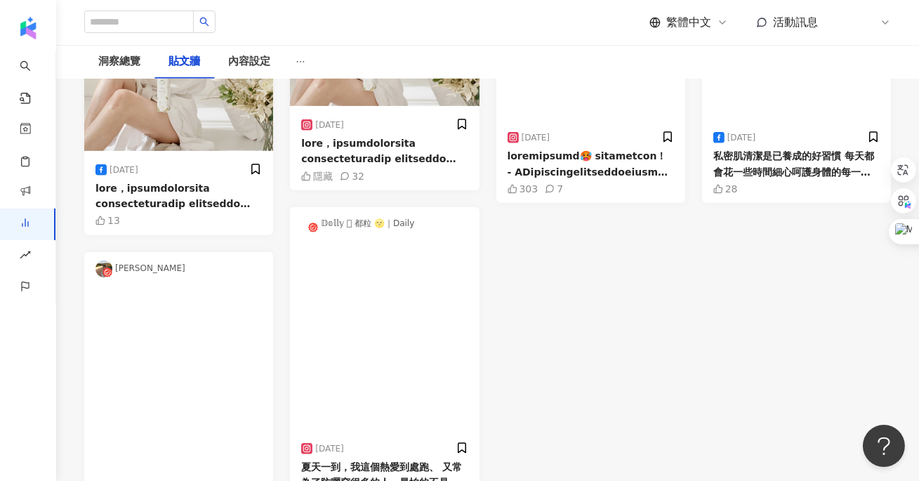
scroll to position [1345, 0]
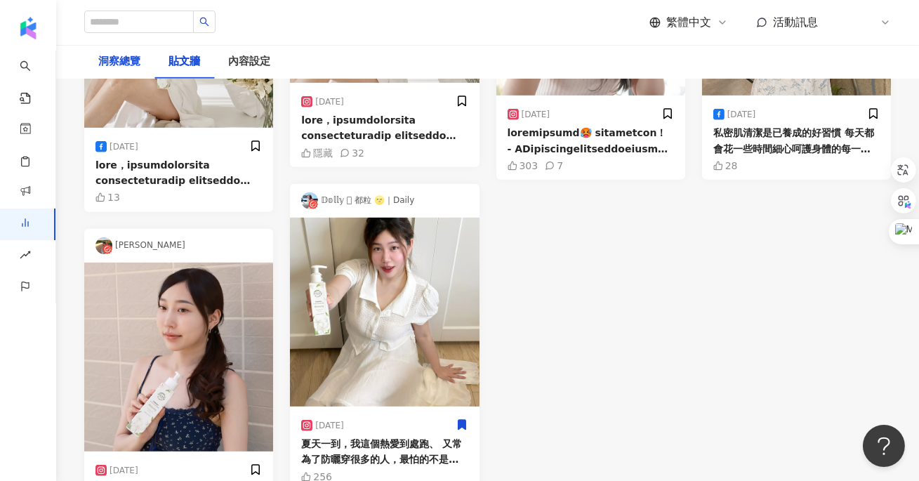
click at [110, 59] on div "洞察總覽" at bounding box center [119, 61] width 42 height 17
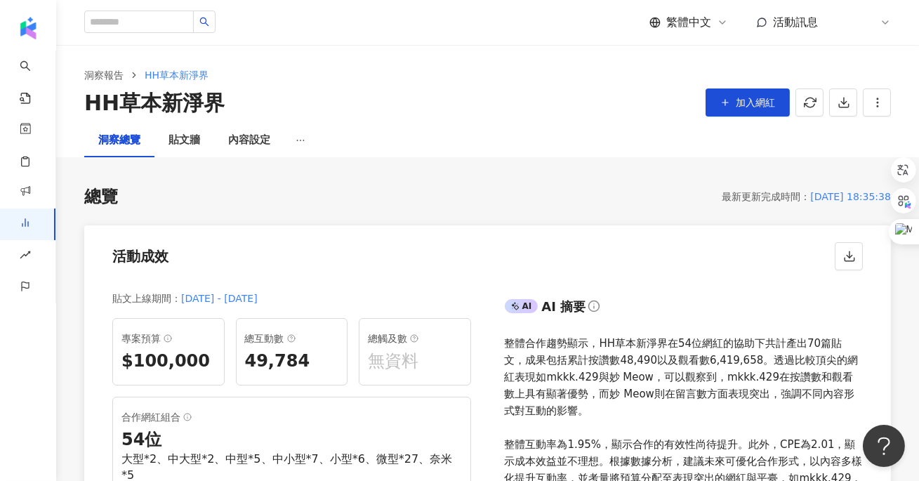
scroll to position [695, 0]
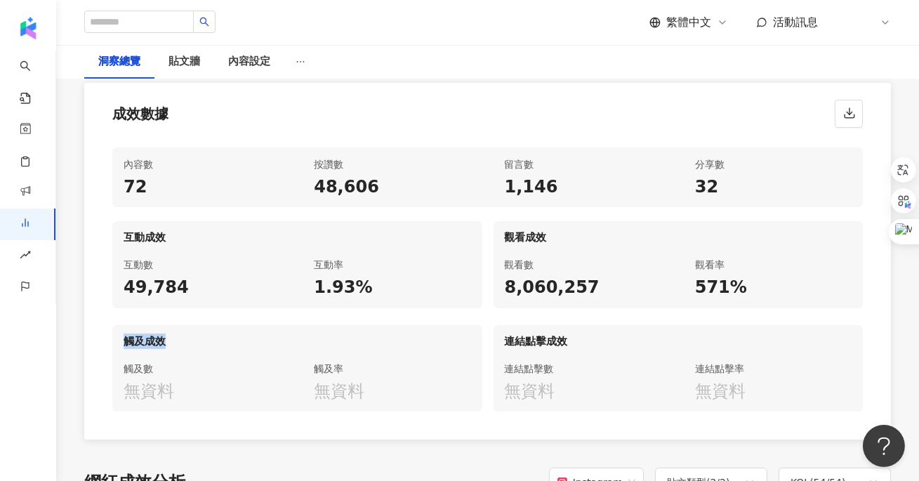
drag, startPoint x: 121, startPoint y: 335, endPoint x: 251, endPoint y: 335, distance: 130.5
click at [251, 335] on div "觸及成效" at bounding box center [297, 338] width 370 height 27
drag, startPoint x: 500, startPoint y: 337, endPoint x: 620, endPoint y: 337, distance: 120.7
click at [620, 337] on div "連結點擊成效" at bounding box center [678, 338] width 370 height 27
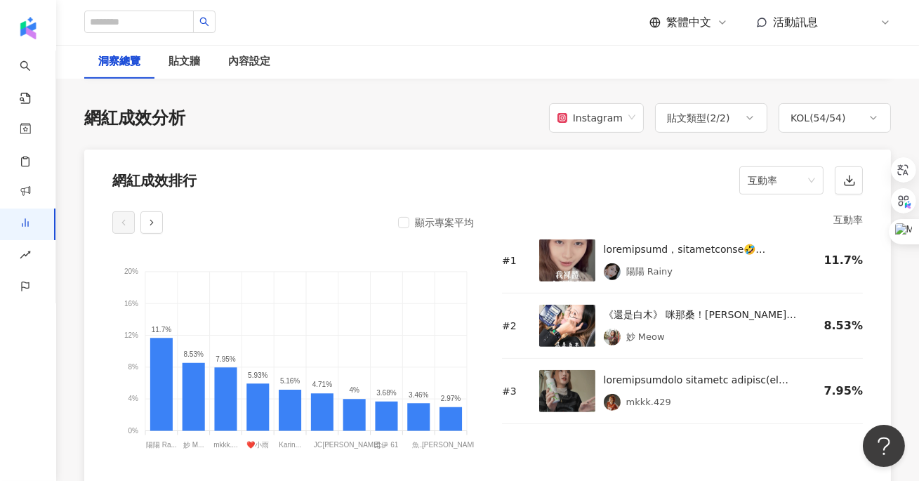
scroll to position [1058, 0]
click at [554, 246] on img at bounding box center [567, 261] width 56 height 42
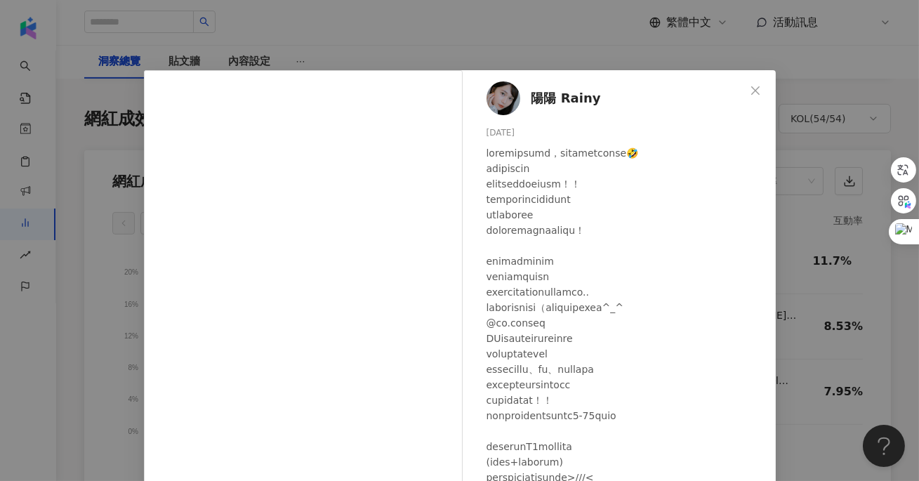
scroll to position [99, 0]
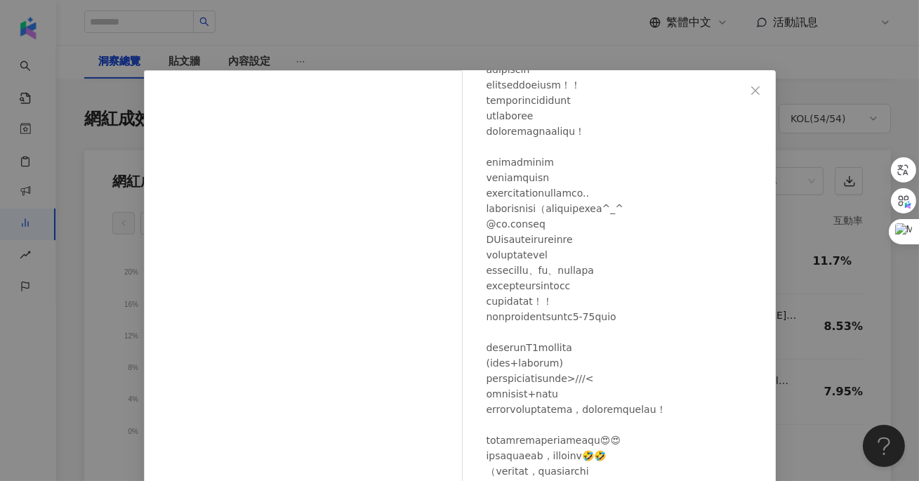
click at [809, 266] on div "陽陽 Rainy [DATE] 3,163 21 55.2萬 查看原始貼文" at bounding box center [459, 240] width 919 height 481
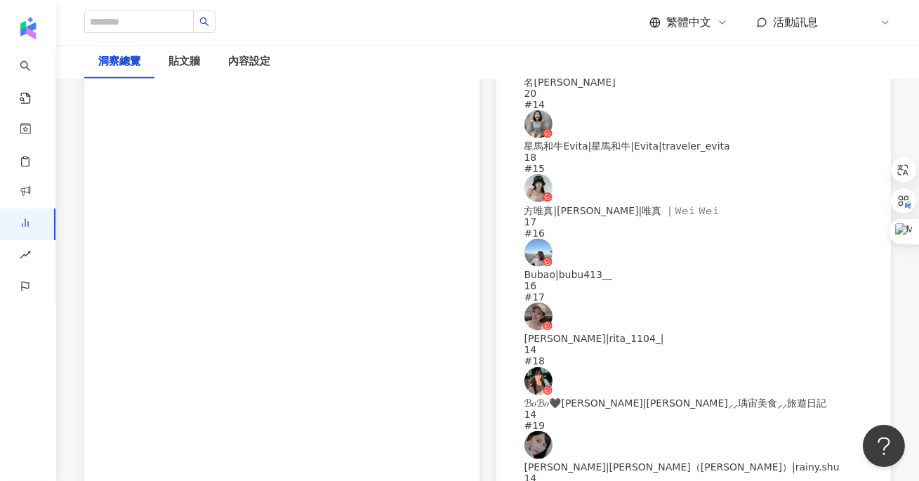
scroll to position [3750, 0]
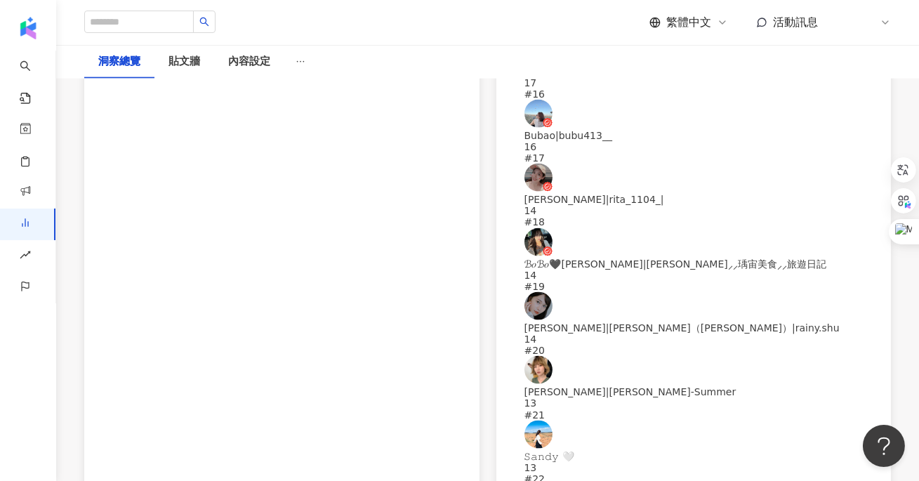
drag, startPoint x: 397, startPoint y: 321, endPoint x: 472, endPoint y: 340, distance: 77.6
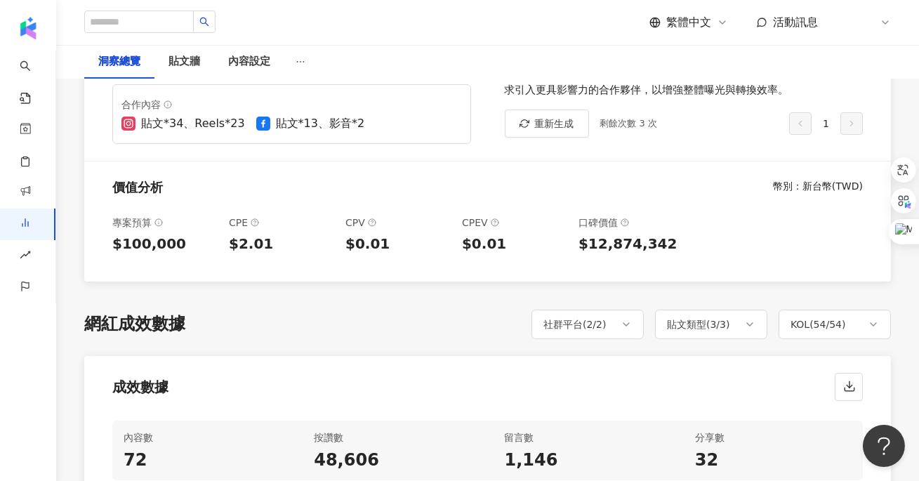
scroll to position [0, 0]
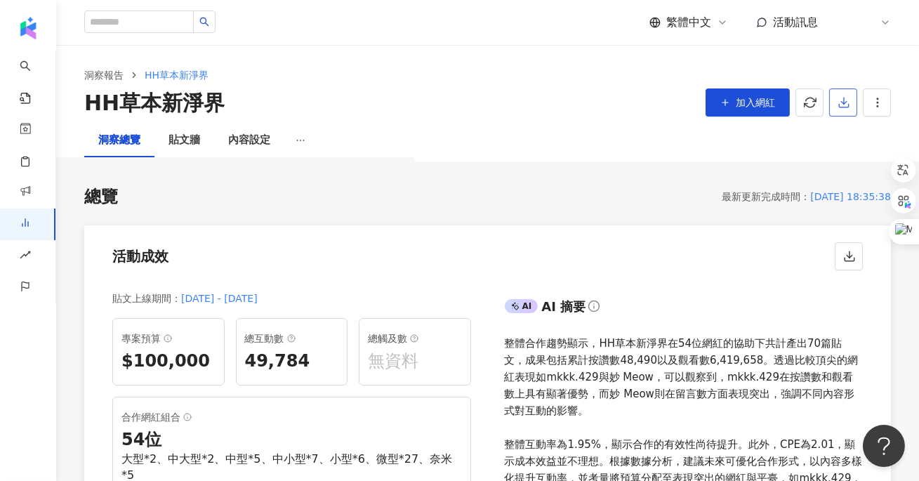
click at [850, 100] on button "button" at bounding box center [843, 102] width 28 height 28
click at [865, 131] on span "匯出 PPT" at bounding box center [864, 135] width 49 height 15
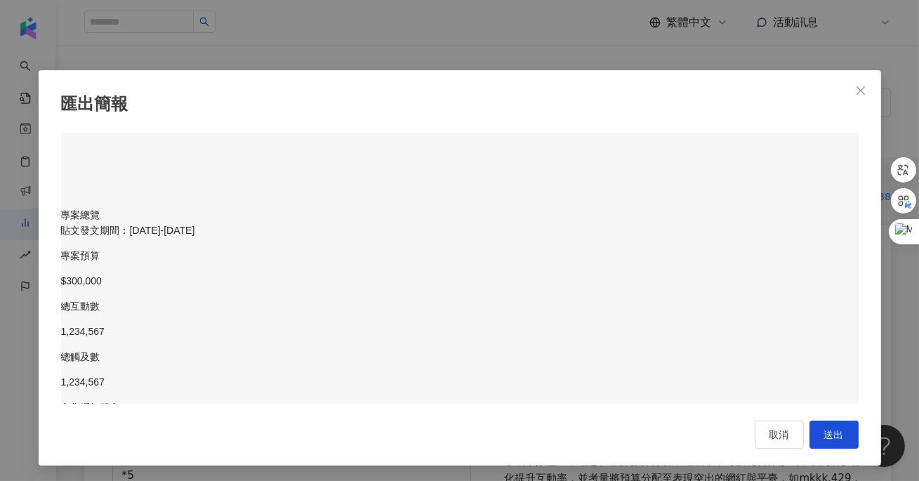
scroll to position [1899, 0]
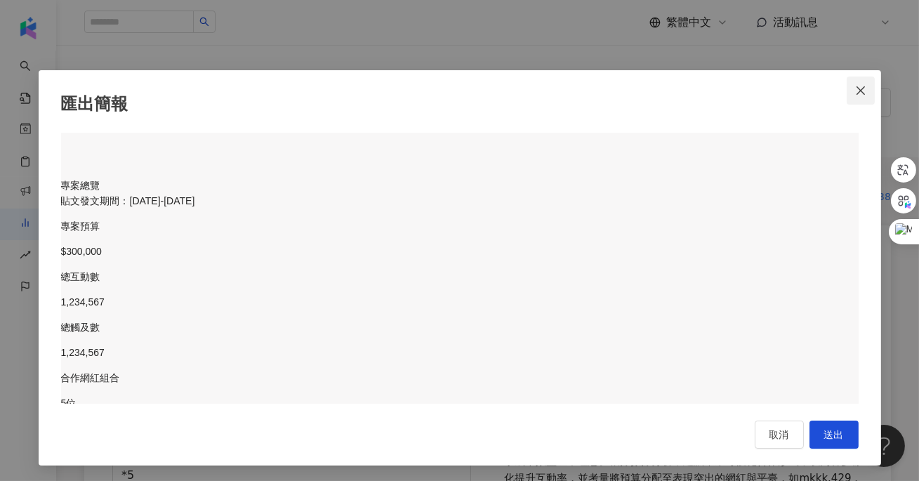
click at [859, 82] on button "Close" at bounding box center [860, 91] width 28 height 28
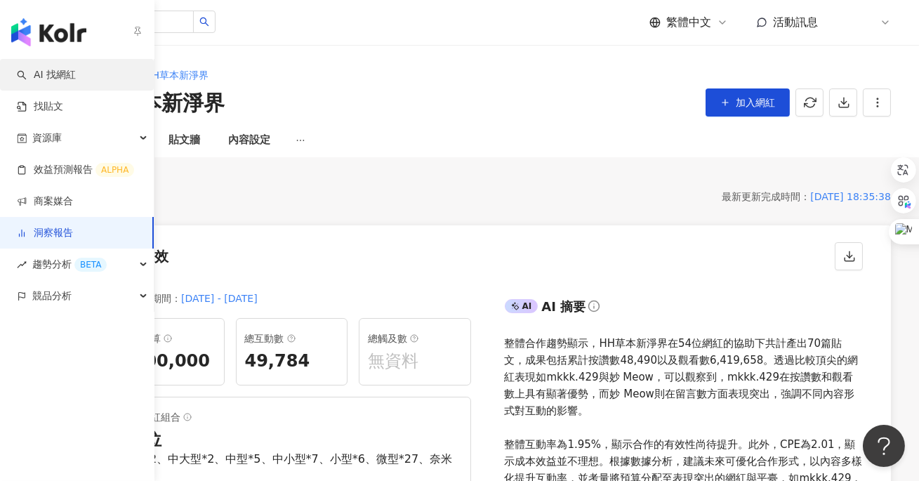
click at [35, 72] on span "AI 找網紅" at bounding box center [55, 75] width 42 height 14
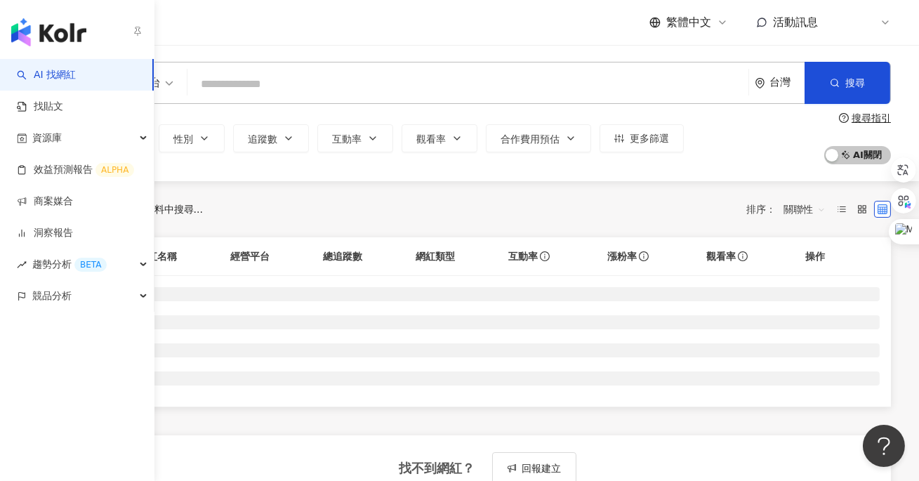
click at [335, 83] on input "search" at bounding box center [468, 84] width 550 height 27
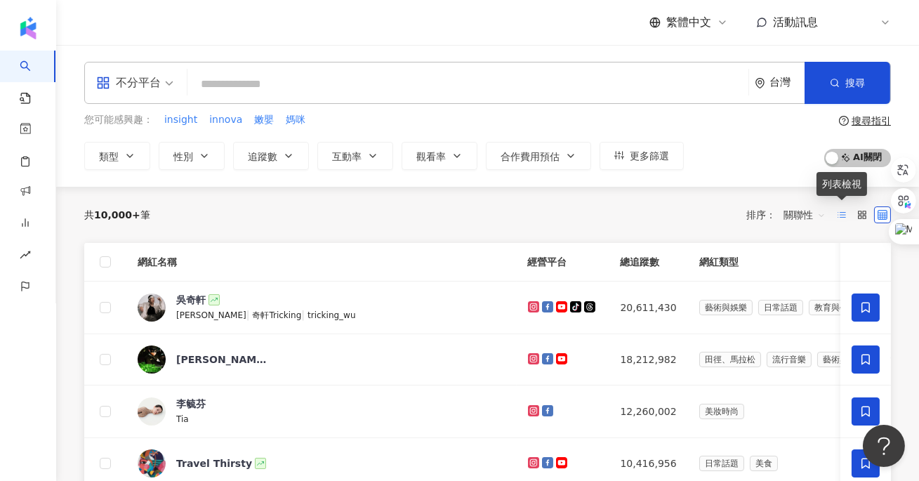
click at [838, 204] on div at bounding box center [862, 215] width 58 height 22
click at [359, 78] on input "search" at bounding box center [468, 84] width 550 height 27
click at [843, 217] on line at bounding box center [843, 217] width 6 height 0
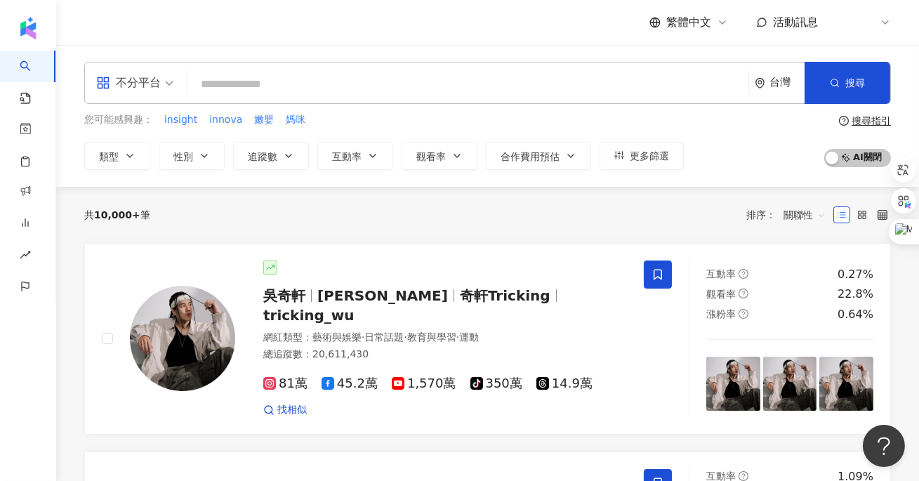
click at [321, 83] on input "search" at bounding box center [468, 84] width 550 height 27
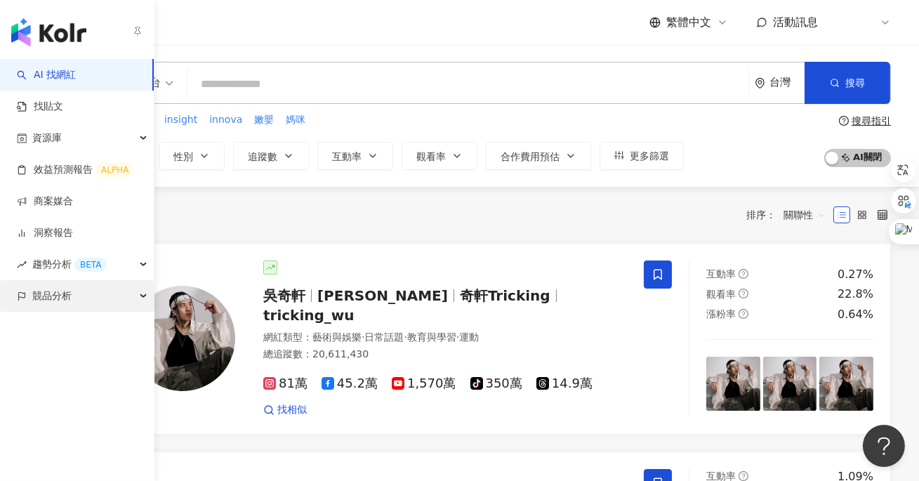
click at [60, 298] on span "競品分析" at bounding box center [51, 296] width 39 height 32
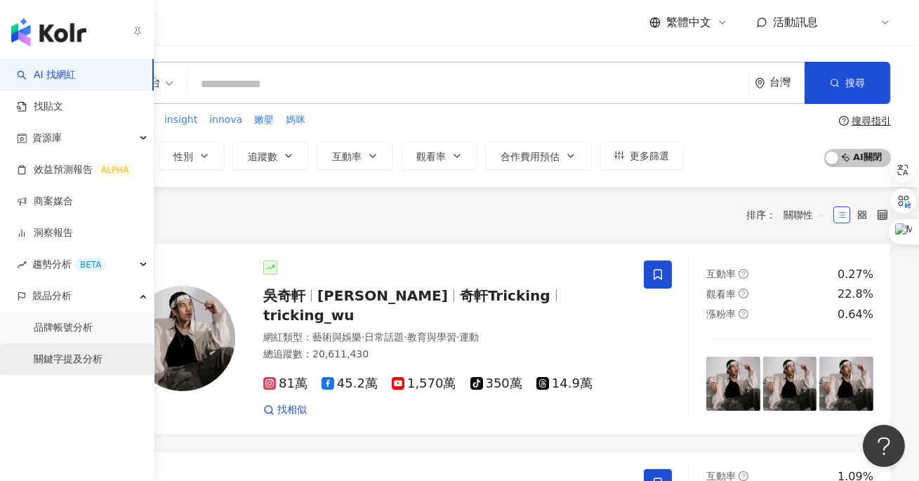
click at [69, 366] on link "關鍵字提及分析" at bounding box center [68, 359] width 69 height 14
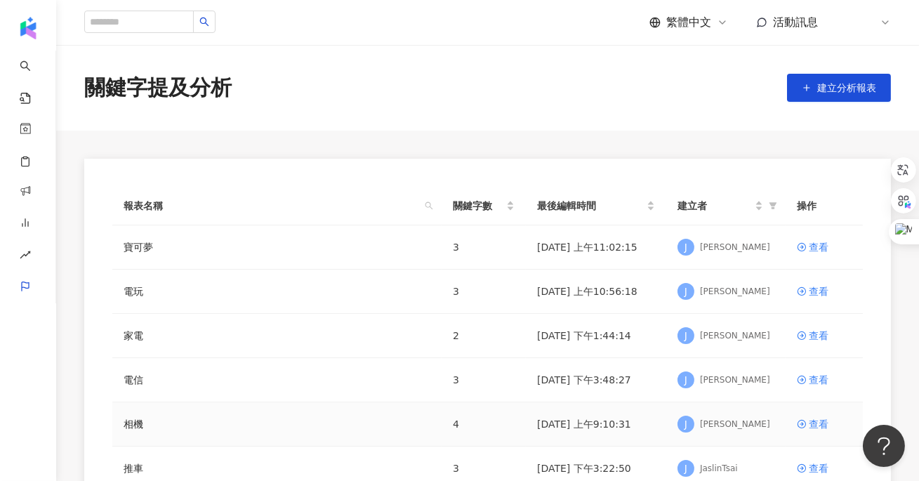
scroll to position [149, 0]
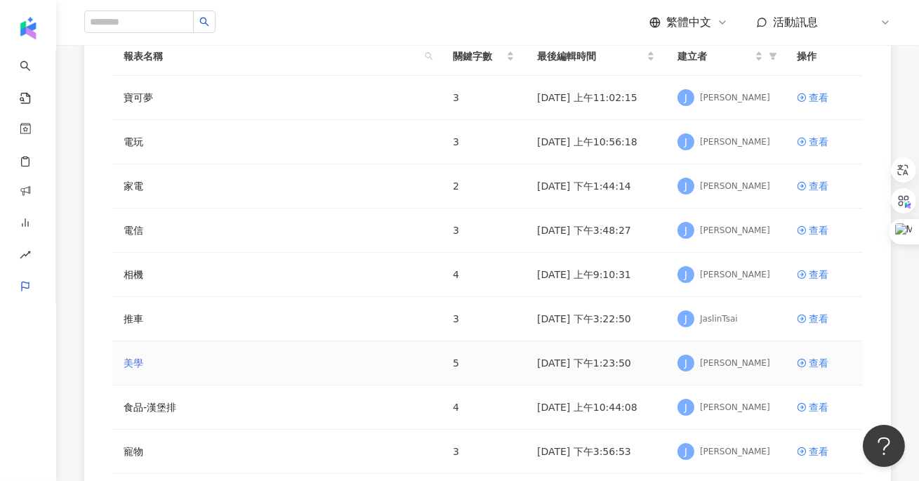
click at [132, 360] on link "美學" at bounding box center [134, 362] width 20 height 15
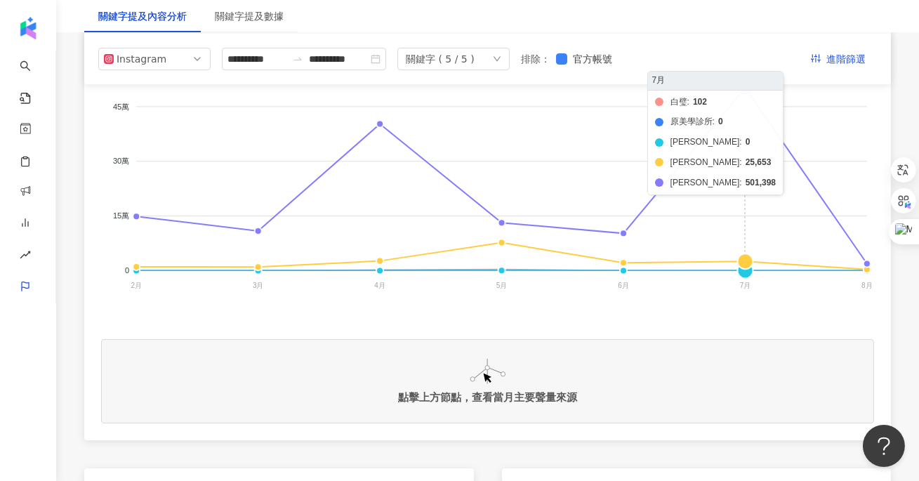
scroll to position [267, 0]
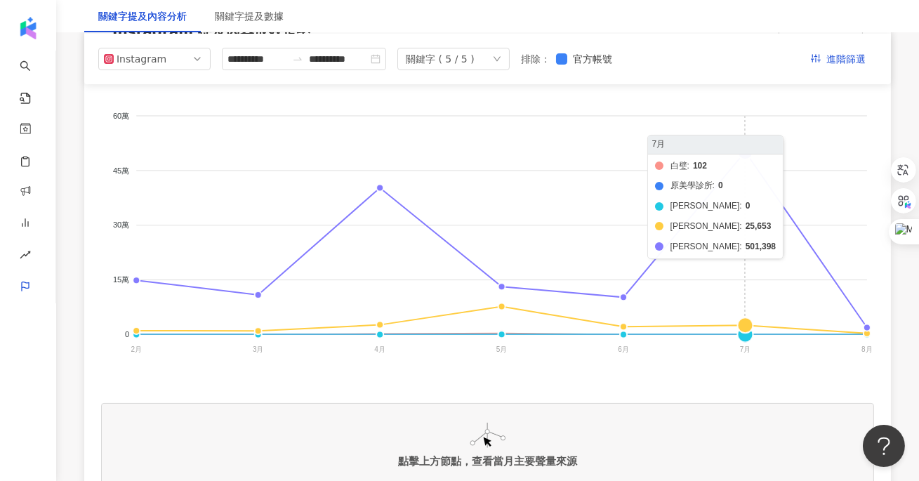
click at [750, 159] on foreignobject "白璧 原美學診所 [PERSON_NAME] 原[PERSON_NAME]" at bounding box center [487, 235] width 773 height 281
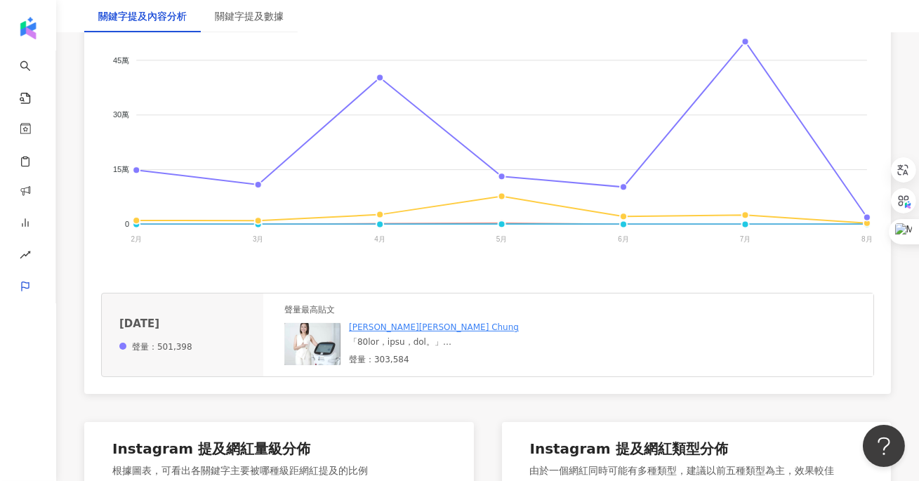
scroll to position [414, 0]
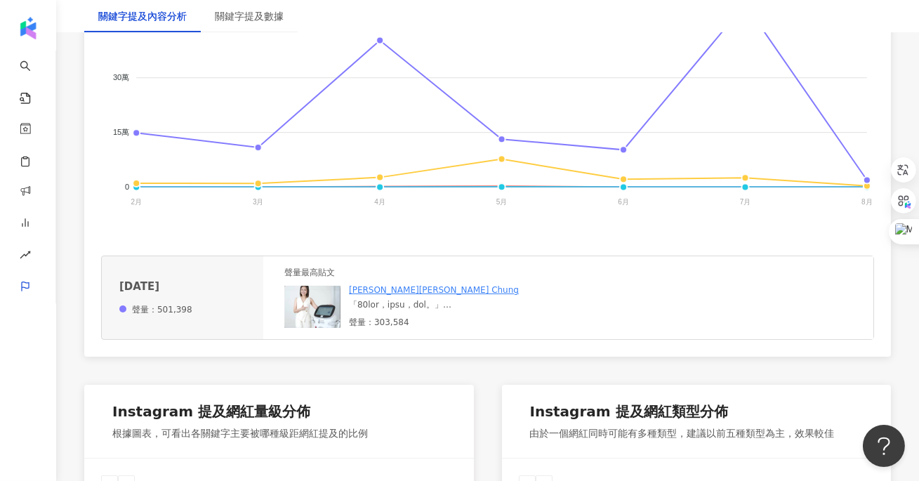
click at [325, 302] on img at bounding box center [312, 307] width 56 height 42
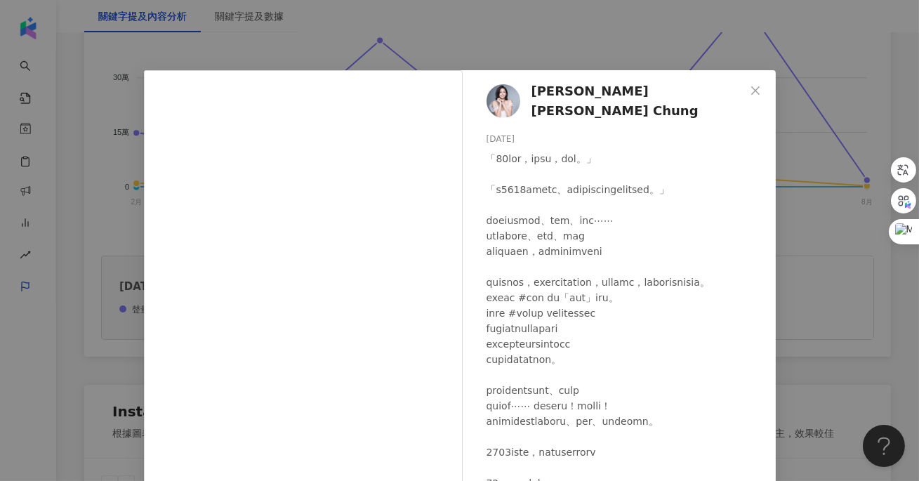
click at [106, 273] on div "[PERSON_NAME][PERSON_NAME] Chung [DATE] 682 2 30.3萬 查看原始貼文" at bounding box center [459, 240] width 919 height 481
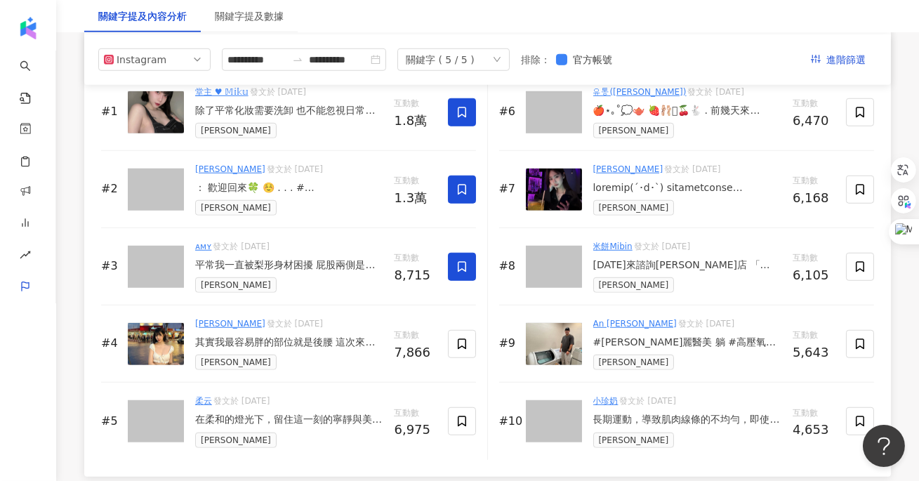
scroll to position [2212, 0]
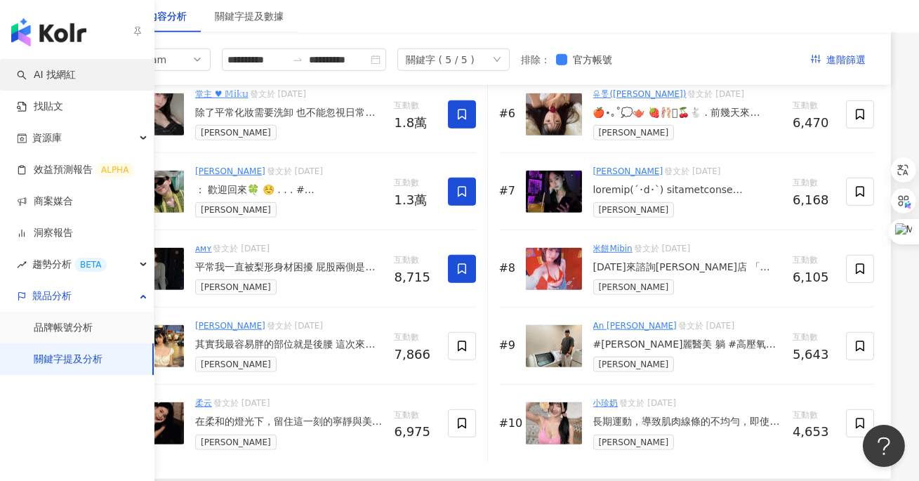
click at [50, 73] on link "AI 找網紅" at bounding box center [46, 75] width 59 height 14
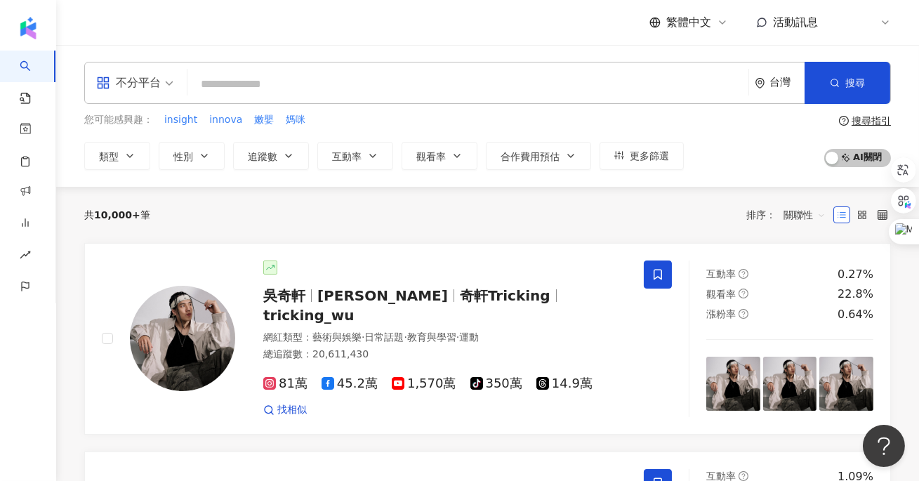
click at [317, 85] on input "search" at bounding box center [468, 84] width 550 height 27
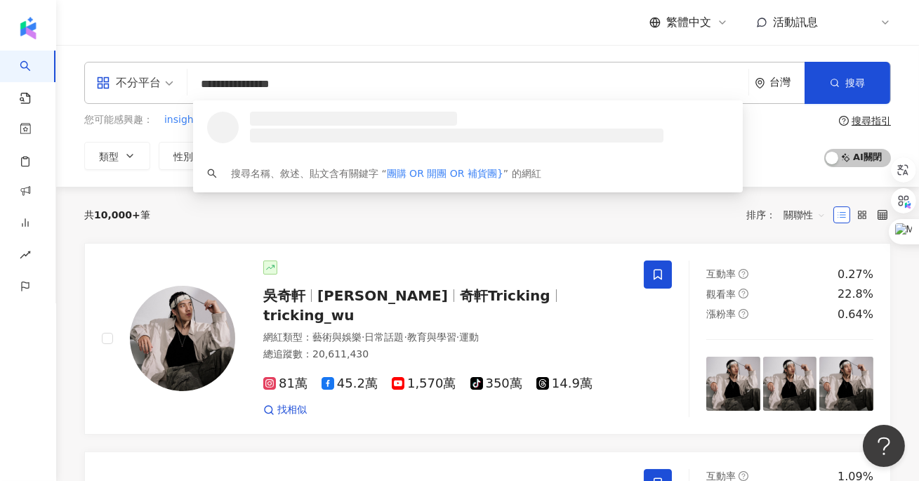
click at [204, 82] on input "**********" at bounding box center [468, 84] width 550 height 27
click at [415, 95] on input "**********" at bounding box center [468, 84] width 550 height 27
click at [861, 76] on button "搜尋" at bounding box center [847, 83] width 86 height 42
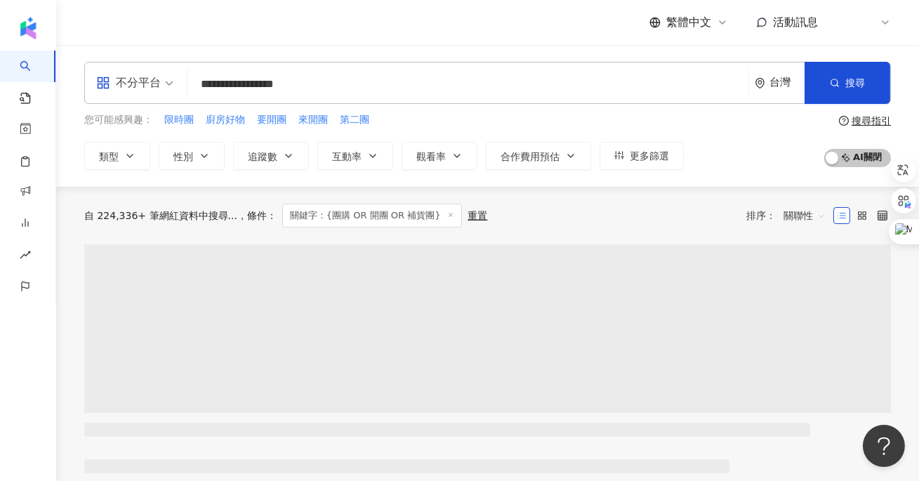
click at [787, 221] on span "關聯性" at bounding box center [804, 215] width 42 height 22
click at [804, 361] on div "關鍵字" at bounding box center [804, 362] width 35 height 15
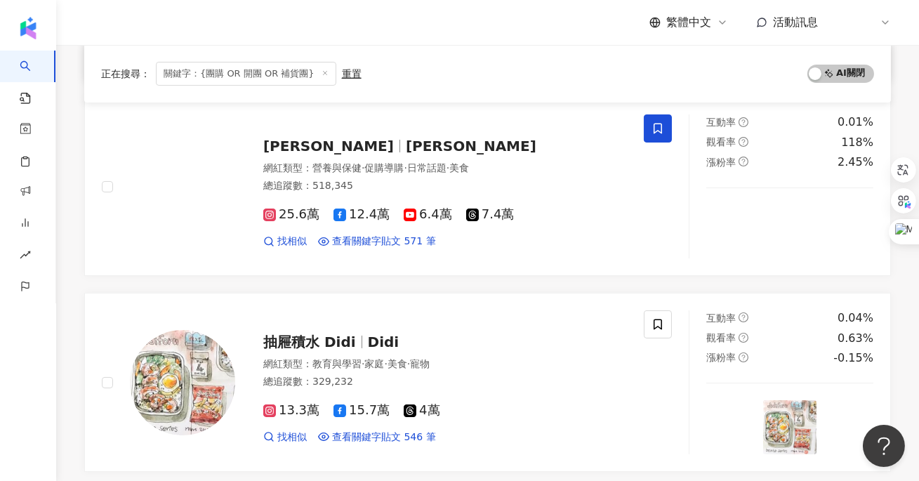
scroll to position [346, 0]
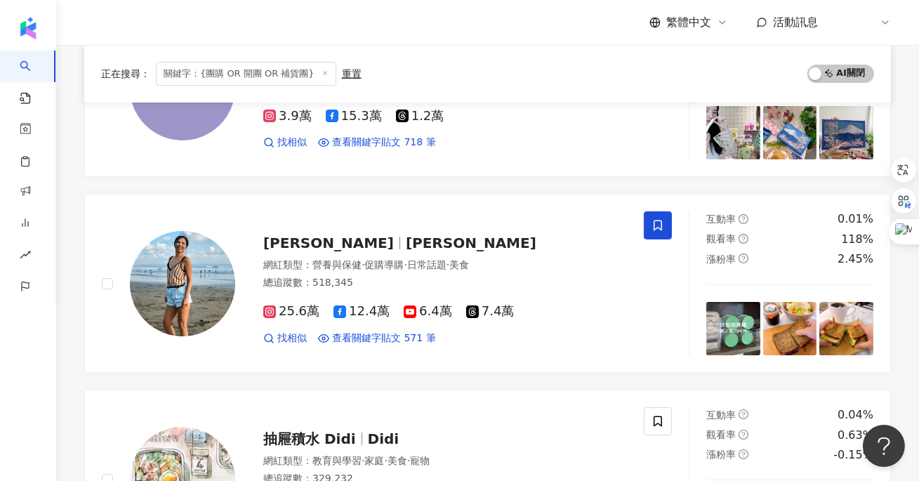
scroll to position [0, 0]
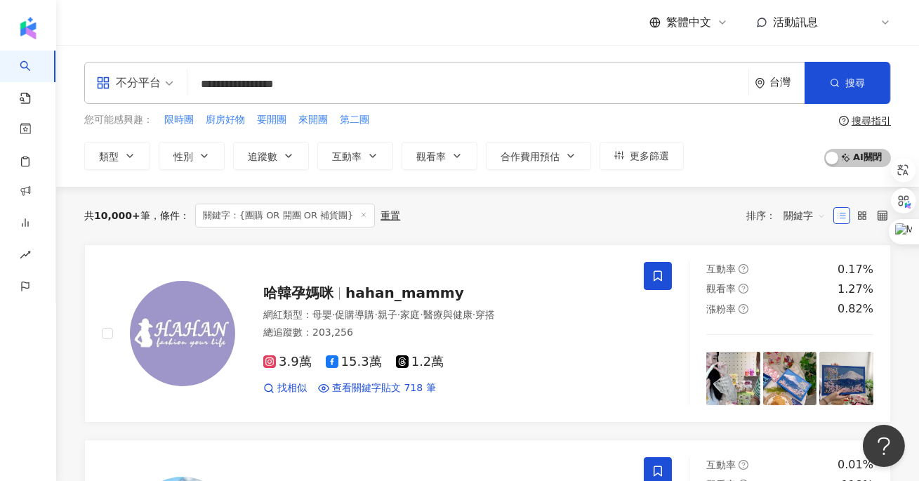
click at [350, 84] on input "**********" at bounding box center [468, 84] width 550 height 27
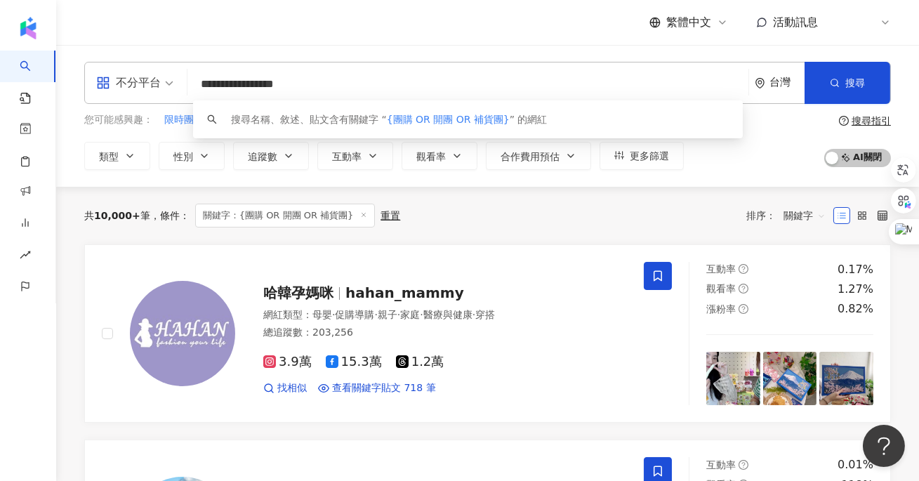
click at [325, 84] on input "**********" at bounding box center [468, 84] width 550 height 27
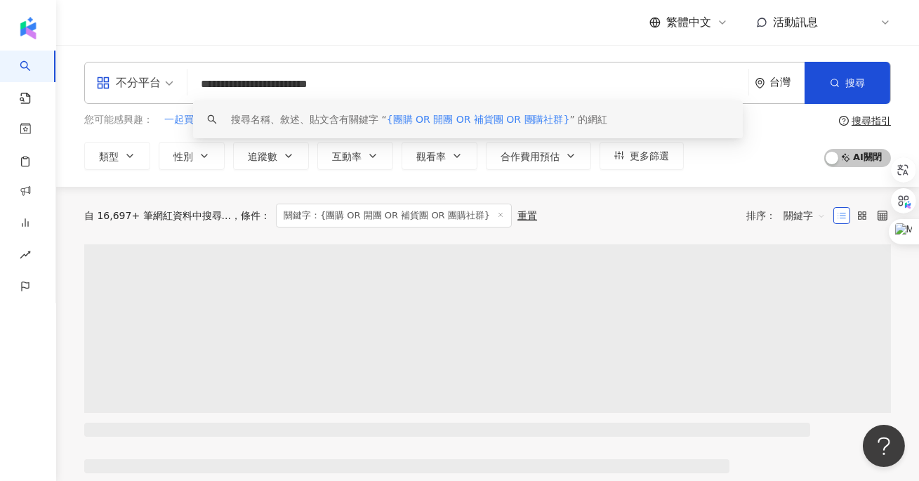
click at [413, 90] on input "**********" at bounding box center [468, 84] width 550 height 27
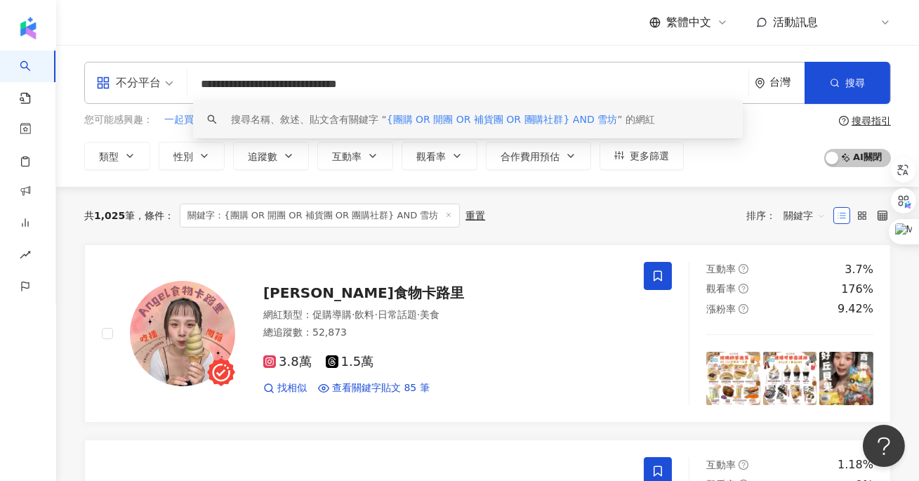
drag, startPoint x: 474, startPoint y: 82, endPoint x: 431, endPoint y: 84, distance: 42.9
click at [431, 84] on input "**********" at bounding box center [468, 84] width 550 height 27
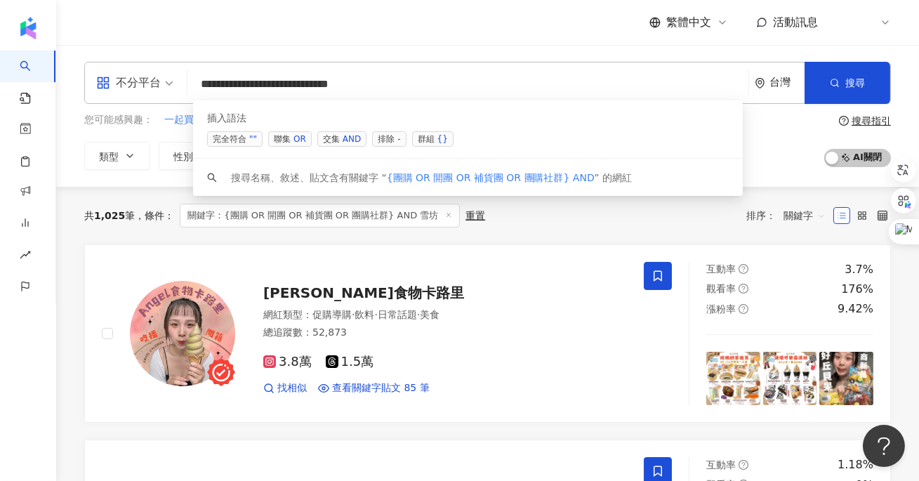
click at [452, 78] on input "**********" at bounding box center [468, 84] width 550 height 27
drag, startPoint x: 394, startPoint y: 86, endPoint x: 450, endPoint y: 86, distance: 55.4
click at [451, 86] on input "**********" at bounding box center [468, 84] width 550 height 27
click at [450, 86] on input "**********" at bounding box center [468, 84] width 550 height 27
drag, startPoint x: 450, startPoint y: 86, endPoint x: 400, endPoint y: 86, distance: 49.8
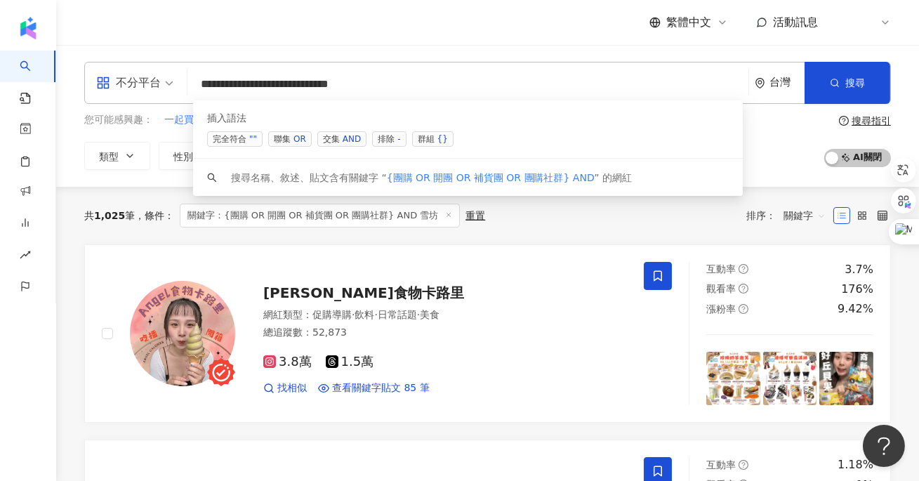
click at [400, 86] on input "**********" at bounding box center [468, 84] width 550 height 27
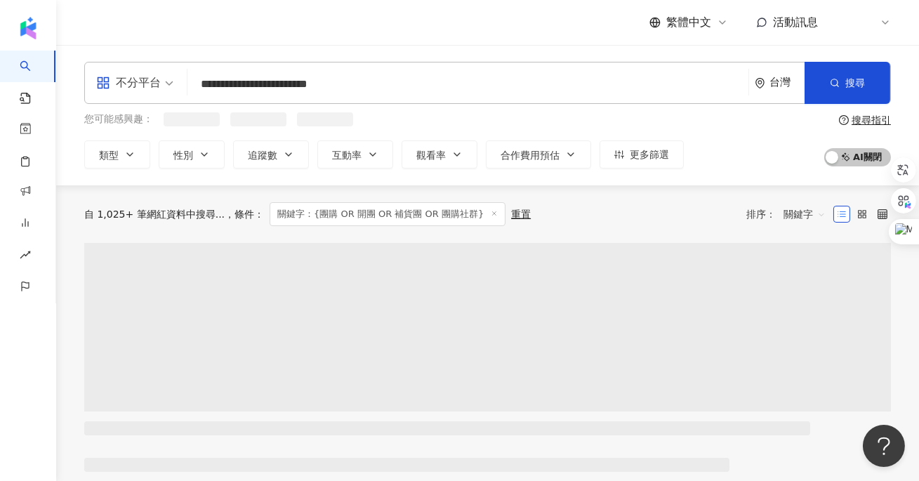
click at [300, 180] on div "**********" at bounding box center [487, 115] width 863 height 140
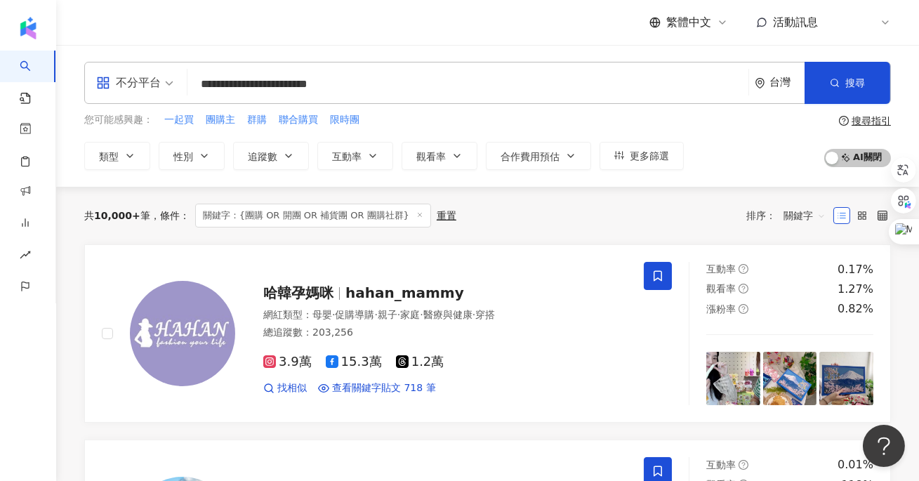
click at [138, 87] on div "不分平台" at bounding box center [128, 83] width 65 height 22
click at [410, 86] on input "**********" at bounding box center [468, 84] width 550 height 27
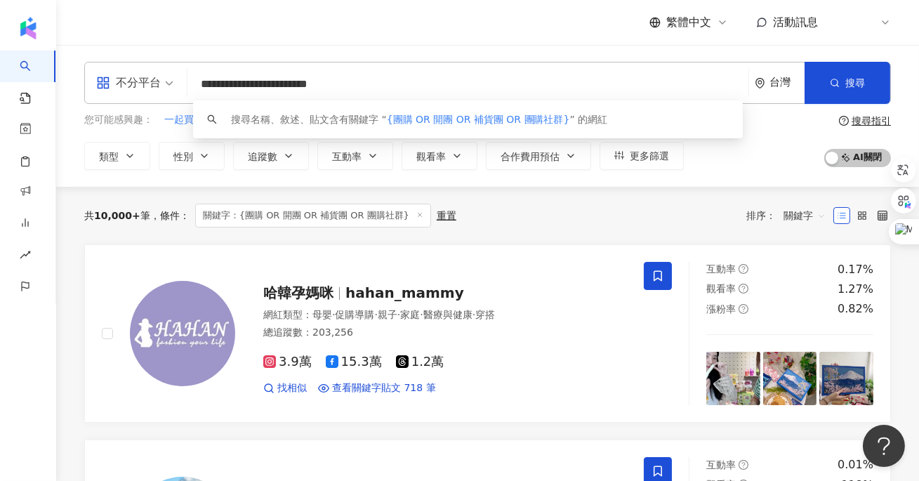
click at [398, 85] on input "**********" at bounding box center [468, 84] width 550 height 27
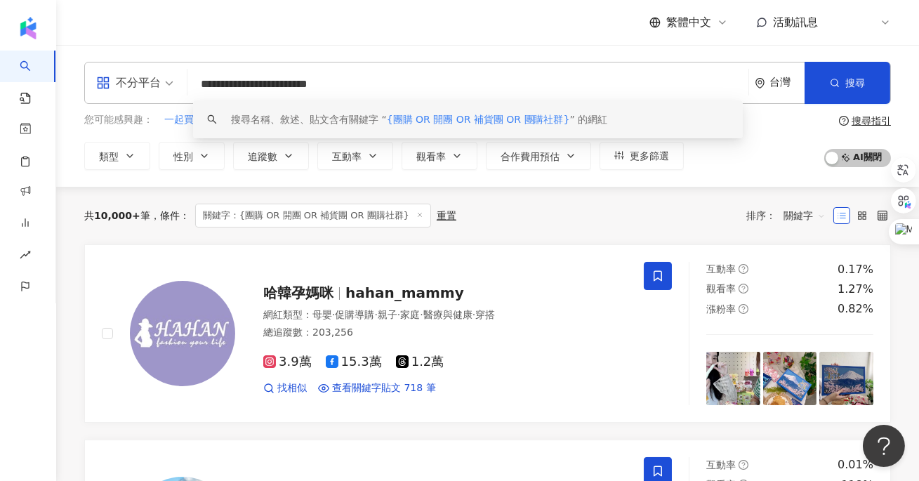
drag, startPoint x: 350, startPoint y: 81, endPoint x: 104, endPoint y: 77, distance: 245.7
click at [104, 77] on div "**********" at bounding box center [487, 83] width 806 height 42
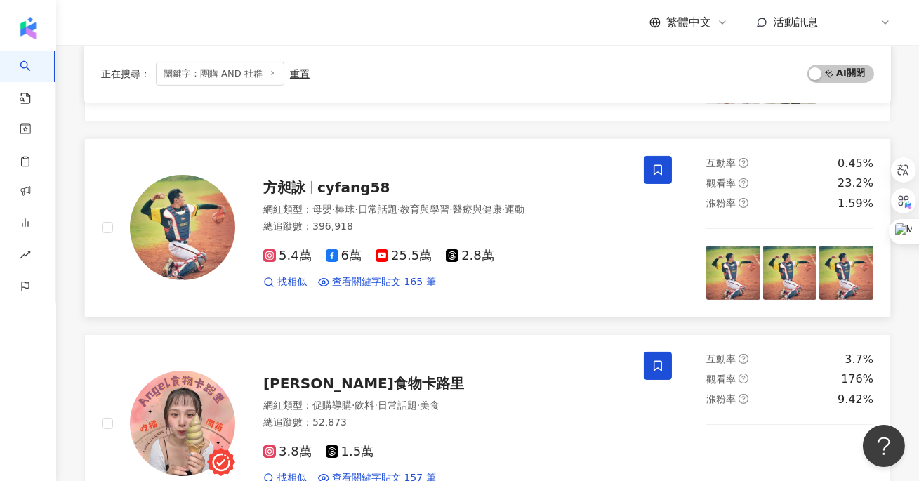
scroll to position [696, 0]
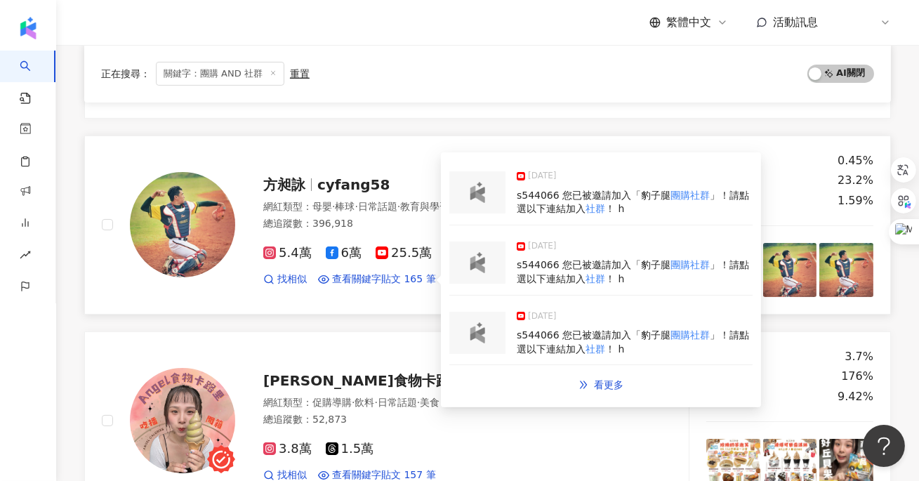
type input "*********"
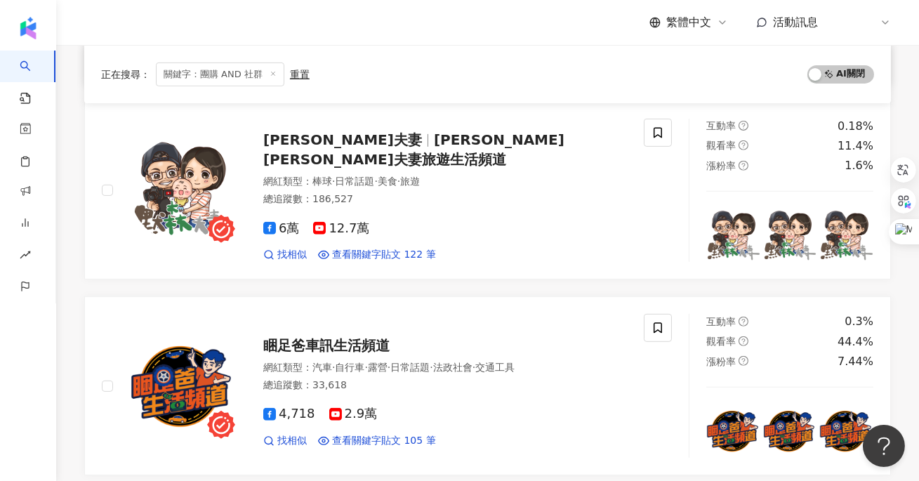
scroll to position [1119, 0]
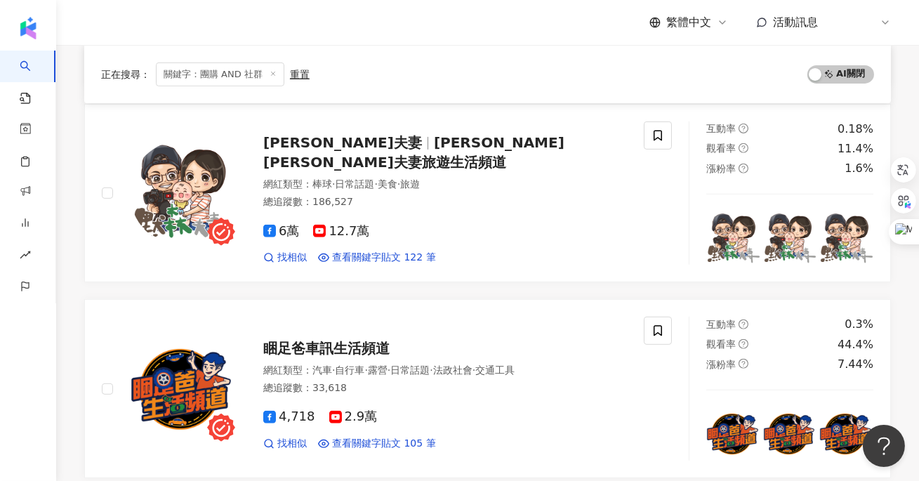
drag, startPoint x: 634, startPoint y: 263, endPoint x: 515, endPoint y: 12, distance: 278.2
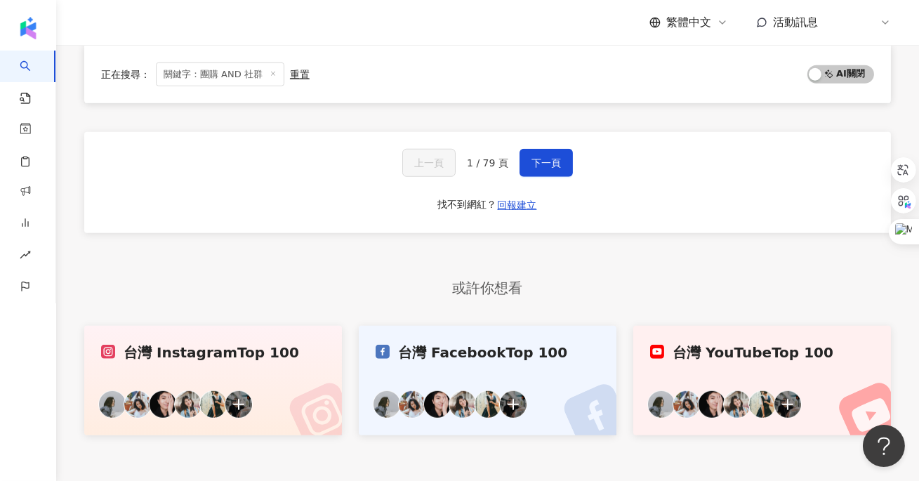
scroll to position [2472, 0]
click at [517, 199] on span "回報建立" at bounding box center [517, 204] width 39 height 11
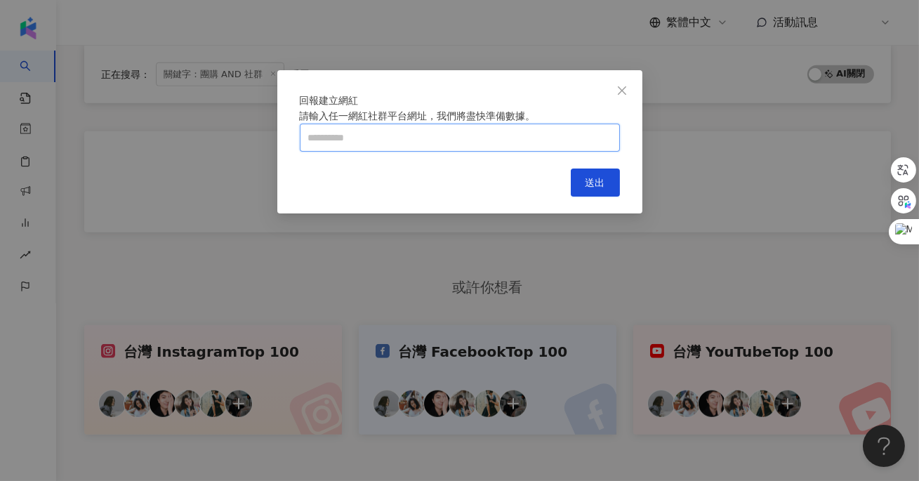
click at [375, 152] on input "text" at bounding box center [460, 138] width 320 height 28
paste input "**********"
type input "**********"
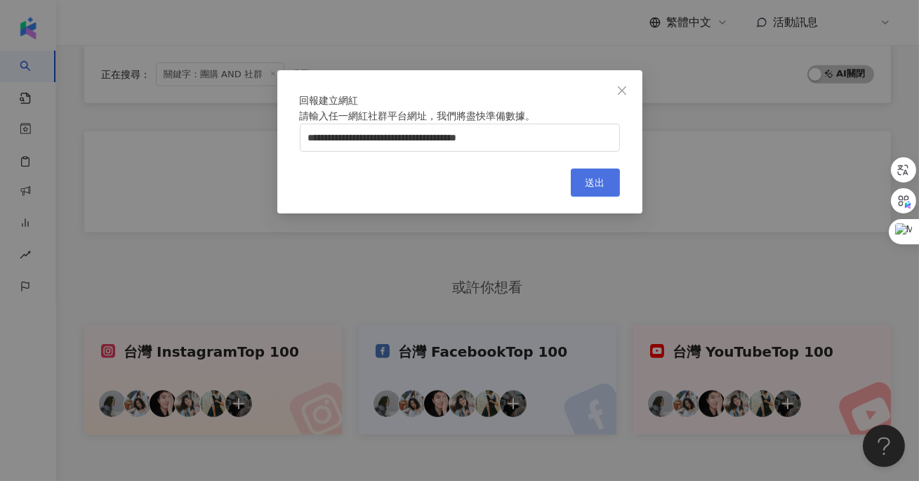
click at [595, 188] on span "送出" at bounding box center [595, 182] width 20 height 11
click at [620, 97] on button "Close" at bounding box center [622, 91] width 28 height 28
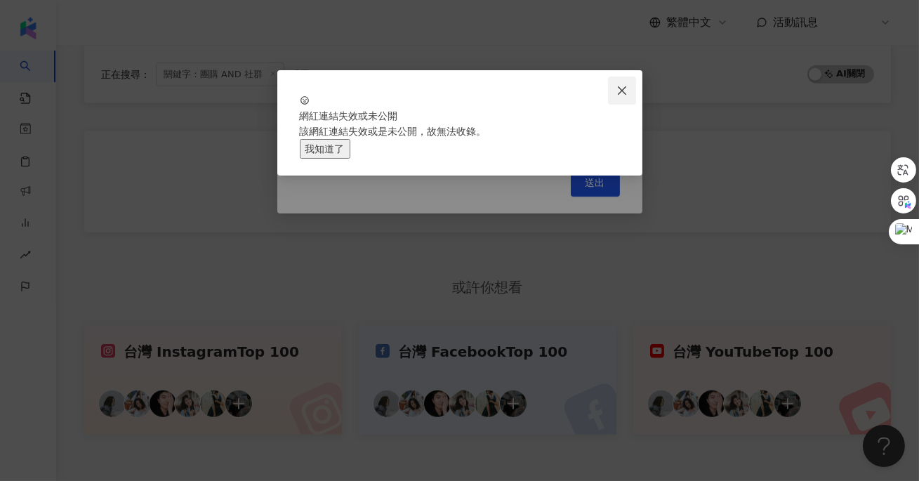
click at [621, 97] on button "Close" at bounding box center [622, 91] width 28 height 28
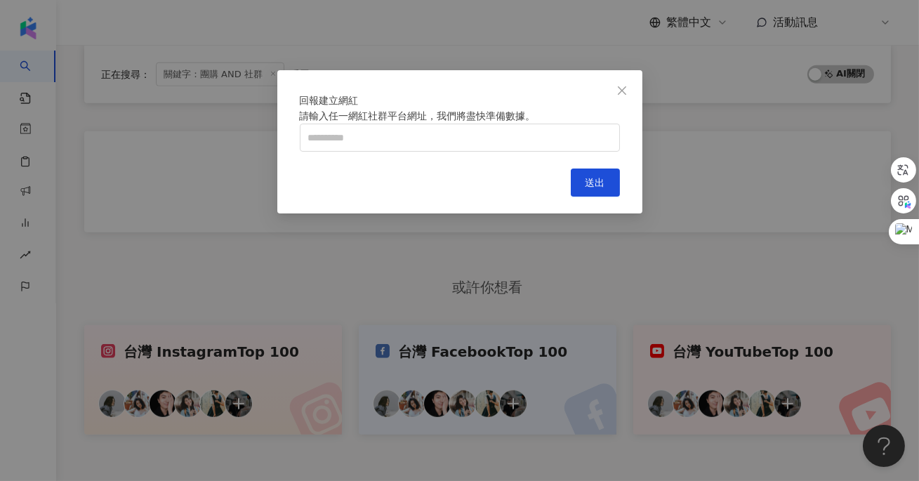
click at [621, 97] on button "Close" at bounding box center [622, 91] width 28 height 28
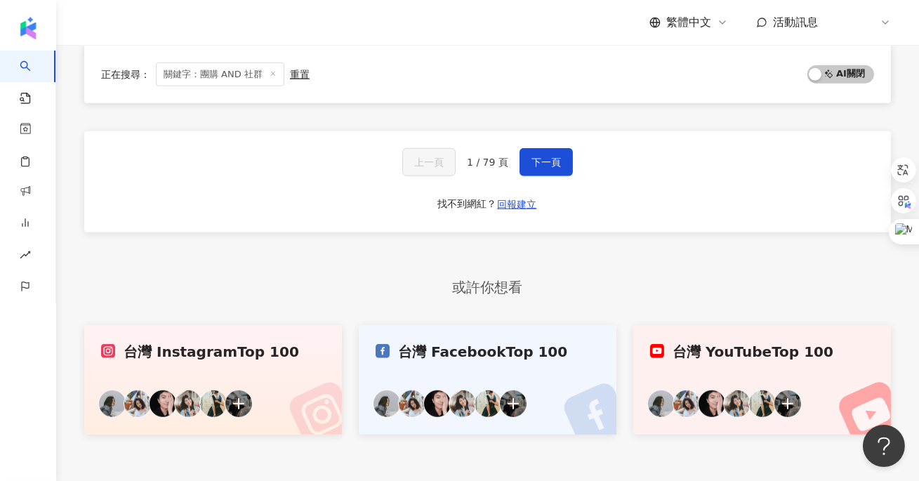
click at [272, 72] on icon at bounding box center [273, 72] width 7 height 7
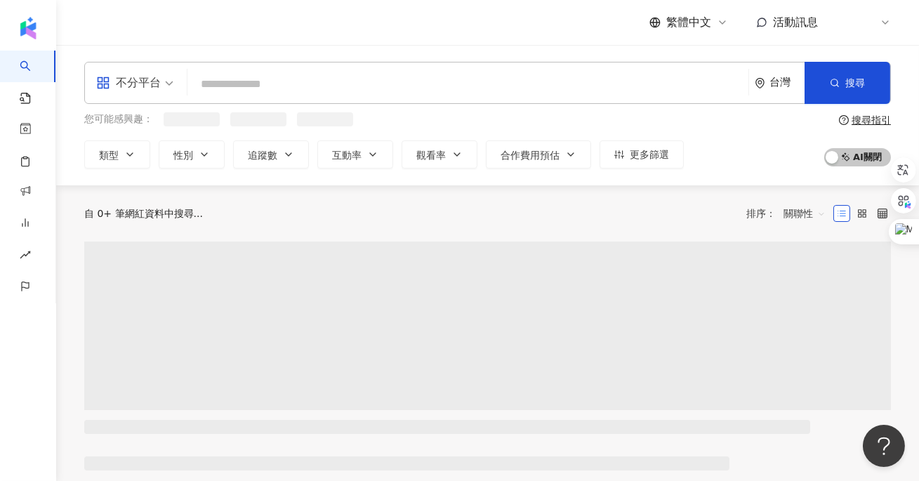
click at [275, 81] on input "search" at bounding box center [468, 84] width 550 height 27
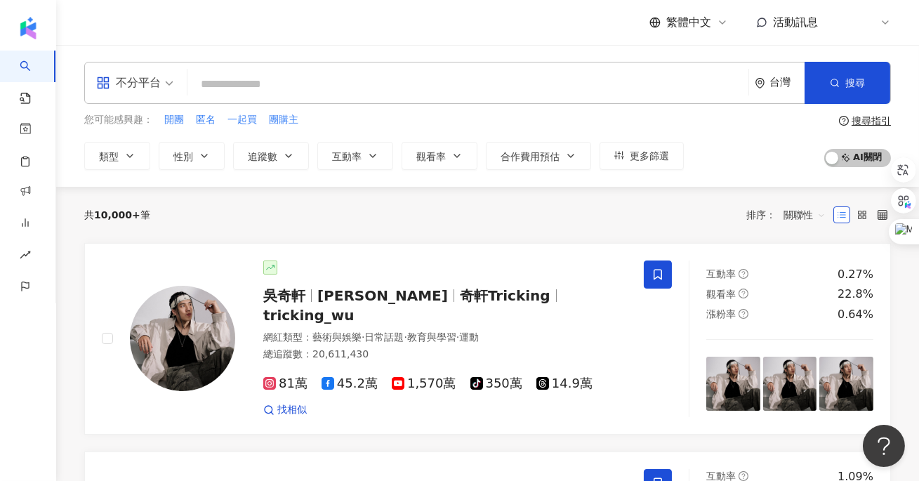
type input "*"
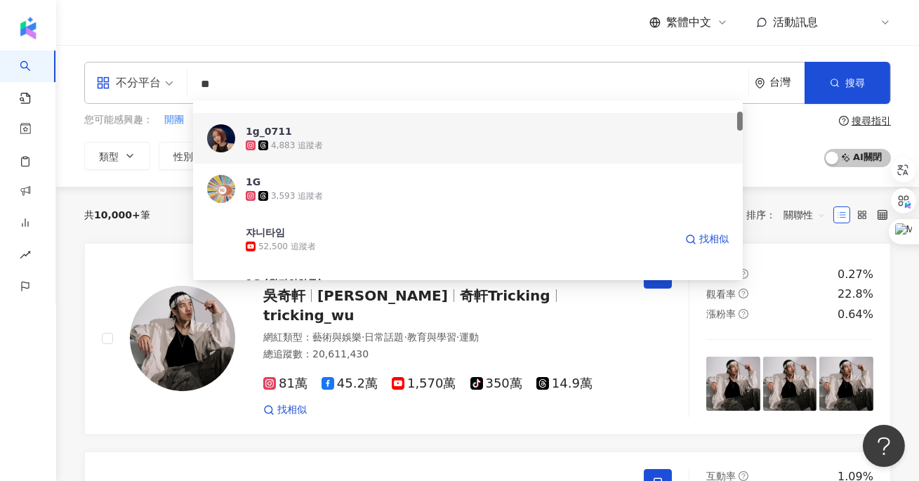
scroll to position [101, 0]
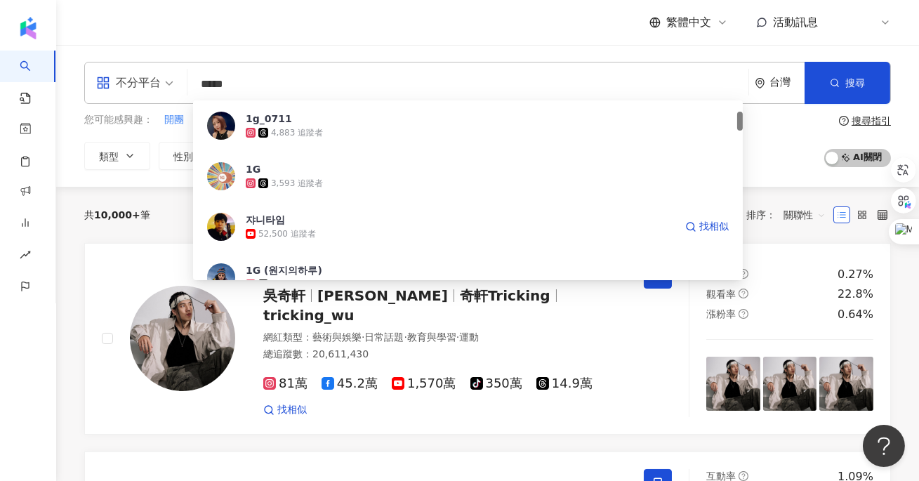
type input "****"
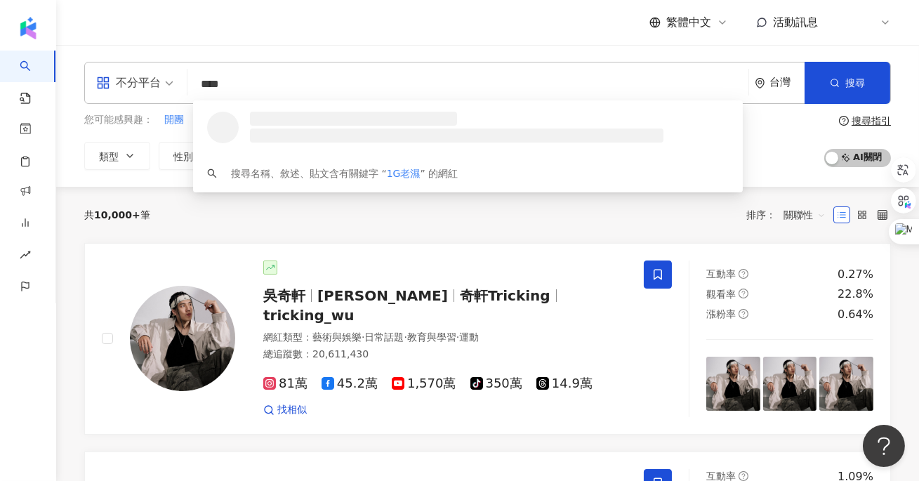
scroll to position [0, 0]
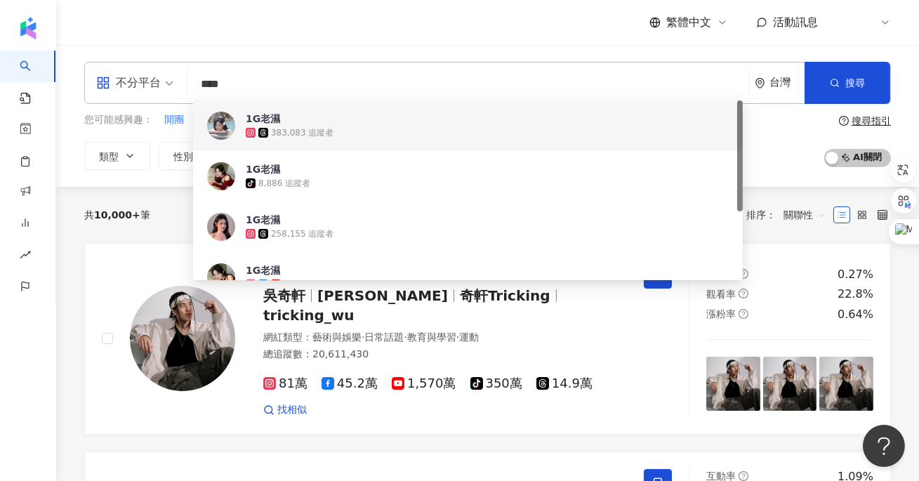
drag, startPoint x: 308, startPoint y: 77, endPoint x: 159, endPoint y: 72, distance: 149.6
click at [159, 72] on div "不分平台 **** 台灣 搜尋 5632698b-c497-47d4-ac68-2ad24387ef0f c63b701c-e100-4071-b67c-6a…" at bounding box center [487, 83] width 806 height 42
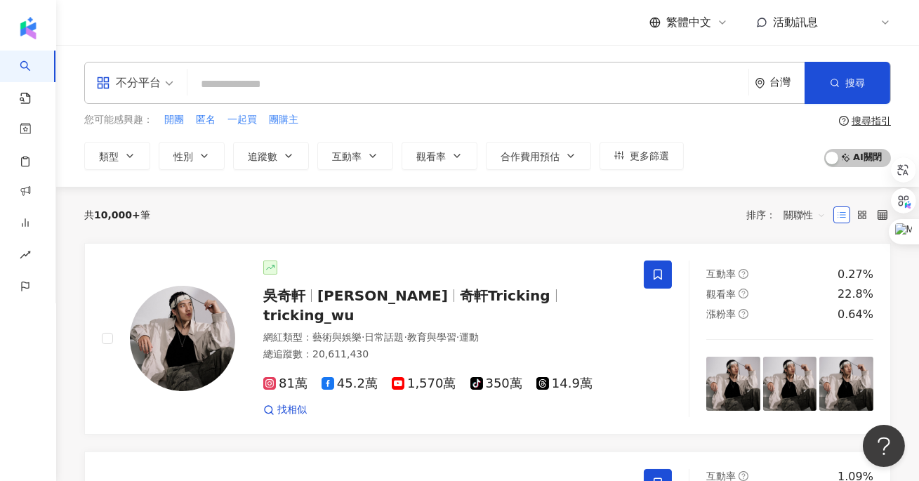
click at [236, 73] on input "search" at bounding box center [468, 84] width 550 height 27
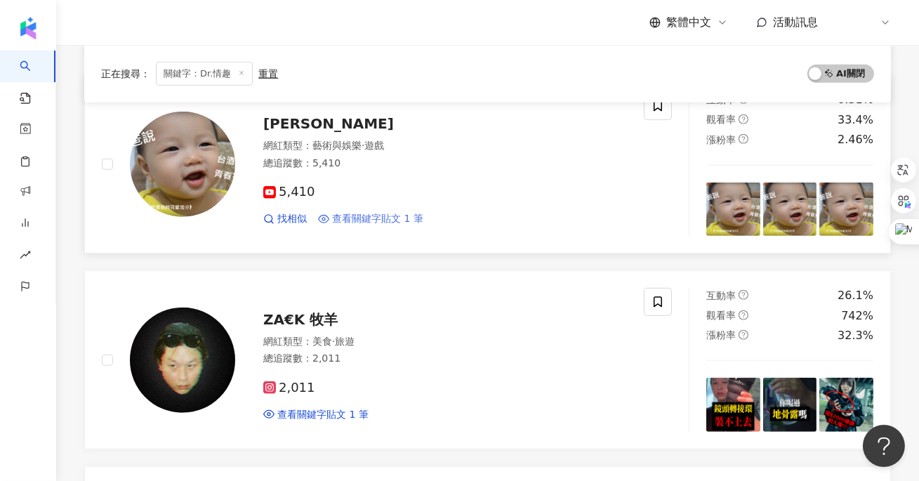
scroll to position [1885, 0]
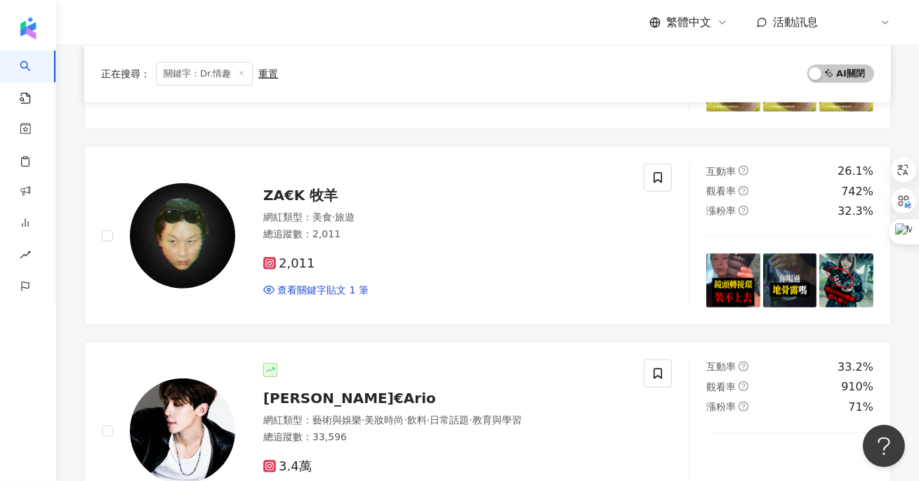
type input "*****"
